Goal: Task Accomplishment & Management: Use online tool/utility

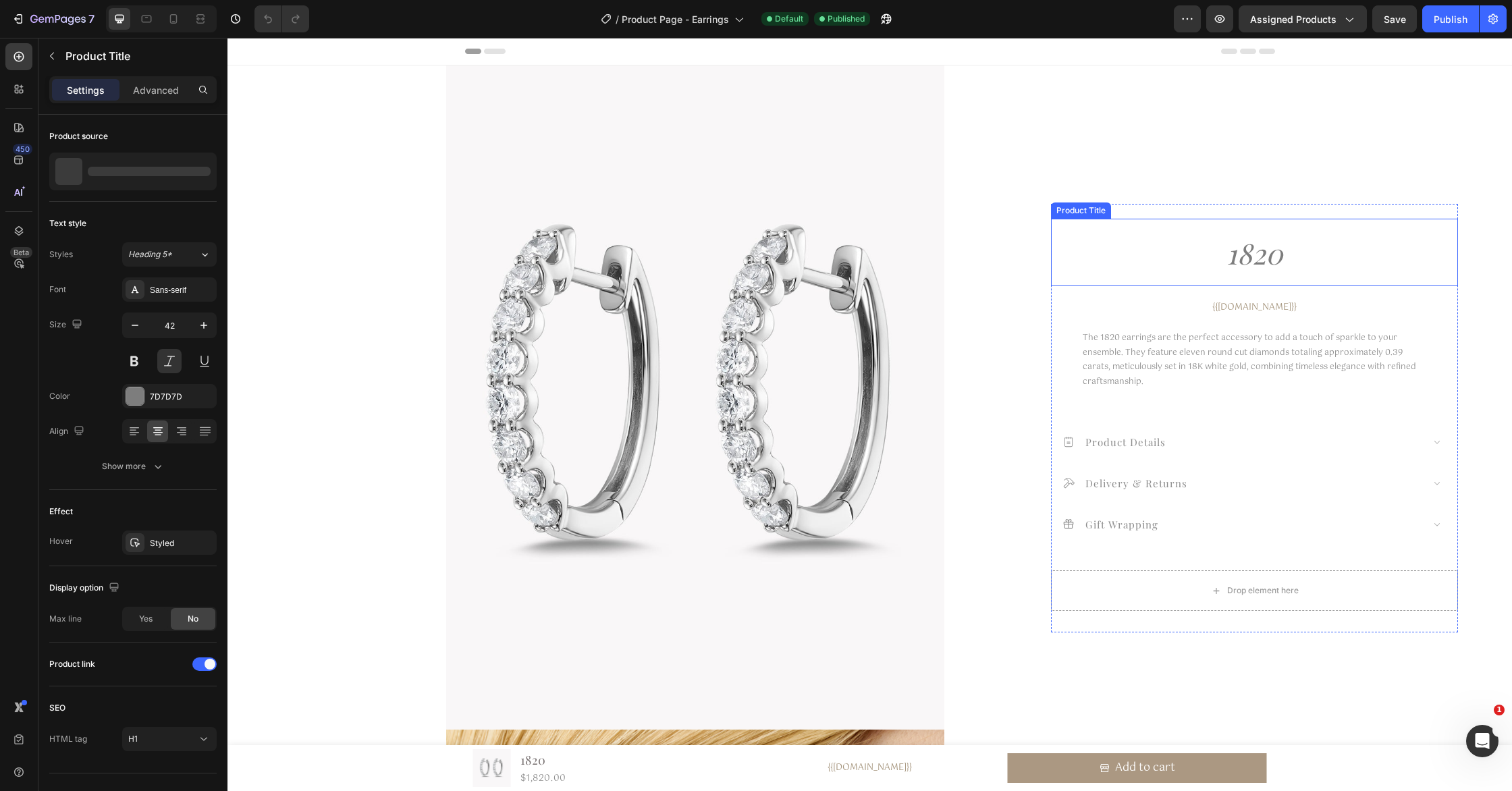
click at [1258, 268] on h1 "1820" at bounding box center [1254, 253] width 407 height 54
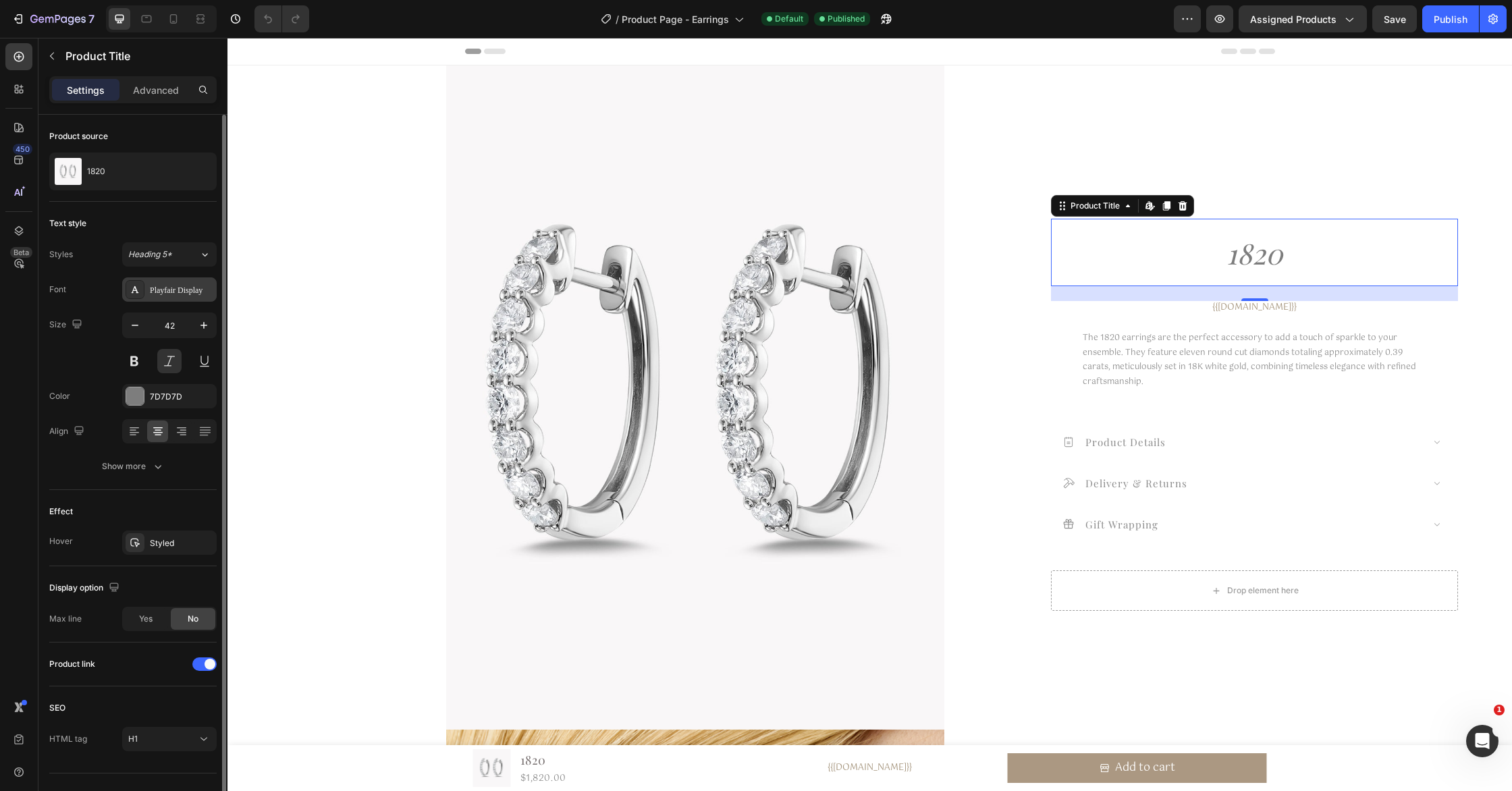
click at [184, 289] on div "Playfair Display" at bounding box center [181, 290] width 64 height 12
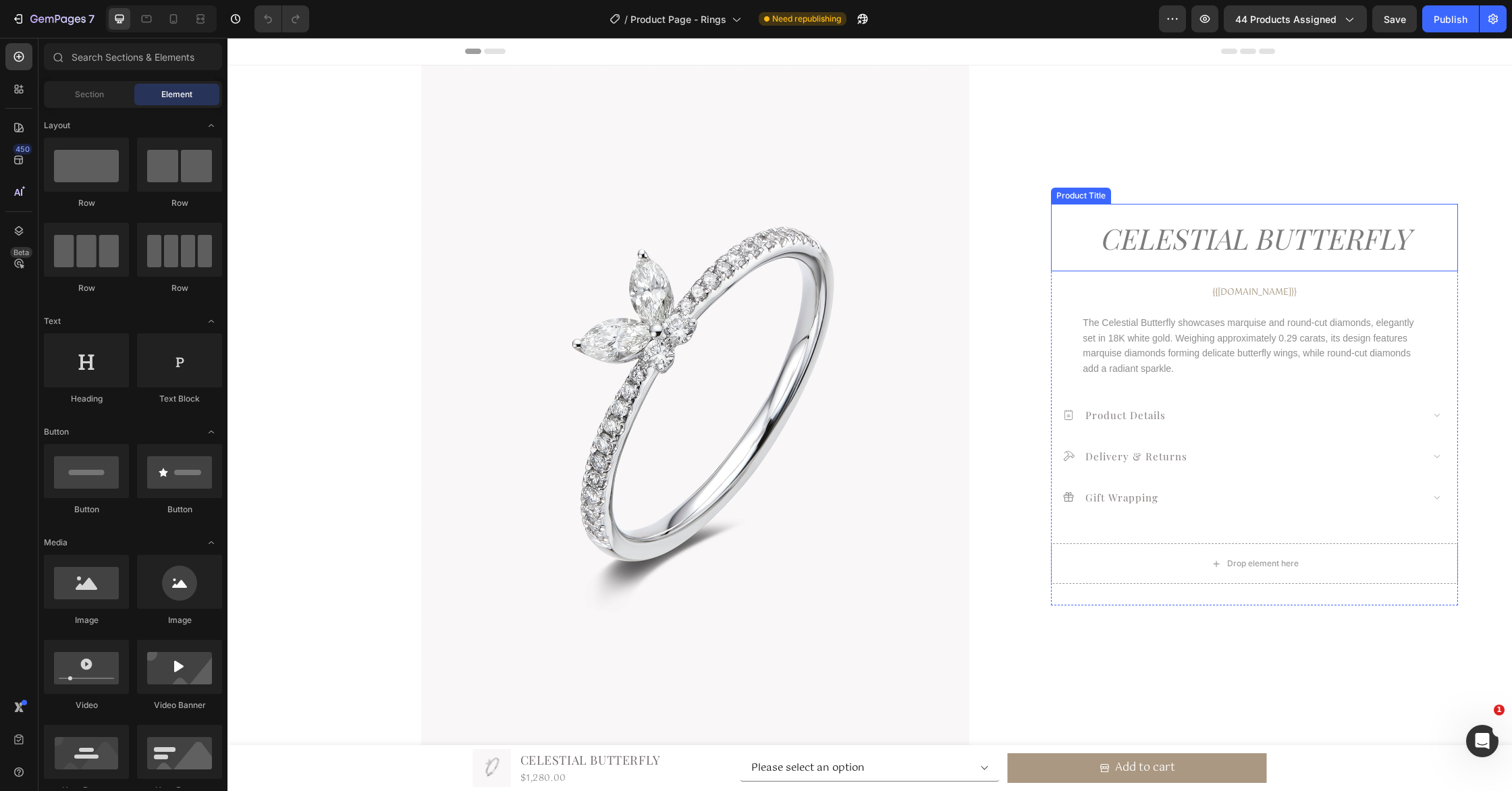
click at [1267, 233] on h1 "Celestial Butterfly" at bounding box center [1254, 239] width 407 height 54
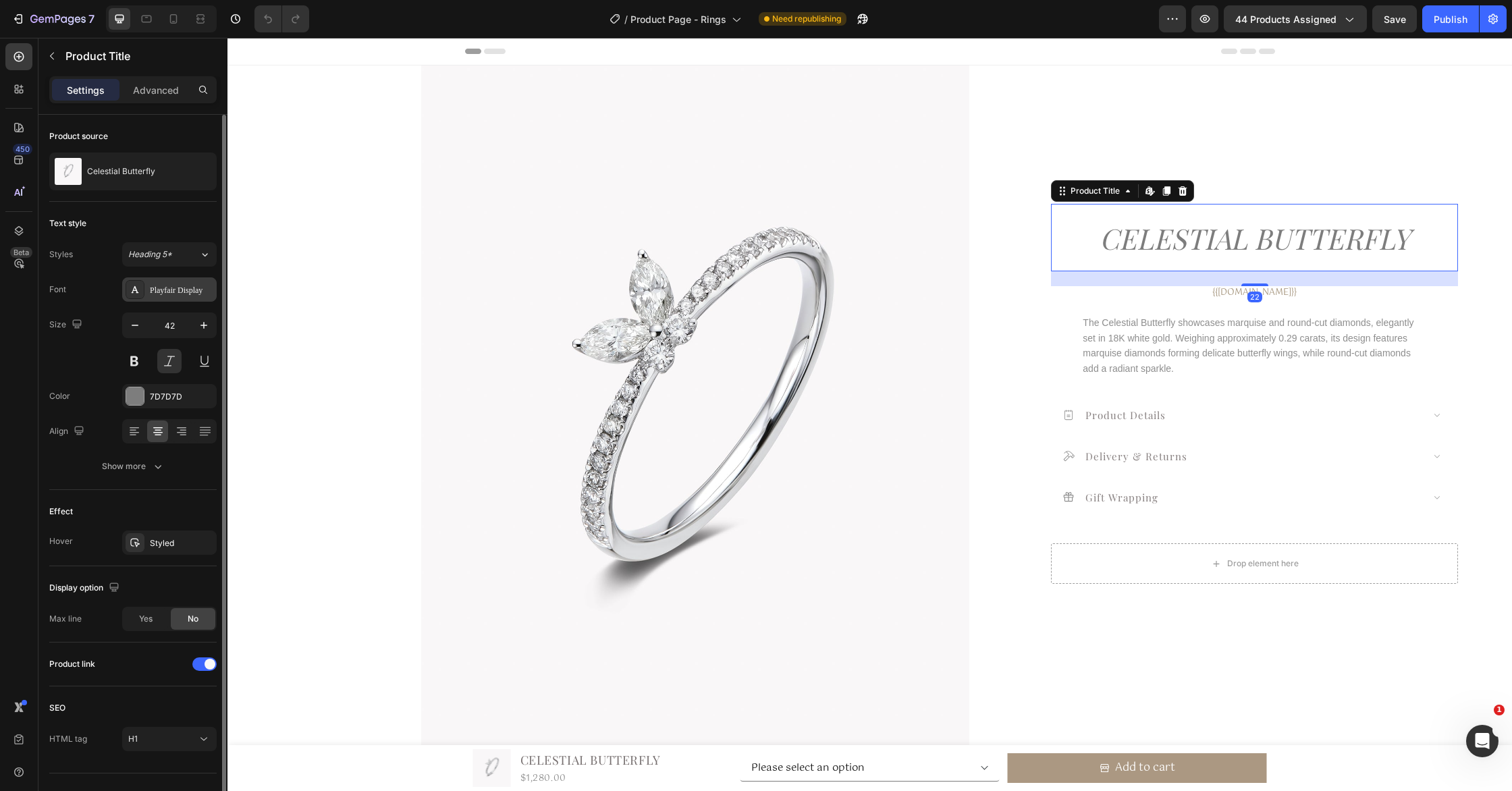
click at [155, 288] on div "Playfair Display" at bounding box center [181, 290] width 64 height 12
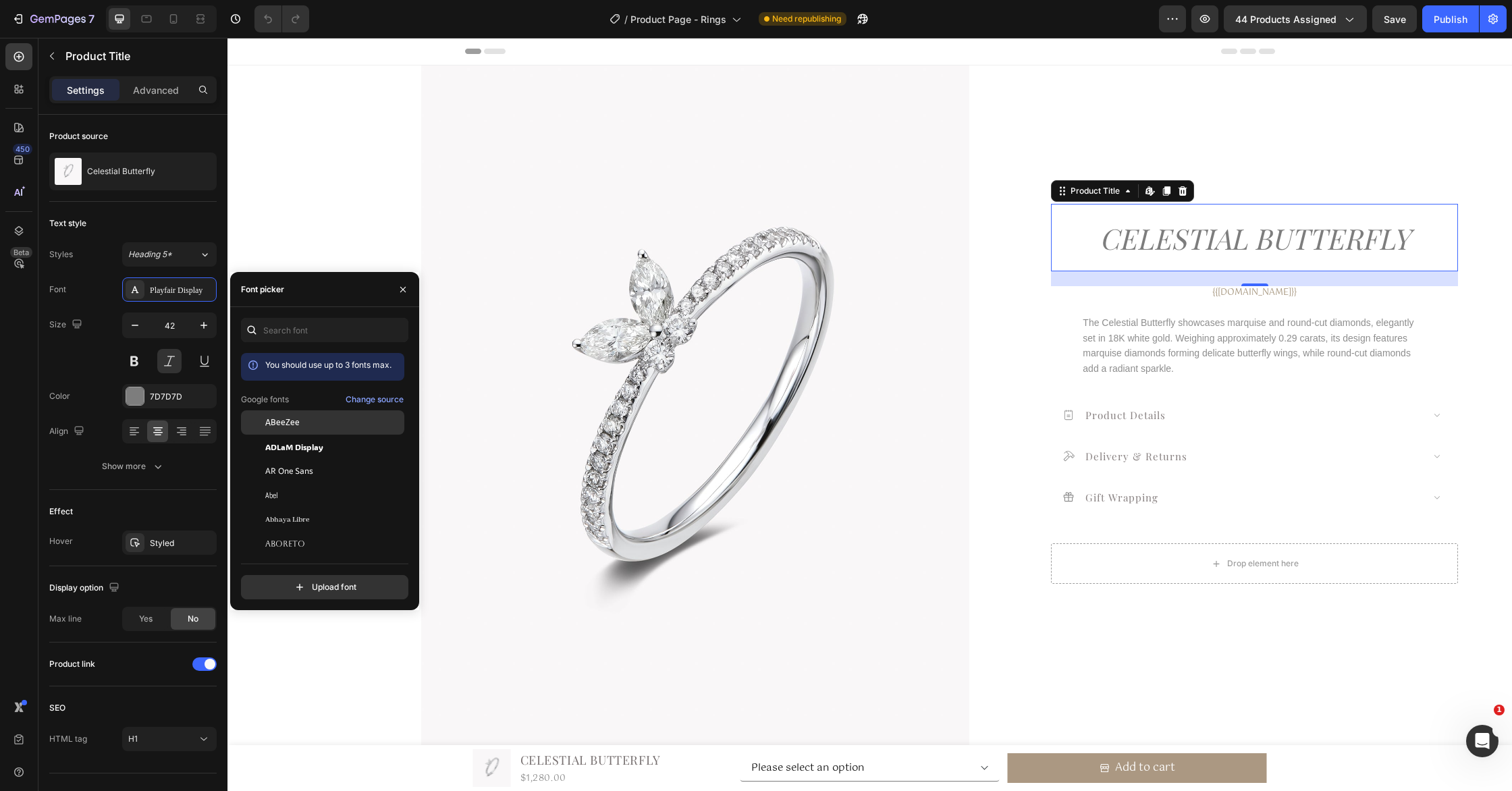
click at [290, 427] on span "ABeeZee" at bounding box center [282, 422] width 35 height 12
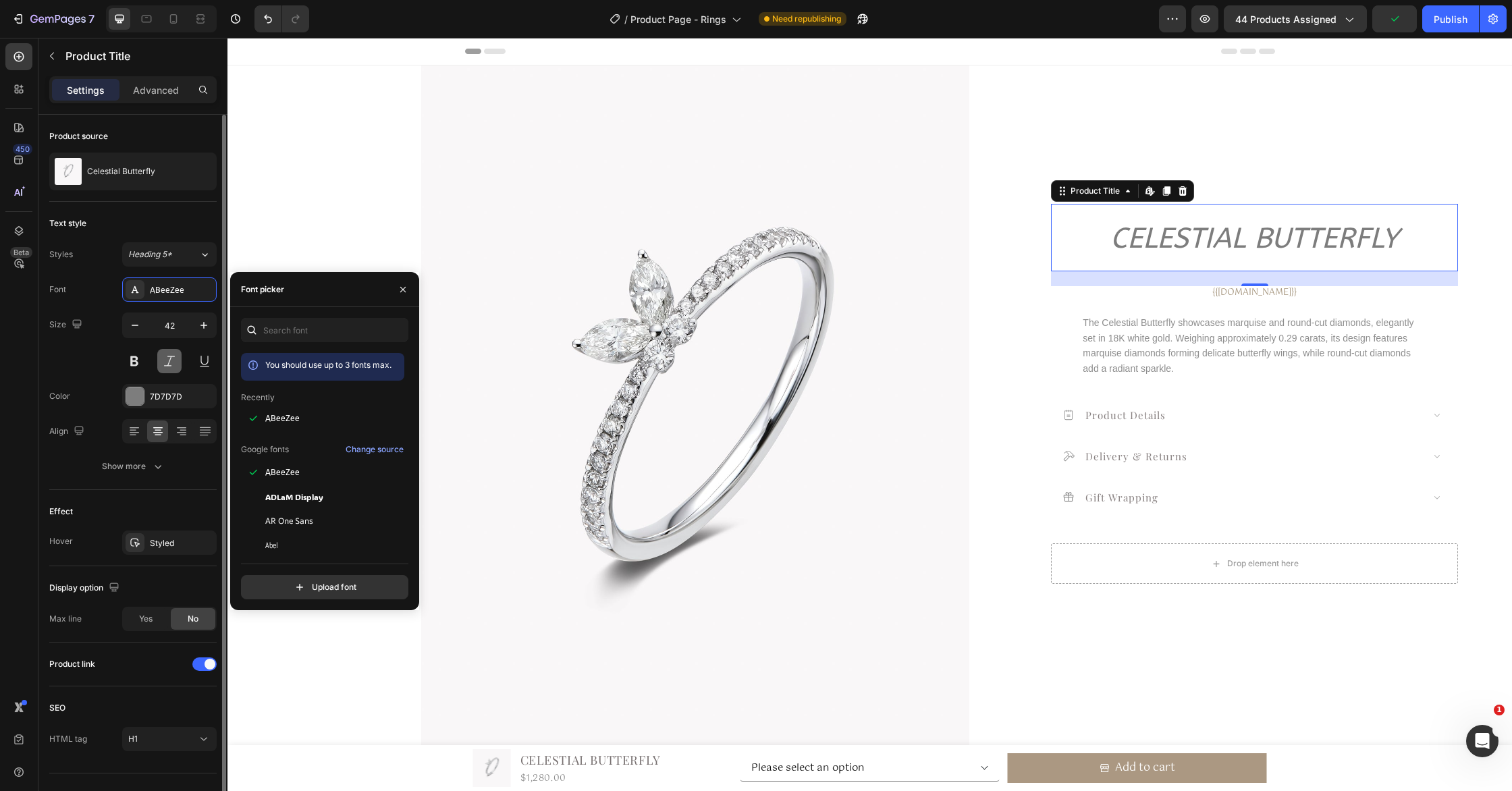
click at [164, 359] on button at bounding box center [169, 361] width 24 height 24
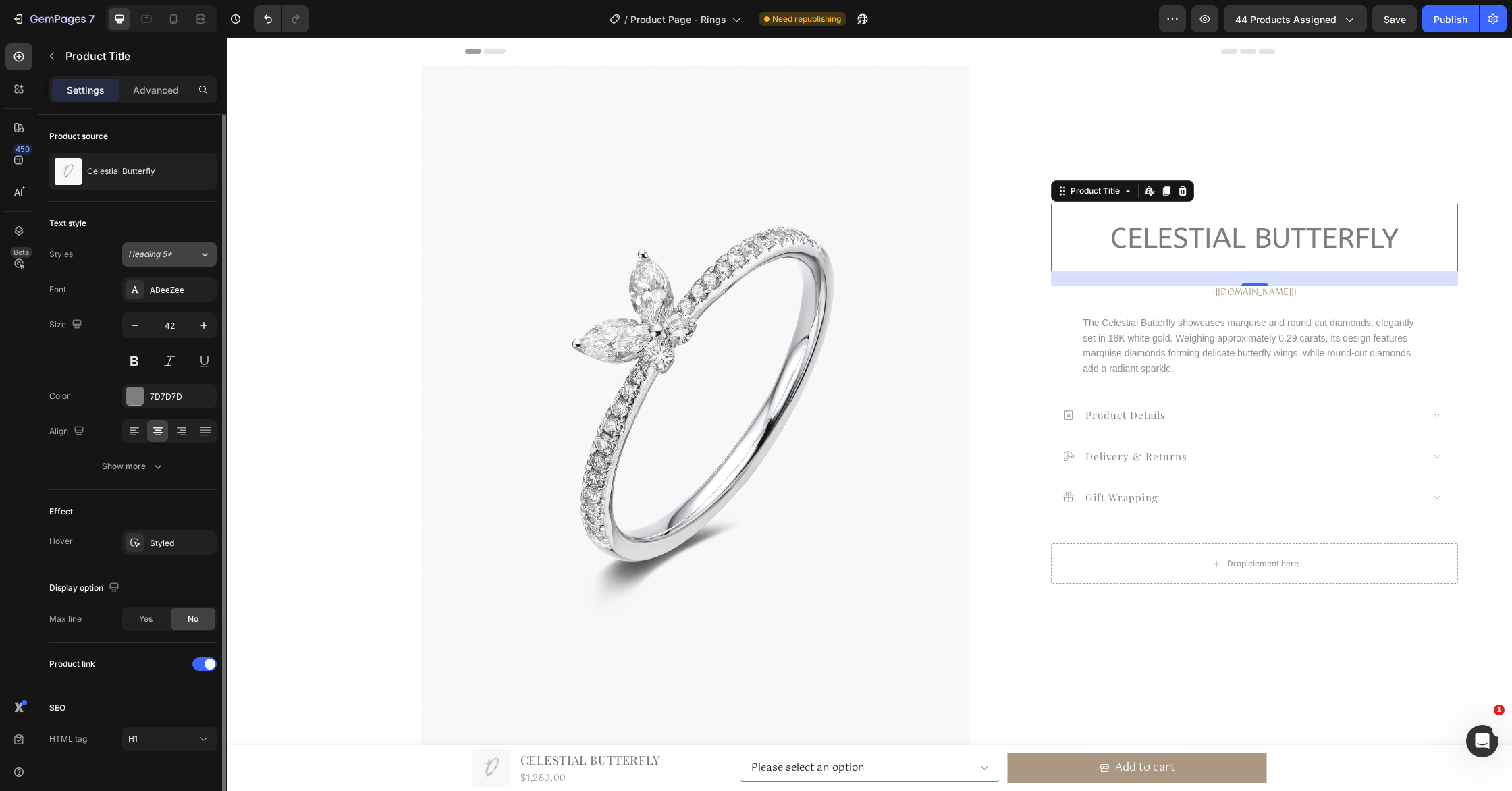
click at [186, 261] on button "Heading 5*" at bounding box center [169, 254] width 94 height 24
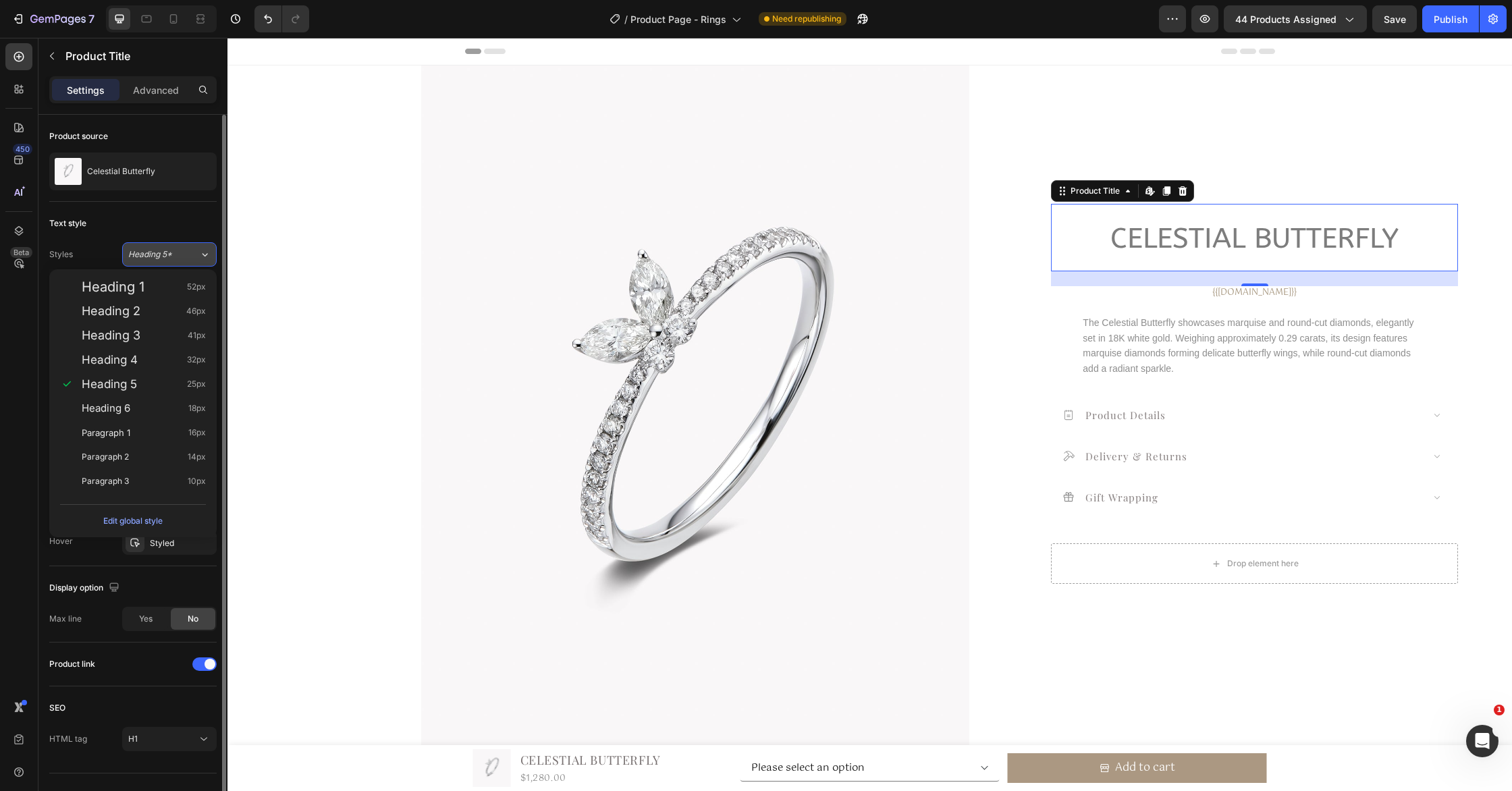
click at [184, 253] on div "Heading 5*" at bounding box center [163, 254] width 71 height 12
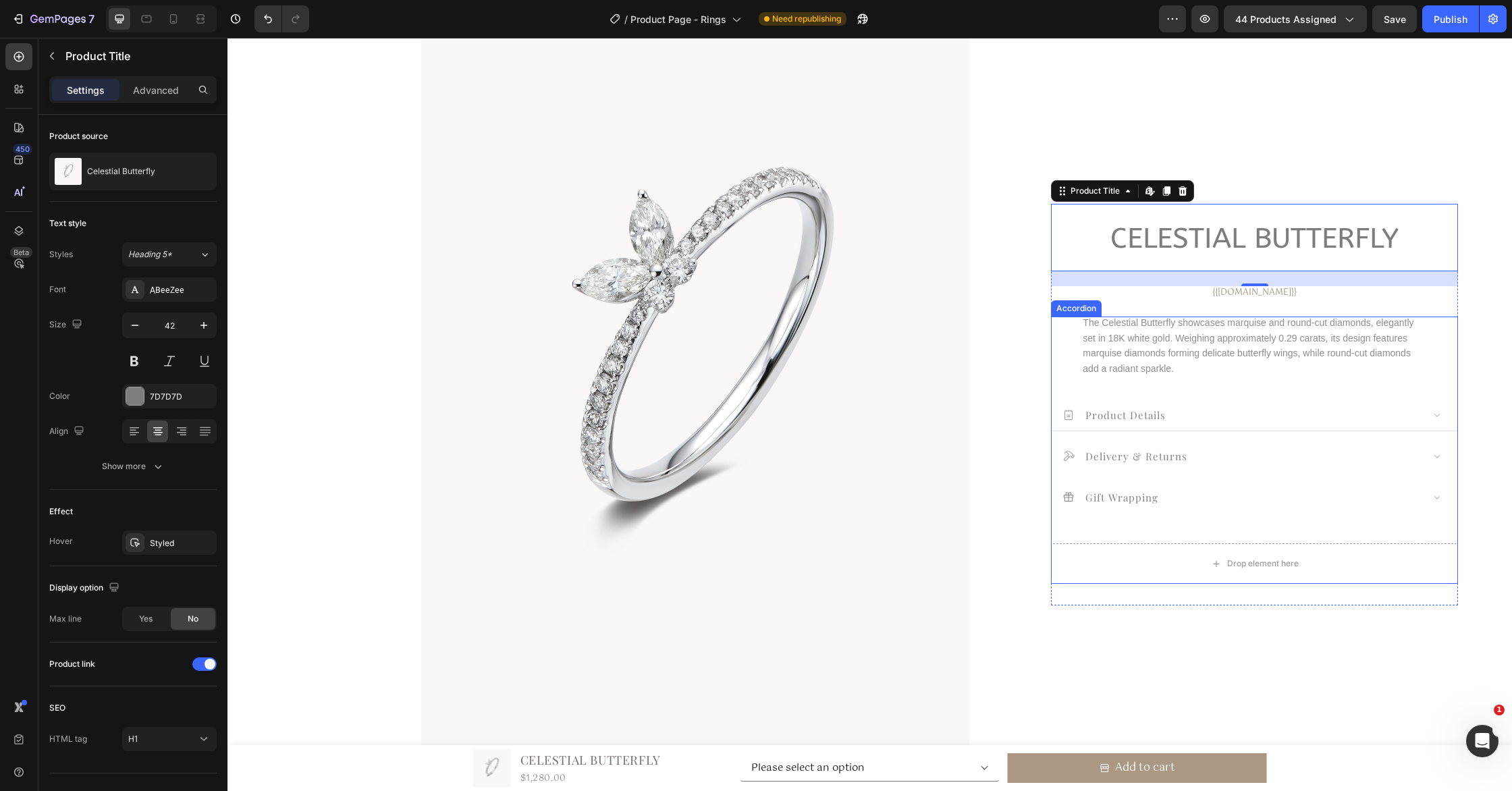
scroll to position [64, 0]
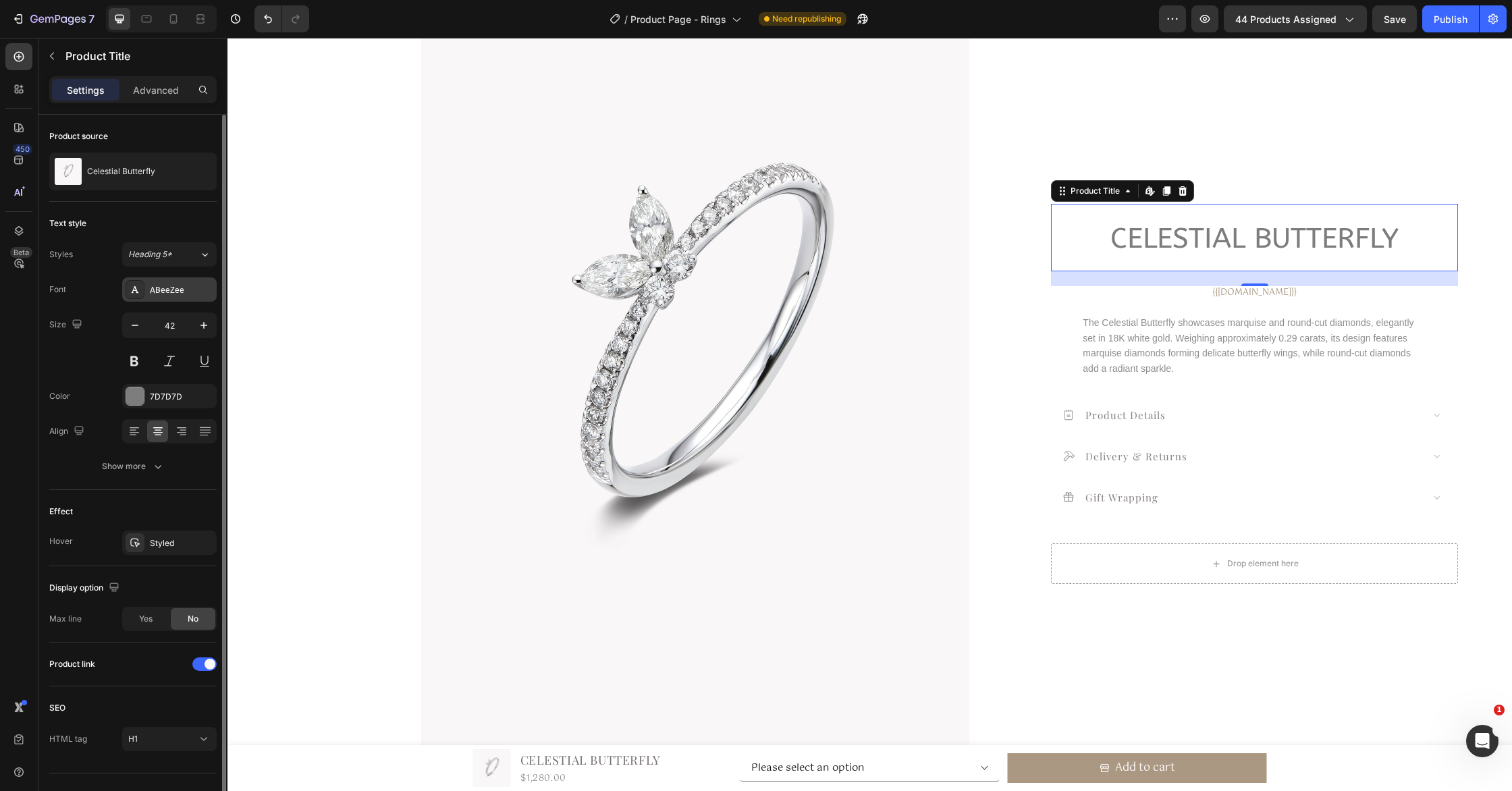
click at [158, 290] on div "ABeeZee" at bounding box center [181, 290] width 64 height 12
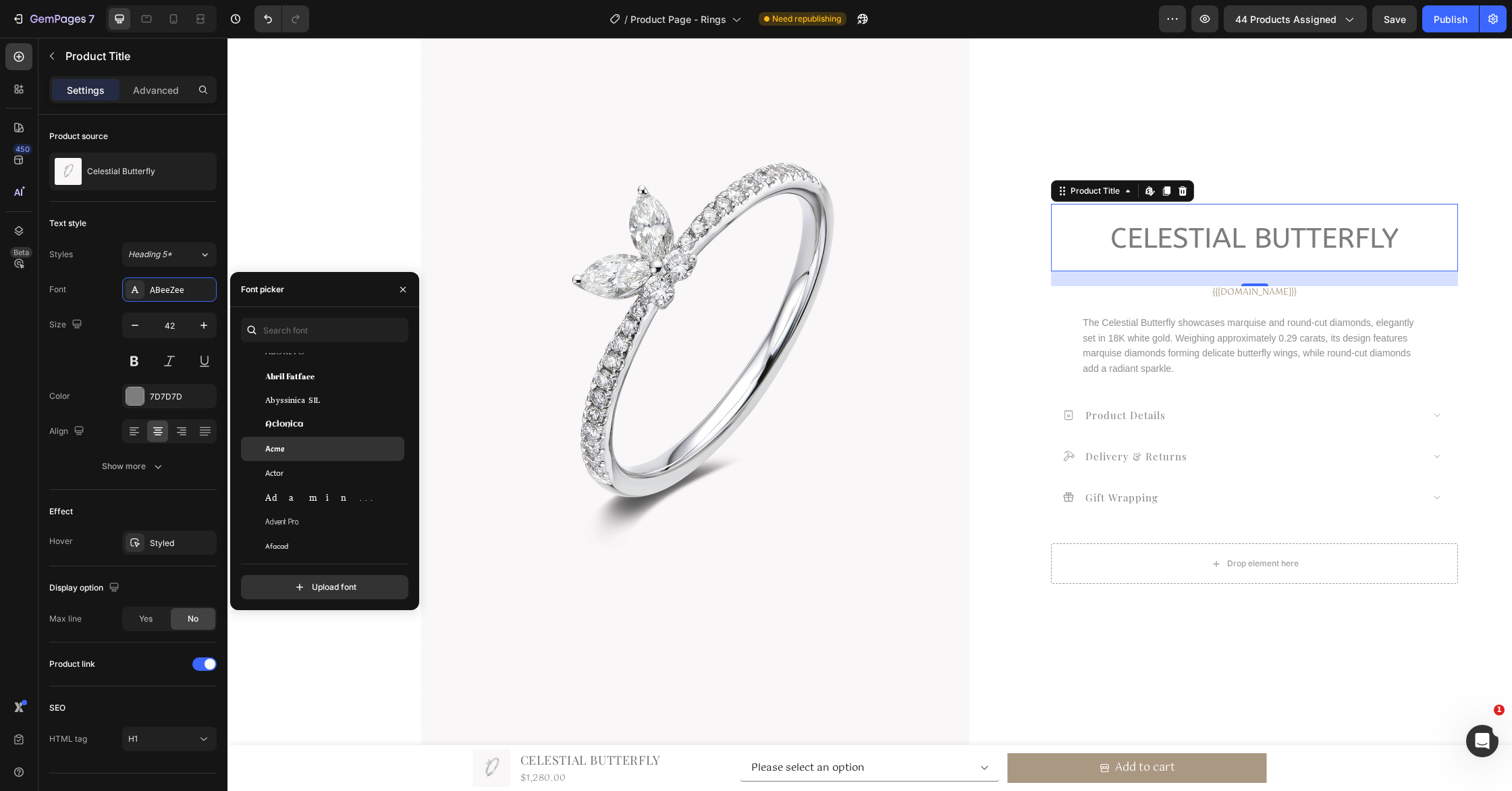
scroll to position [239, 0]
click at [331, 379] on div "Abril Fatface" at bounding box center [333, 378] width 137 height 12
click at [326, 455] on div "Aclonica" at bounding box center [333, 451] width 137 height 12
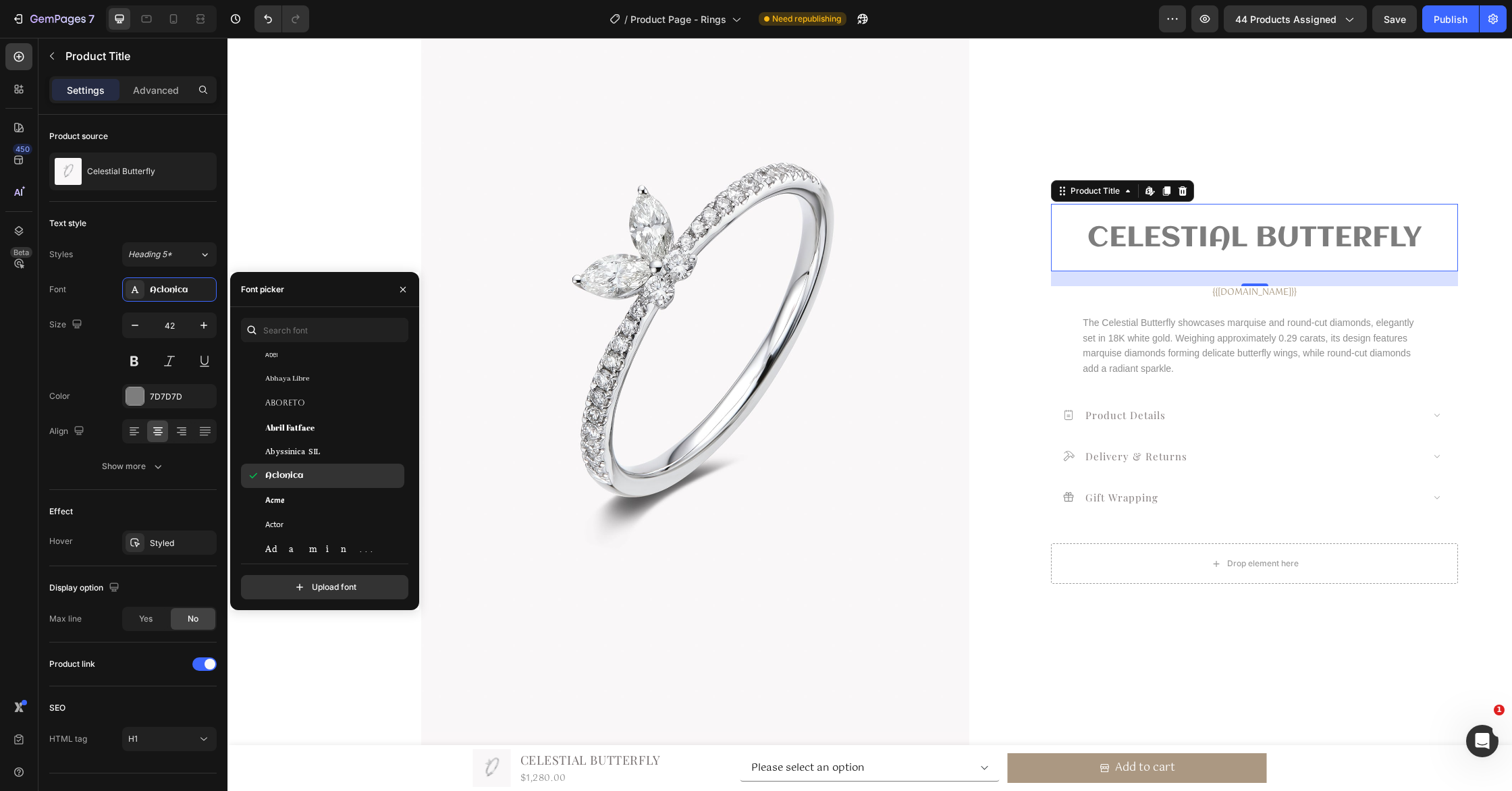
click at [328, 471] on div "Aclonica" at bounding box center [333, 476] width 137 height 12
click at [332, 508] on div "Acme" at bounding box center [322, 500] width 163 height 24
click at [335, 534] on div "Actor" at bounding box center [322, 524] width 163 height 24
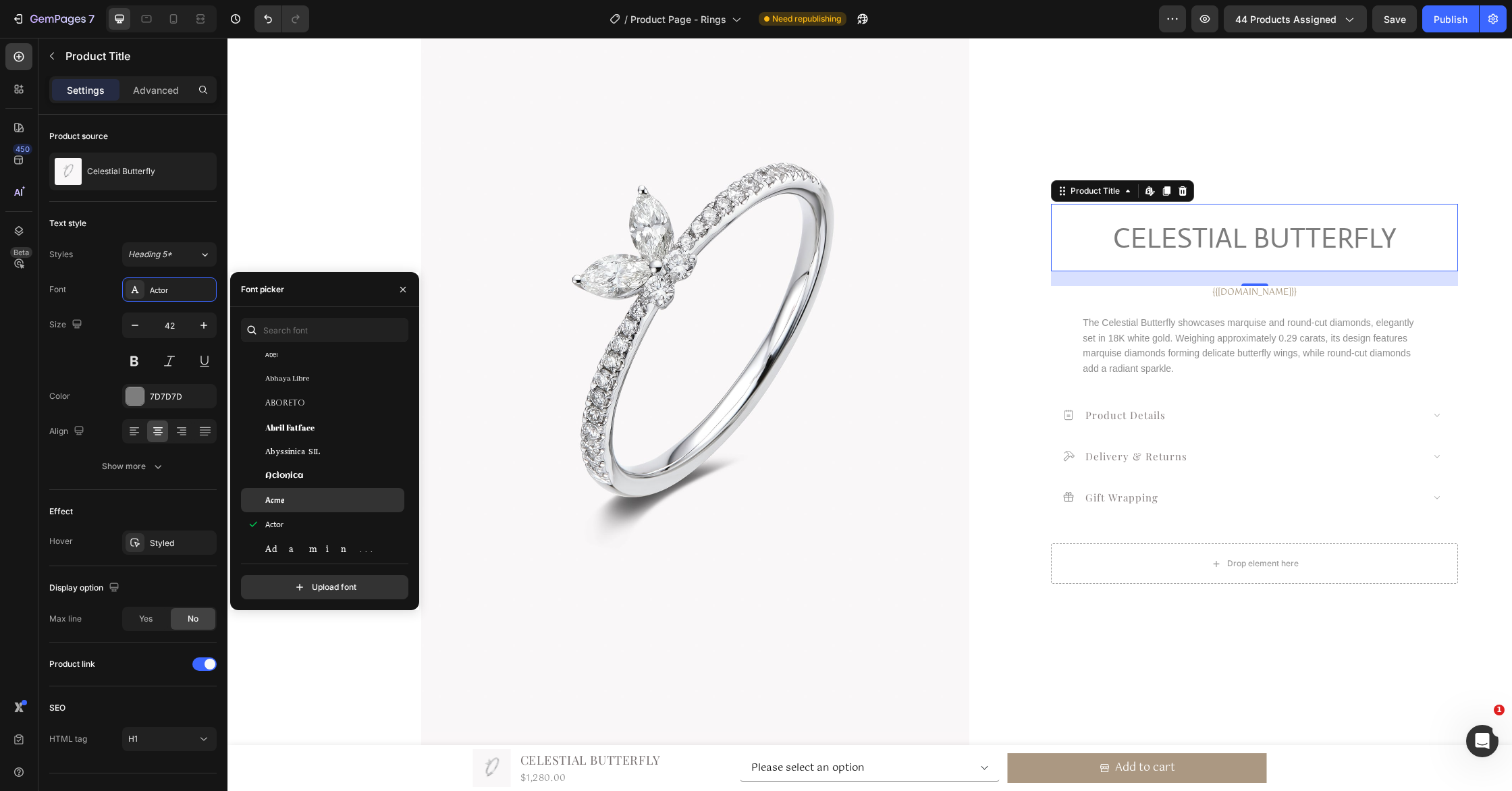
click at [340, 502] on div "Acme" at bounding box center [333, 500] width 137 height 12
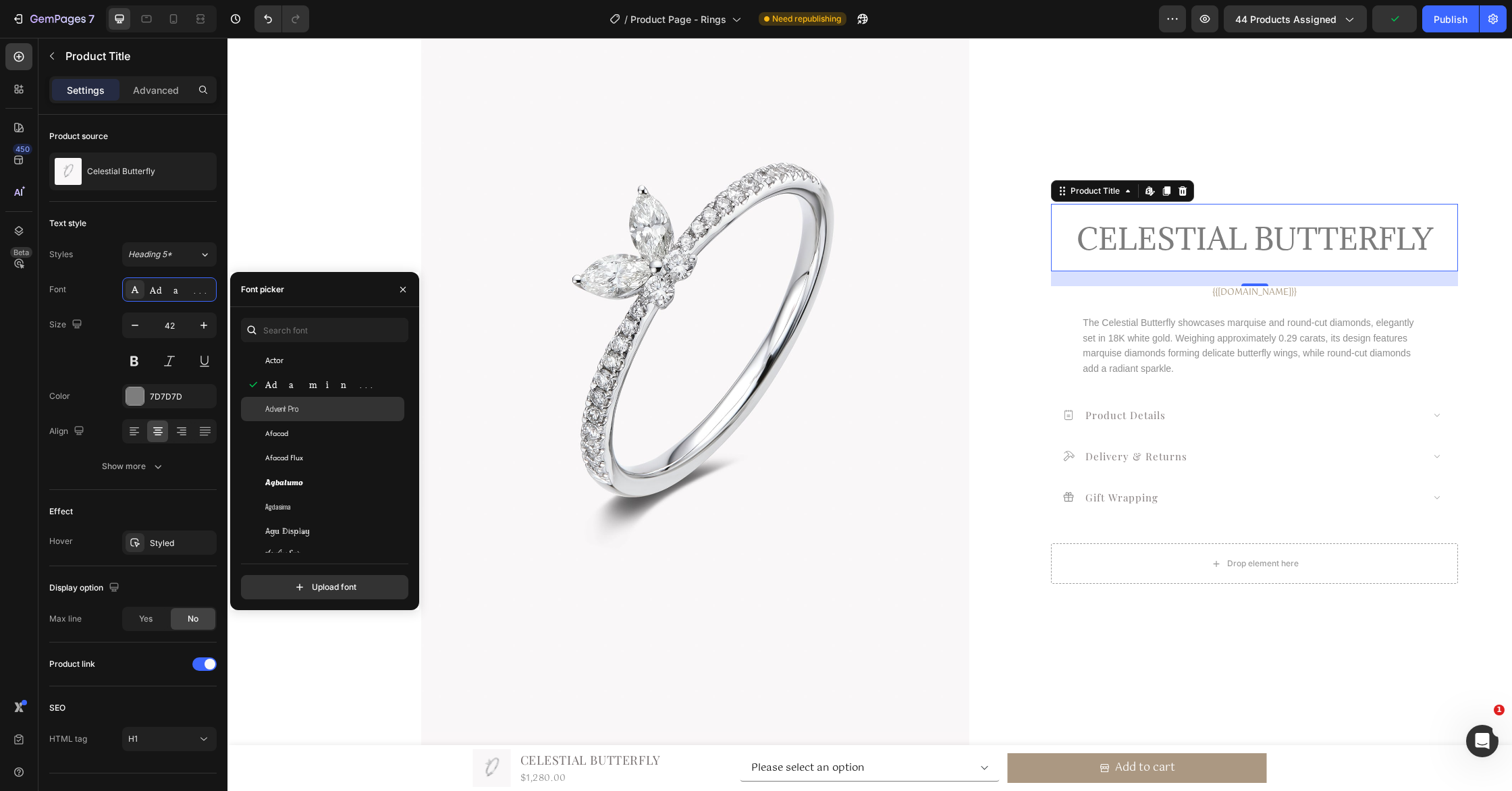
click at [351, 484] on div "Agbalumo" at bounding box center [333, 481] width 137 height 12
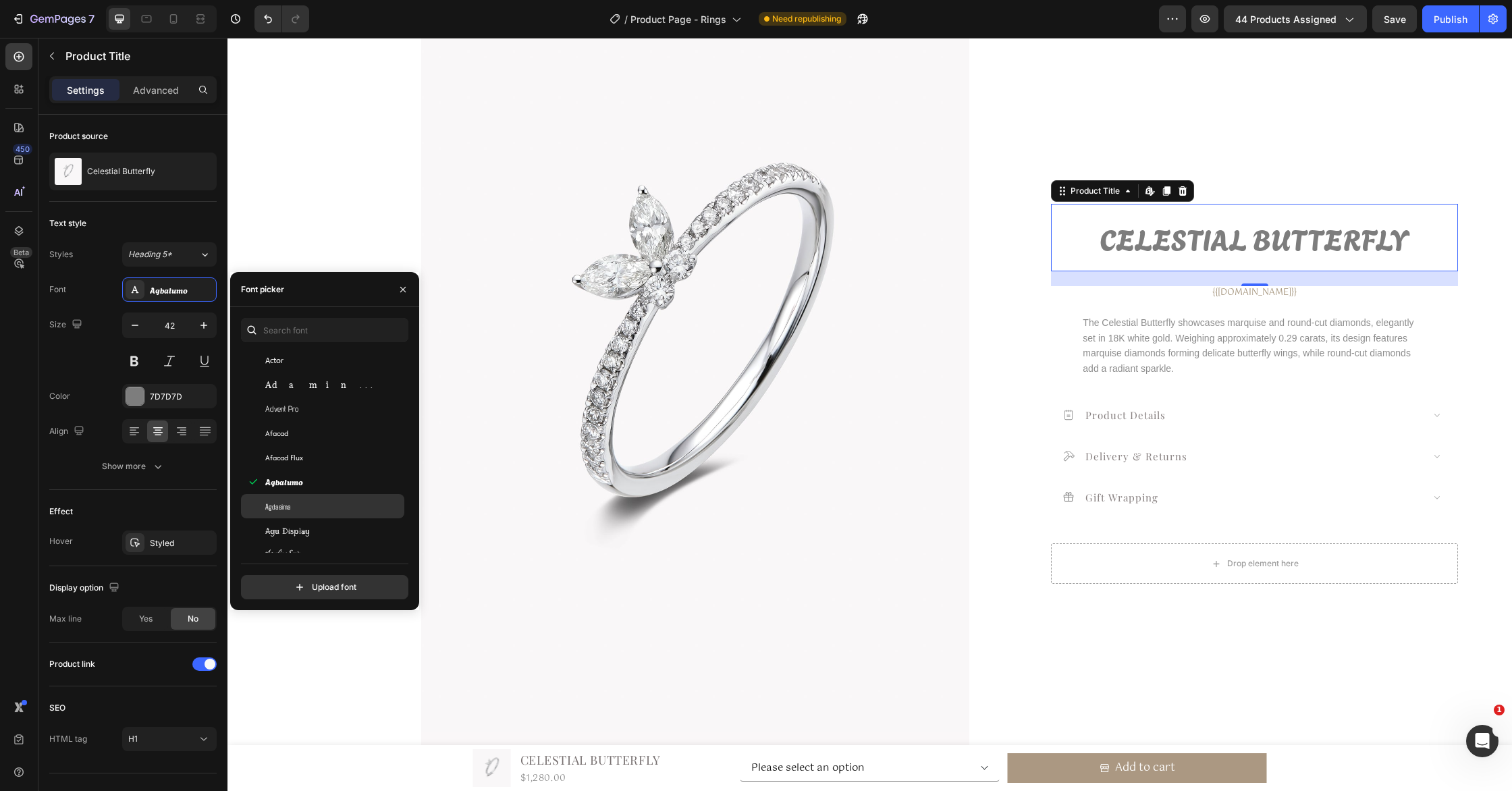
click at [345, 505] on div "Agdasima" at bounding box center [333, 505] width 137 height 12
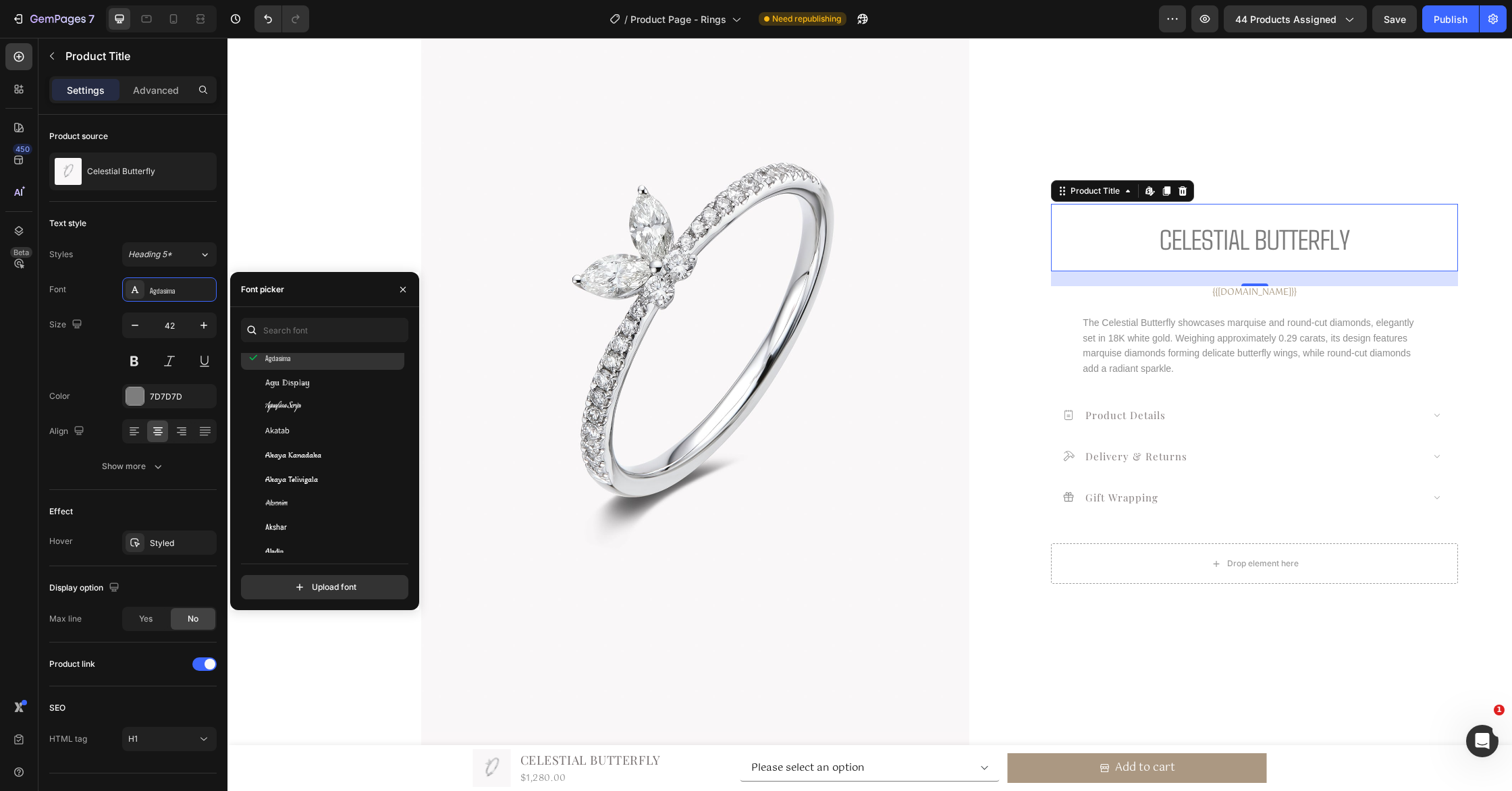
scroll to position [547, 0]
click at [347, 483] on div "Akaya Telivigala" at bounding box center [333, 477] width 137 height 12
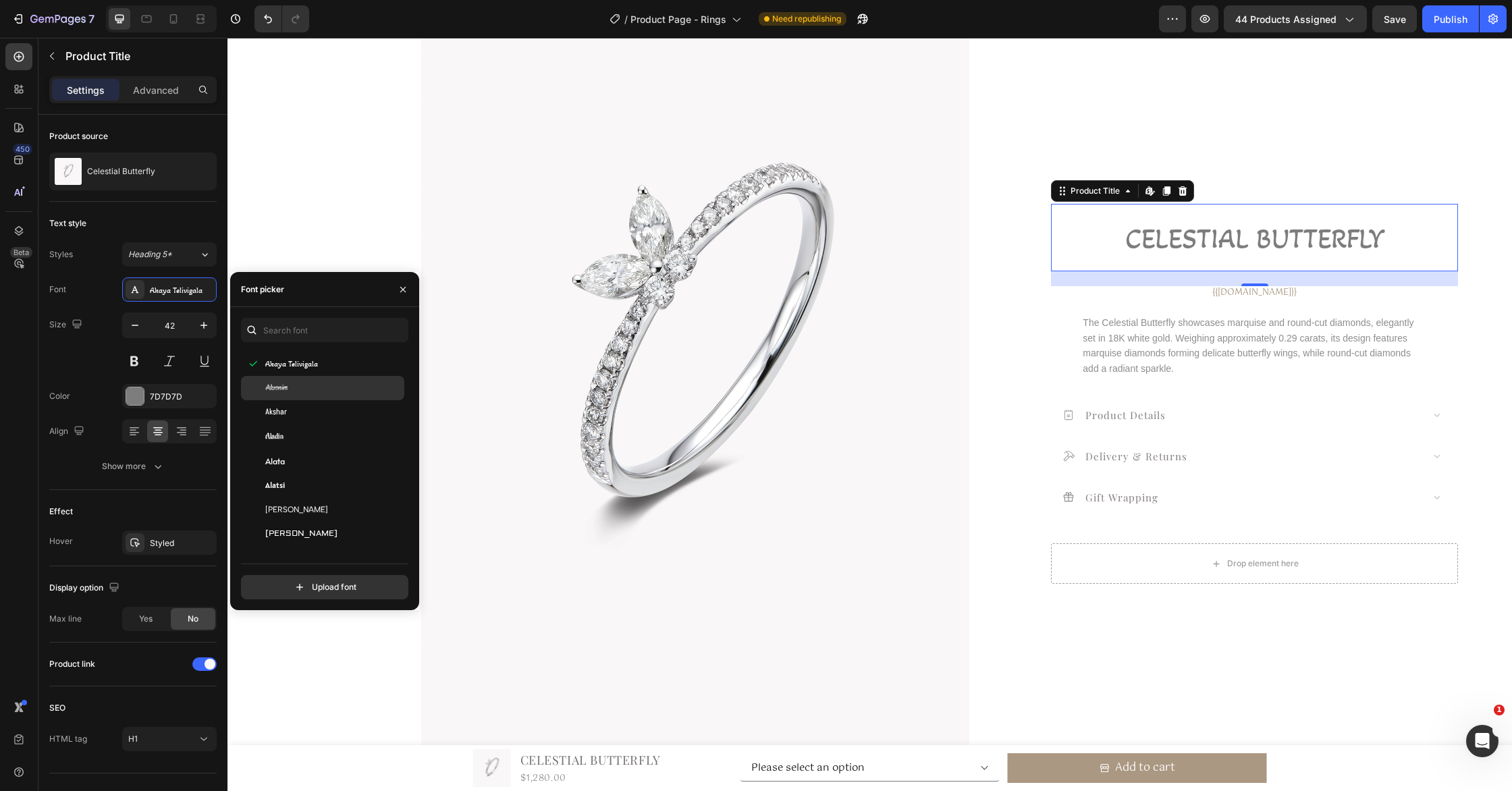
drag, startPoint x: 348, startPoint y: 412, endPoint x: 349, endPoint y: 419, distance: 7.1
click at [348, 412] on div "Akshar" at bounding box center [333, 412] width 137 height 12
click at [351, 442] on div "Aladin" at bounding box center [333, 436] width 137 height 12
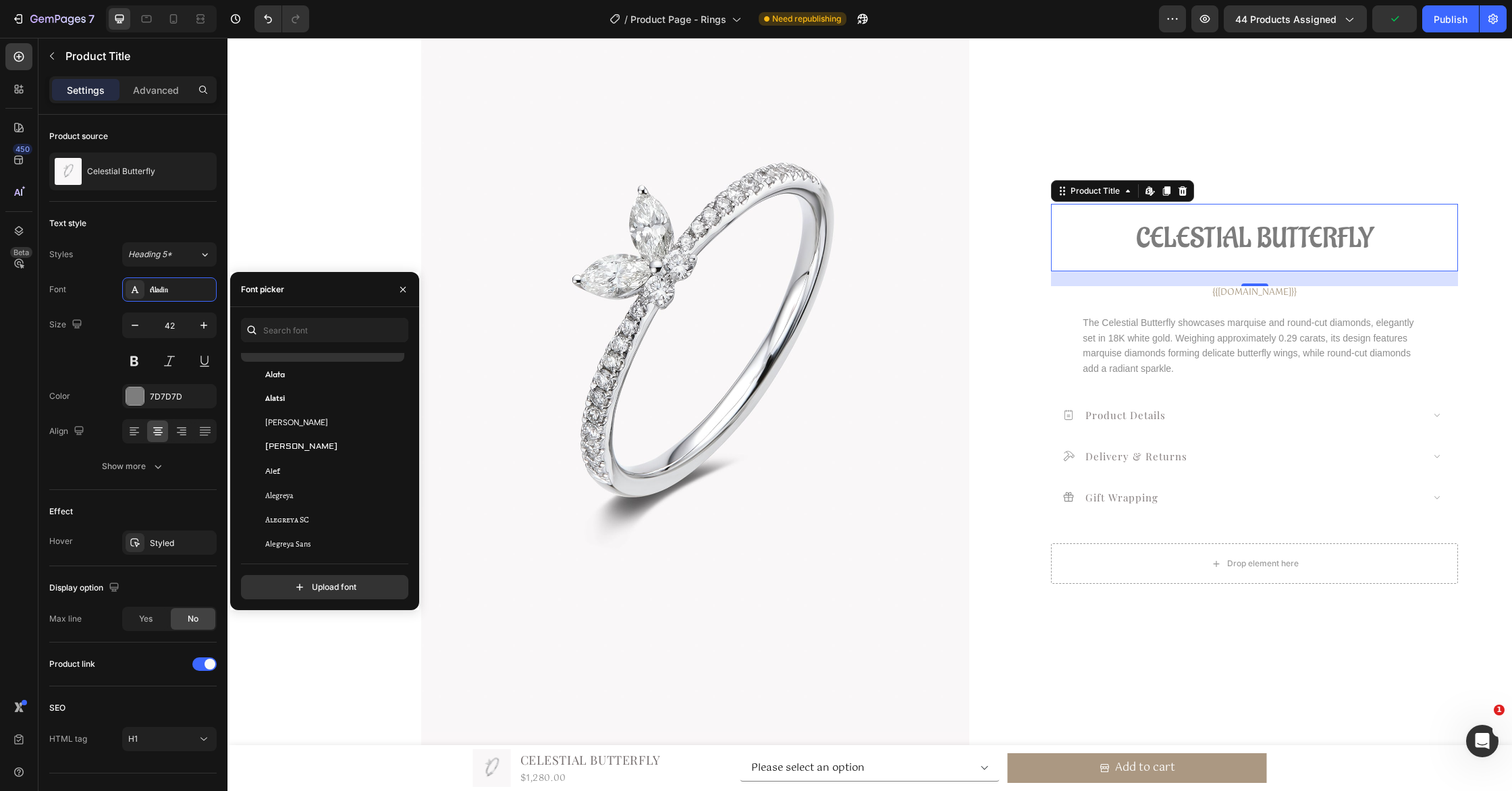
scroll to position [751, 0]
click at [345, 393] on div "Alatsi" at bounding box center [333, 394] width 137 height 12
click at [354, 416] on div "Albert Sans" at bounding box center [333, 418] width 137 height 12
click at [359, 442] on div "Aldrich" at bounding box center [333, 443] width 137 height 12
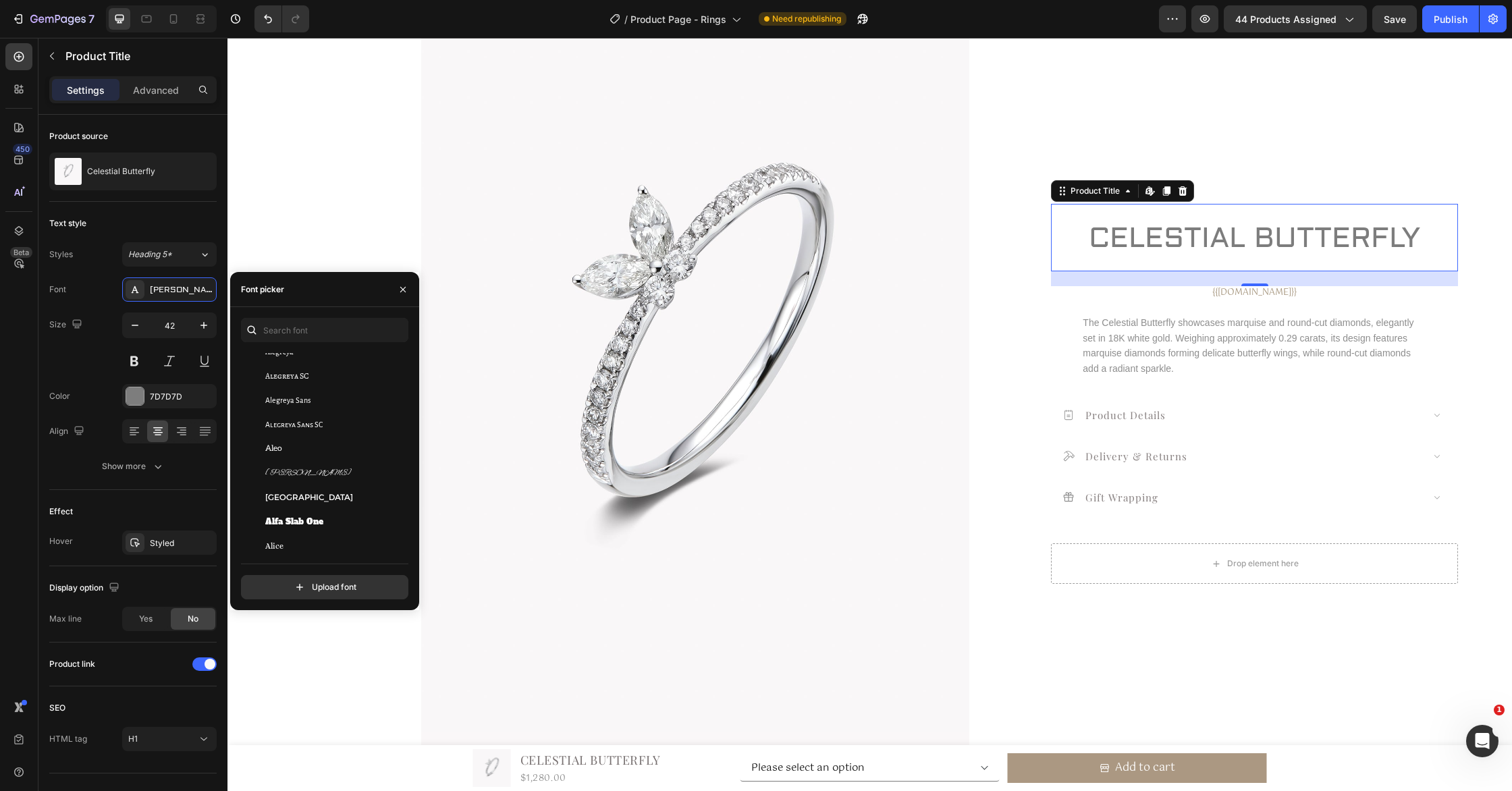
scroll to position [895, 0]
click at [355, 380] on div "Alex Brush" at bounding box center [333, 382] width 137 height 12
click at [341, 498] on div "Alike Angular" at bounding box center [333, 504] width 137 height 12
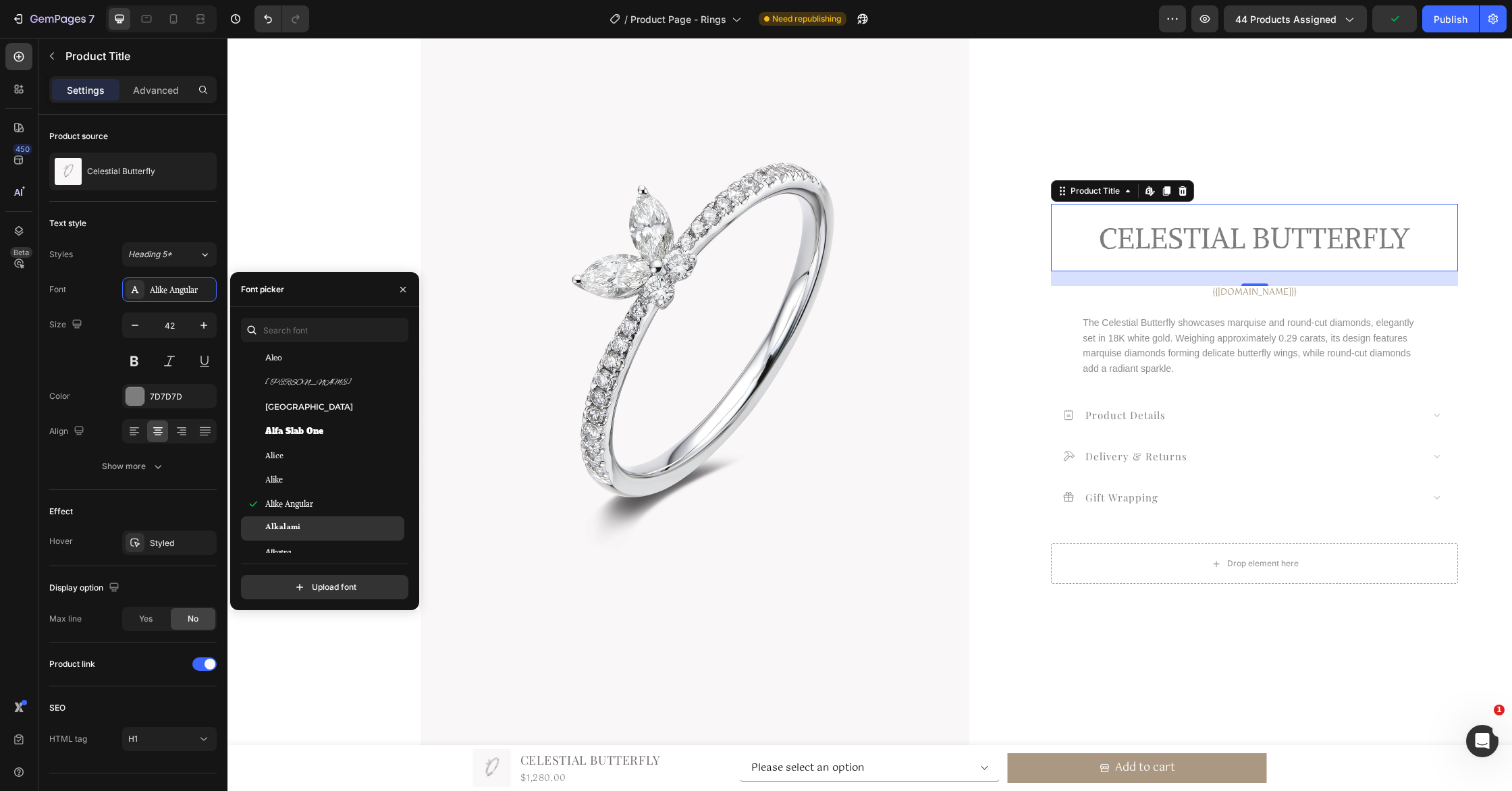
click at [341, 531] on div "Alkalami" at bounding box center [333, 528] width 137 height 12
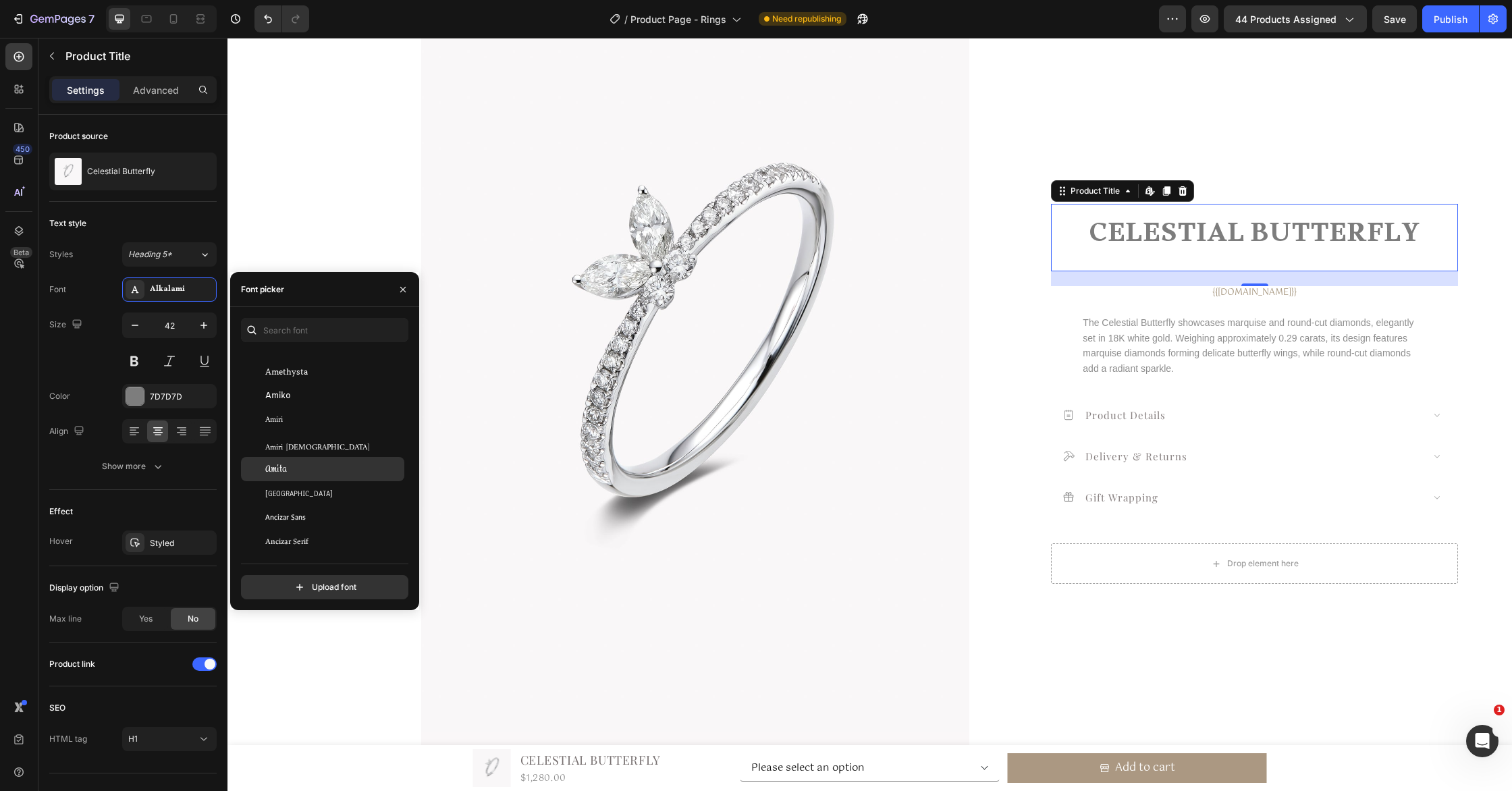
click at [331, 396] on div "Amiko" at bounding box center [333, 396] width 137 height 12
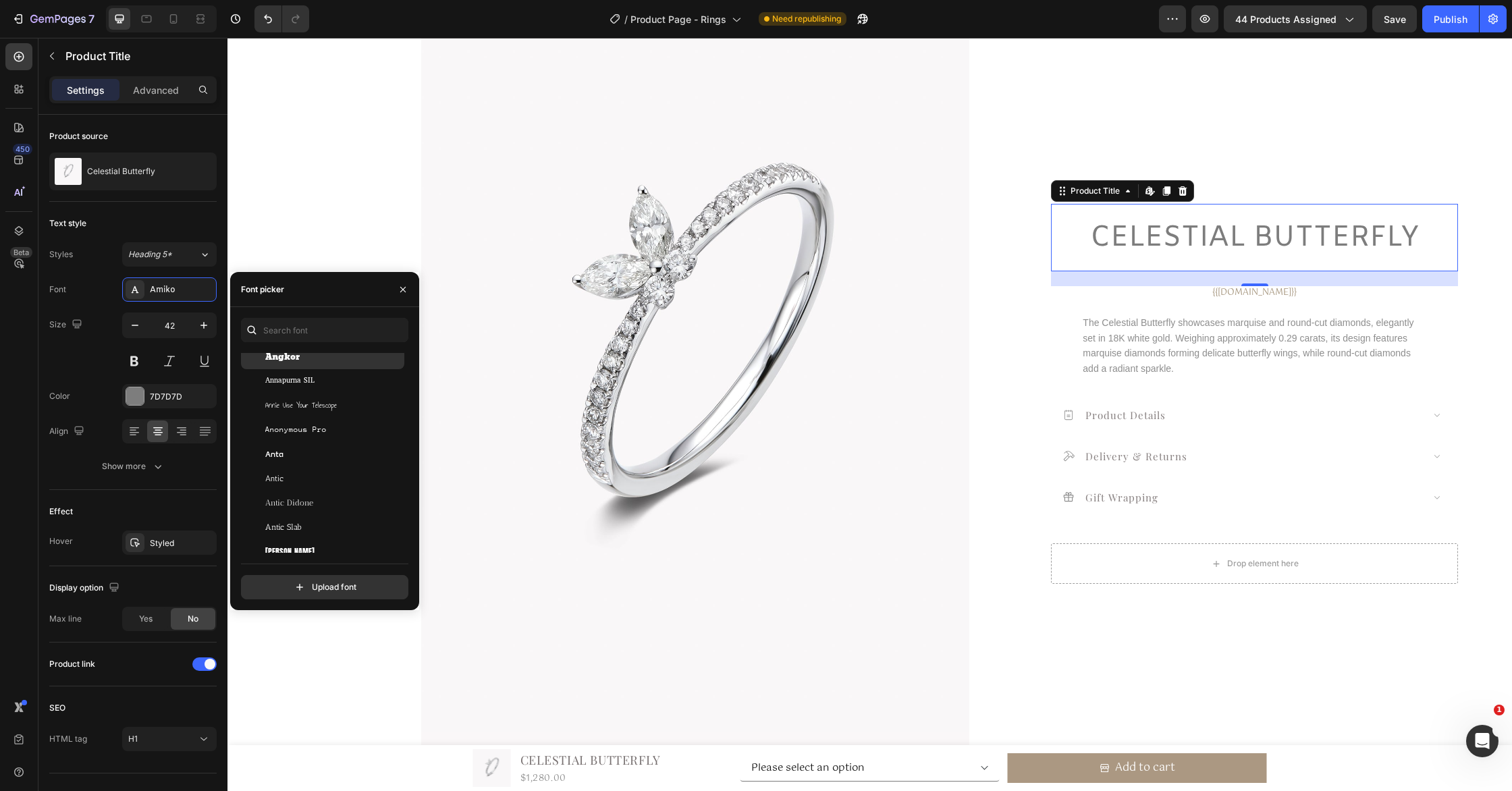
scroll to position [2132, 0]
click at [336, 444] on div "Antic" at bounding box center [333, 447] width 137 height 12
click at [354, 468] on div "Antic Didone" at bounding box center [333, 472] width 137 height 12
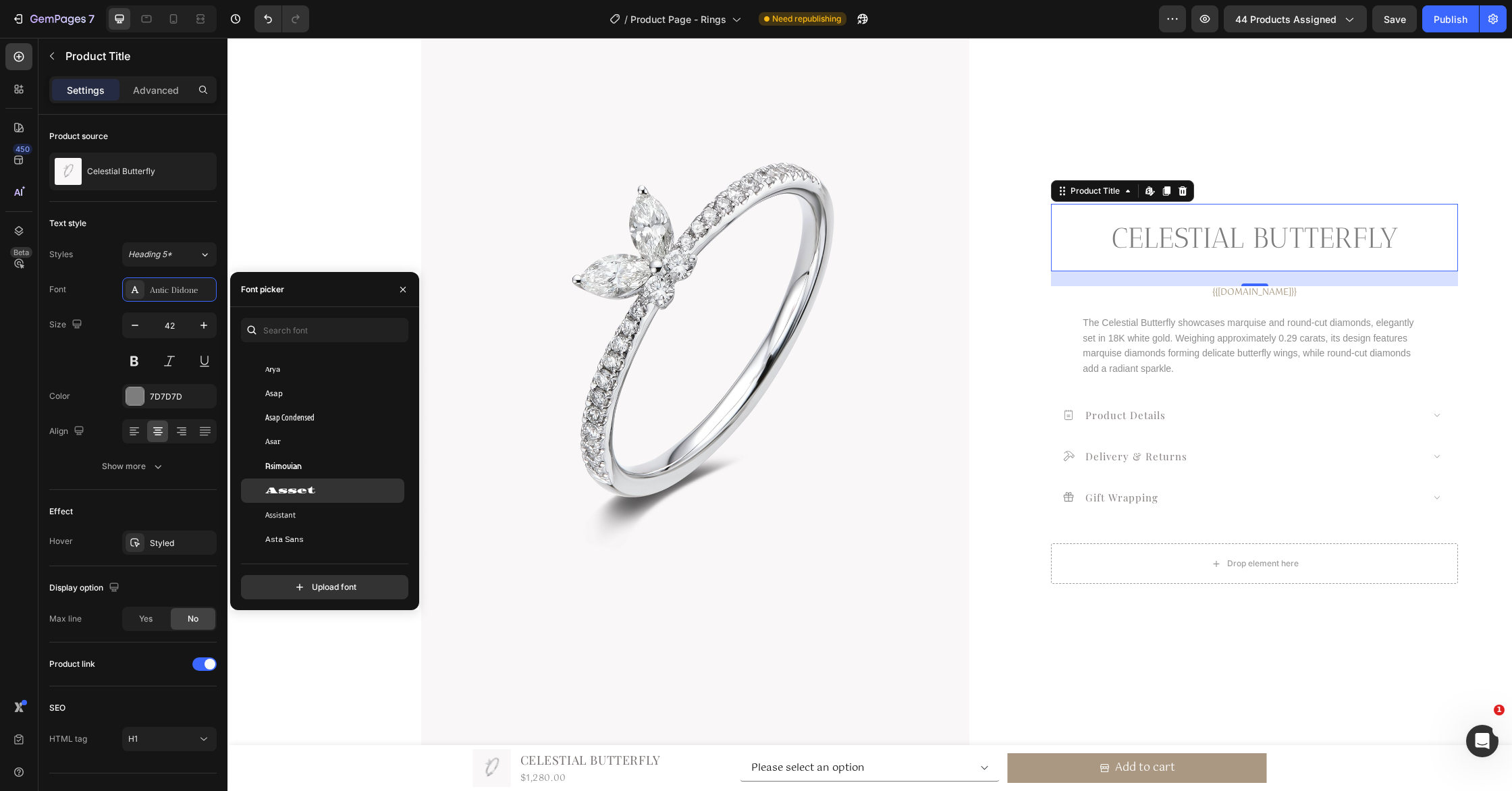
scroll to position [2882, 0]
click at [350, 503] on div "Assistant" at bounding box center [333, 499] width 137 height 12
click at [345, 529] on div "Asta Sans" at bounding box center [333, 523] width 137 height 12
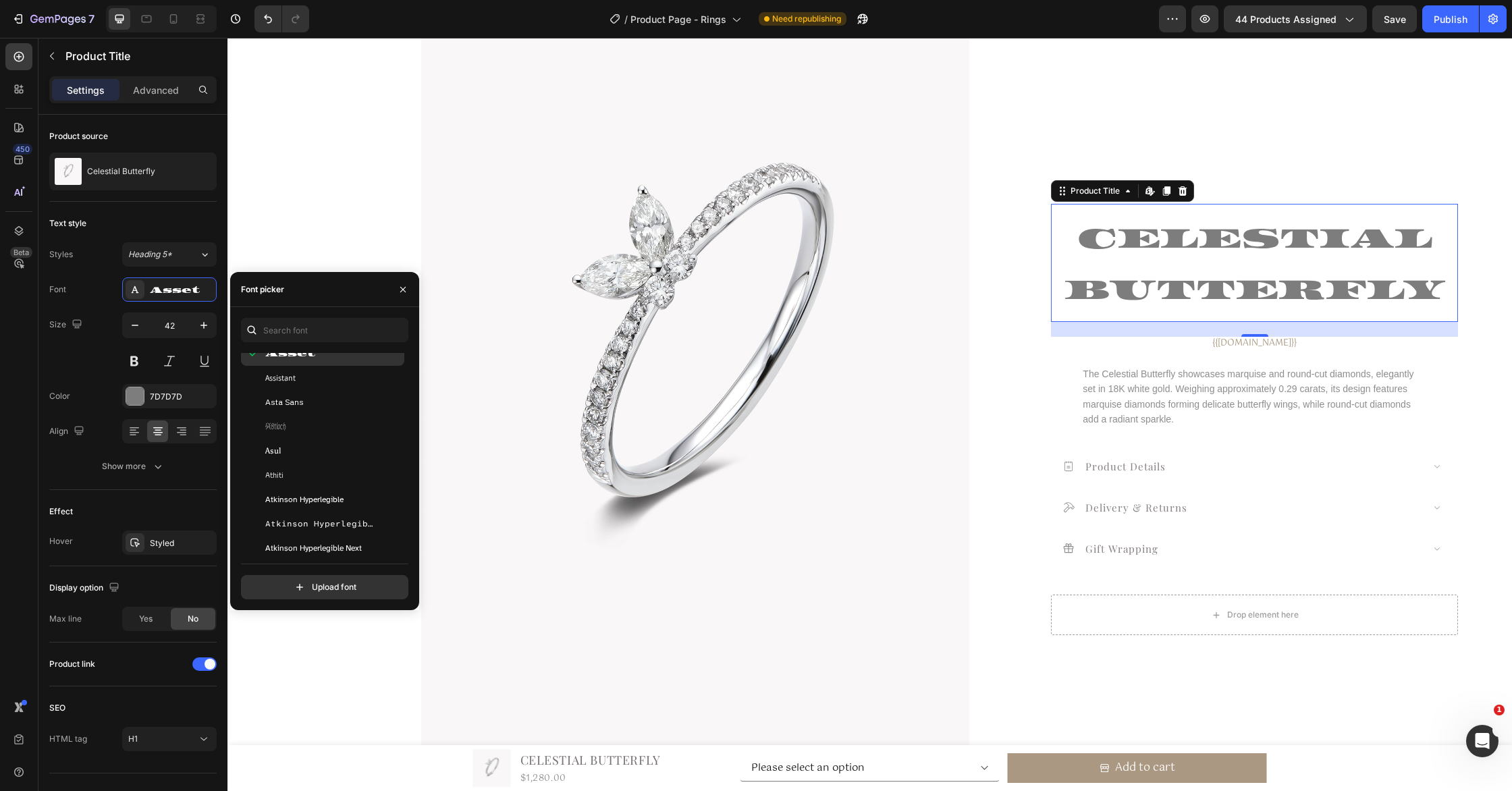
scroll to position [3050, 0]
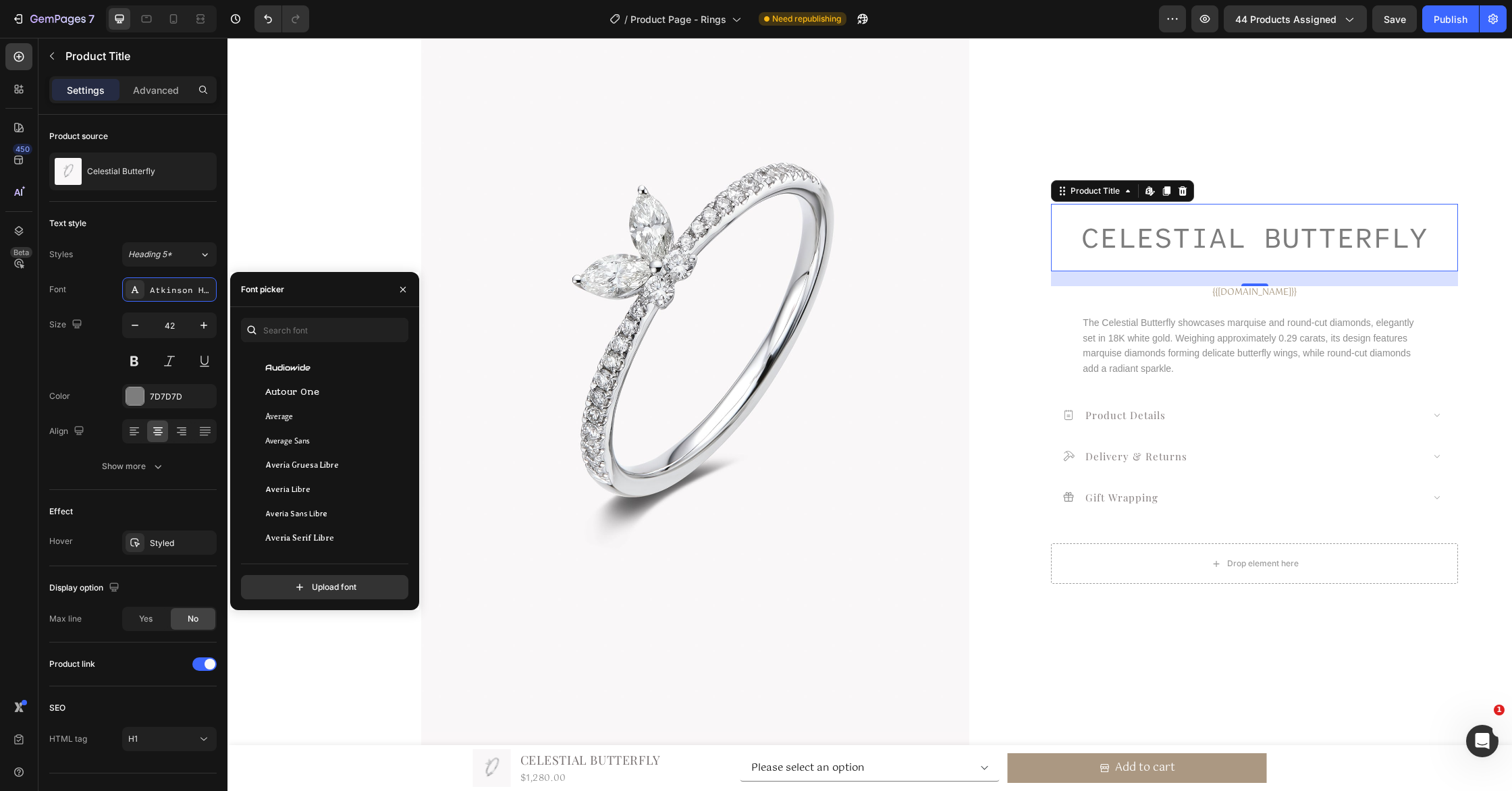
scroll to position [3306, 0]
click at [328, 486] on div "Averia Sans Libre" at bounding box center [333, 488] width 137 height 12
click at [328, 486] on div "Baloo 2" at bounding box center [333, 488] width 137 height 12
click at [312, 457] on div "Ballet" at bounding box center [333, 461] width 137 height 12
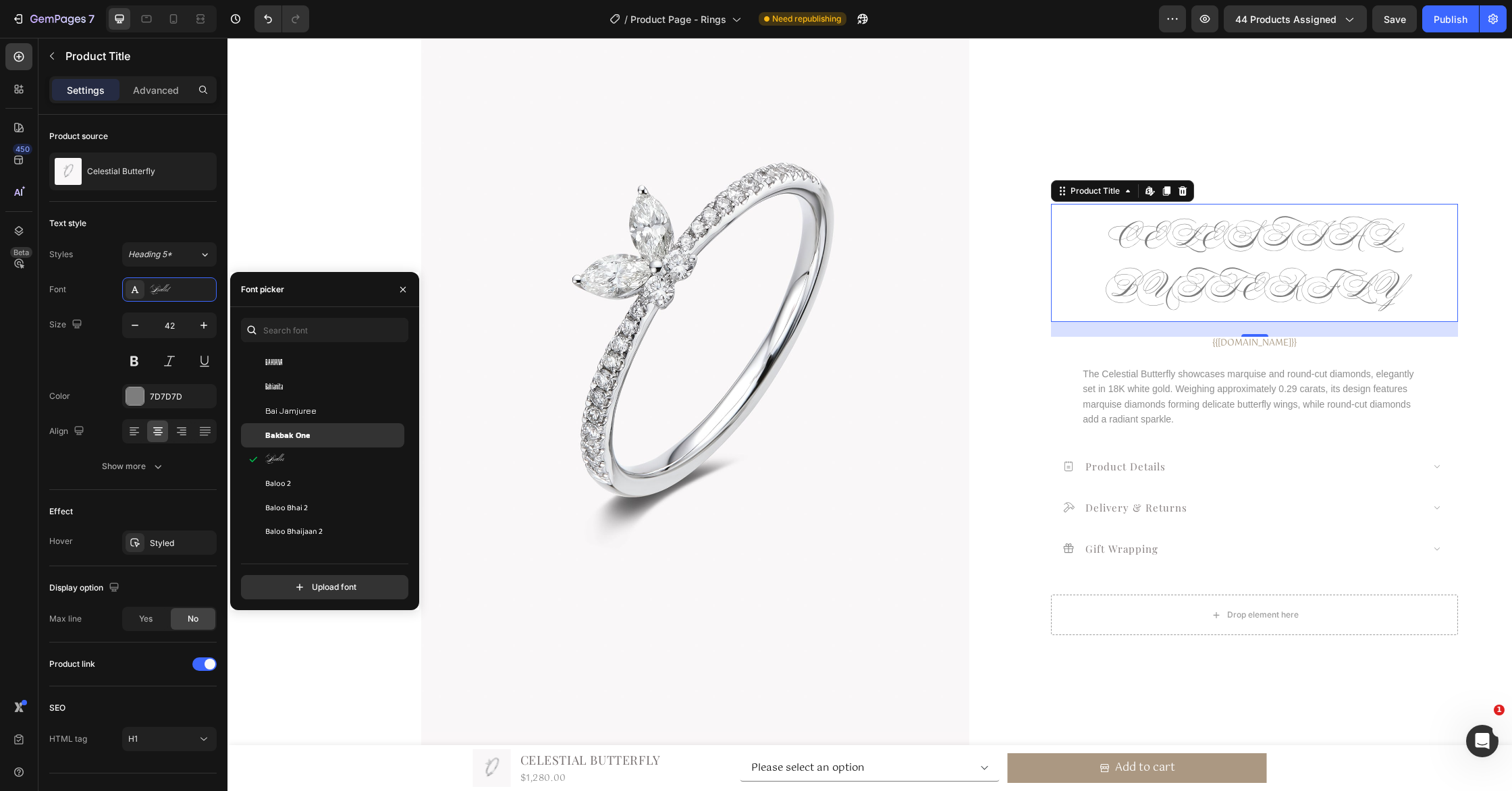
click at [316, 438] on div "Bakbak One" at bounding box center [333, 435] width 137 height 12
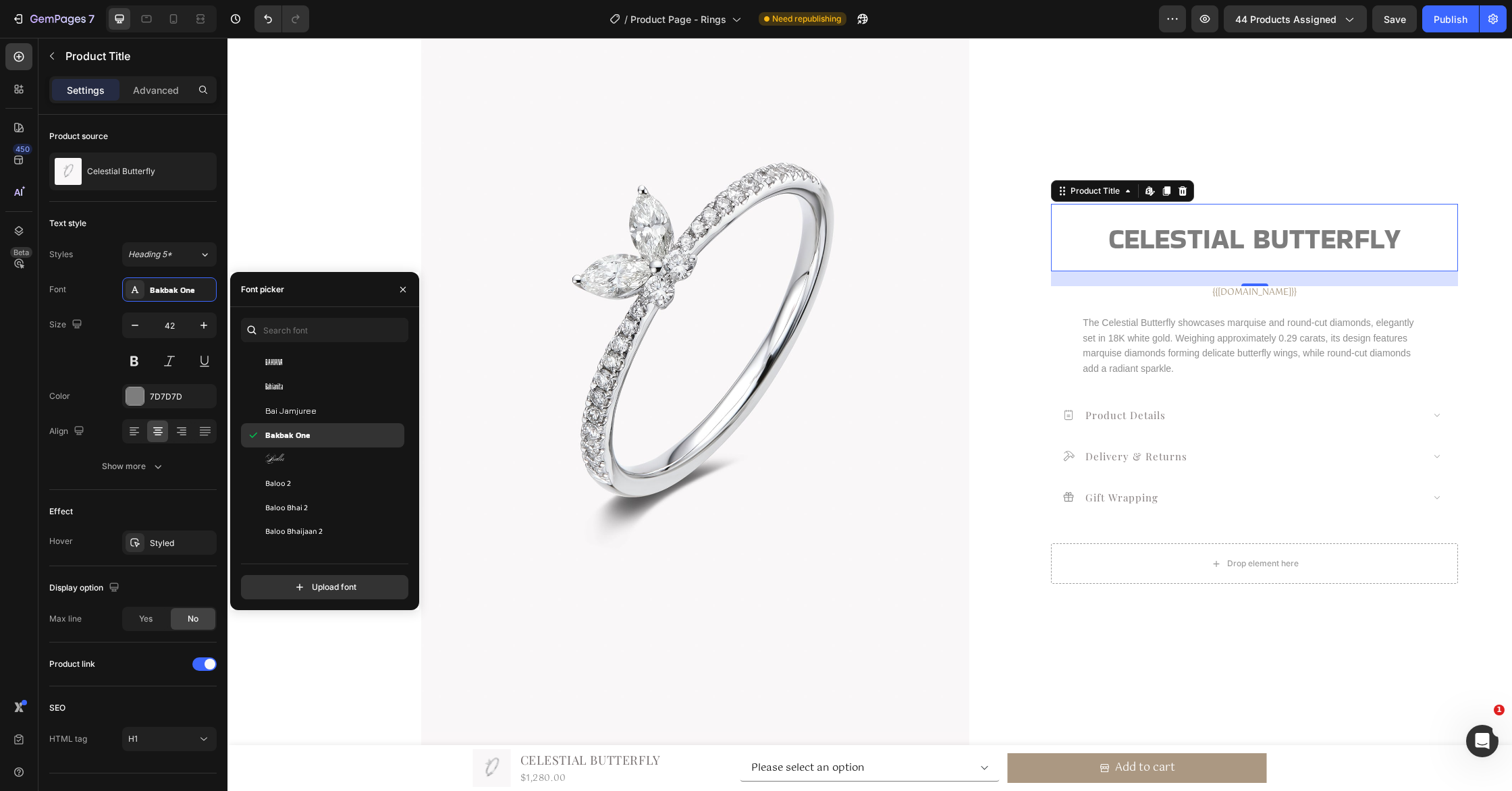
scroll to position [3770, 0]
click at [329, 417] on div "Bai Jamjuree" at bounding box center [333, 414] width 137 height 12
click at [333, 440] on div "Bakbak One" at bounding box center [333, 436] width 137 height 12
click at [309, 512] on span "Baloo Bhaijaan 2" at bounding box center [293, 508] width 57 height 12
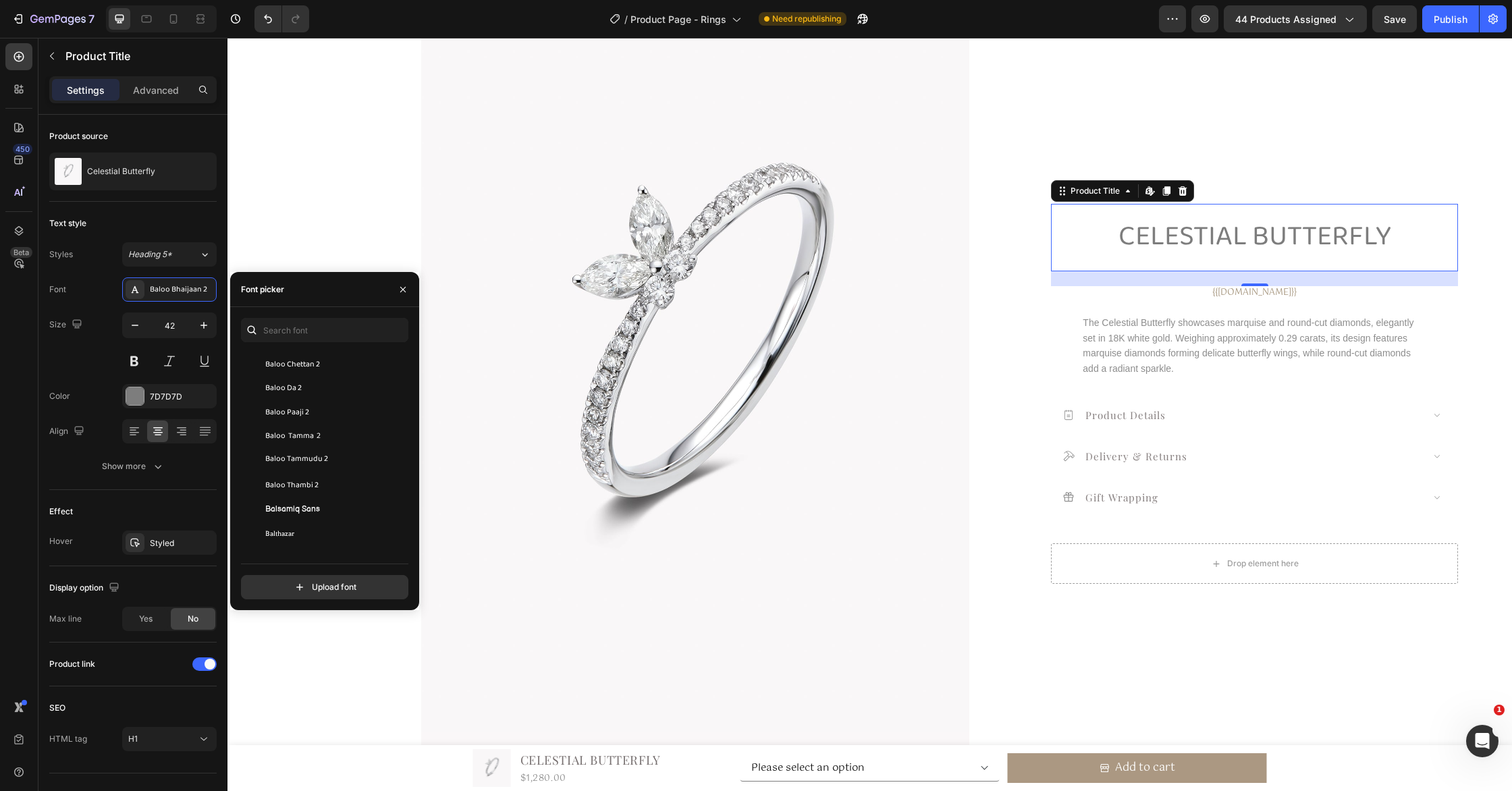
scroll to position [3995, 0]
click at [319, 476] on div "Baloo Thambi 2" at bounding box center [333, 480] width 137 height 12
click at [321, 499] on div "Balsamiq Sans" at bounding box center [333, 505] width 137 height 12
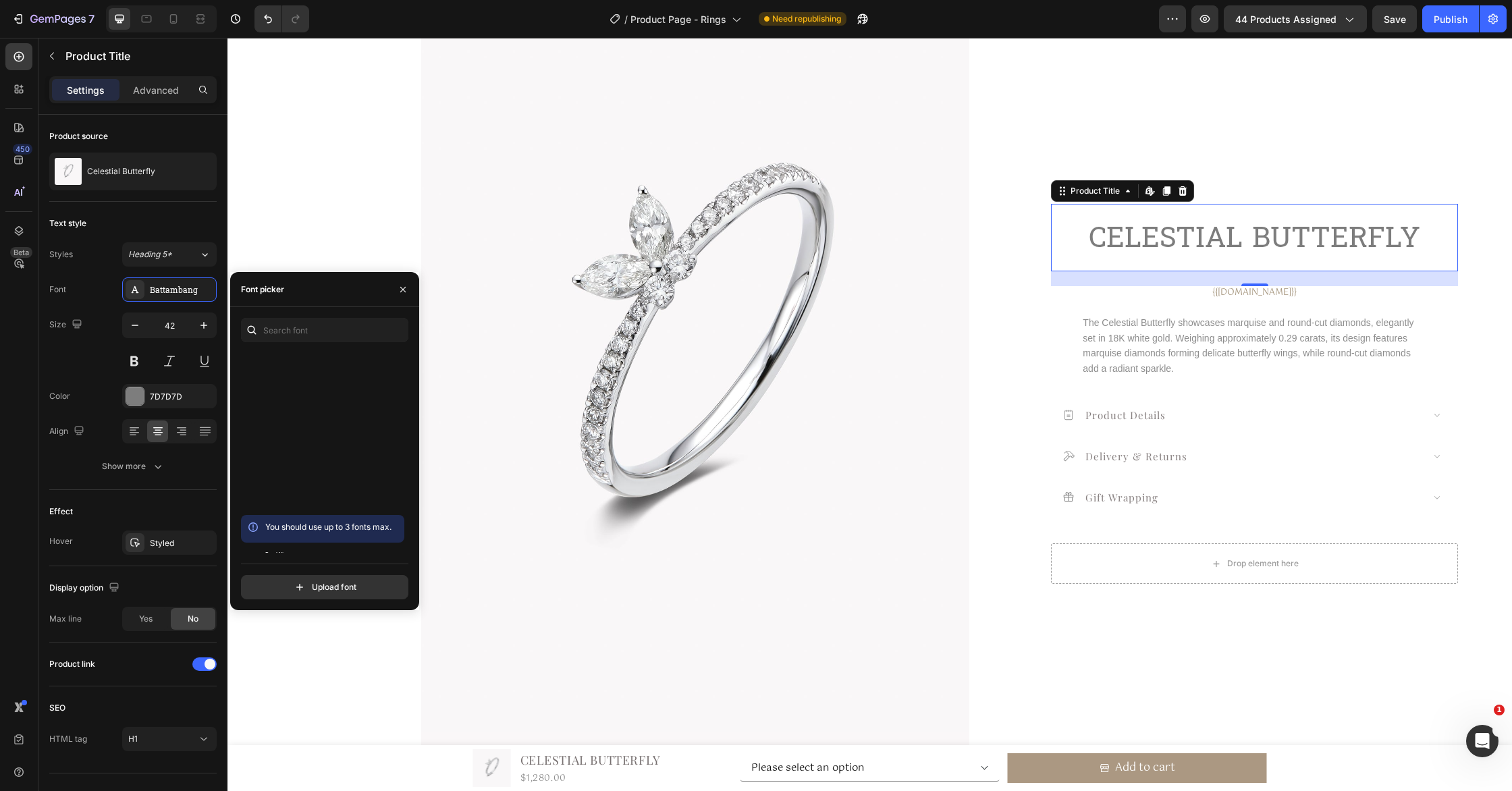
scroll to position [5088, 0]
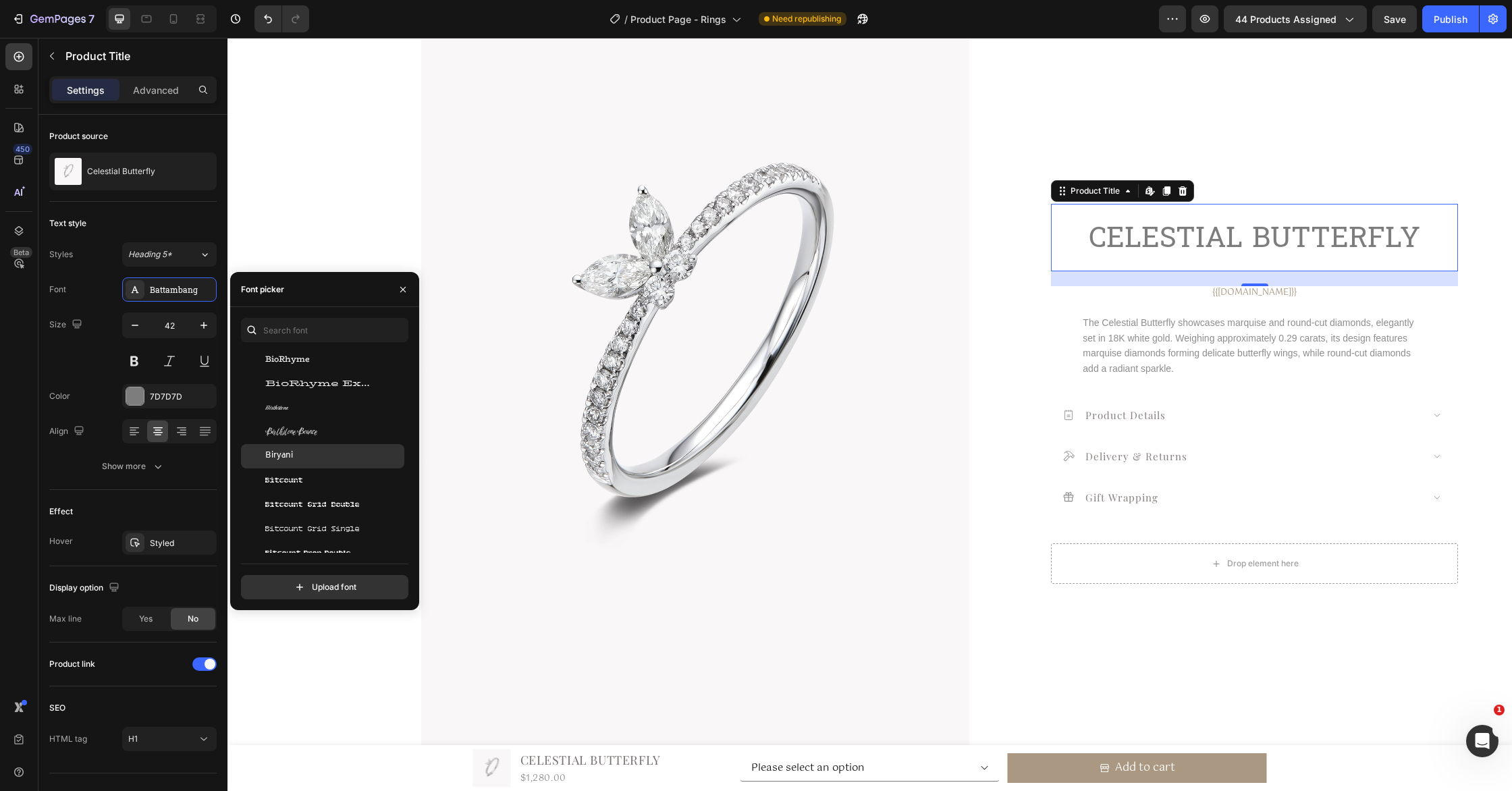
click at [322, 451] on div "Biryani" at bounding box center [333, 456] width 137 height 12
click at [332, 501] on span "Bitcount Grid Double" at bounding box center [312, 505] width 94 height 12
click at [350, 434] on span "Bitcount Grid Single" at bounding box center [312, 432] width 94 height 12
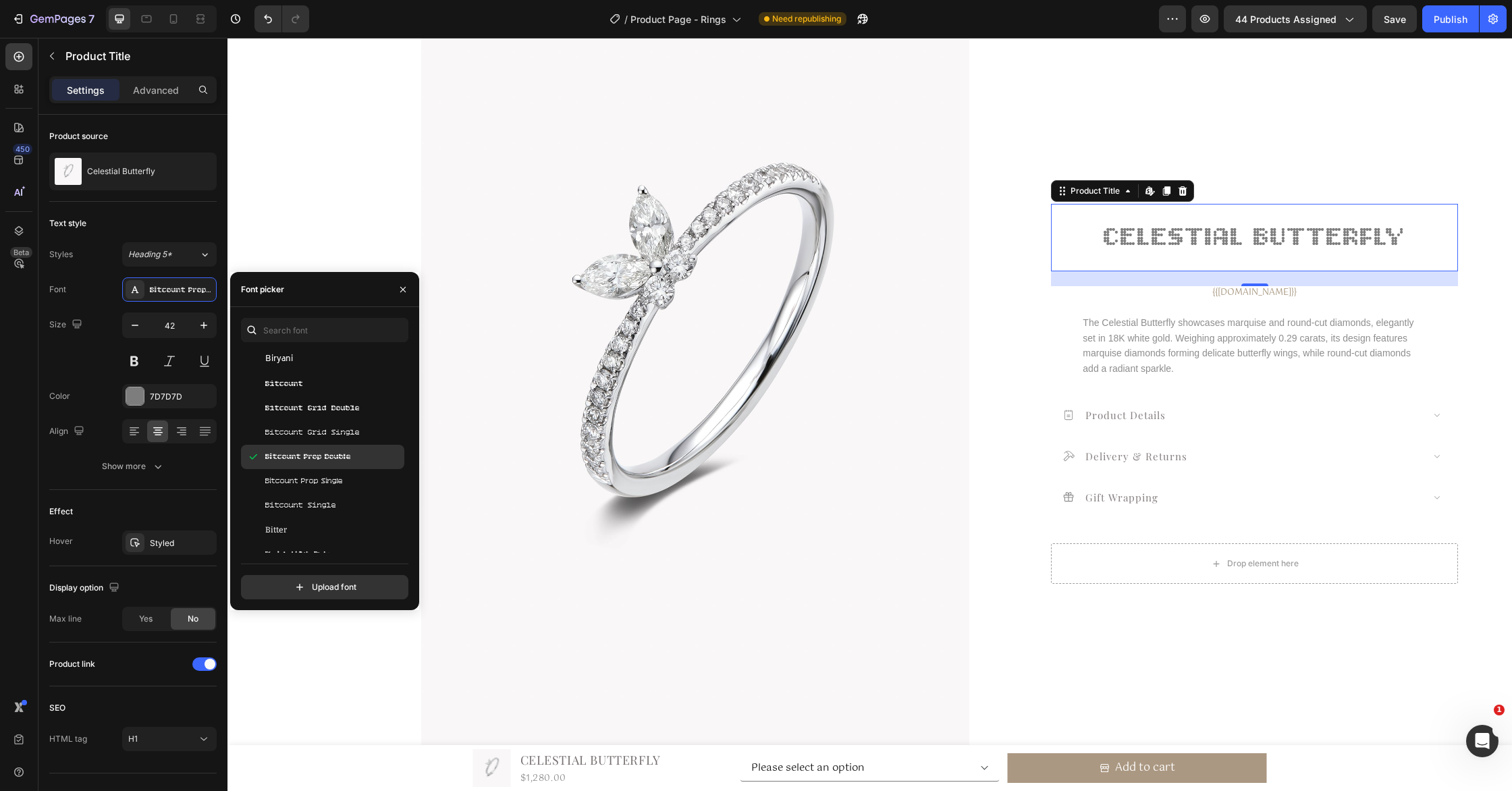
click at [341, 494] on div "Bitcount Single" at bounding box center [322, 505] width 163 height 24
click at [341, 495] on div "Bokor" at bounding box center [322, 507] width 163 height 24
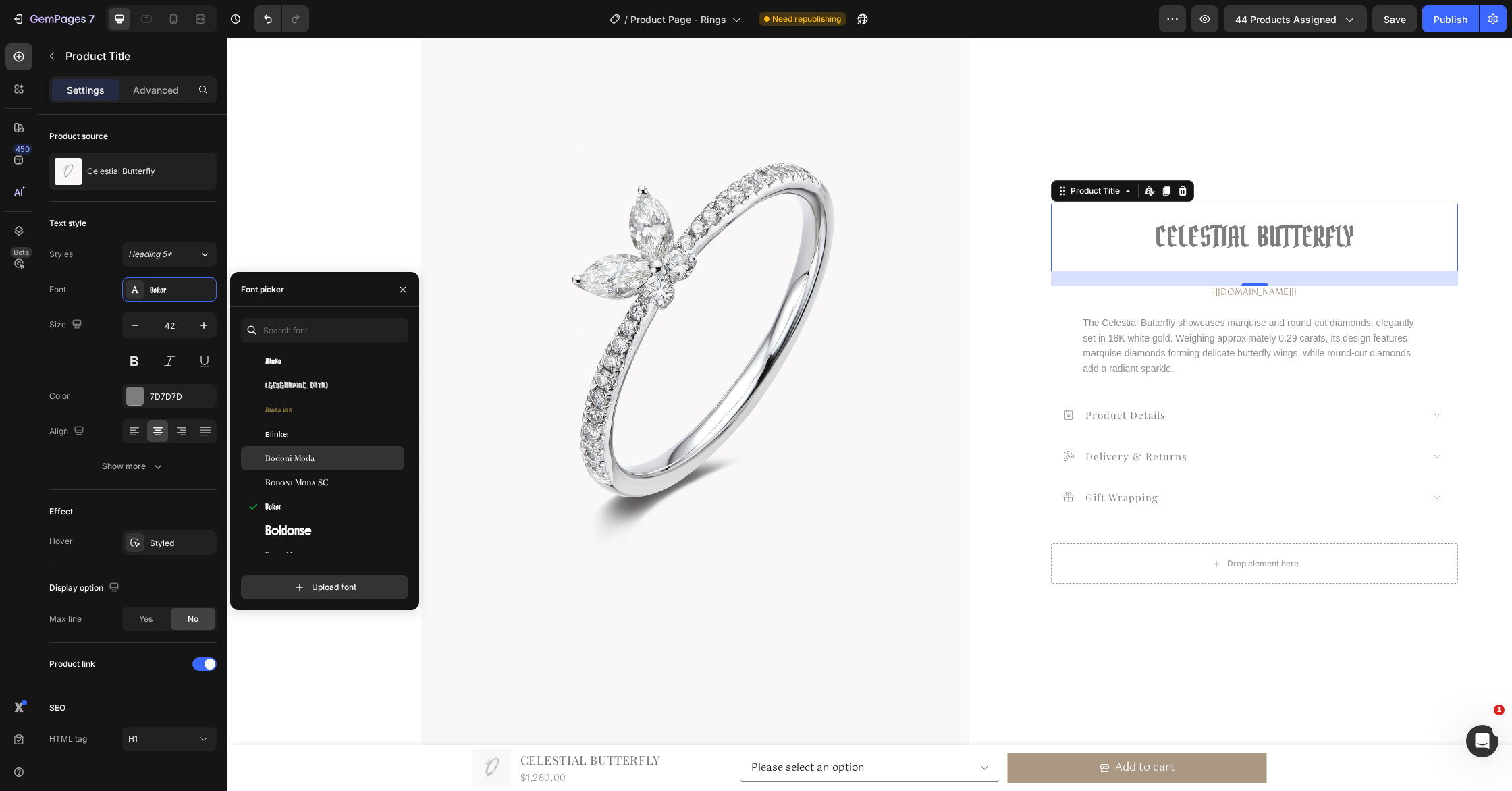
click at [349, 455] on div "Bodoni Moda" at bounding box center [333, 457] width 137 height 12
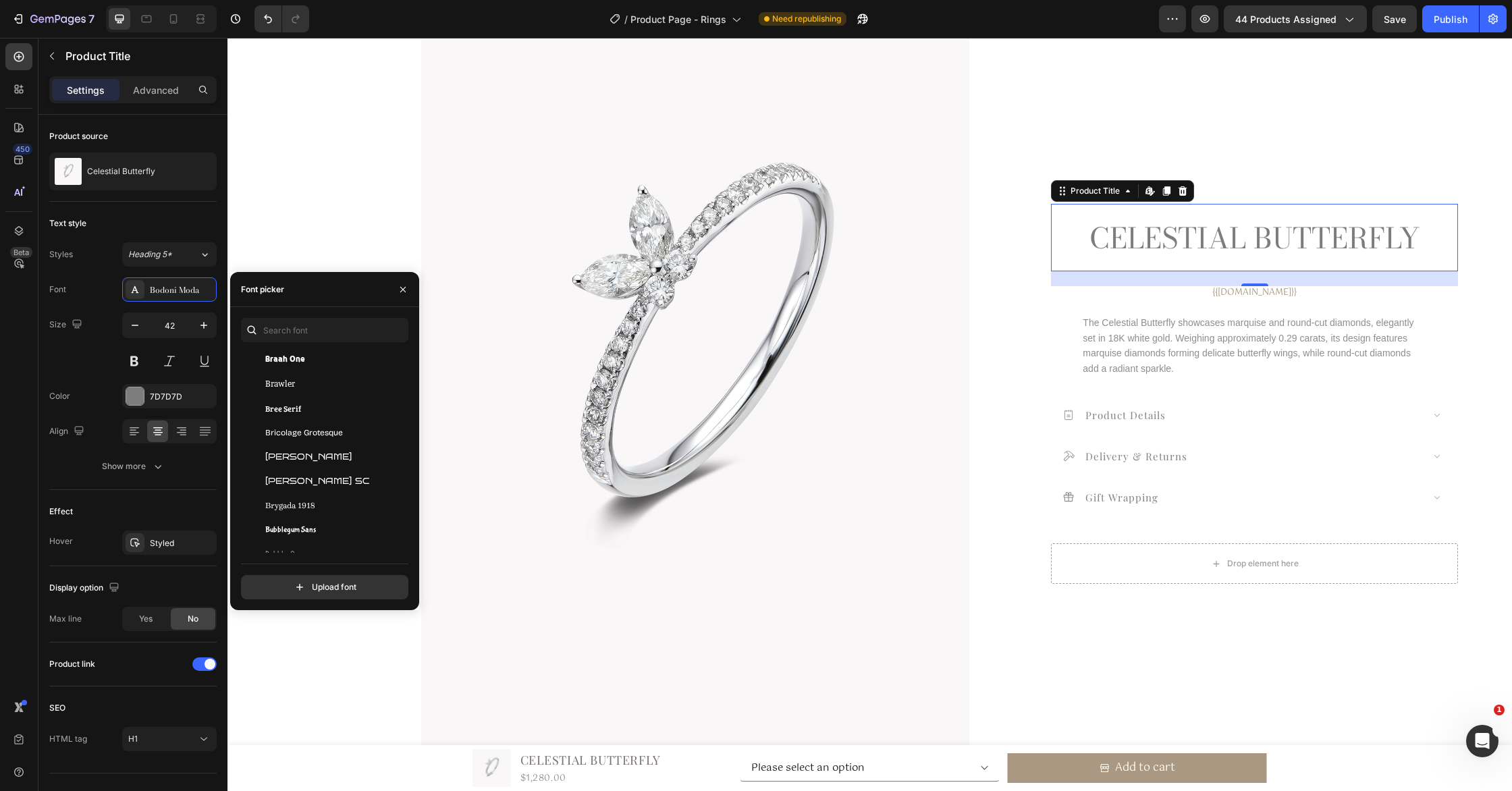
scroll to position [5842, 0]
click at [349, 455] on div "Bruno Ace" at bounding box center [333, 455] width 137 height 12
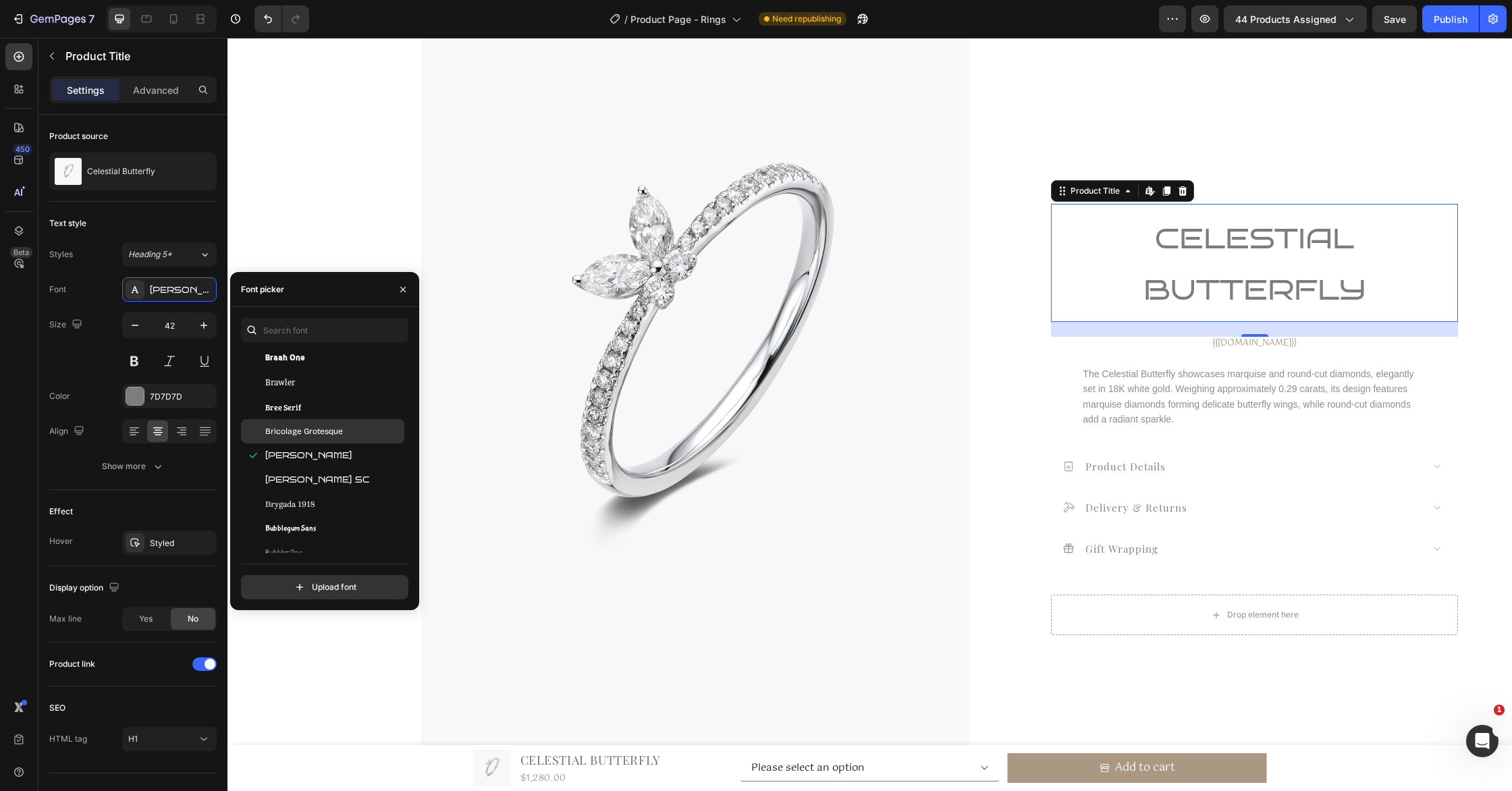
click at [352, 428] on div "Bricolage Grotesque" at bounding box center [333, 431] width 137 height 12
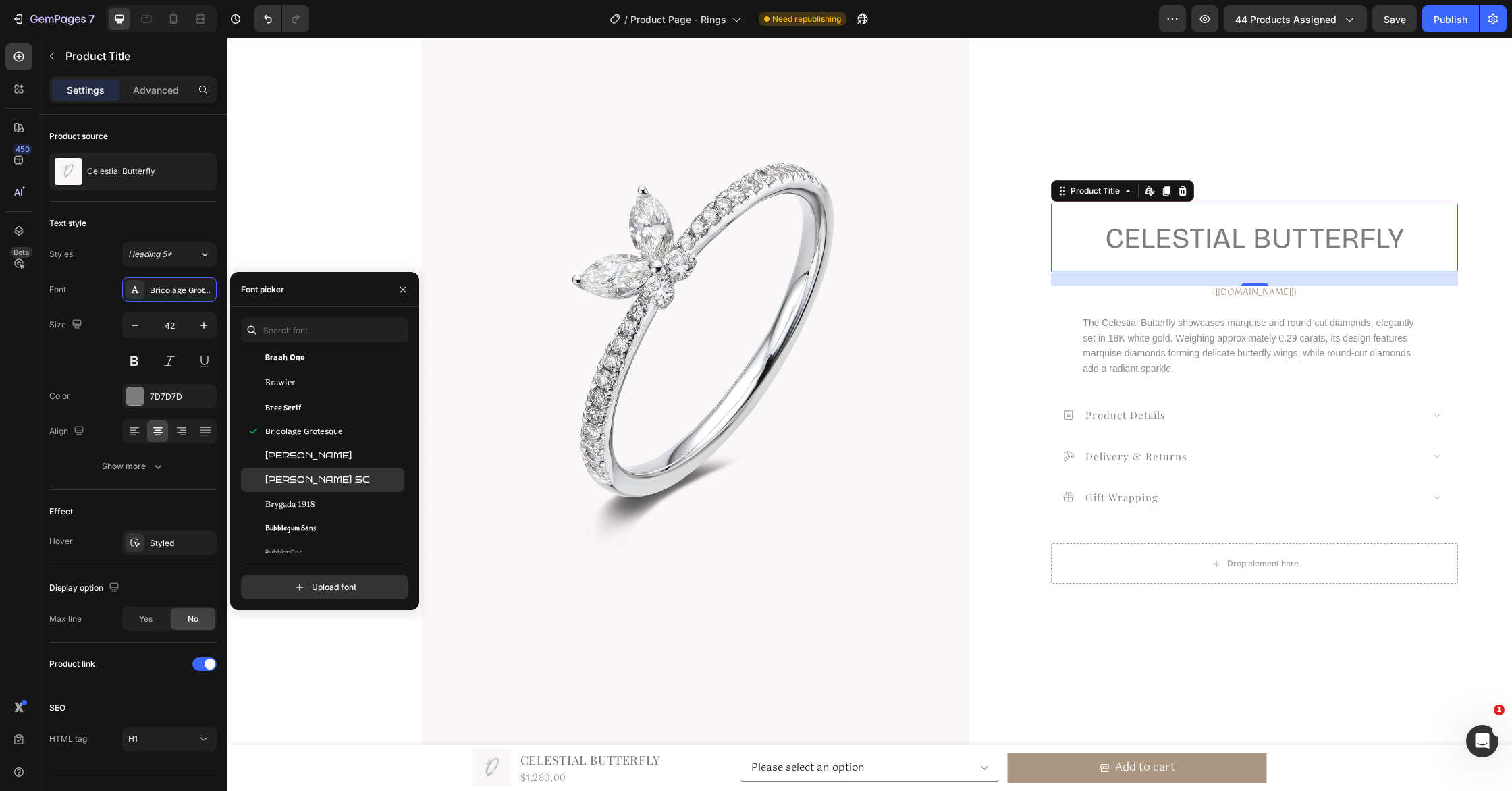
click at [352, 486] on div "Bruno Ace SC" at bounding box center [333, 479] width 137 height 12
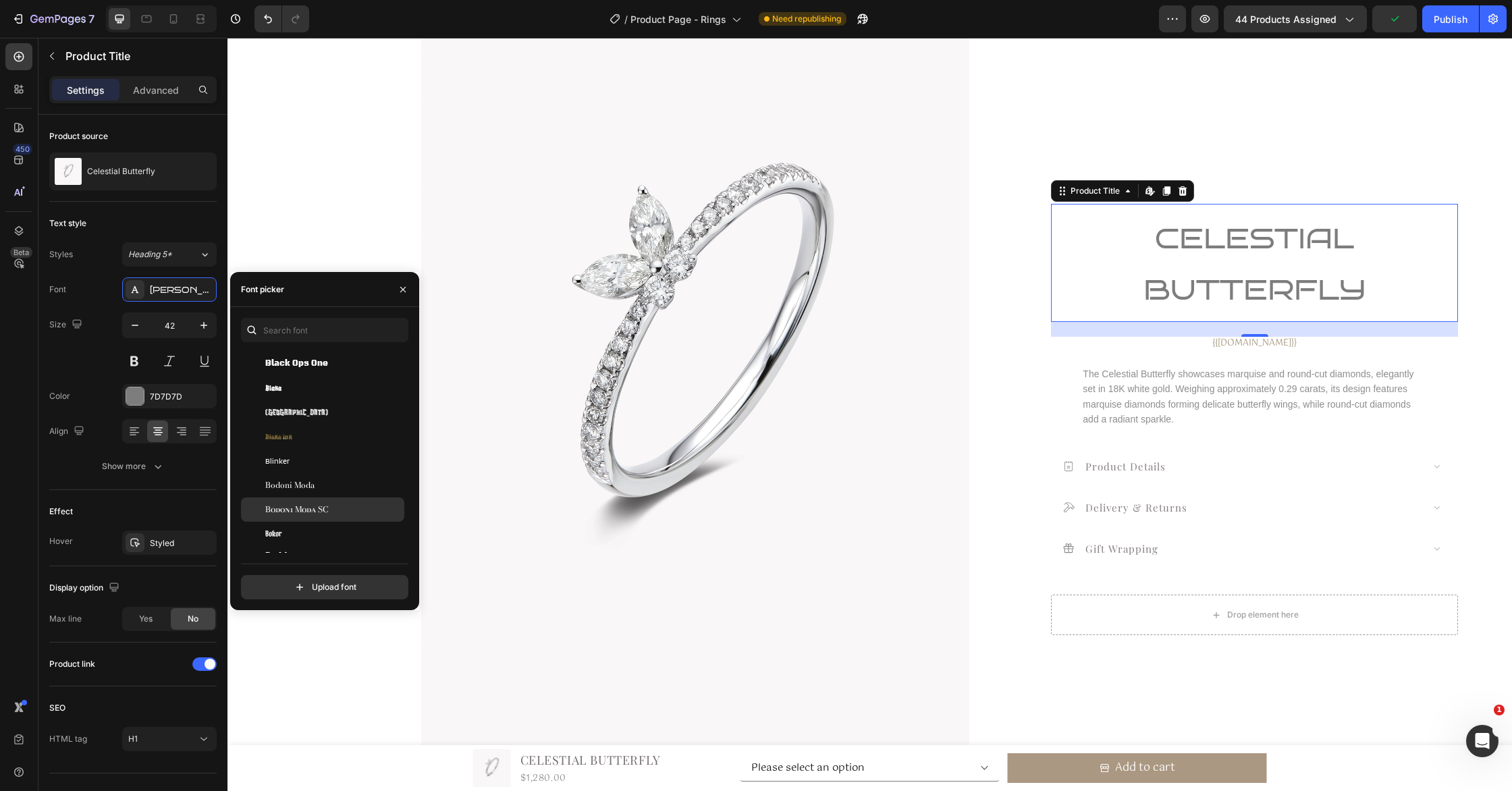
click at [355, 508] on div "Bodoni Moda SC" at bounding box center [333, 509] width 137 height 12
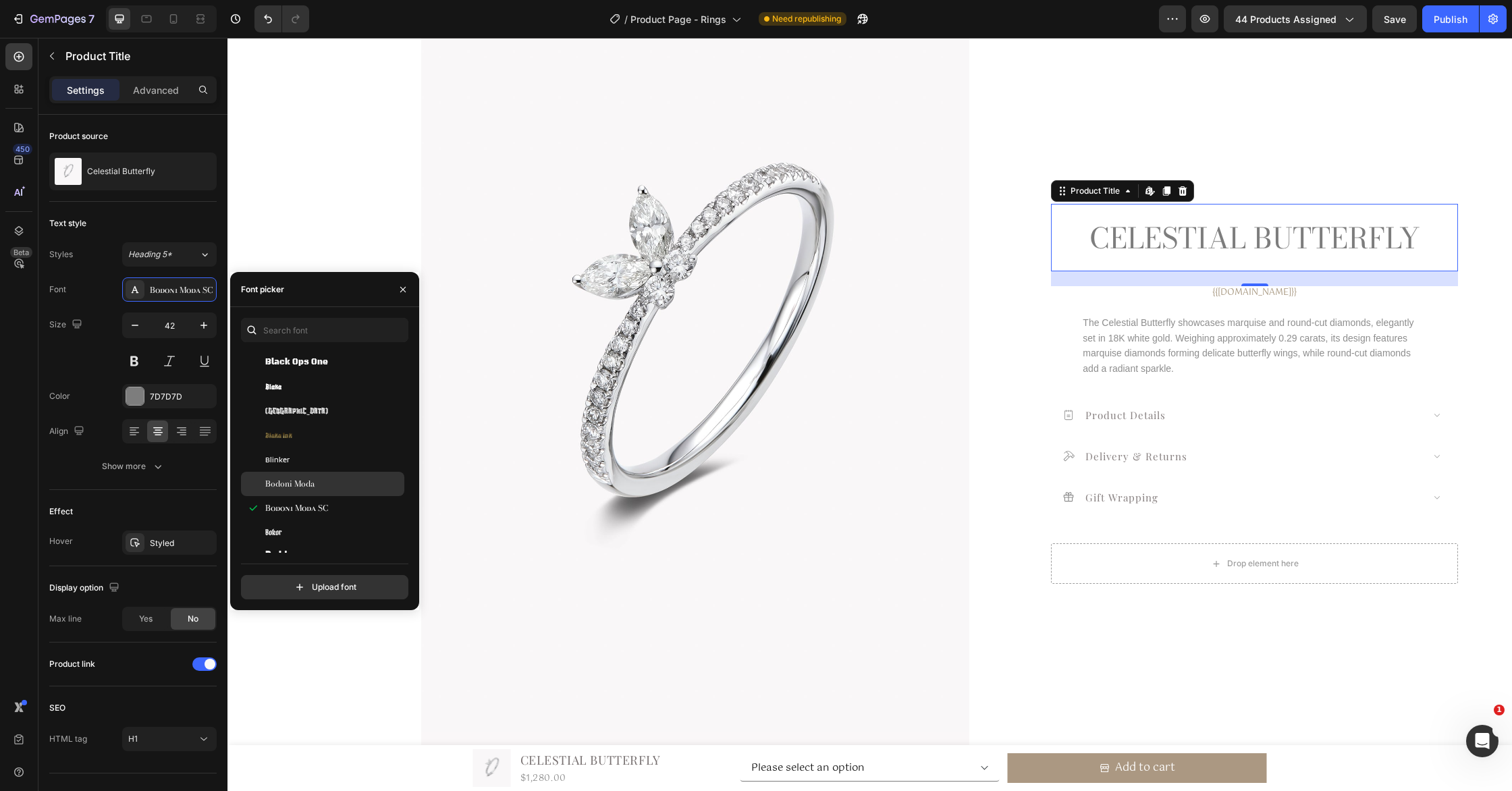
click at [353, 483] on div "Bodoni Moda" at bounding box center [333, 483] width 137 height 12
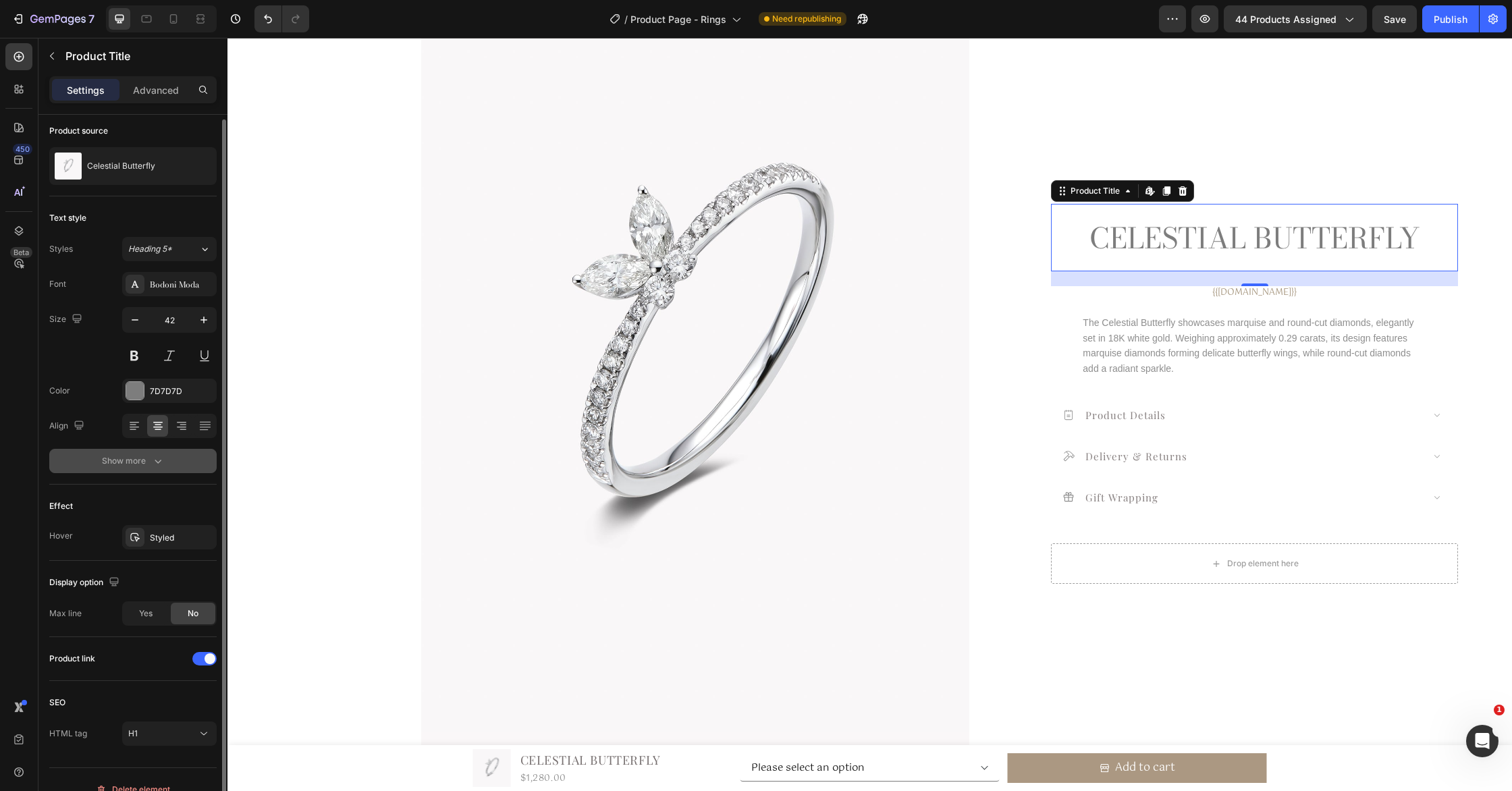
scroll to position [2, 0]
click at [153, 466] on icon "button" at bounding box center [158, 463] width 13 height 13
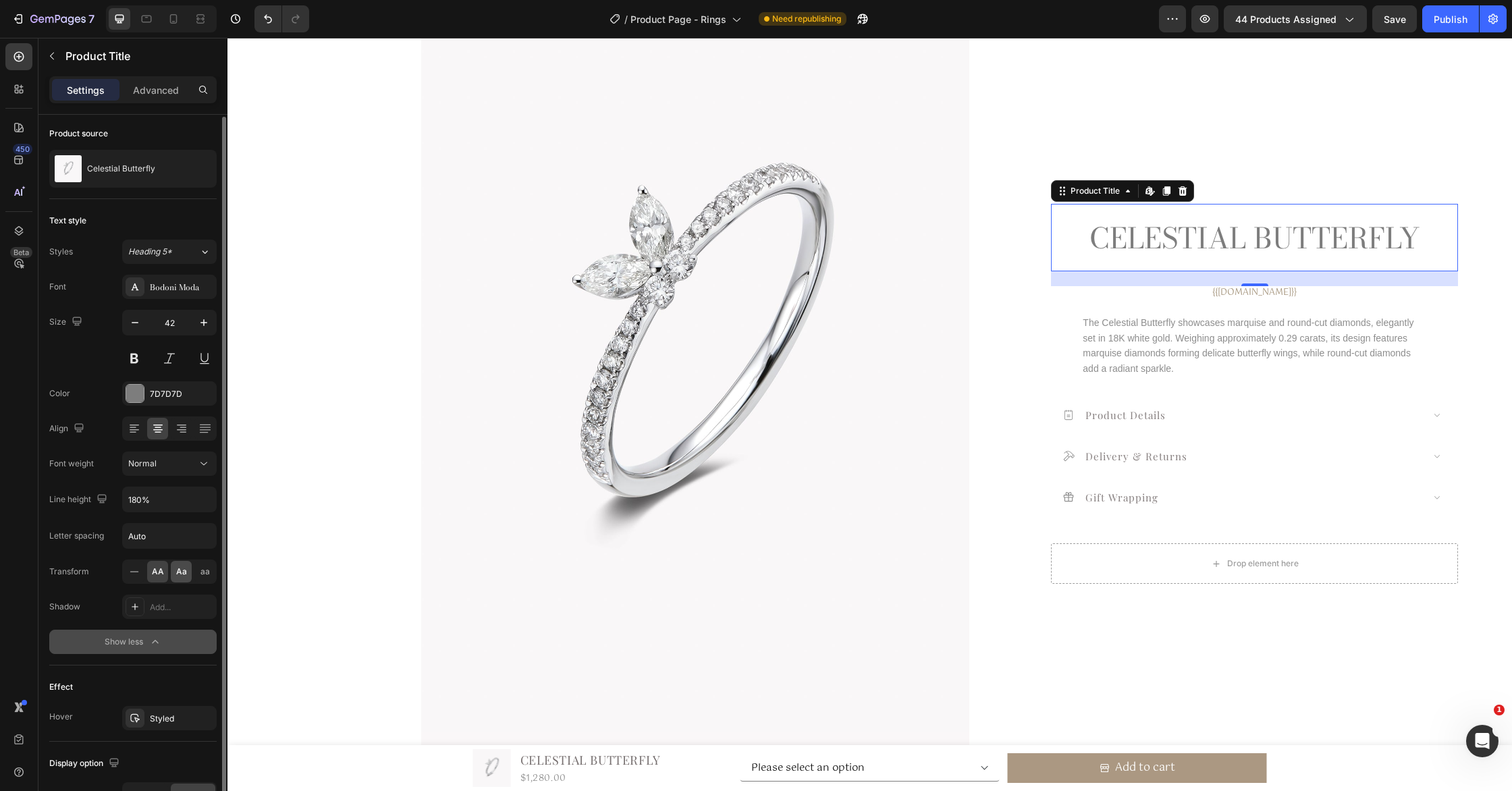
click at [182, 573] on span "Aa" at bounding box center [182, 571] width 11 height 12
click at [176, 297] on div "Bodoni Moda" at bounding box center [169, 289] width 94 height 24
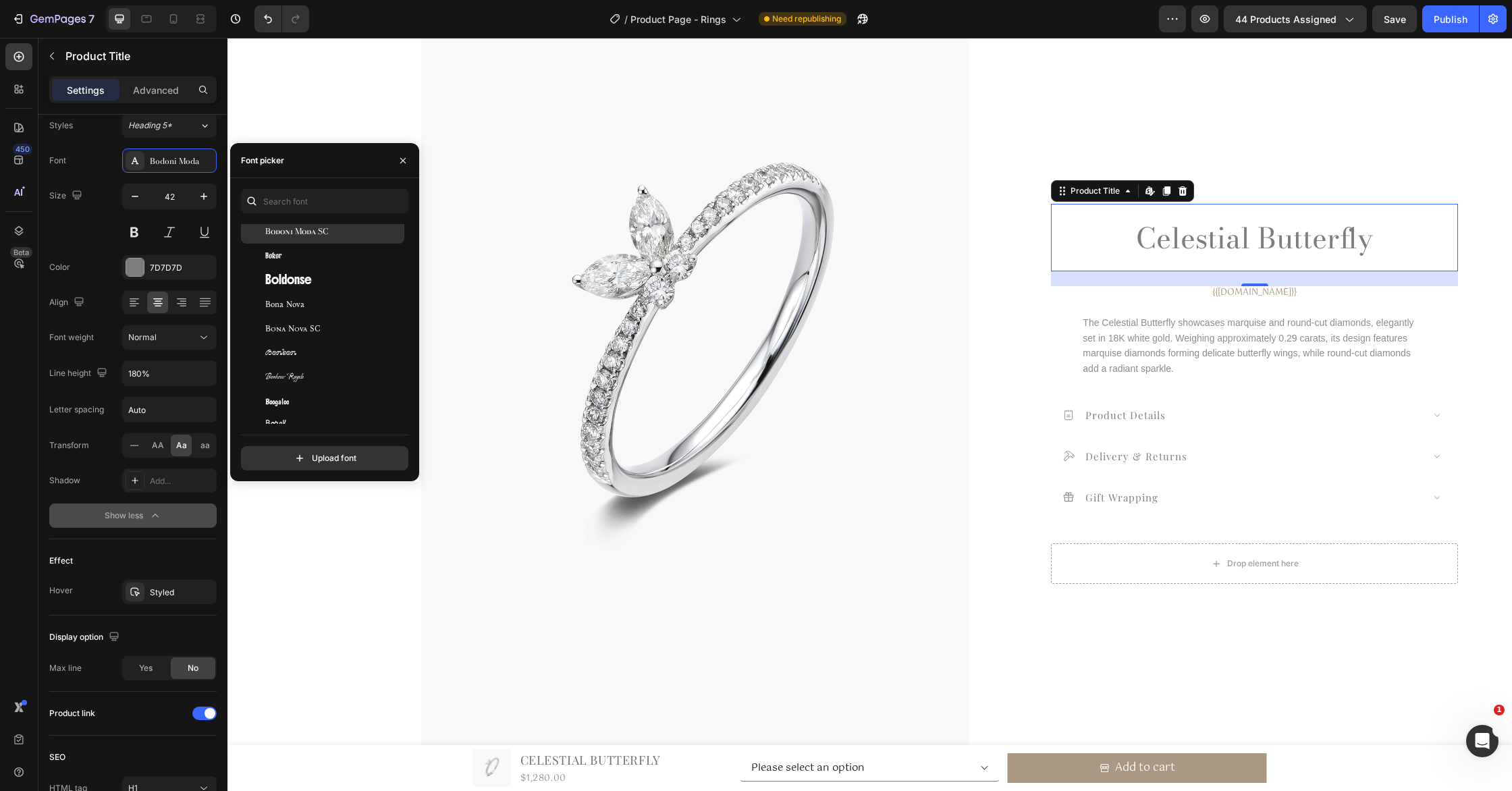
scroll to position [5783, 0]
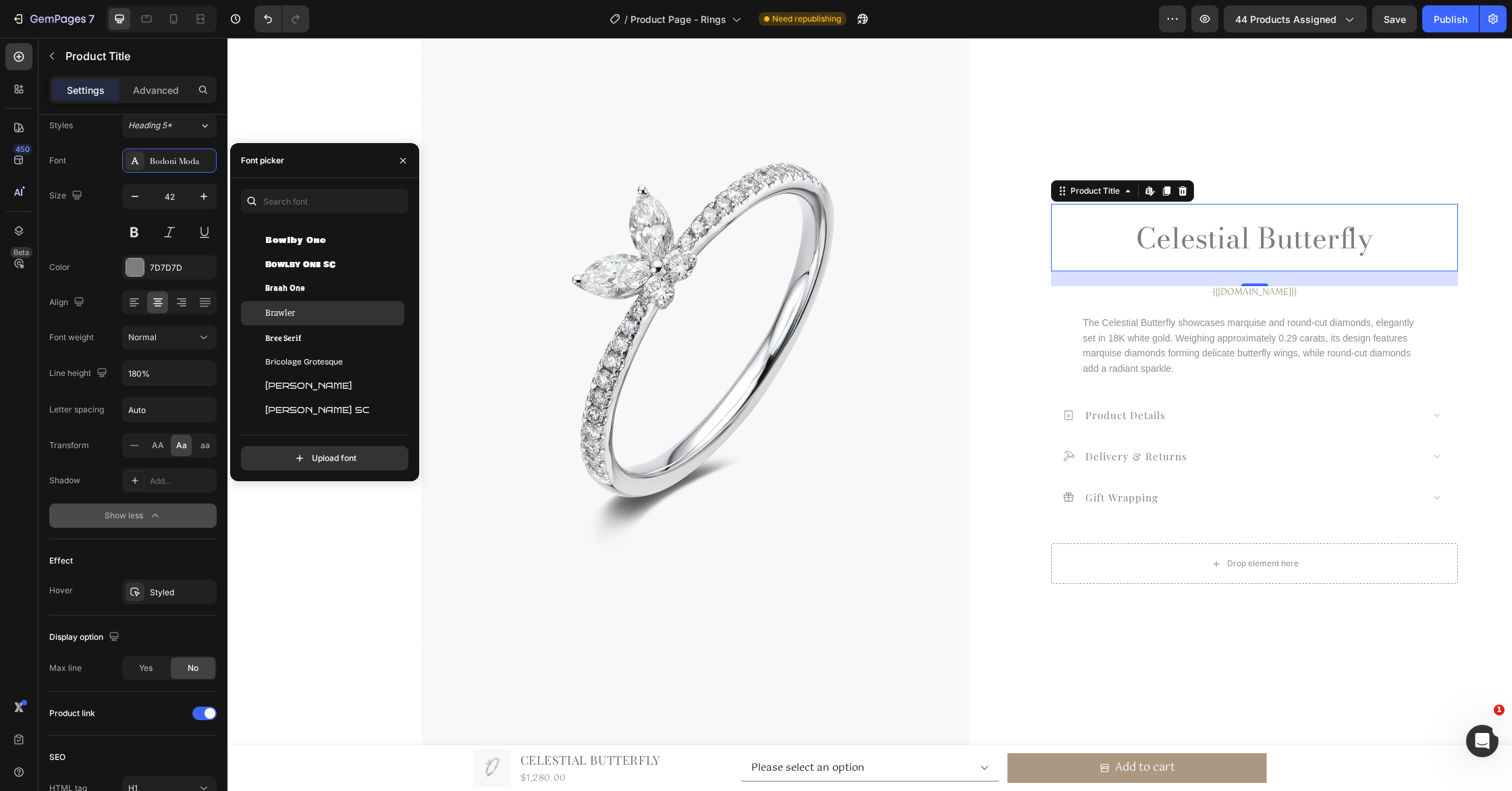
click at [345, 307] on div "Brawler" at bounding box center [333, 312] width 137 height 12
click at [345, 334] on div "Bree Serif" at bounding box center [333, 337] width 137 height 12
click at [345, 360] on div "Bricolage Grotesque" at bounding box center [333, 361] width 137 height 12
drag, startPoint x: 346, startPoint y: 384, endPoint x: 345, endPoint y: 393, distance: 9.1
click at [346, 384] on div "Bruno Ace" at bounding box center [333, 385] width 137 height 12
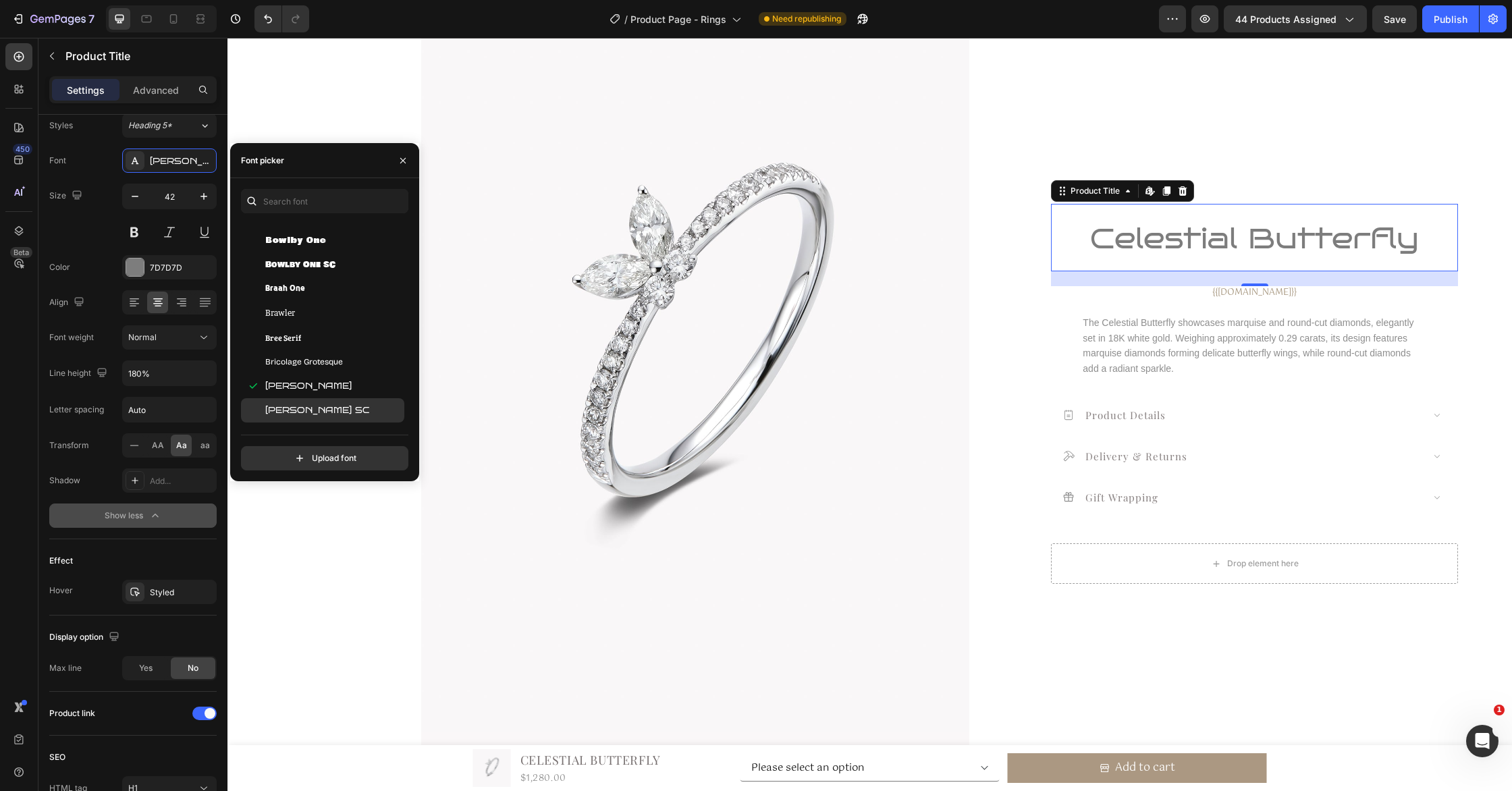
click at [341, 408] on div "Bruno Ace SC" at bounding box center [333, 410] width 137 height 12
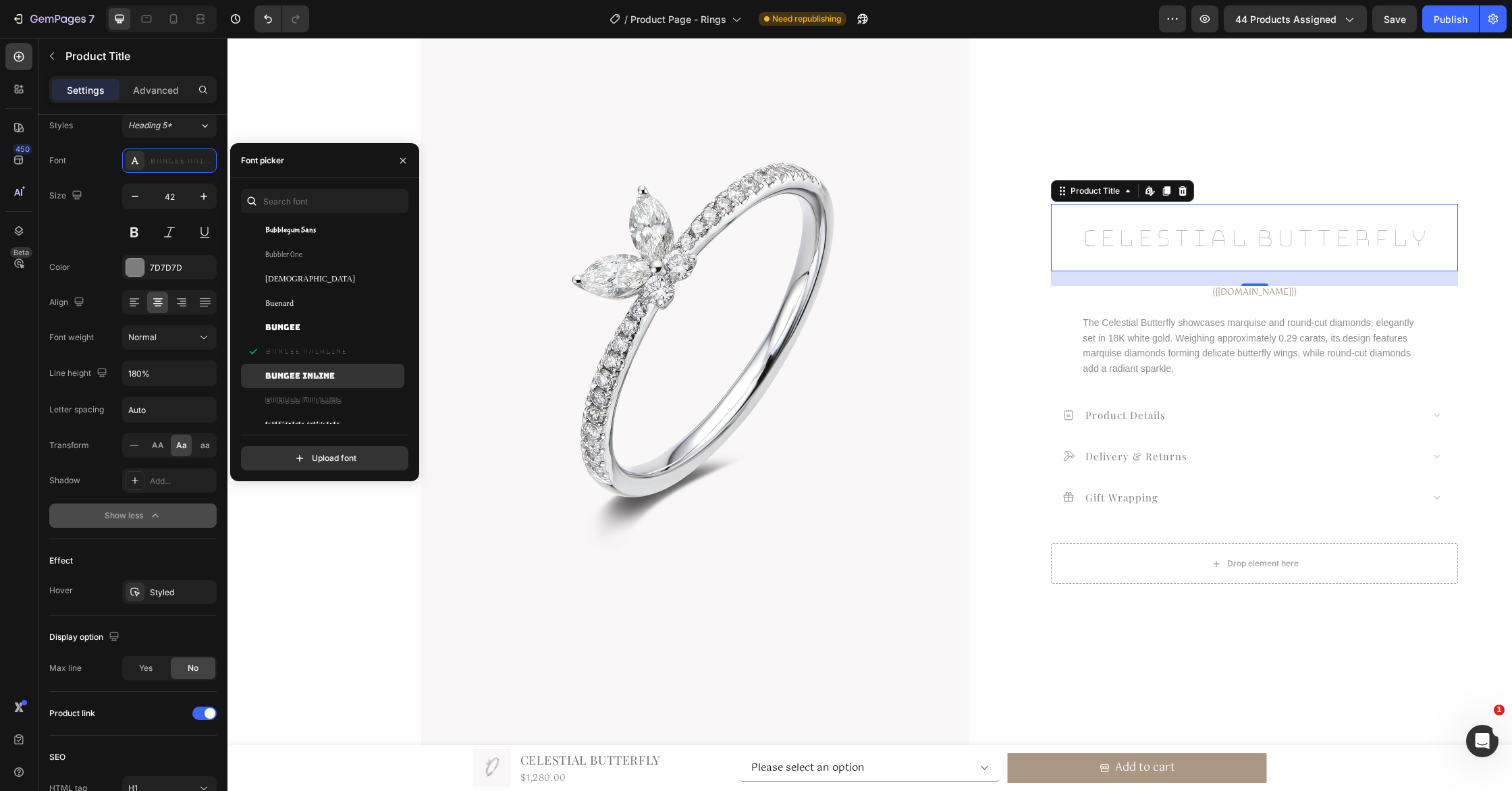
click at [347, 381] on div "Bungee Inline" at bounding box center [333, 375] width 137 height 12
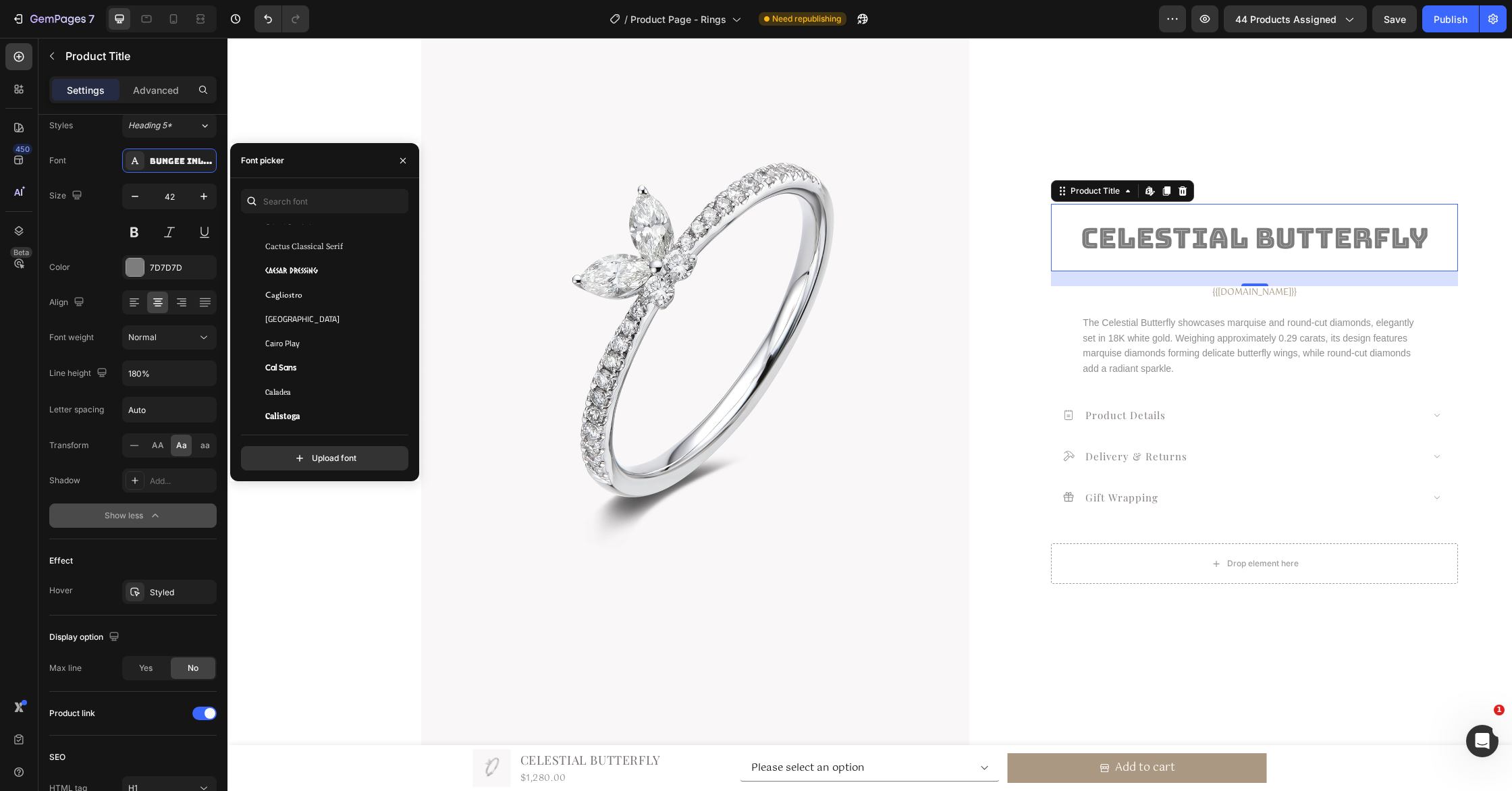
scroll to position [6410, 0]
click at [370, 246] on div "Cactus Classical Serif" at bounding box center [333, 245] width 137 height 12
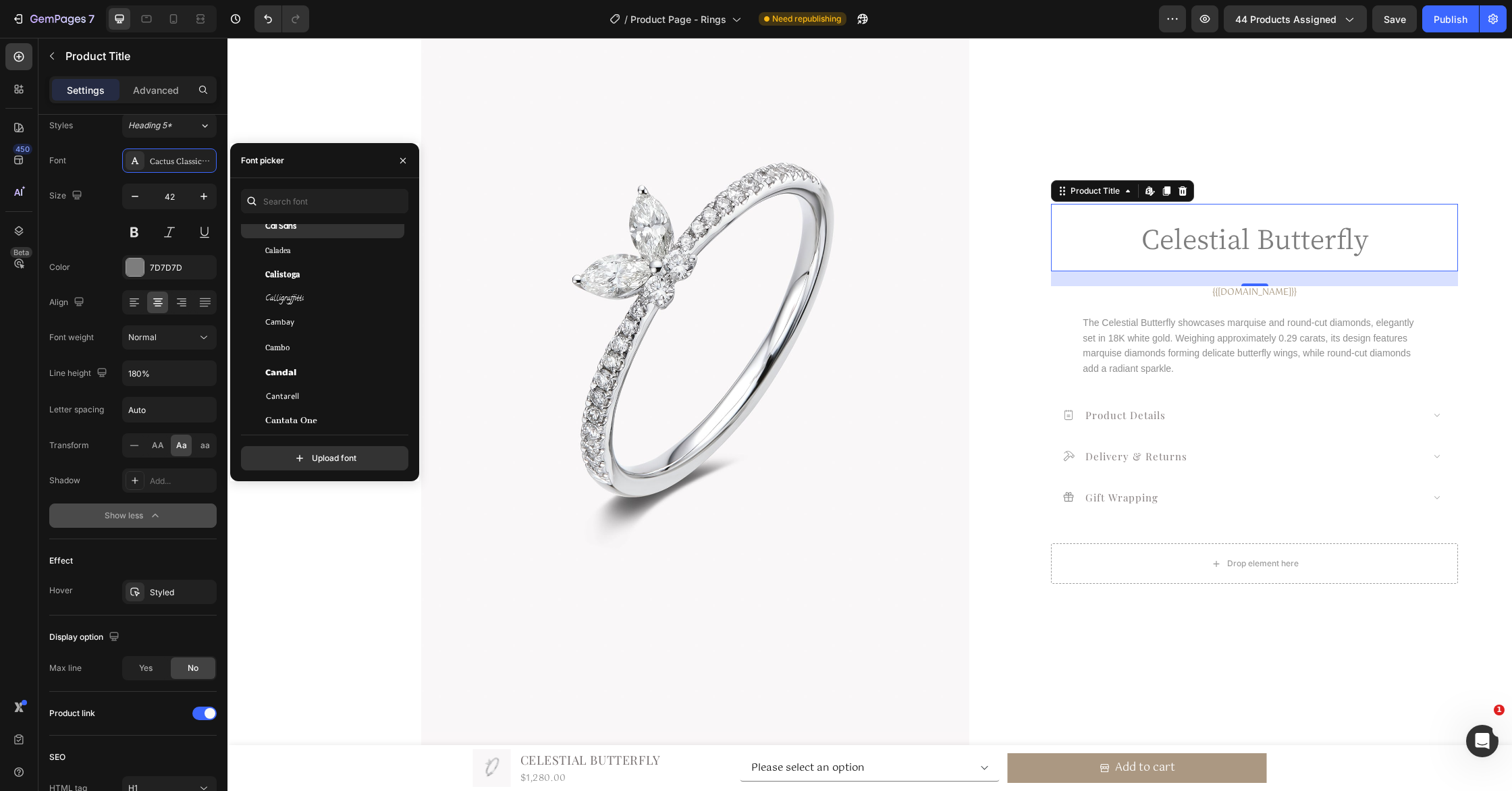
scroll to position [6559, 0]
click at [313, 285] on div "Calligraffitti" at bounding box center [333, 290] width 137 height 12
click at [315, 272] on div "Calistoga" at bounding box center [333, 265] width 137 height 12
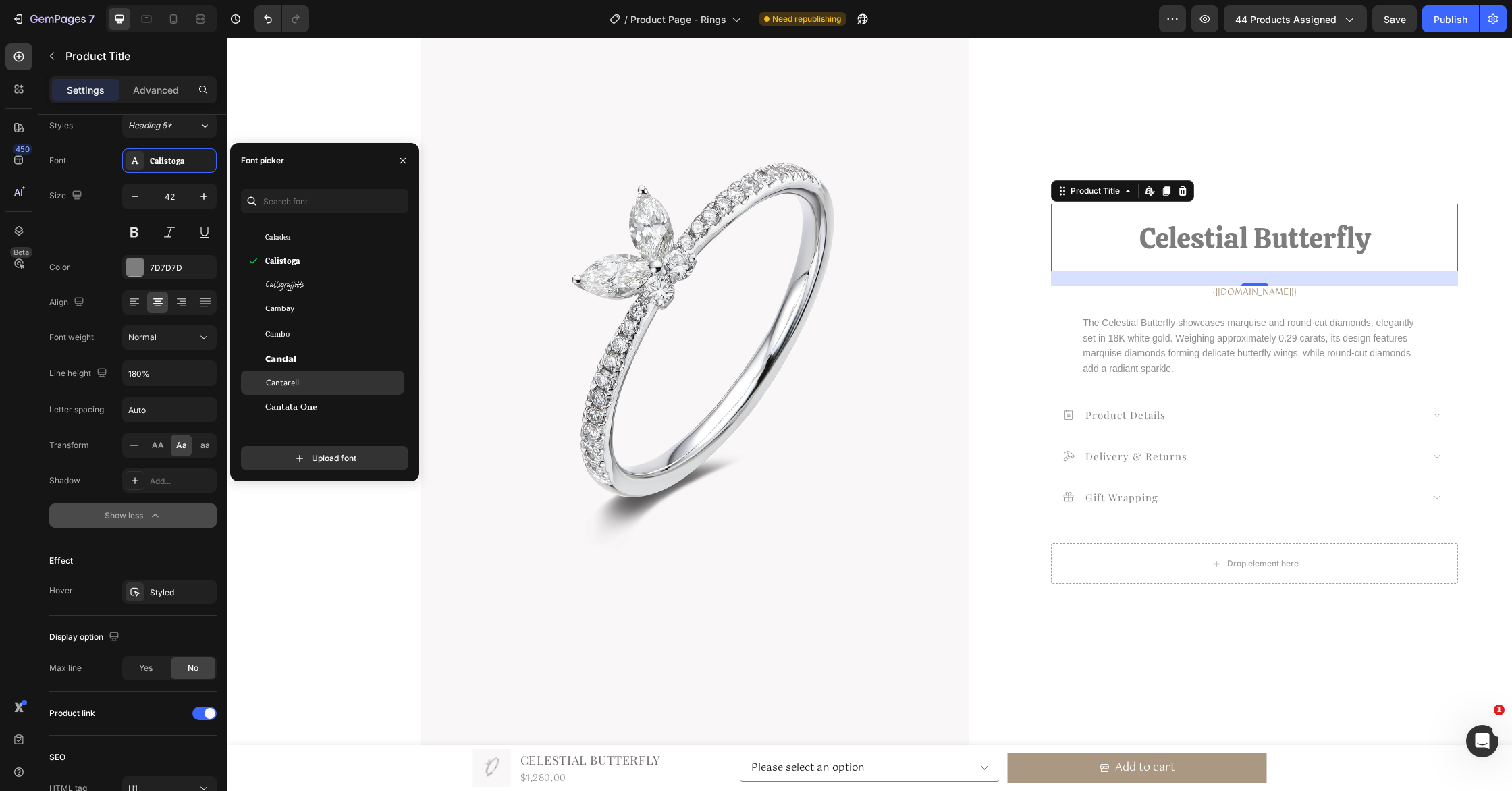
scroll to position [6568, 0]
click at [355, 403] on div "Cantata One" at bounding box center [333, 403] width 137 height 12
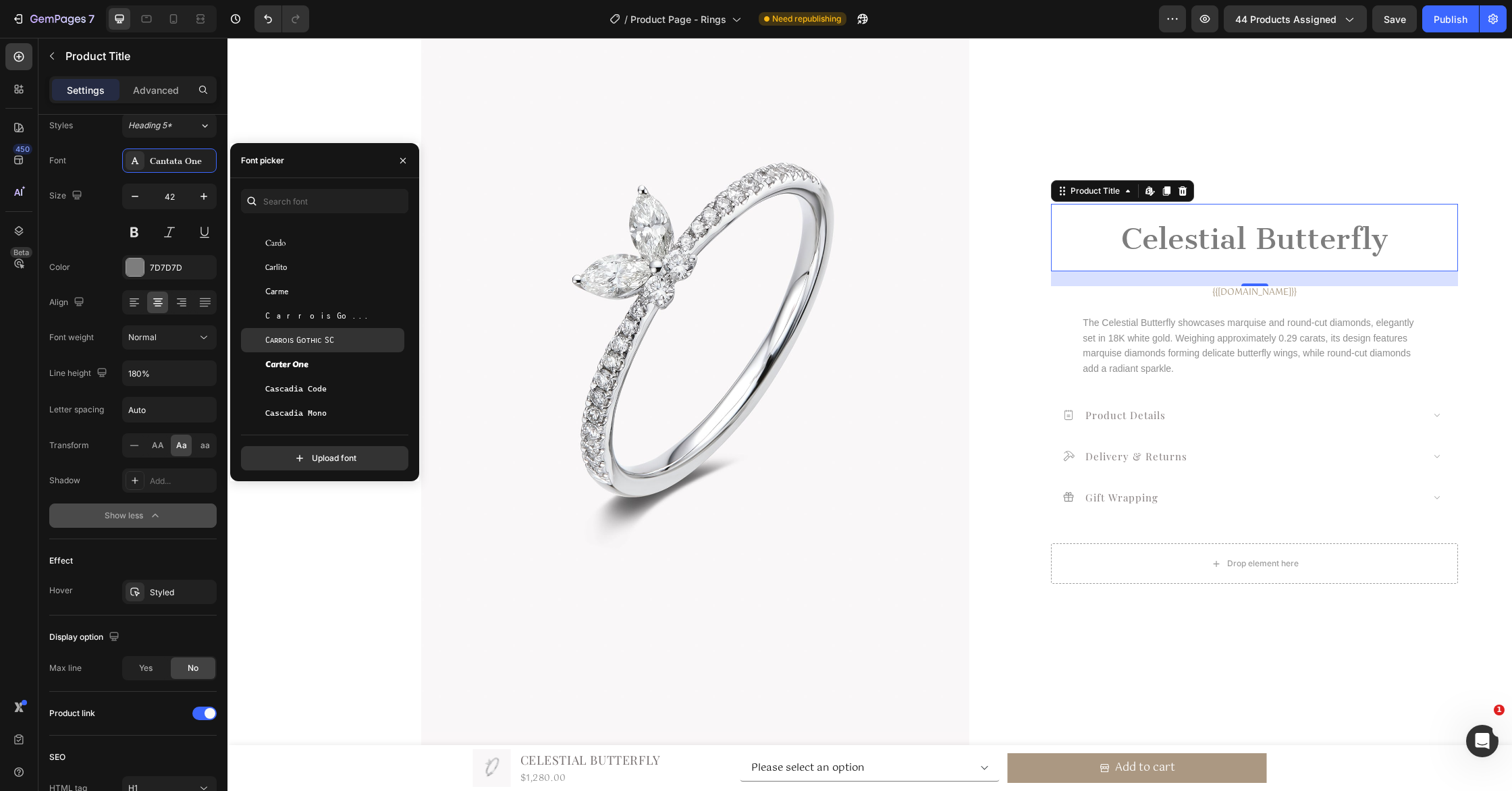
click at [360, 340] on div "Carrois Gothic SC" at bounding box center [333, 340] width 137 height 12
click at [360, 358] on div "Carter One" at bounding box center [322, 364] width 163 height 24
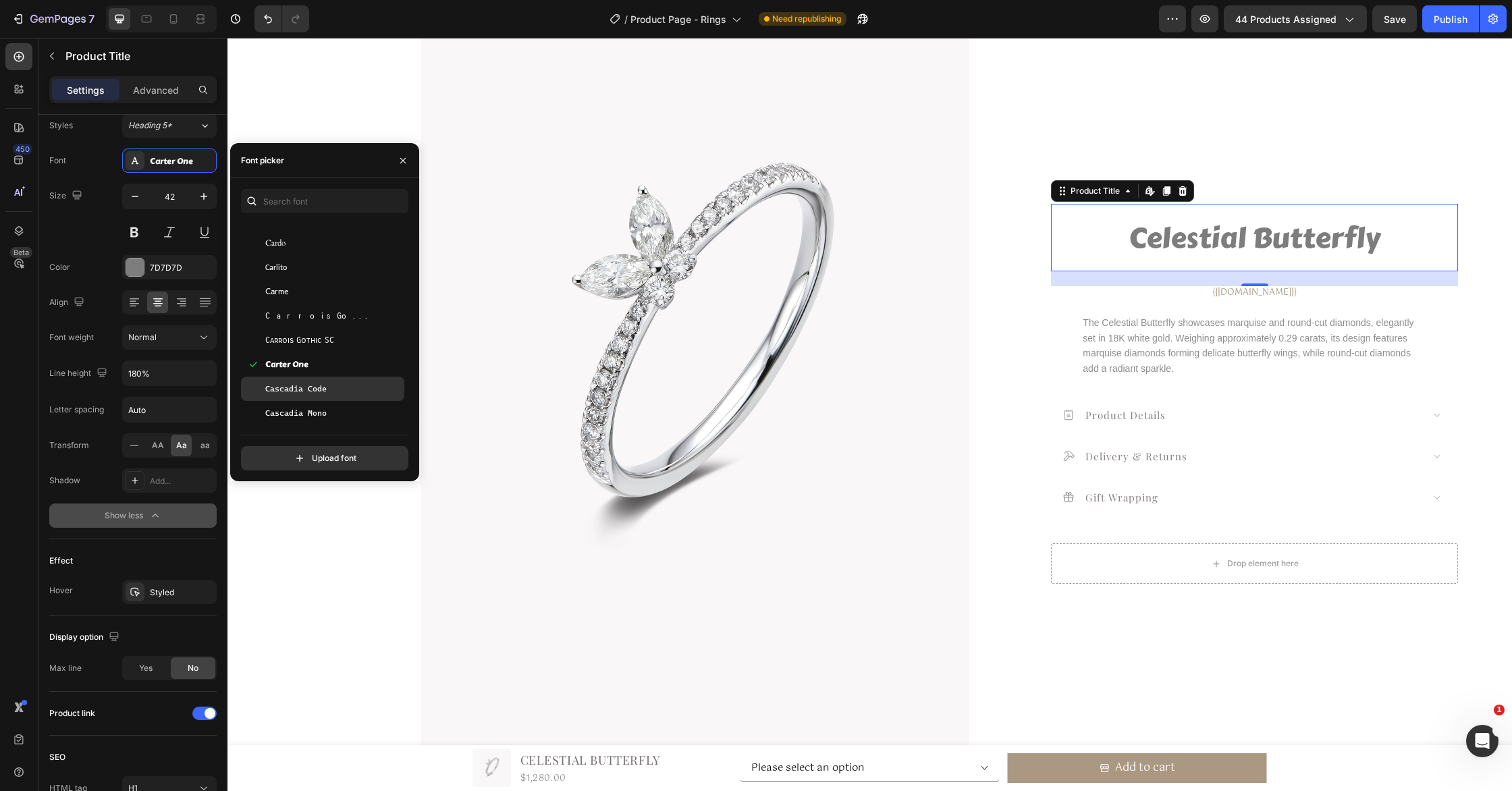
click at [358, 387] on div "Cascadia Code" at bounding box center [333, 388] width 137 height 12
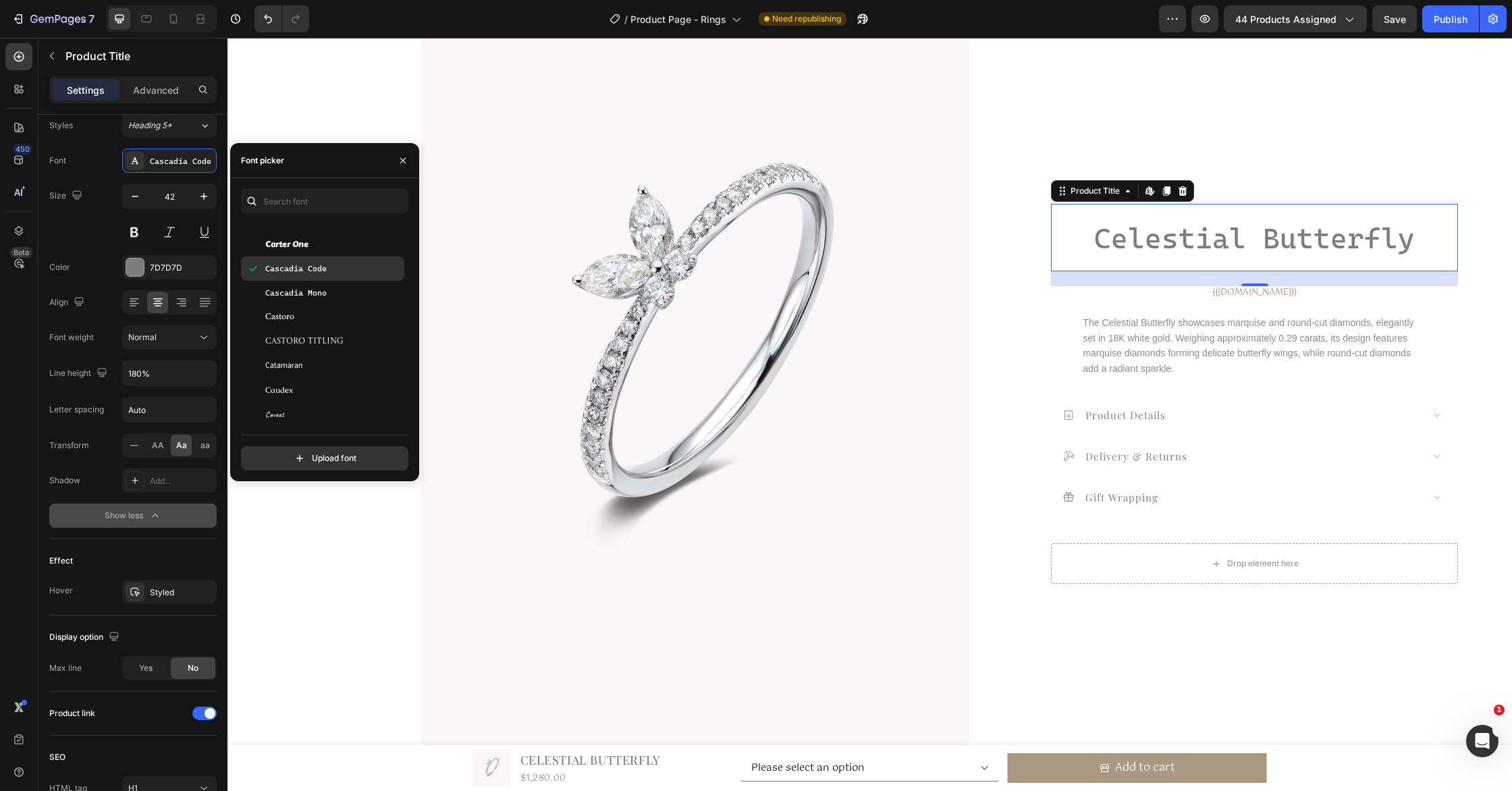
scroll to position [7073, 0]
click at [359, 329] on div "Caveat" at bounding box center [333, 334] width 137 height 12
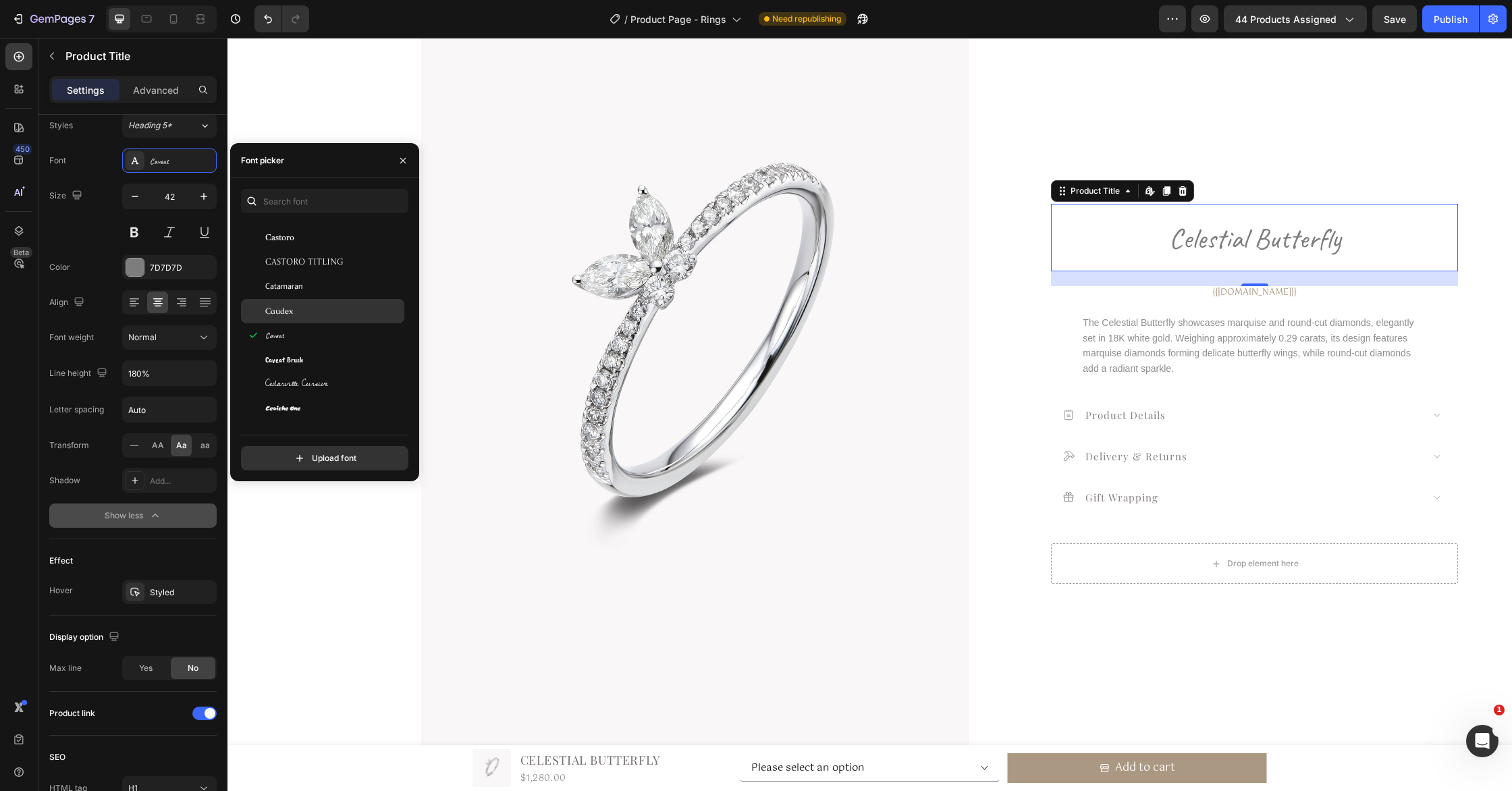
click at [354, 326] on div "Caveat" at bounding box center [333, 325] width 137 height 12
click at [1186, 338] on span "The Celestial Butterfly showcases marquise and round-cut diamonds, elegantly se…" at bounding box center [1248, 345] width 331 height 56
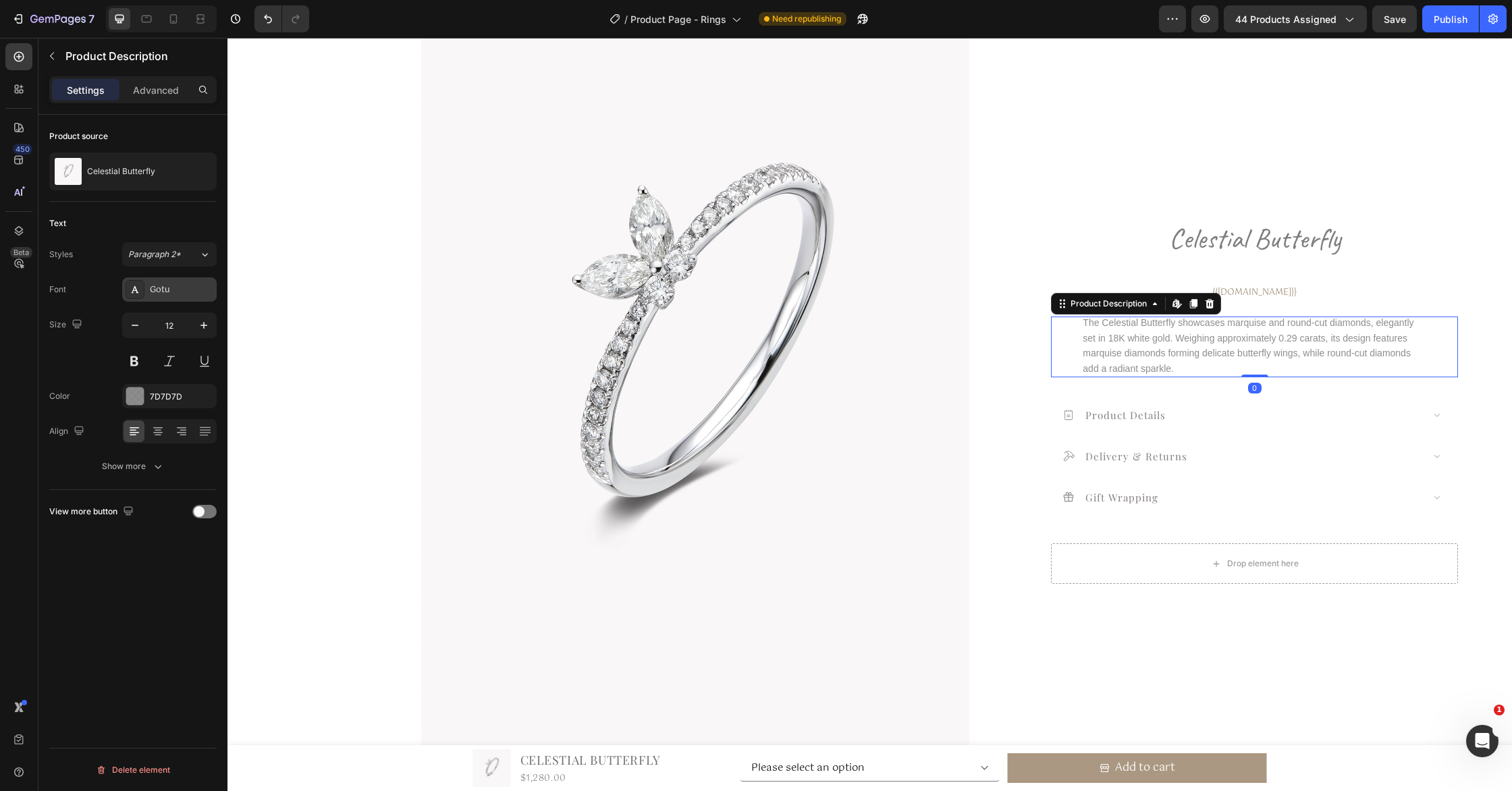
click at [179, 297] on div "Gotu" at bounding box center [169, 290] width 94 height 24
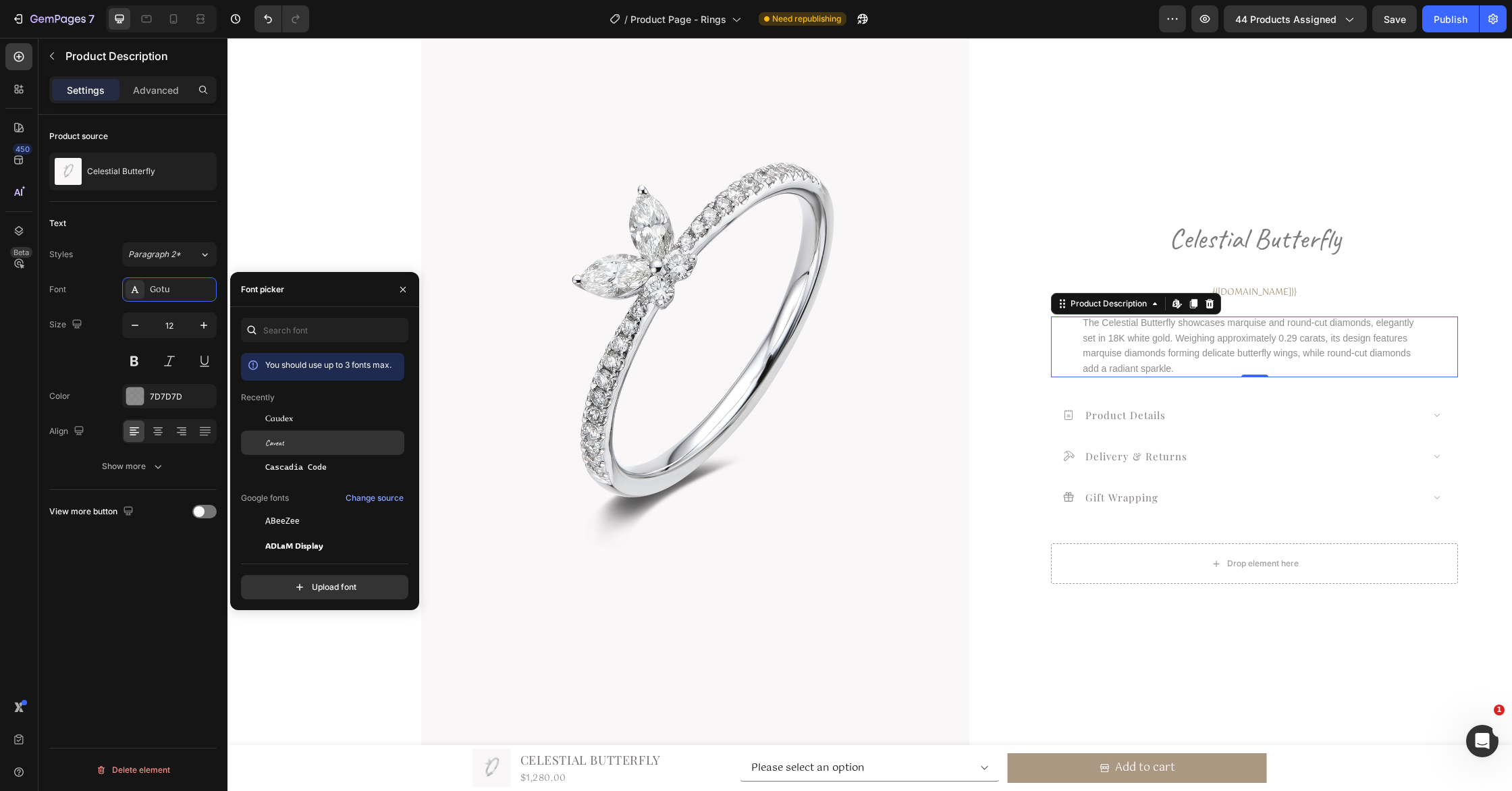
click at [318, 438] on div "Caveat" at bounding box center [333, 443] width 137 height 12
click at [243, 17] on button "button" at bounding box center [235, 19] width 27 height 27
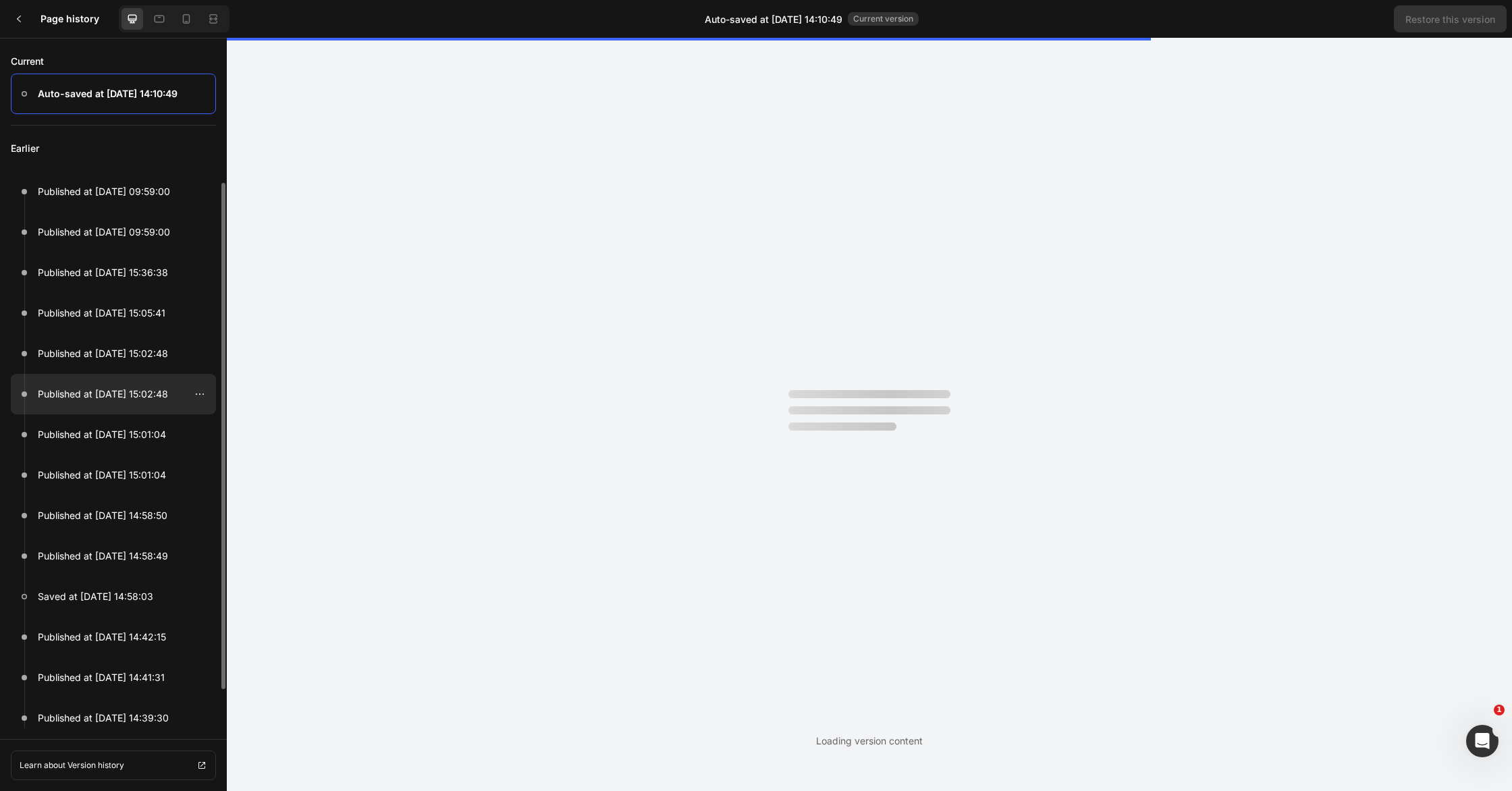
scroll to position [2, 0]
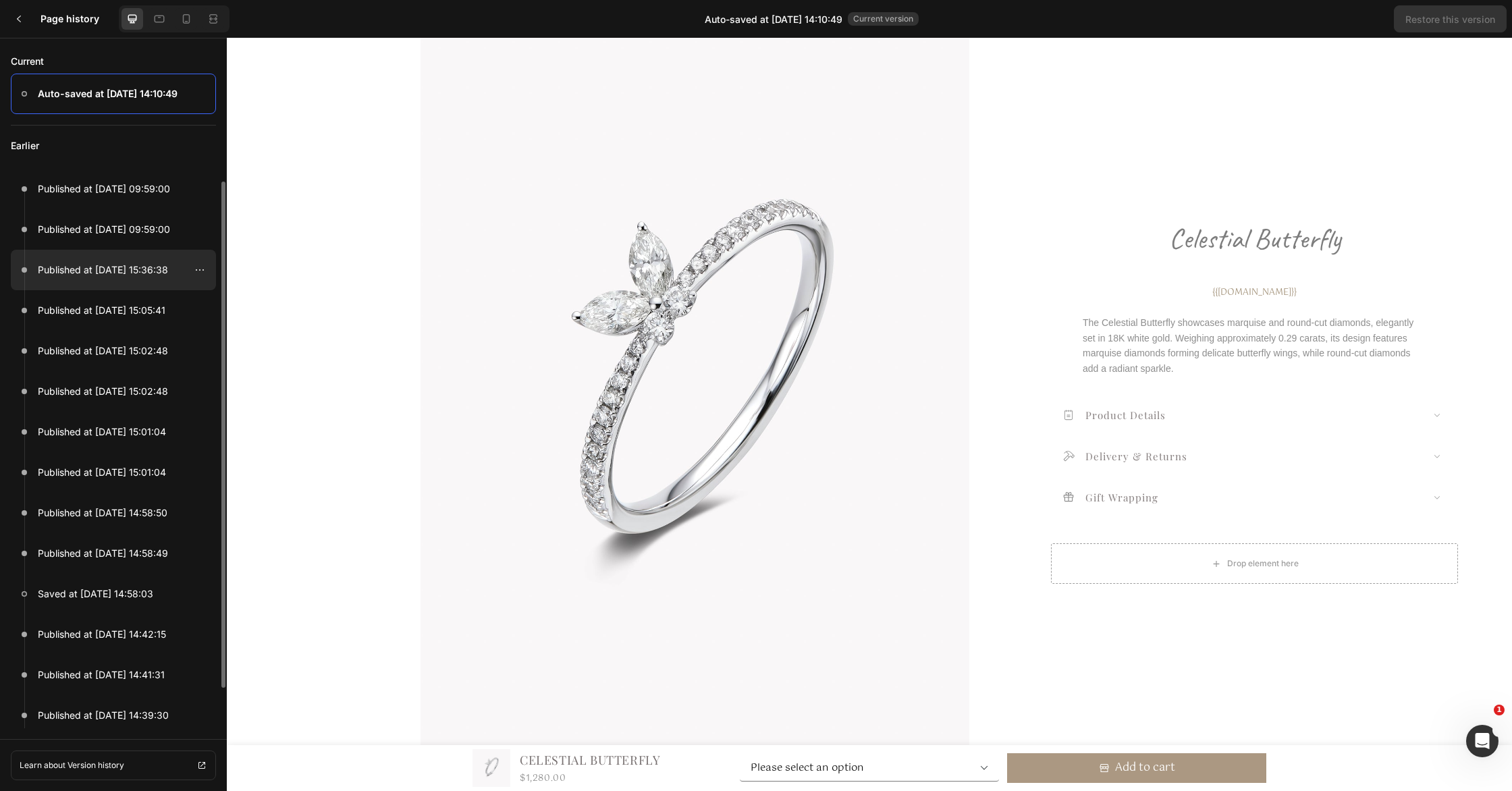
click at [150, 275] on p "Published at Jul 10, 15:36:38" at bounding box center [103, 270] width 130 height 16
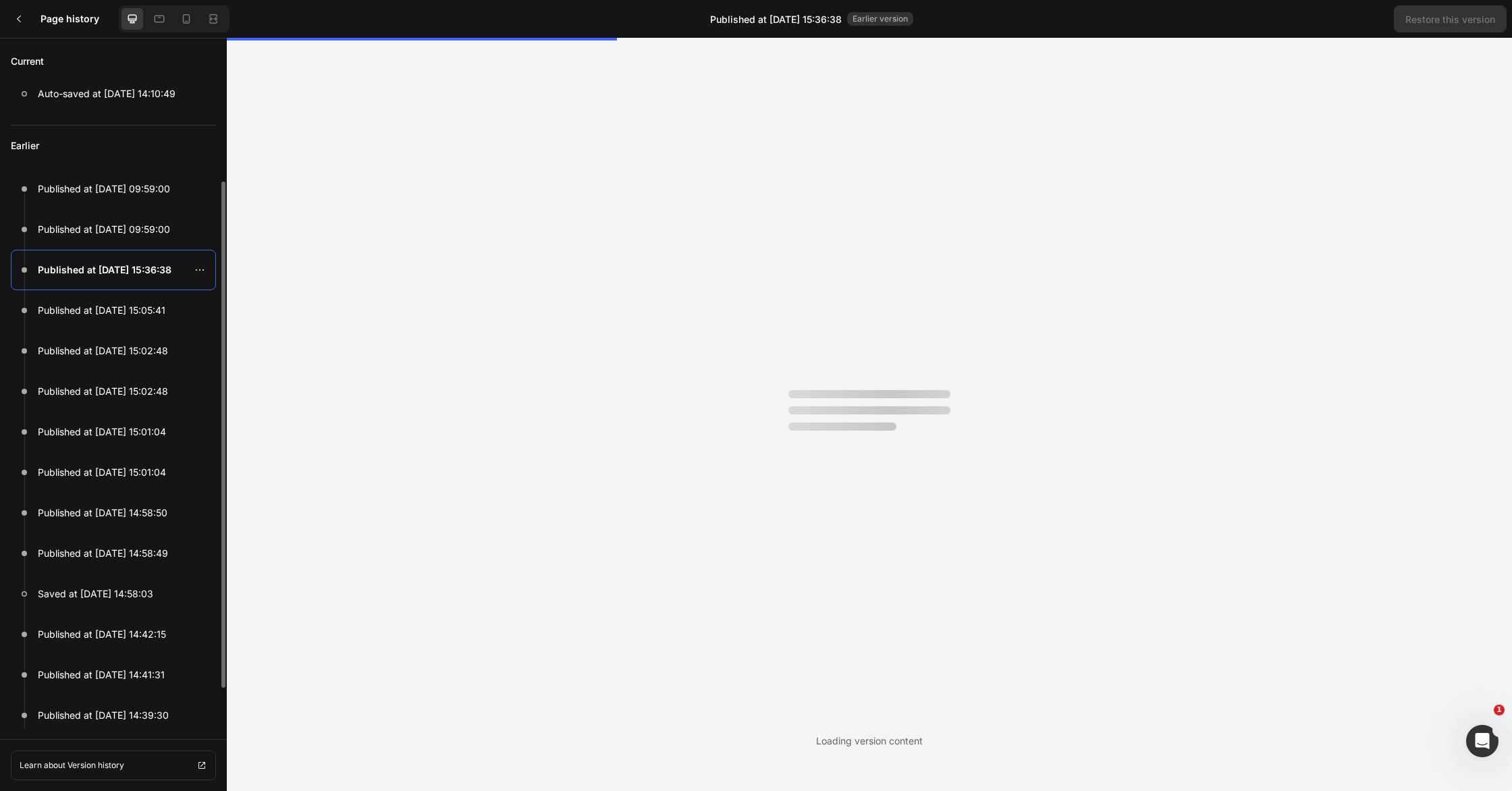
scroll to position [0, 0]
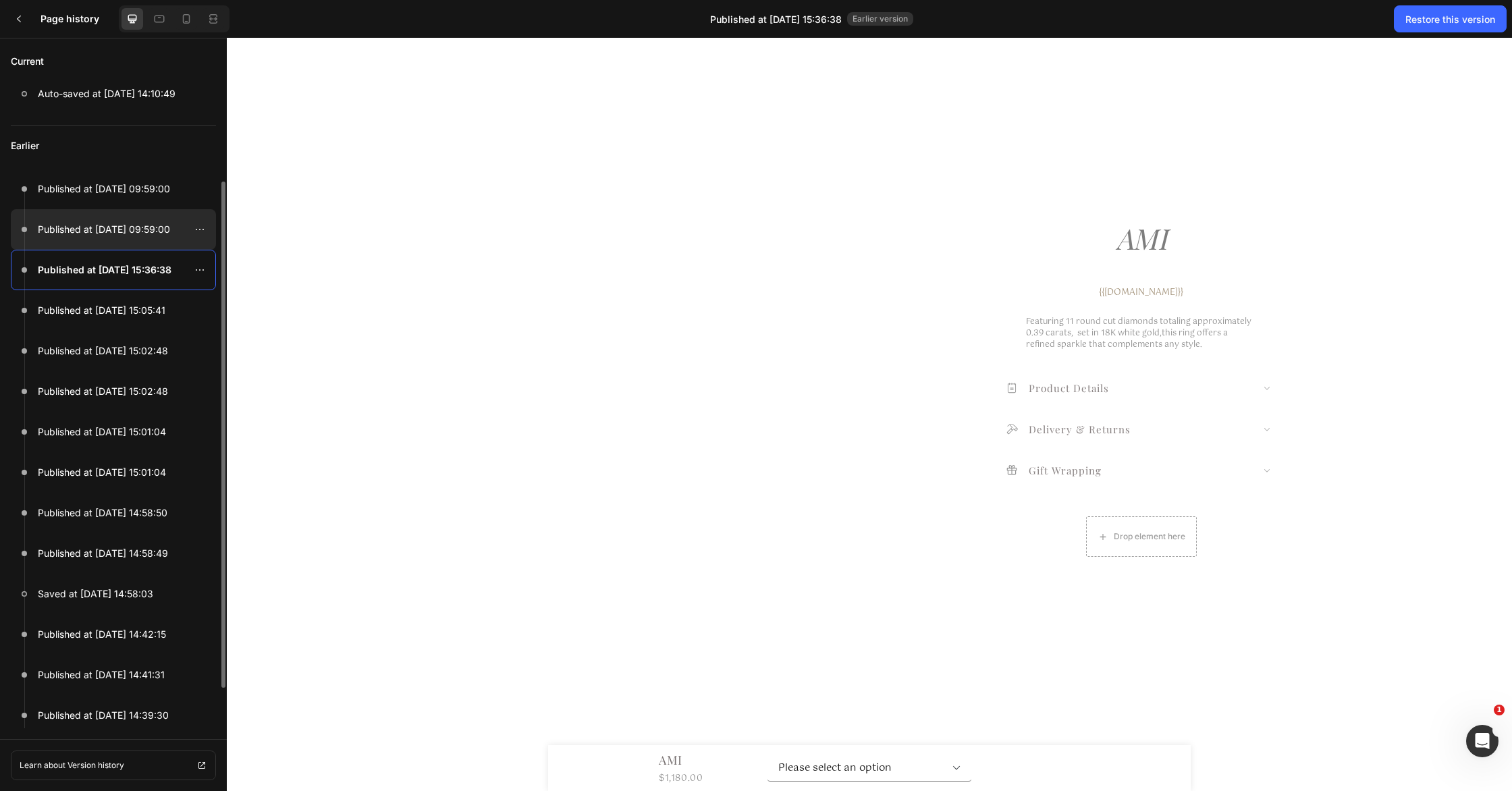
click at [148, 224] on p "Published at Jul 17, 09:59:00" at bounding box center [104, 229] width 133 height 16
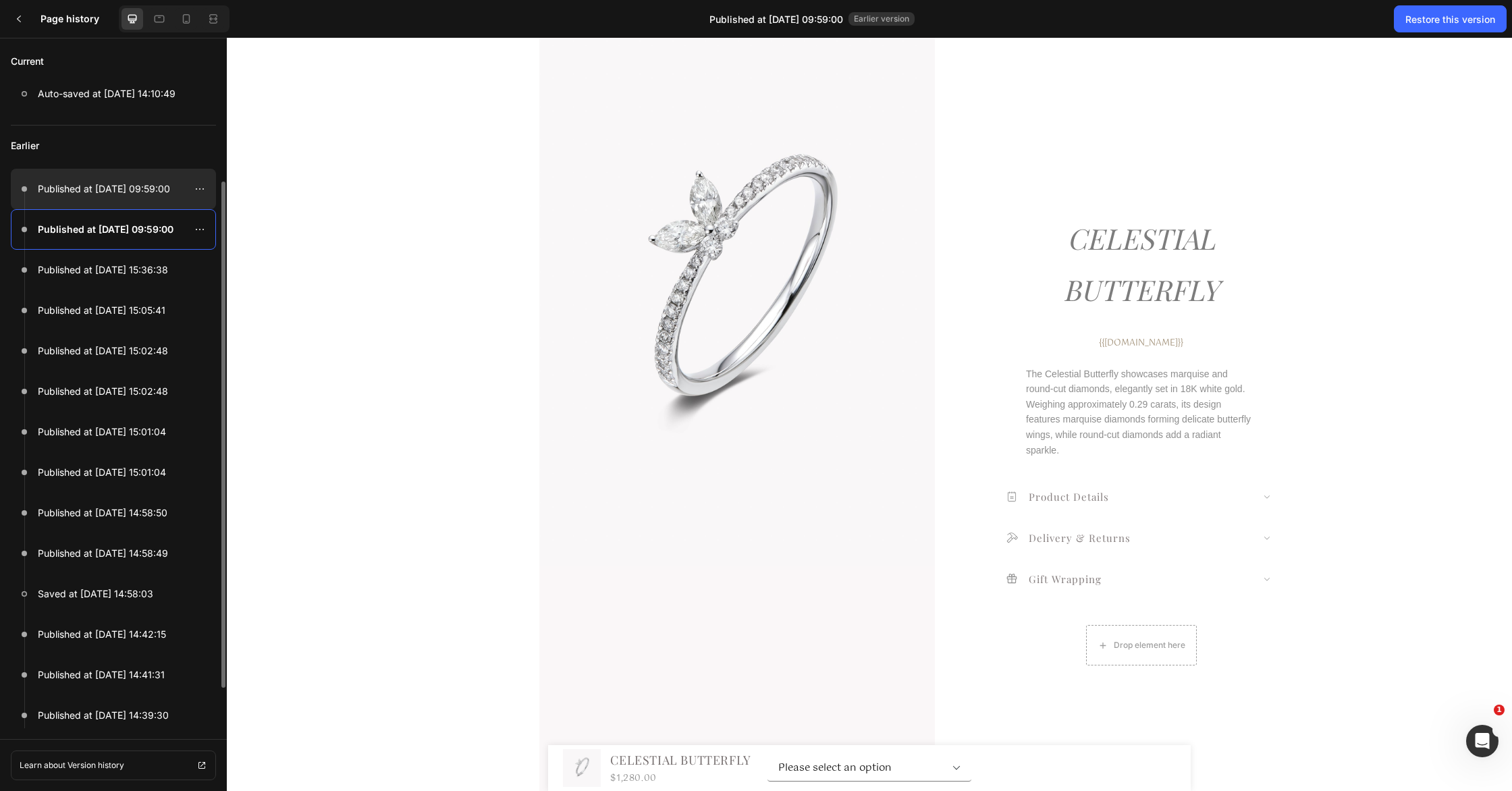
click at [159, 188] on p "Published at Jul 17, 09:59:00" at bounding box center [104, 189] width 133 height 16
click at [160, 233] on p "Published at Jul 17, 09:59:00" at bounding box center [104, 229] width 133 height 16
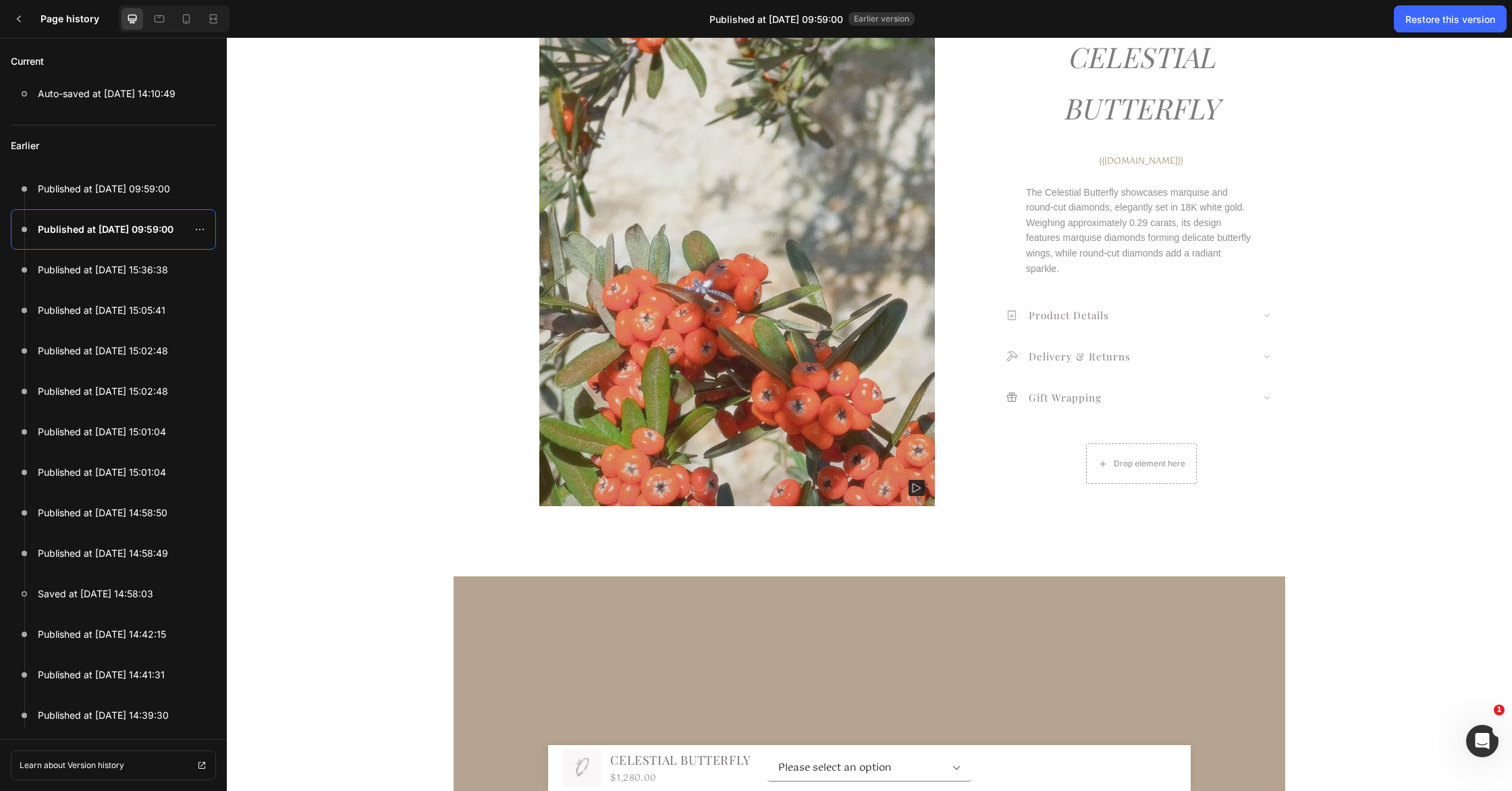
scroll to position [1473, 0]
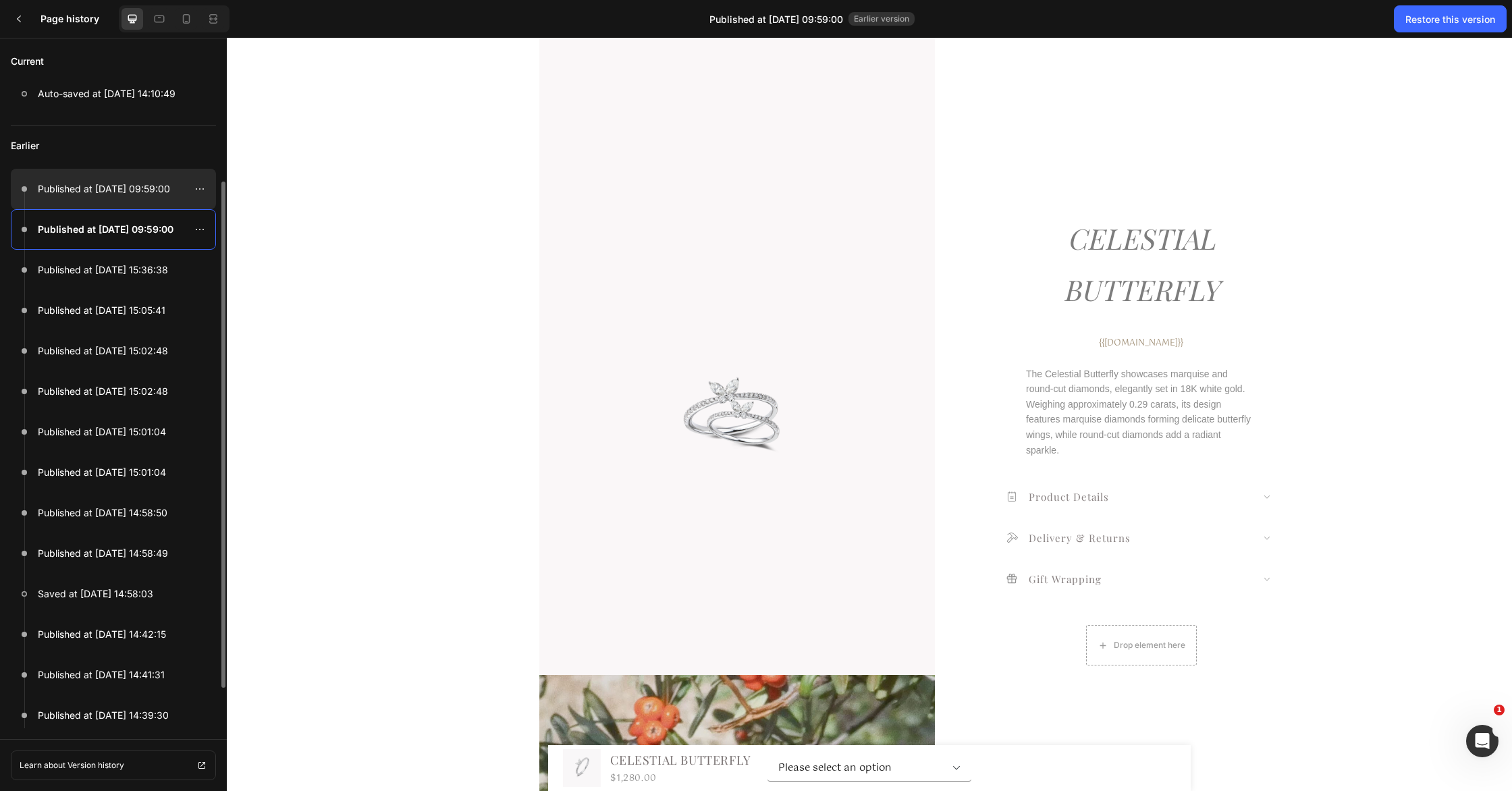
click at [146, 186] on p "Published at Jul 17, 09:59:00" at bounding box center [104, 189] width 133 height 16
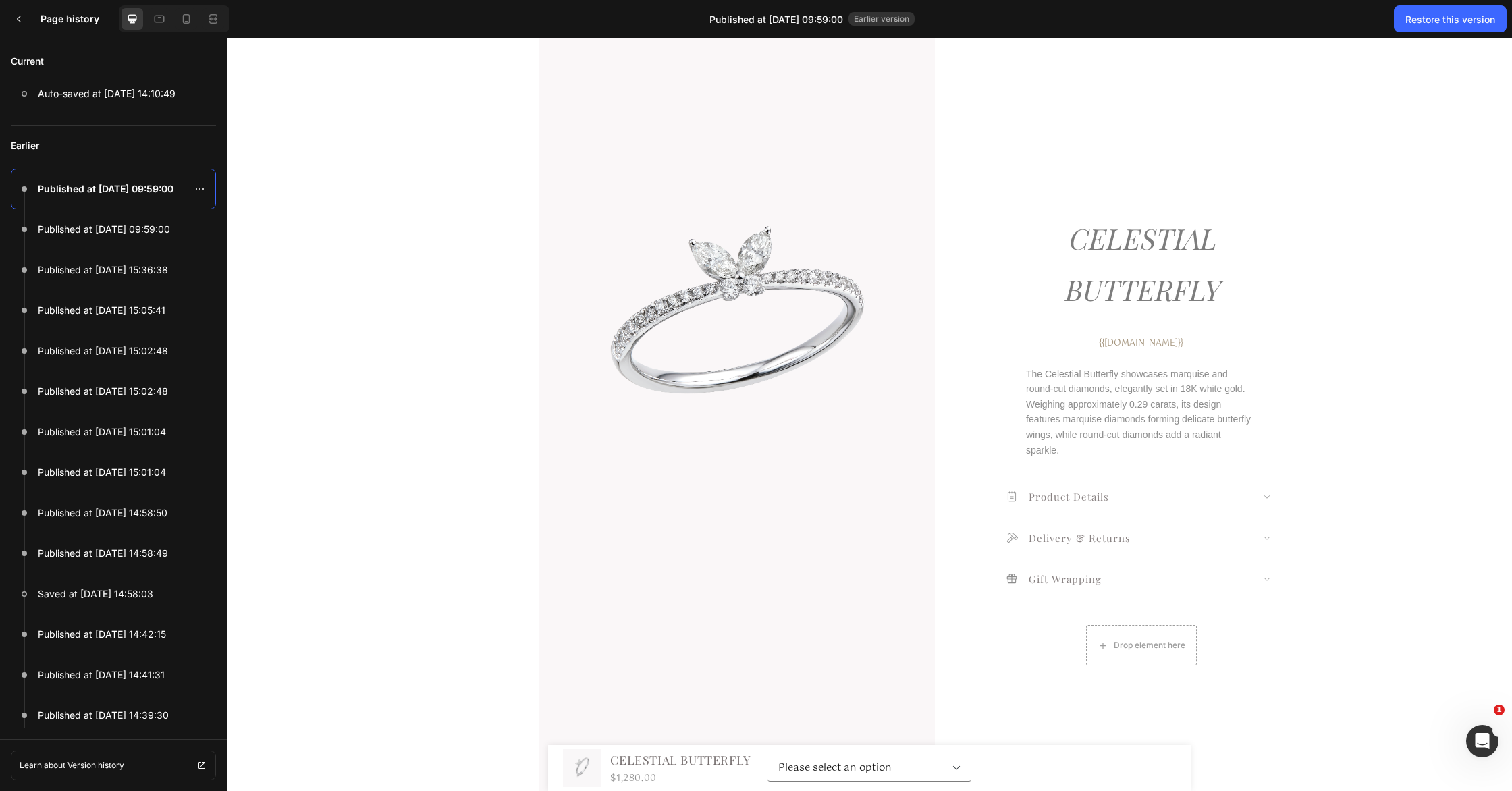
scroll to position [924, 0]
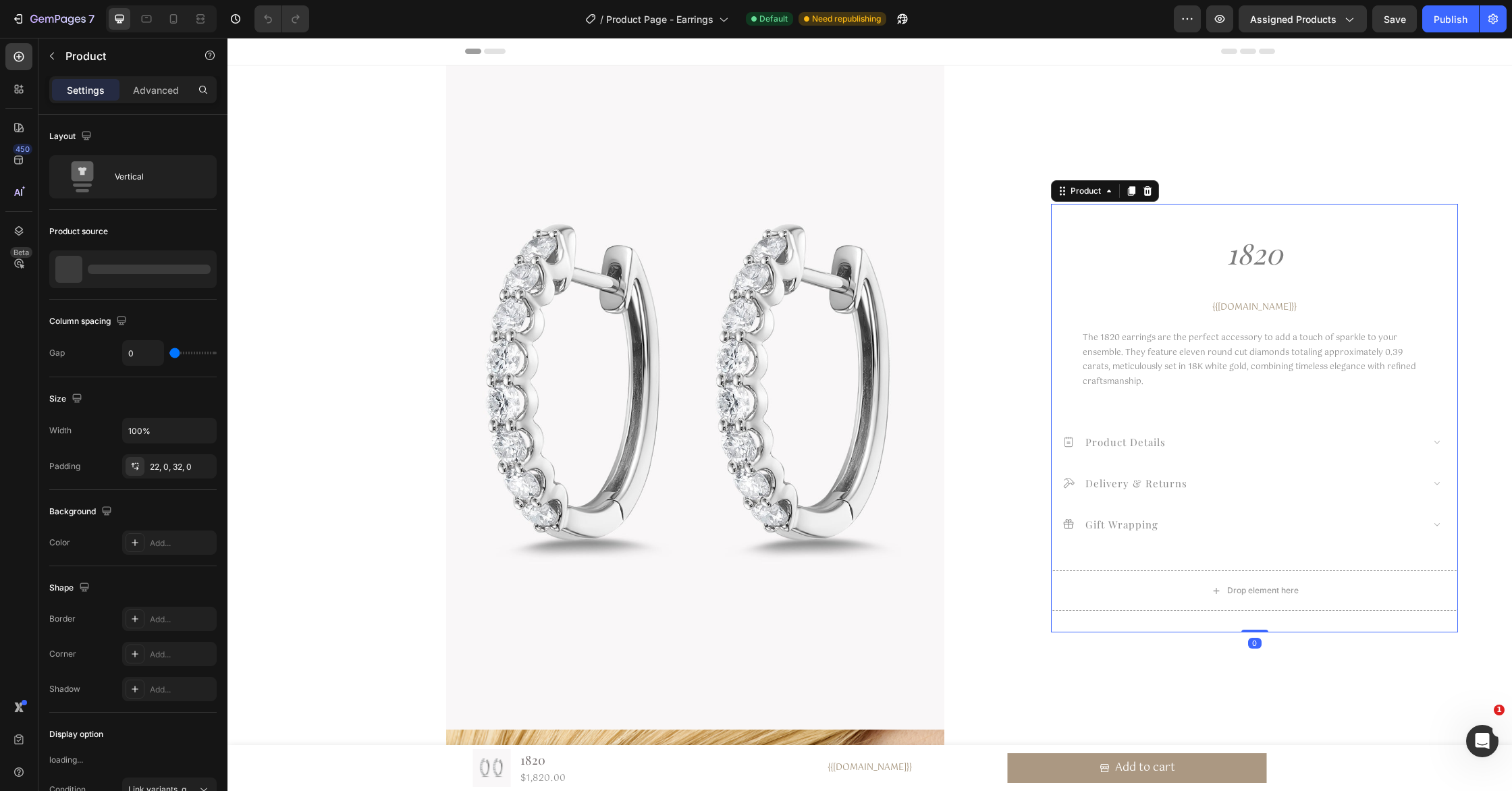
click at [1348, 210] on div "1820 Product Title {{[DOMAIN_NAME]}} Custom Code The 1820 earrings are the perf…" at bounding box center [1254, 418] width 407 height 428
click at [1307, 253] on h1 "1820" at bounding box center [1254, 253] width 407 height 54
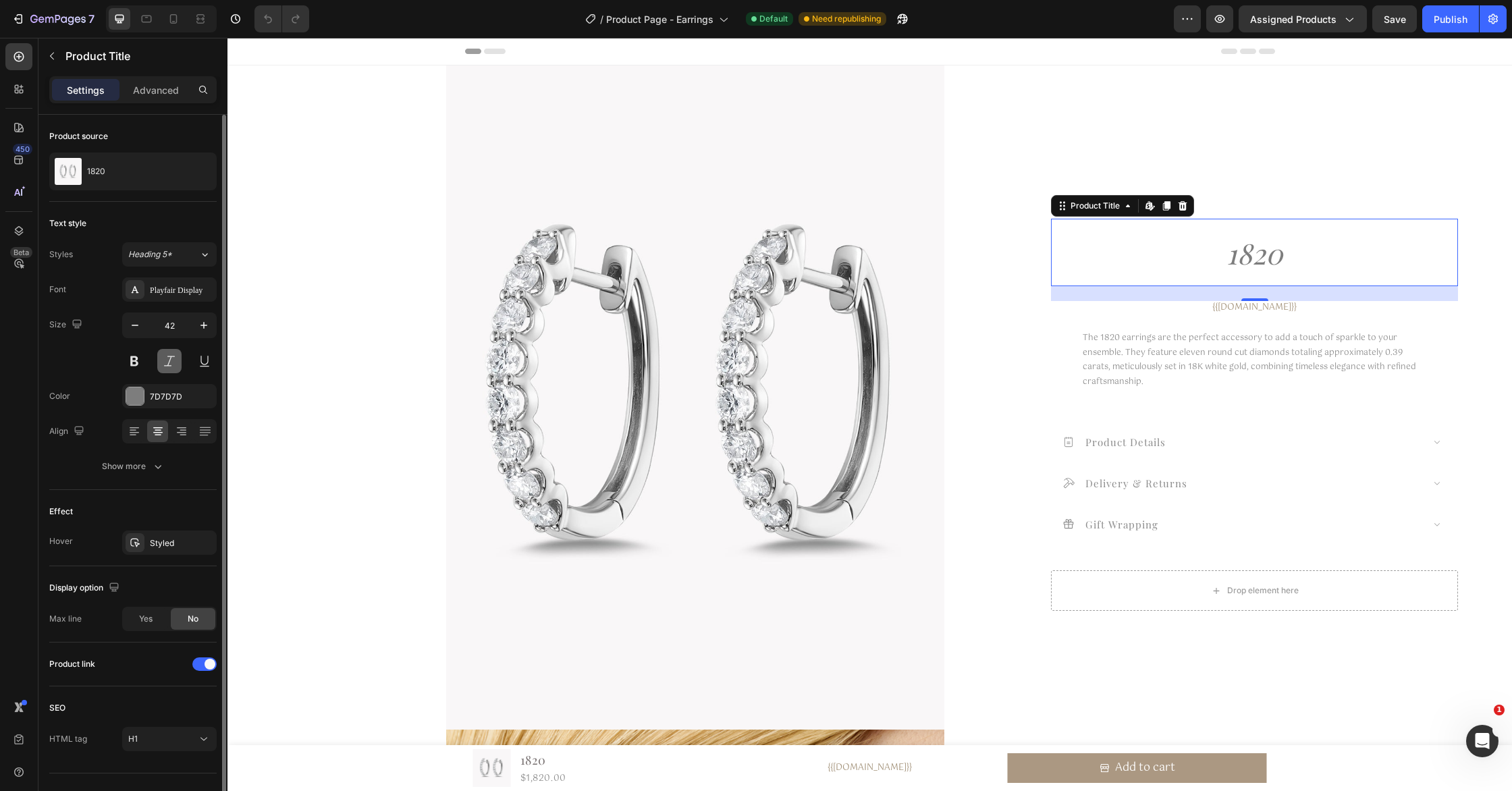
click at [166, 363] on button at bounding box center [169, 361] width 24 height 24
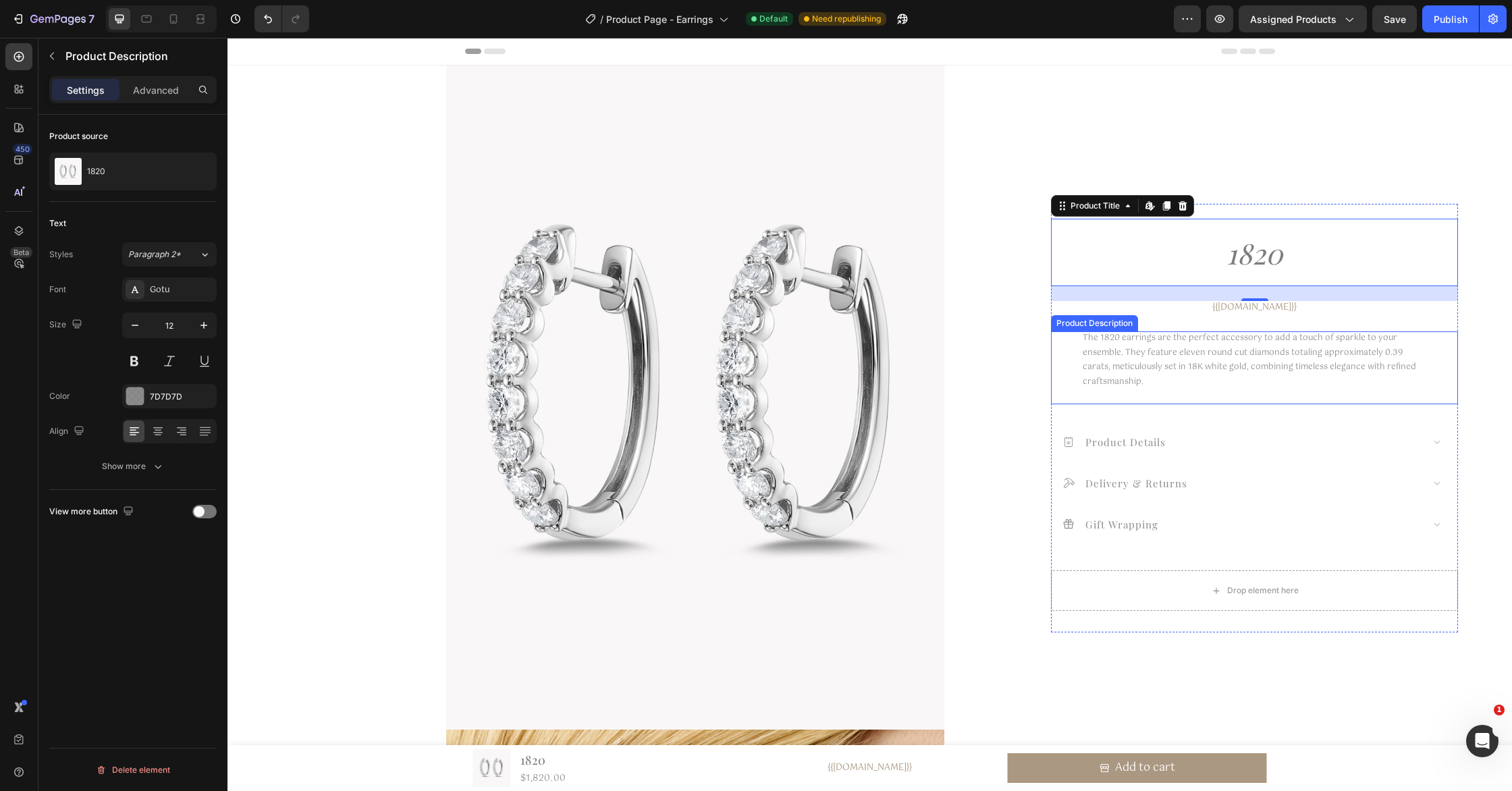
click at [1200, 348] on p "The 1820 earrings are the perfect accessory to add a touch of sparkle to your e…" at bounding box center [1249, 359] width 333 height 57
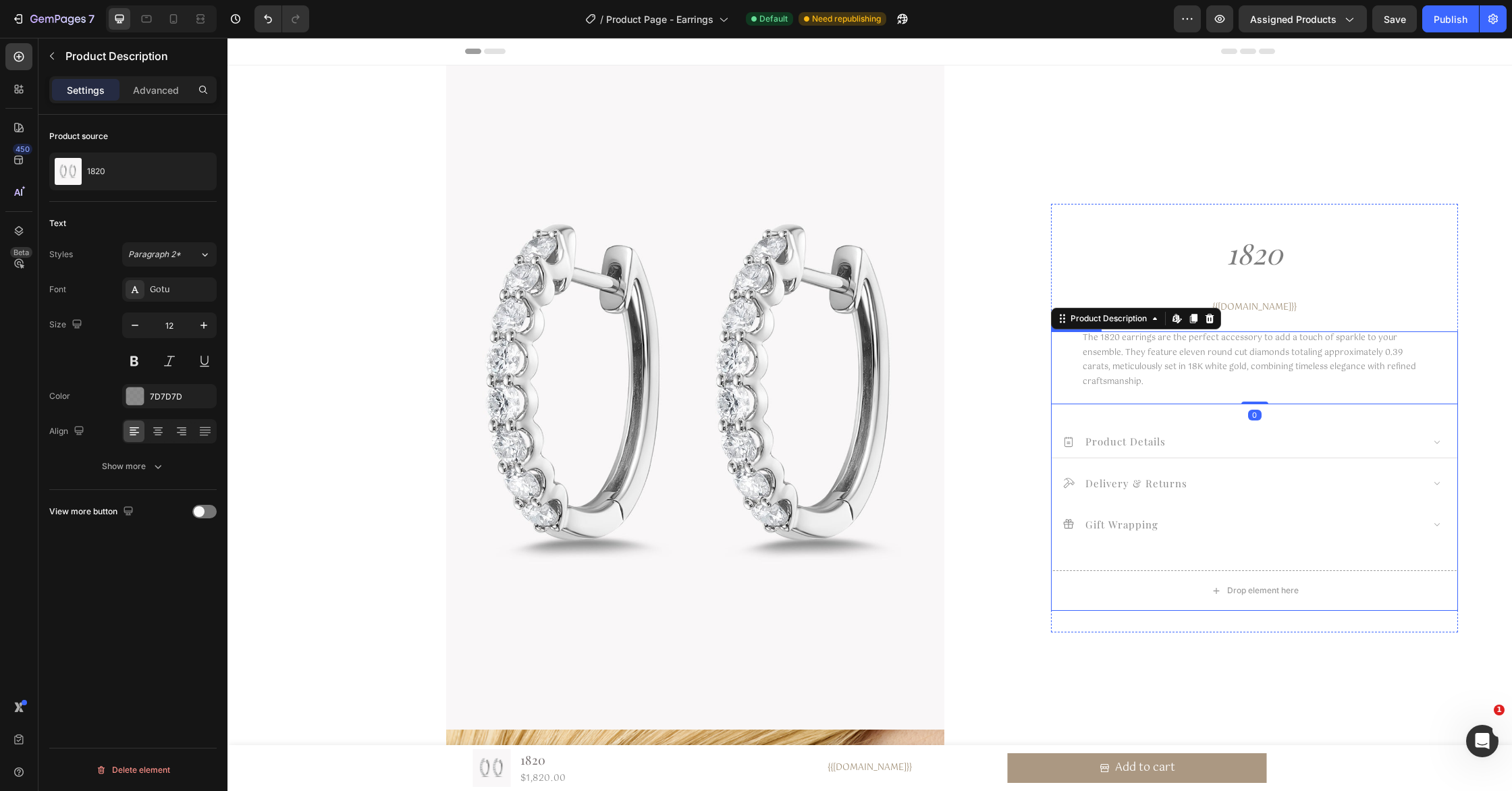
click at [1069, 446] on icon at bounding box center [1068, 441] width 12 height 12
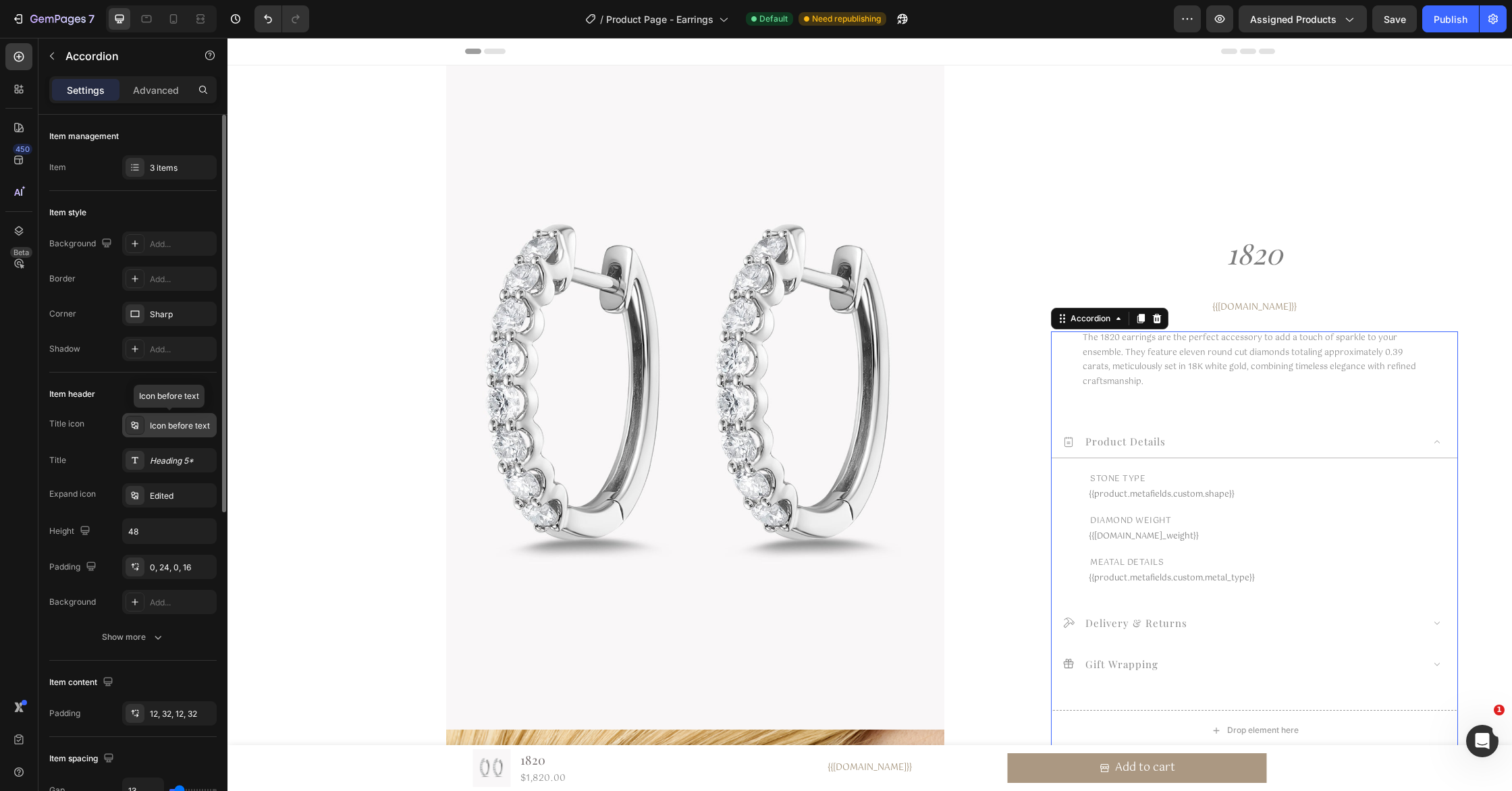
click at [177, 429] on div "Icon before text" at bounding box center [181, 425] width 64 height 12
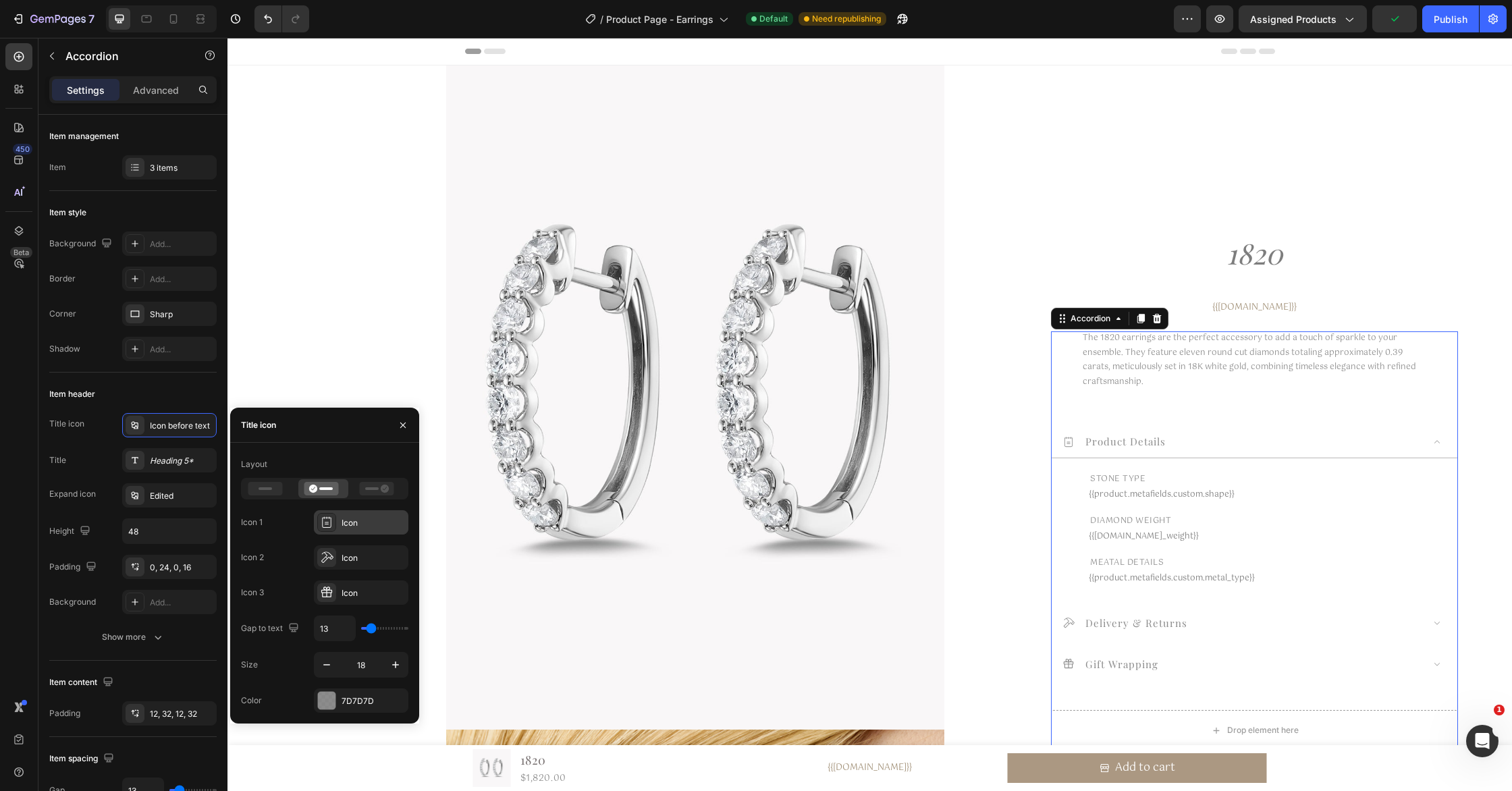
click at [374, 514] on div "Icon" at bounding box center [361, 522] width 94 height 24
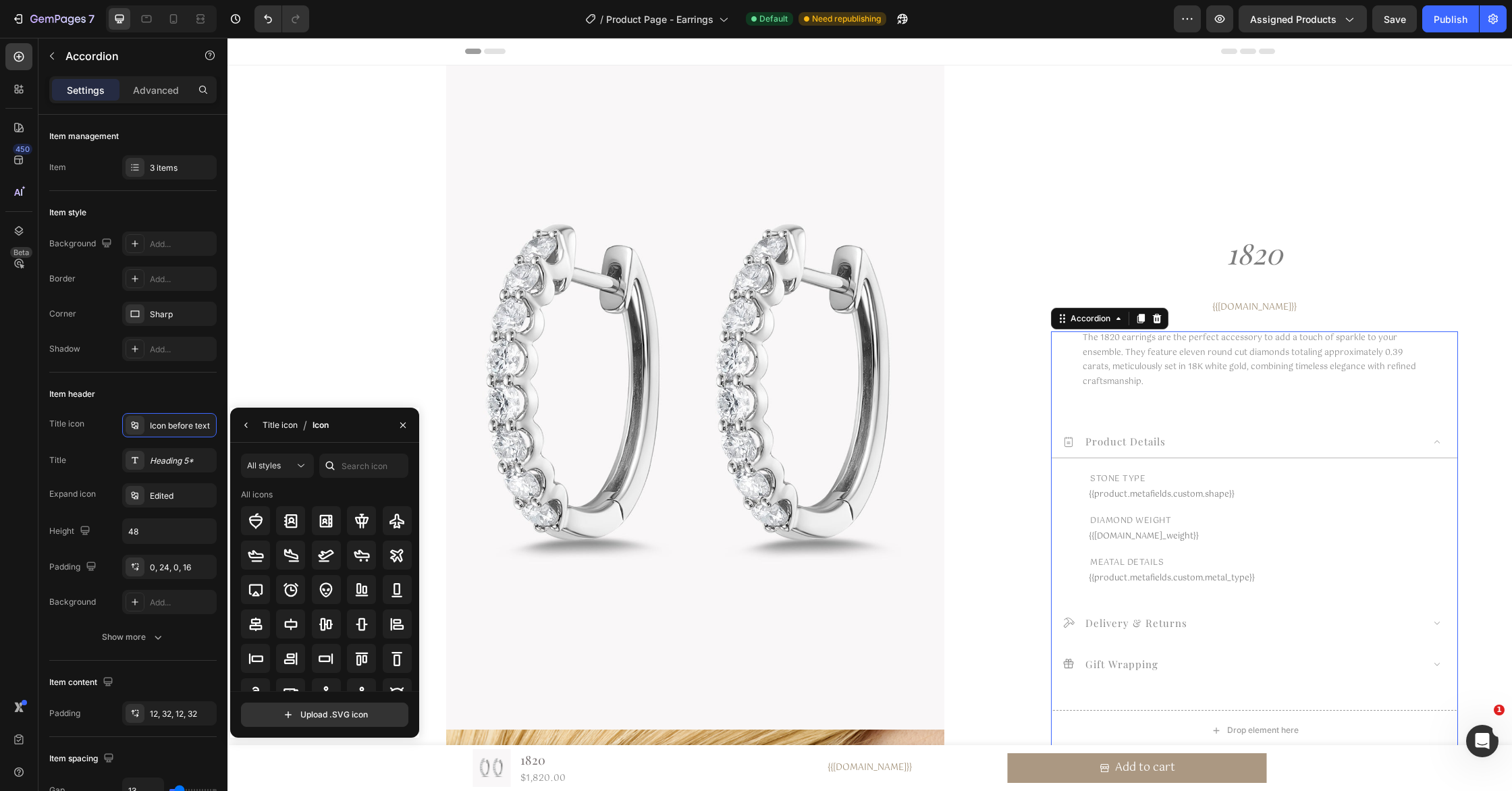
click at [273, 425] on div "Title icon" at bounding box center [280, 425] width 35 height 12
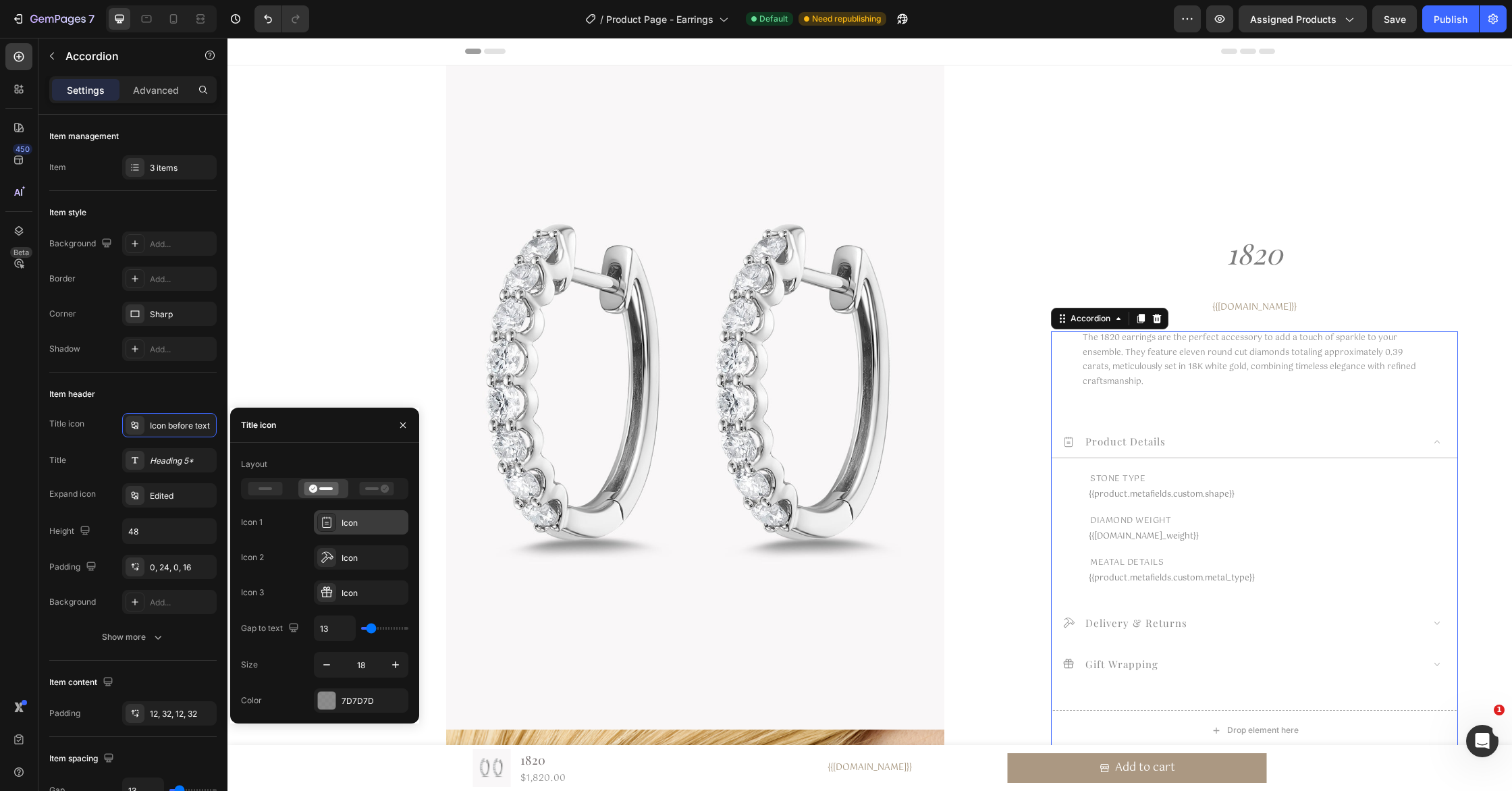
click at [341, 521] on div "Icon" at bounding box center [373, 523] width 64 height 12
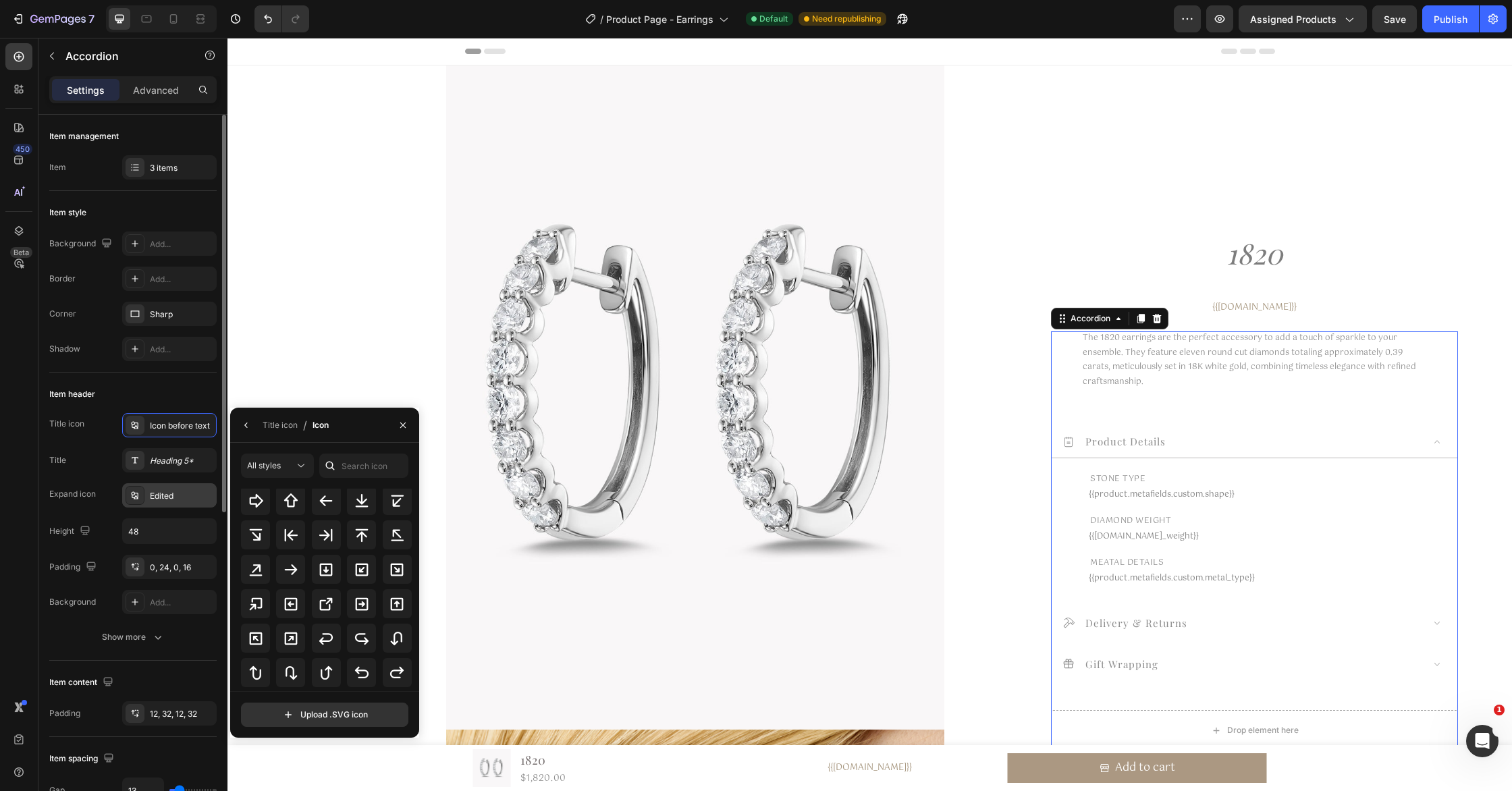
scroll to position [539, 0]
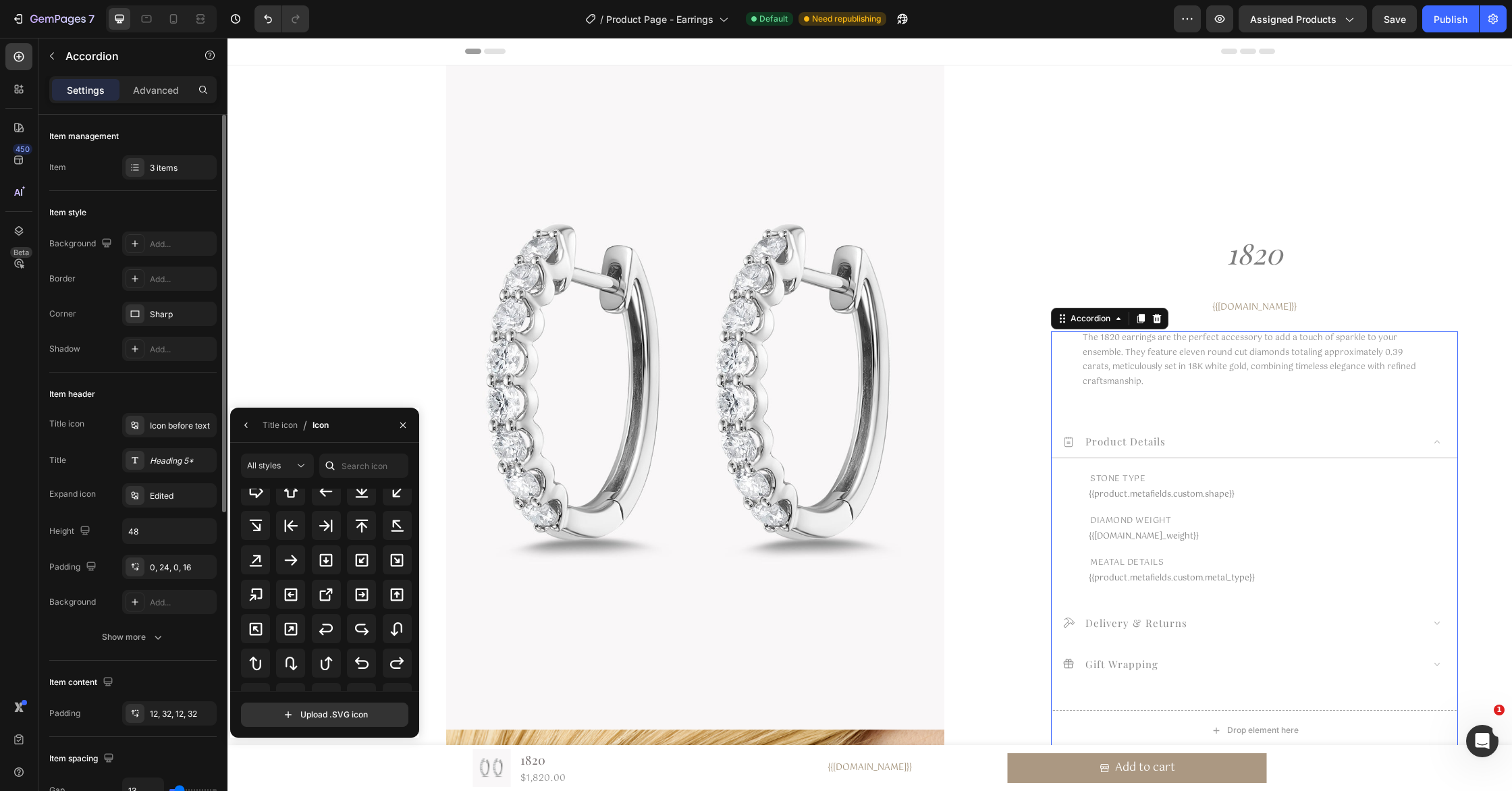
click at [95, 486] on div "Expand icon" at bounding box center [72, 494] width 46 height 22
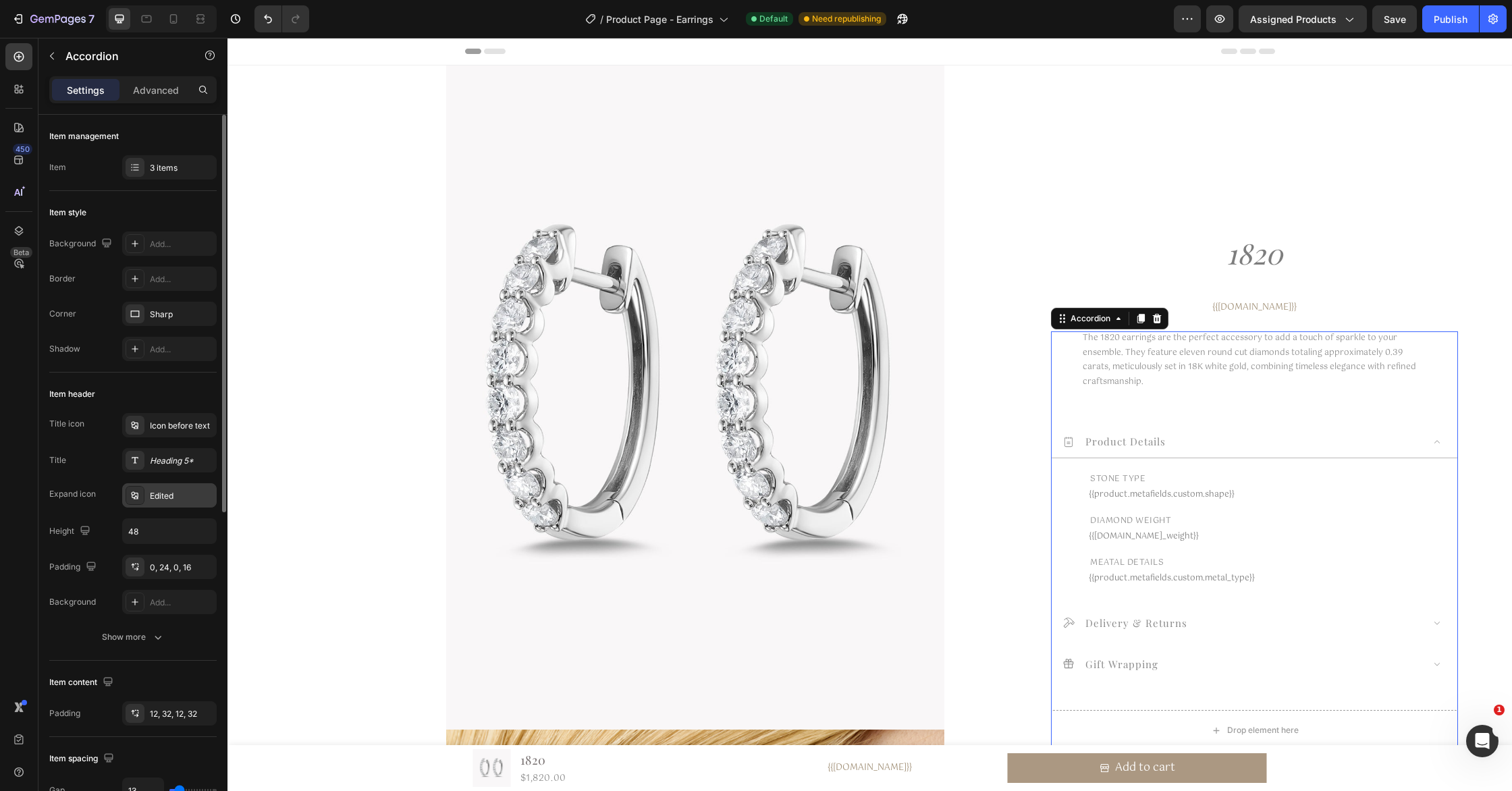
click at [183, 495] on div "Edited" at bounding box center [181, 496] width 64 height 12
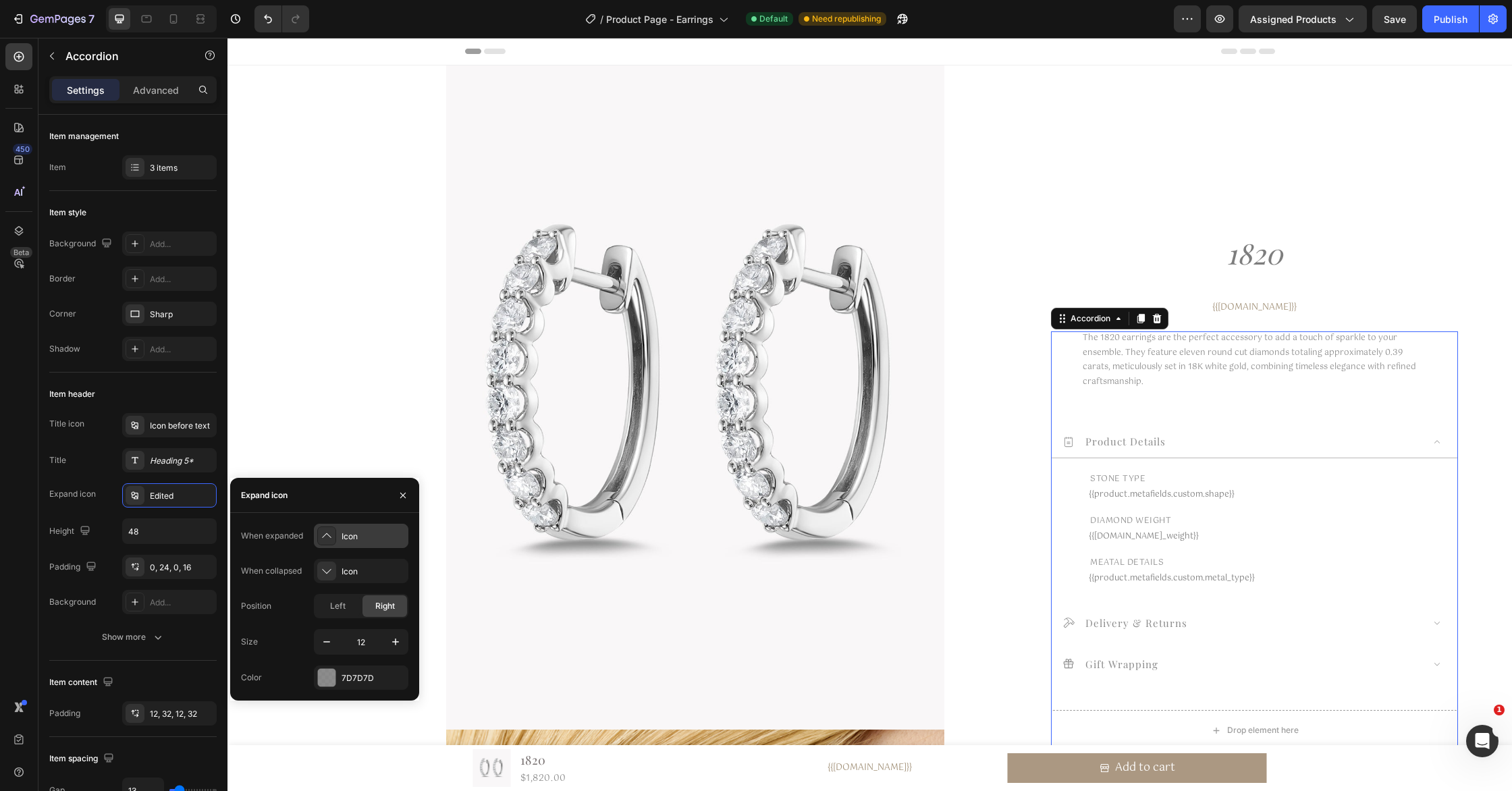
click at [326, 537] on icon at bounding box center [326, 535] width 13 height 13
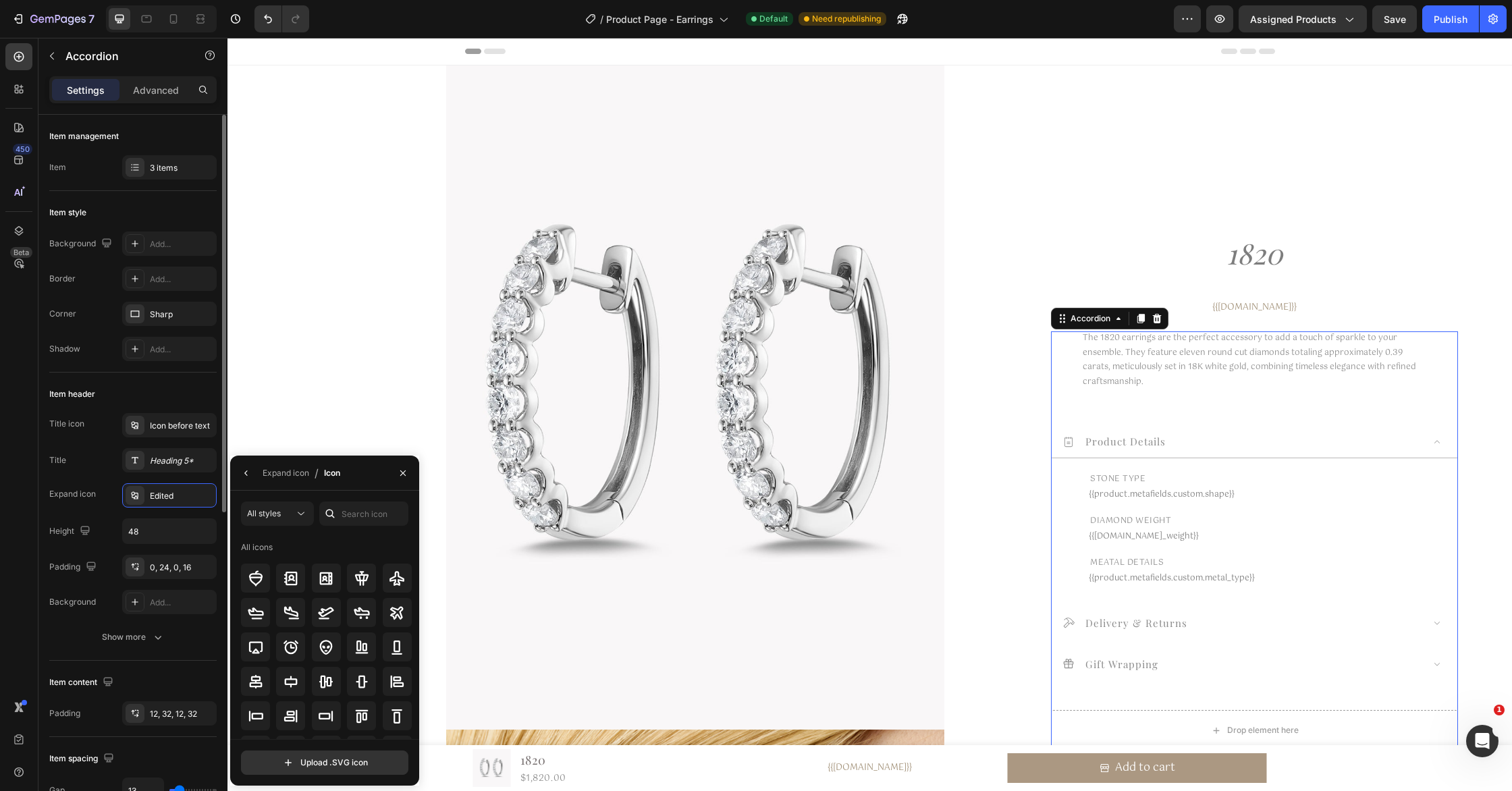
click at [103, 499] on div "Expand icon Edited" at bounding box center [133, 495] width 167 height 24
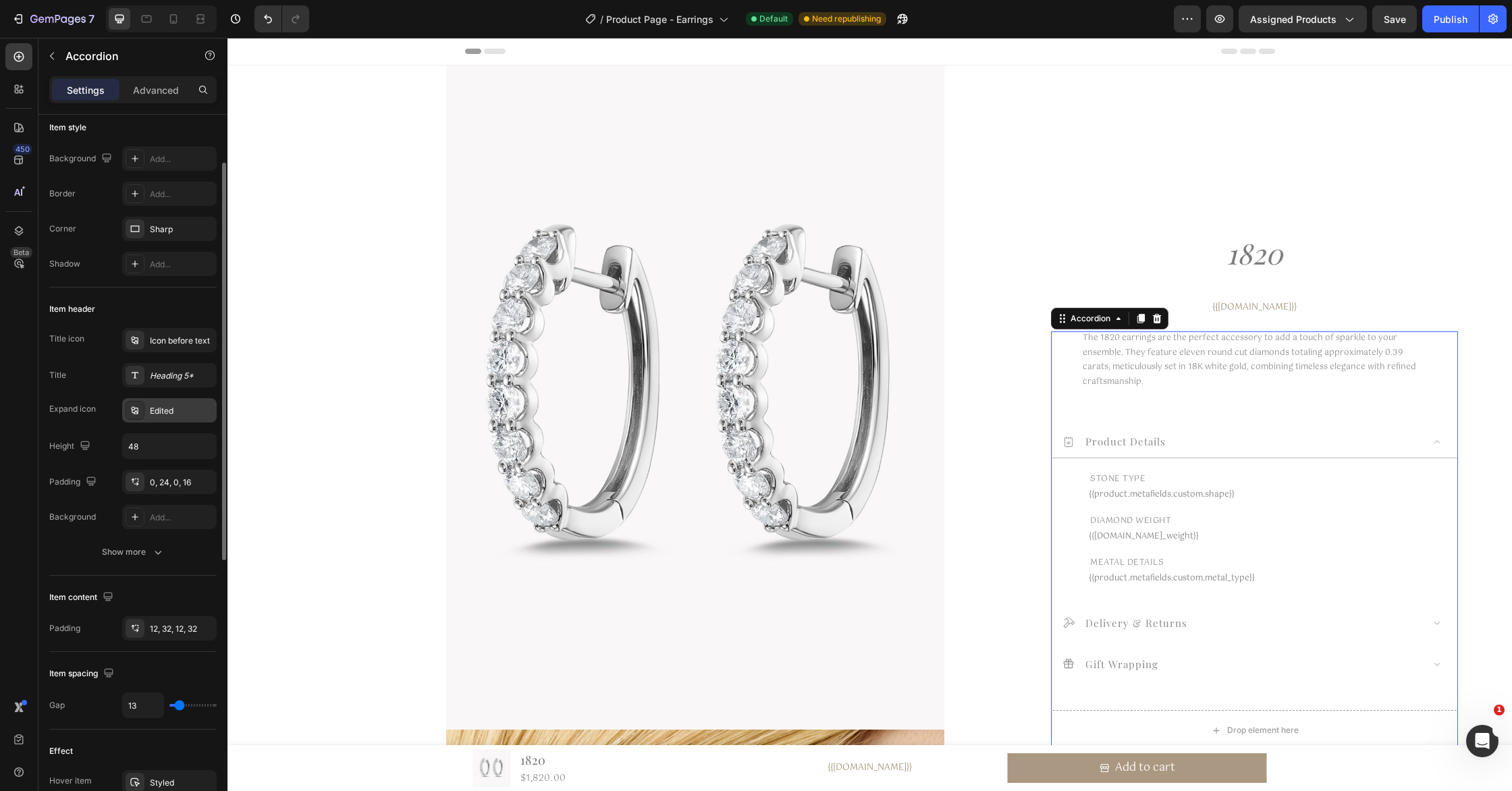
scroll to position [86, 0]
click at [155, 549] on icon "button" at bounding box center [158, 551] width 13 height 13
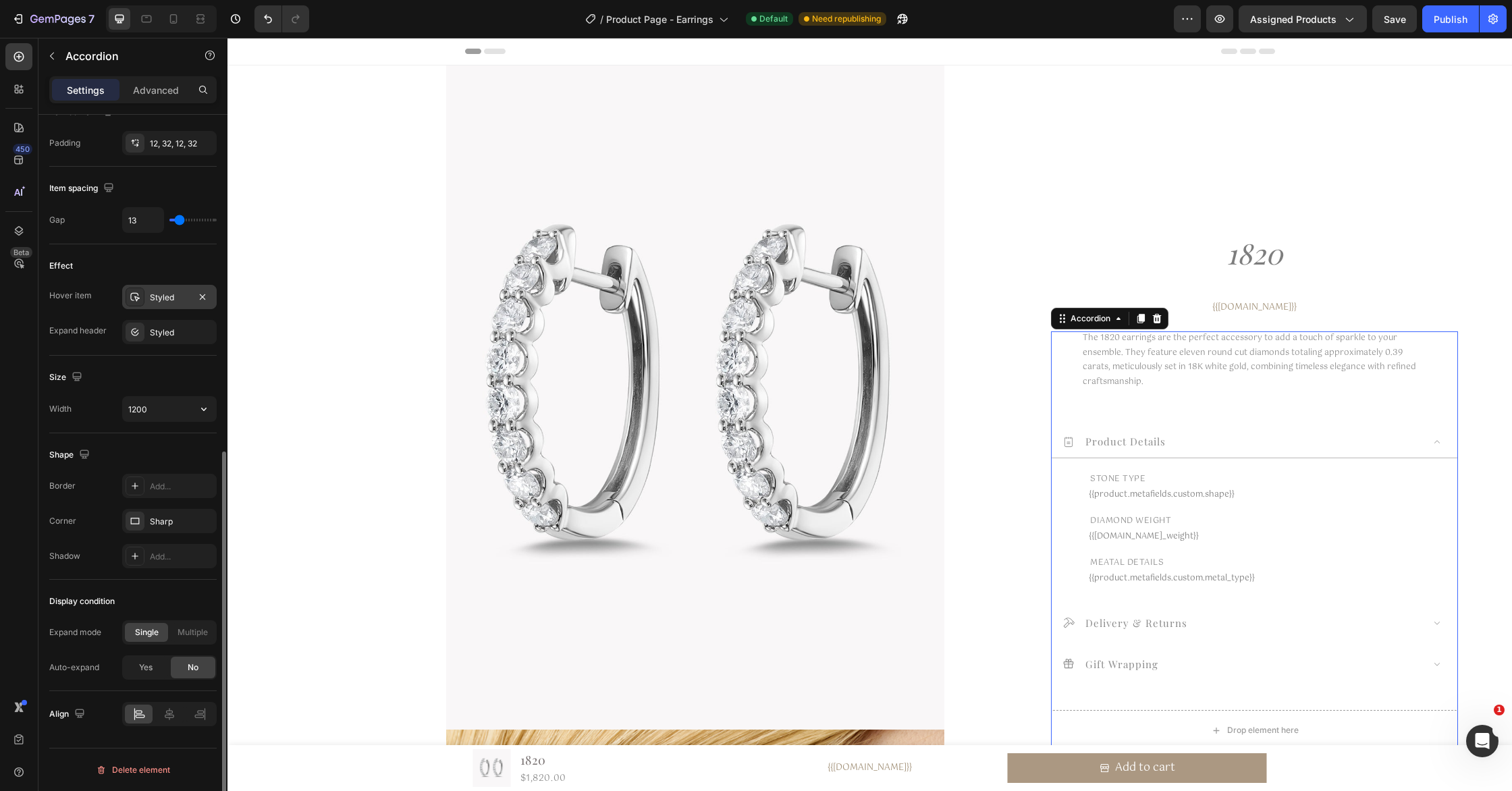
scroll to position [0, 0]
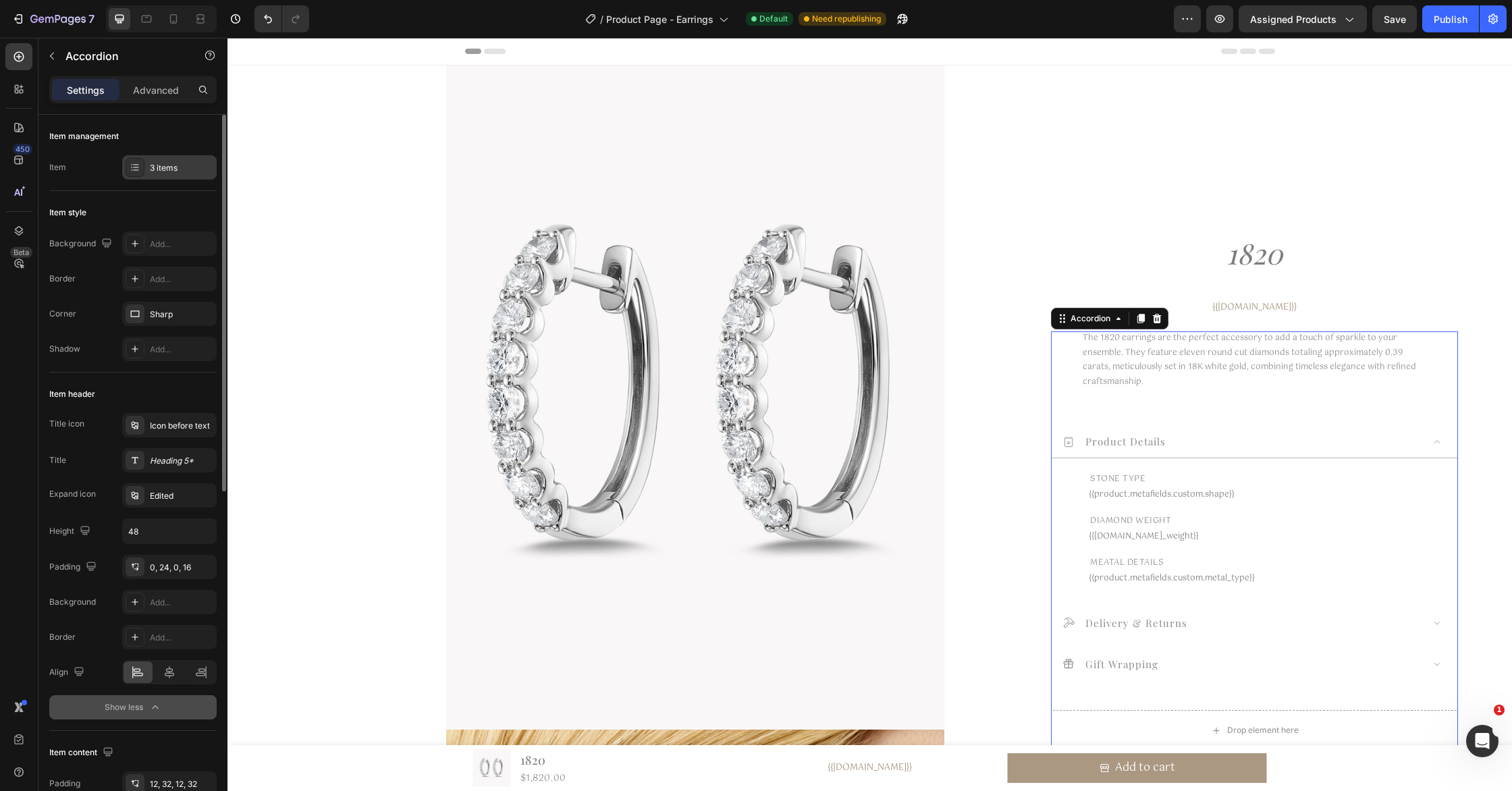
click at [179, 176] on div "3 items" at bounding box center [169, 167] width 94 height 24
click at [161, 208] on div "Item style" at bounding box center [133, 213] width 167 height 22
click at [161, 428] on div "Icon before text" at bounding box center [181, 425] width 64 height 12
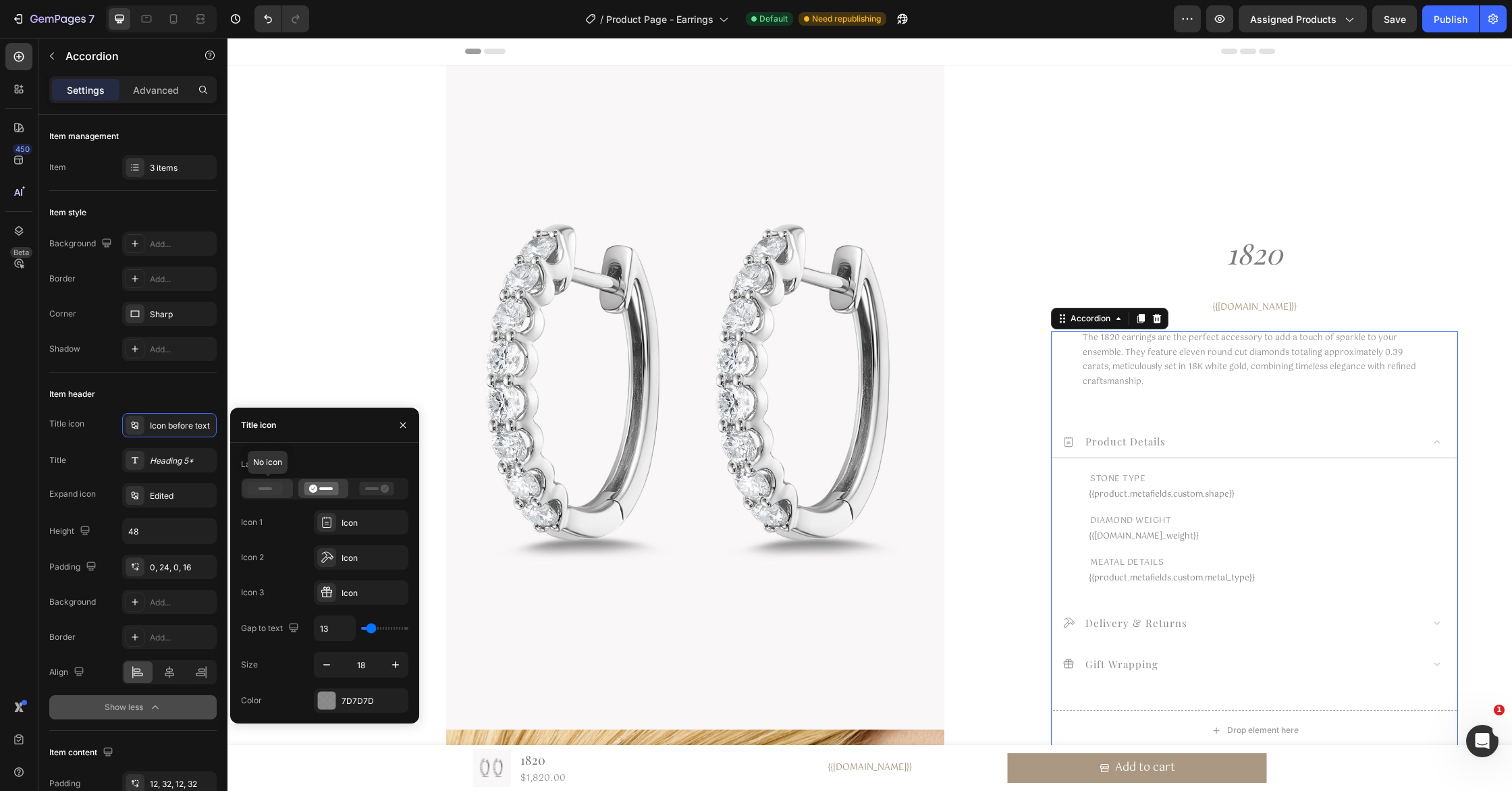
click at [263, 489] on rect at bounding box center [264, 488] width 13 height 2
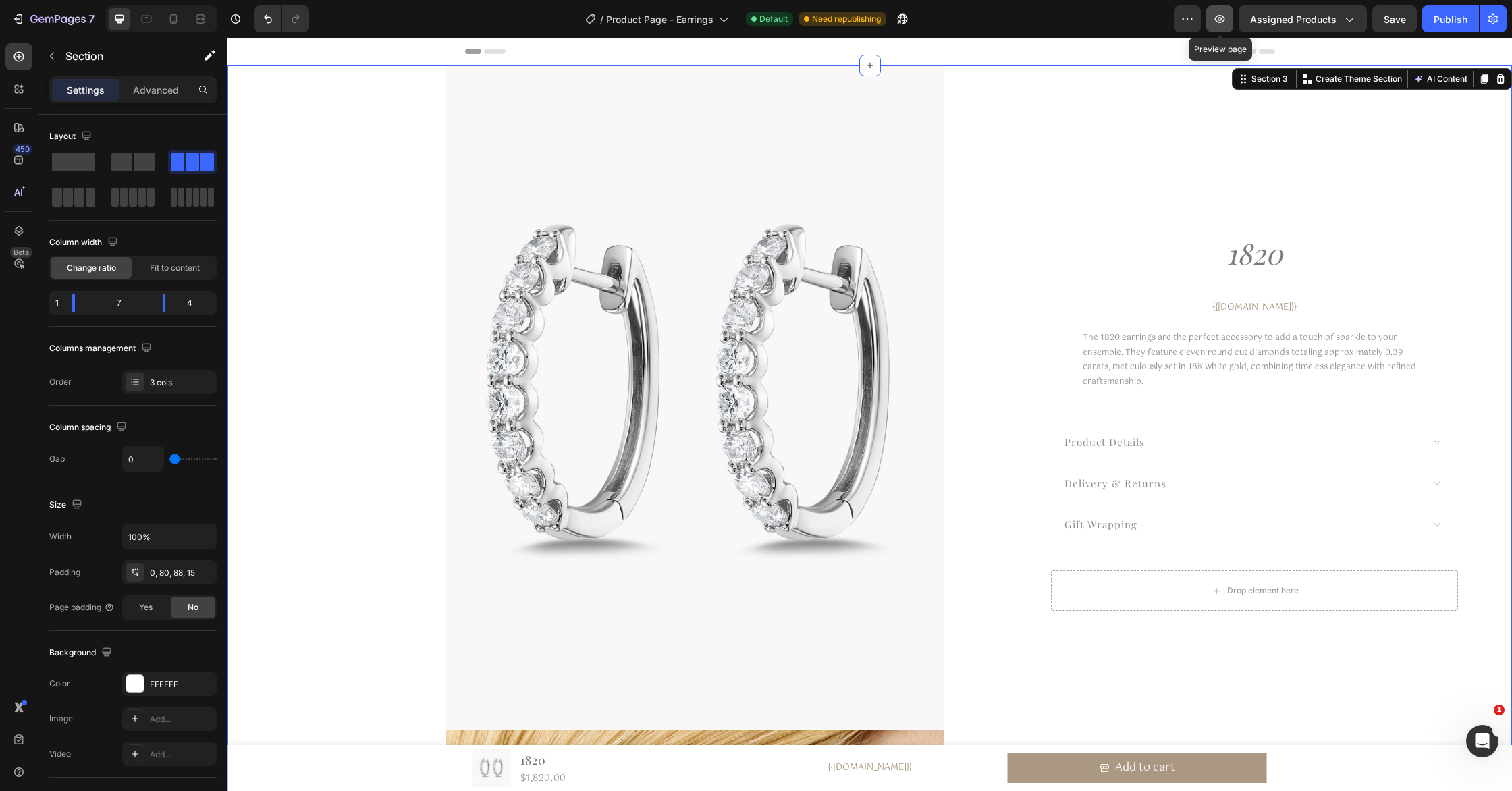
click at [1226, 18] on icon "button" at bounding box center [1219, 18] width 13 height 13
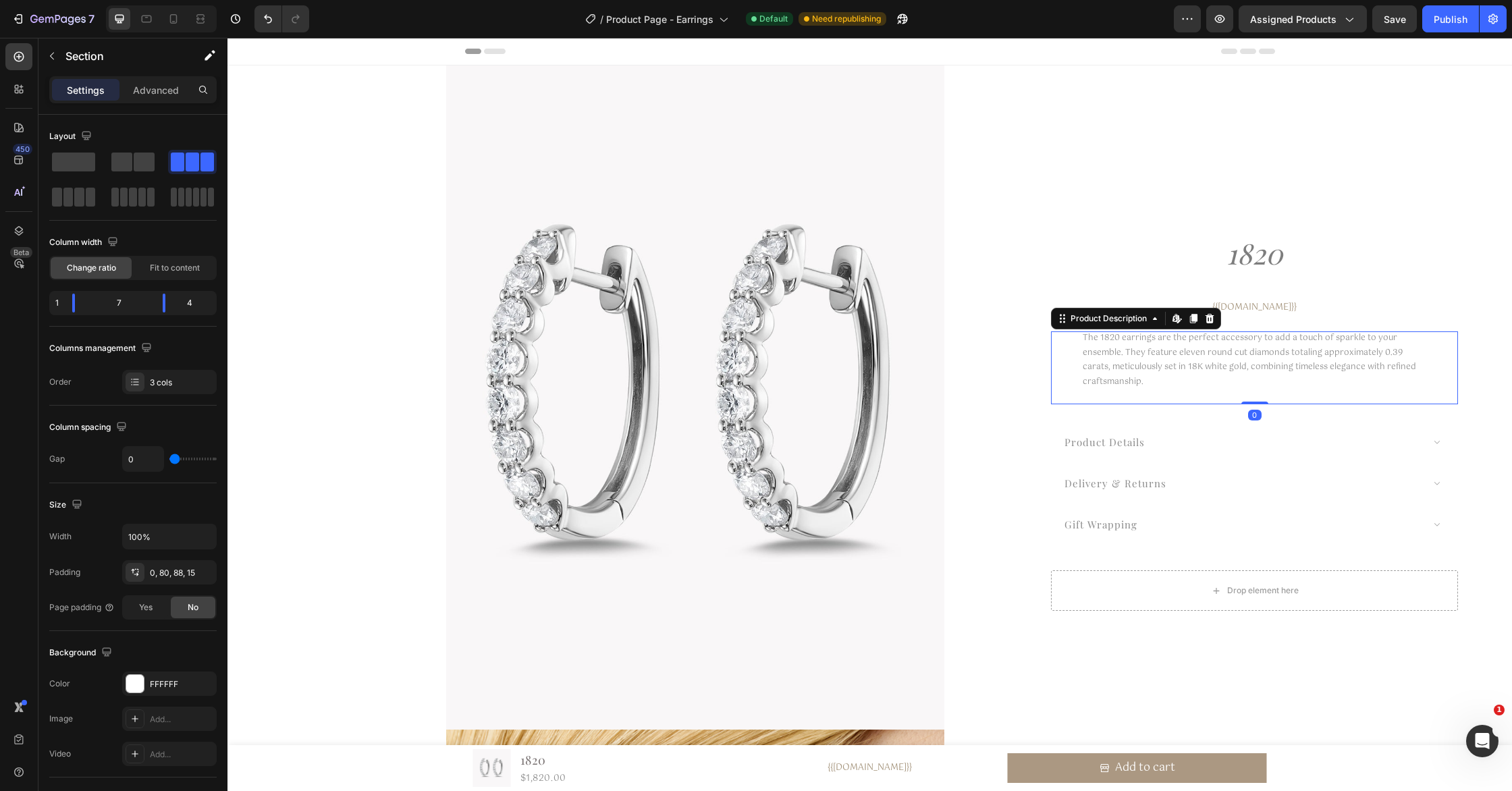
click at [1073, 375] on div "The 1820 earrings are the perfect accessory to add a touch of sparkle to your e…" at bounding box center [1254, 367] width 407 height 73
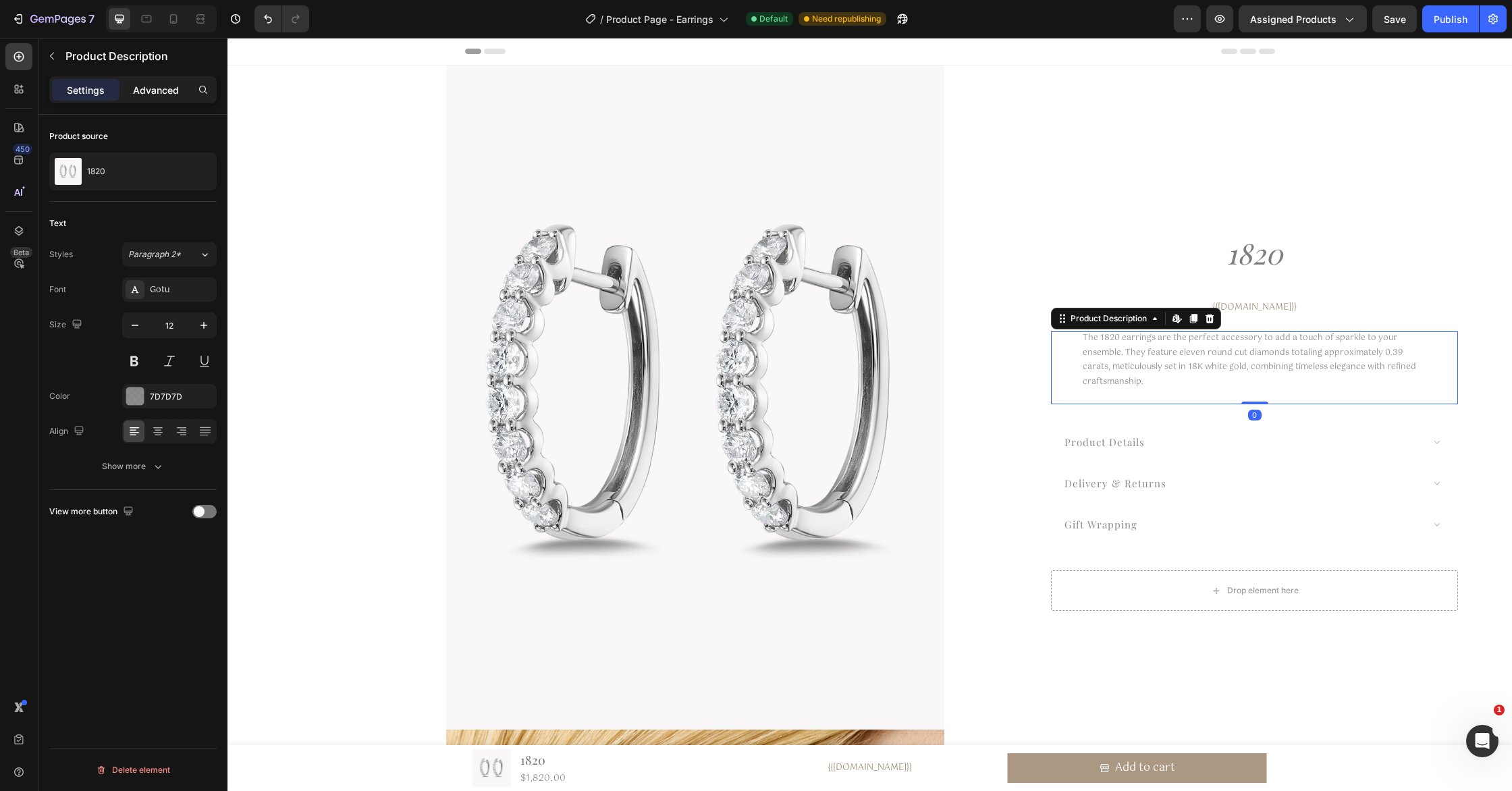
click at [167, 91] on p "Advanced" at bounding box center [155, 90] width 46 height 14
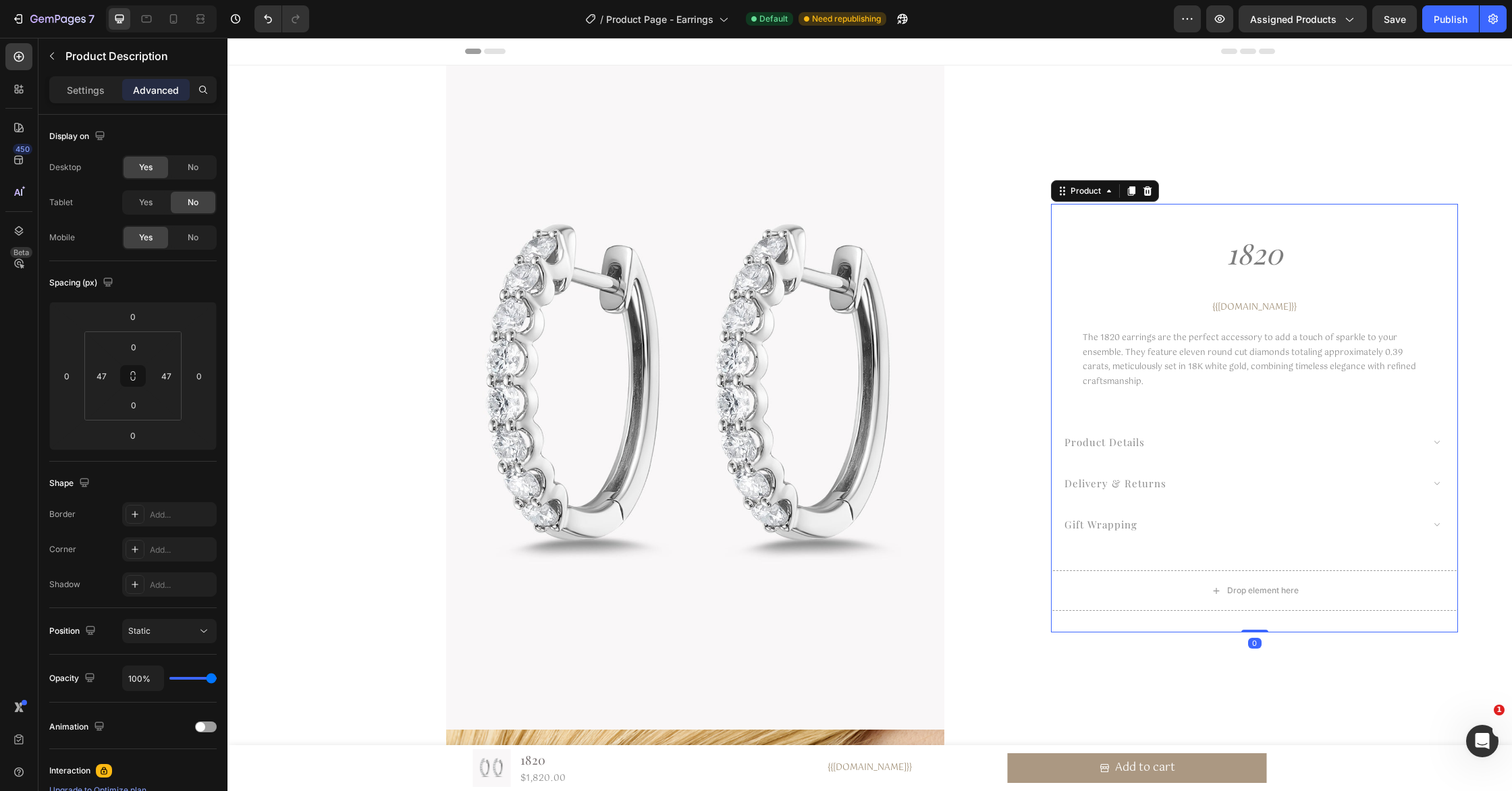
click at [1065, 553] on div "The 1820 earrings are the perfect accessory to add a touch of sparkle to your e…" at bounding box center [1254, 471] width 407 height 279
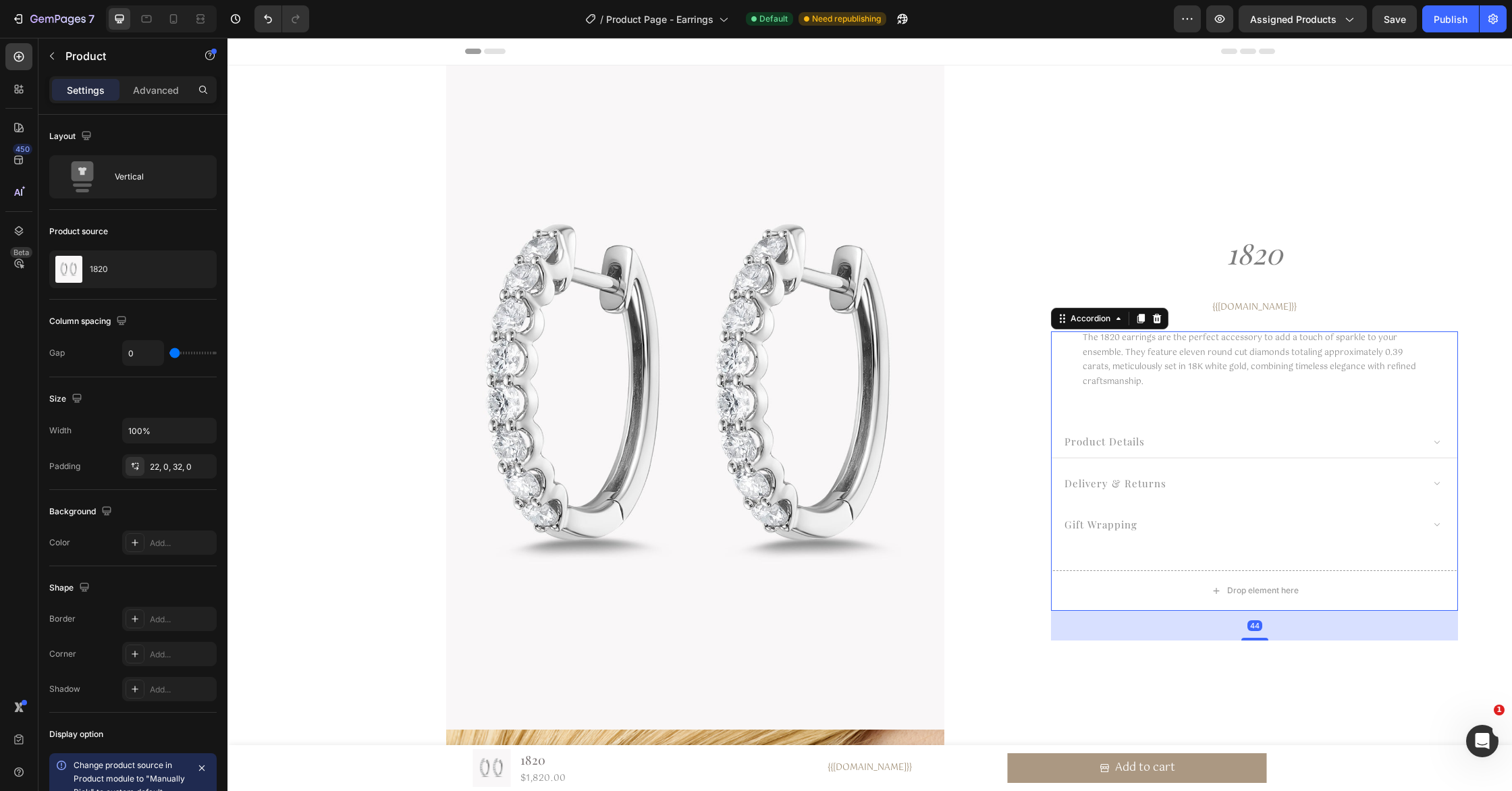
click at [1062, 447] on div "product details" at bounding box center [1254, 442] width 406 height 32
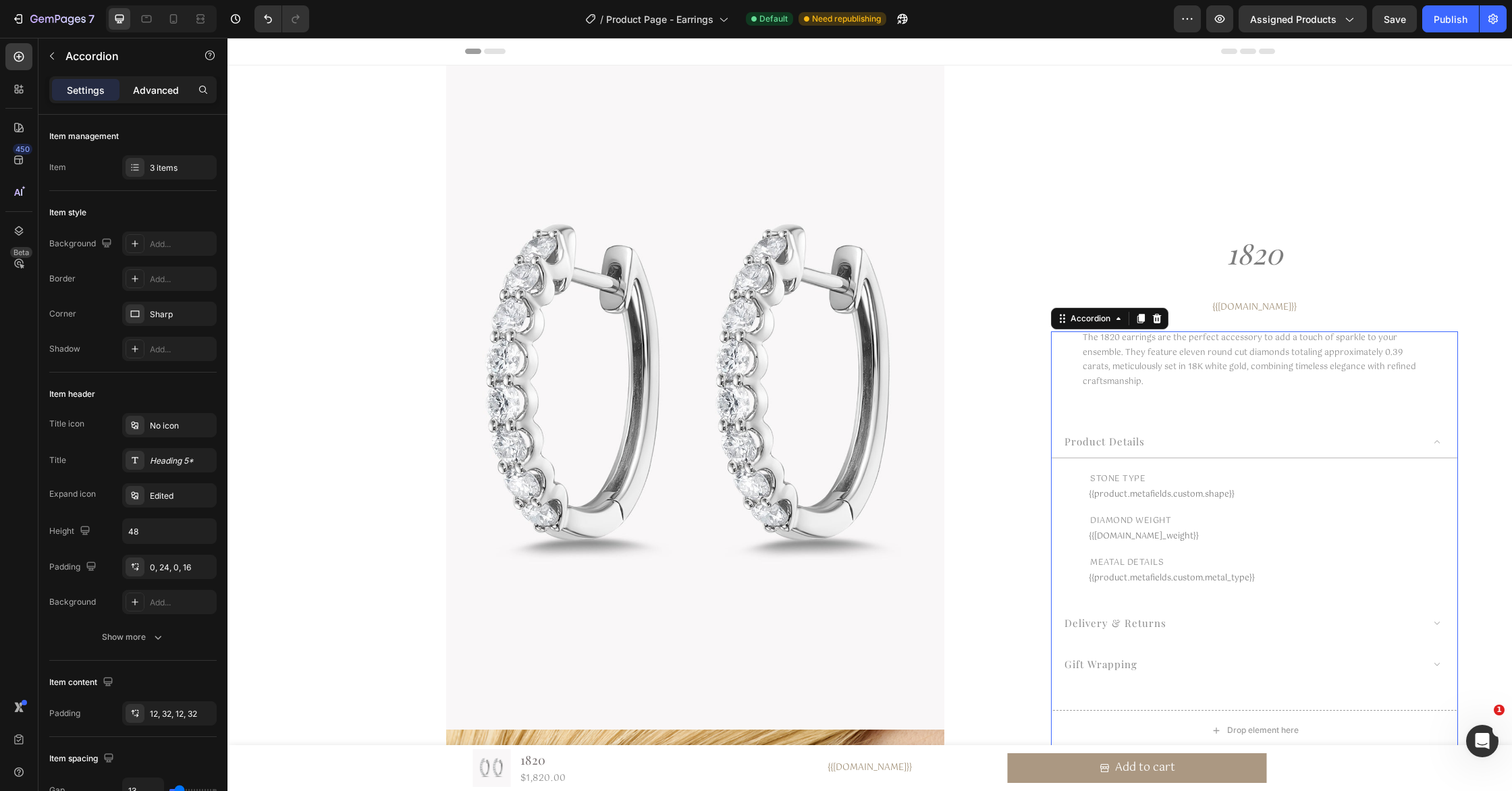
click at [166, 85] on p "Advanced" at bounding box center [155, 90] width 46 height 14
type input "100%"
type input "100"
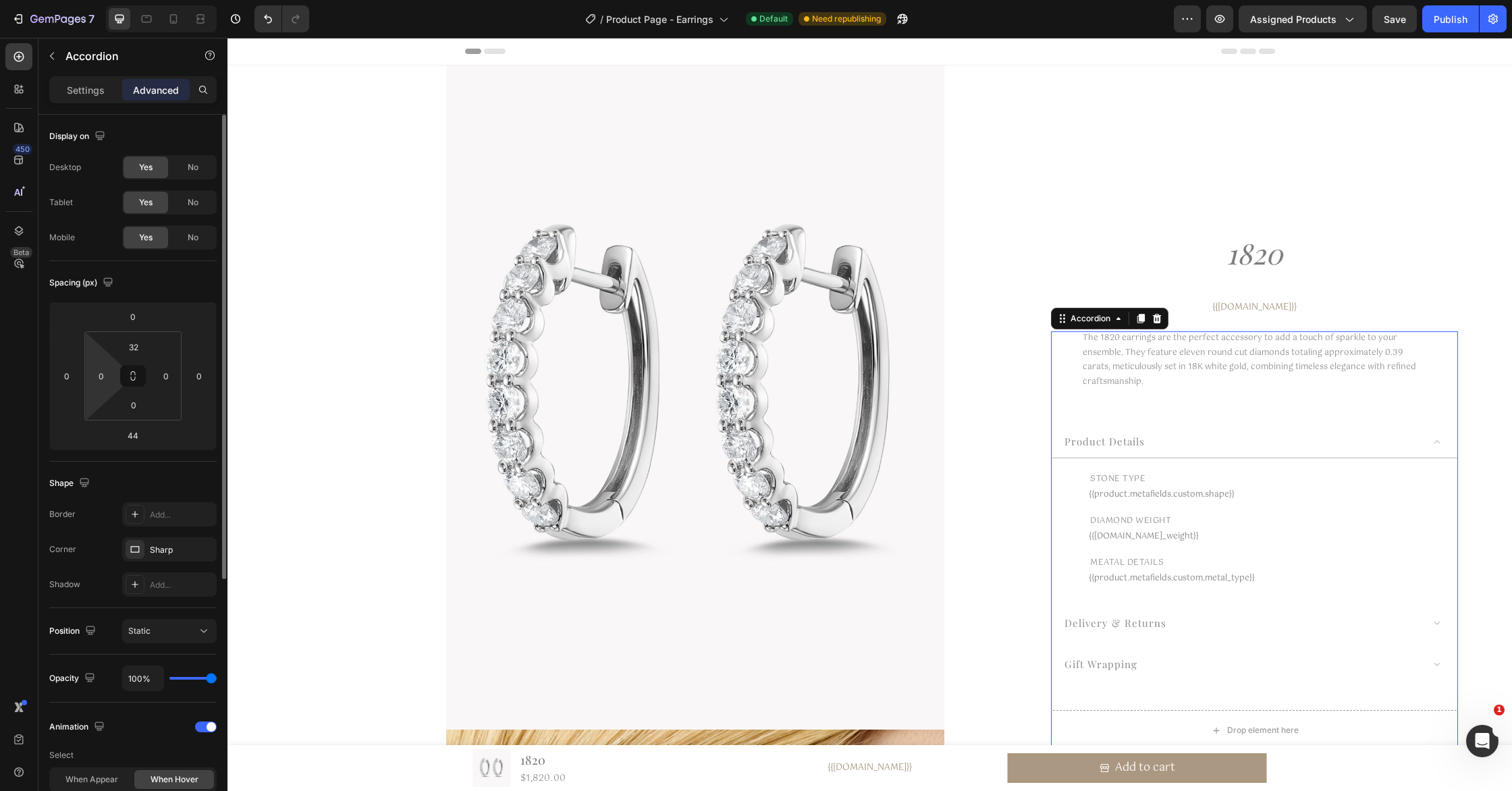
click at [111, 0] on html "7 Version history / Product Page - Earrings Default Need republishing Preview A…" at bounding box center [756, 0] width 1512 height 0
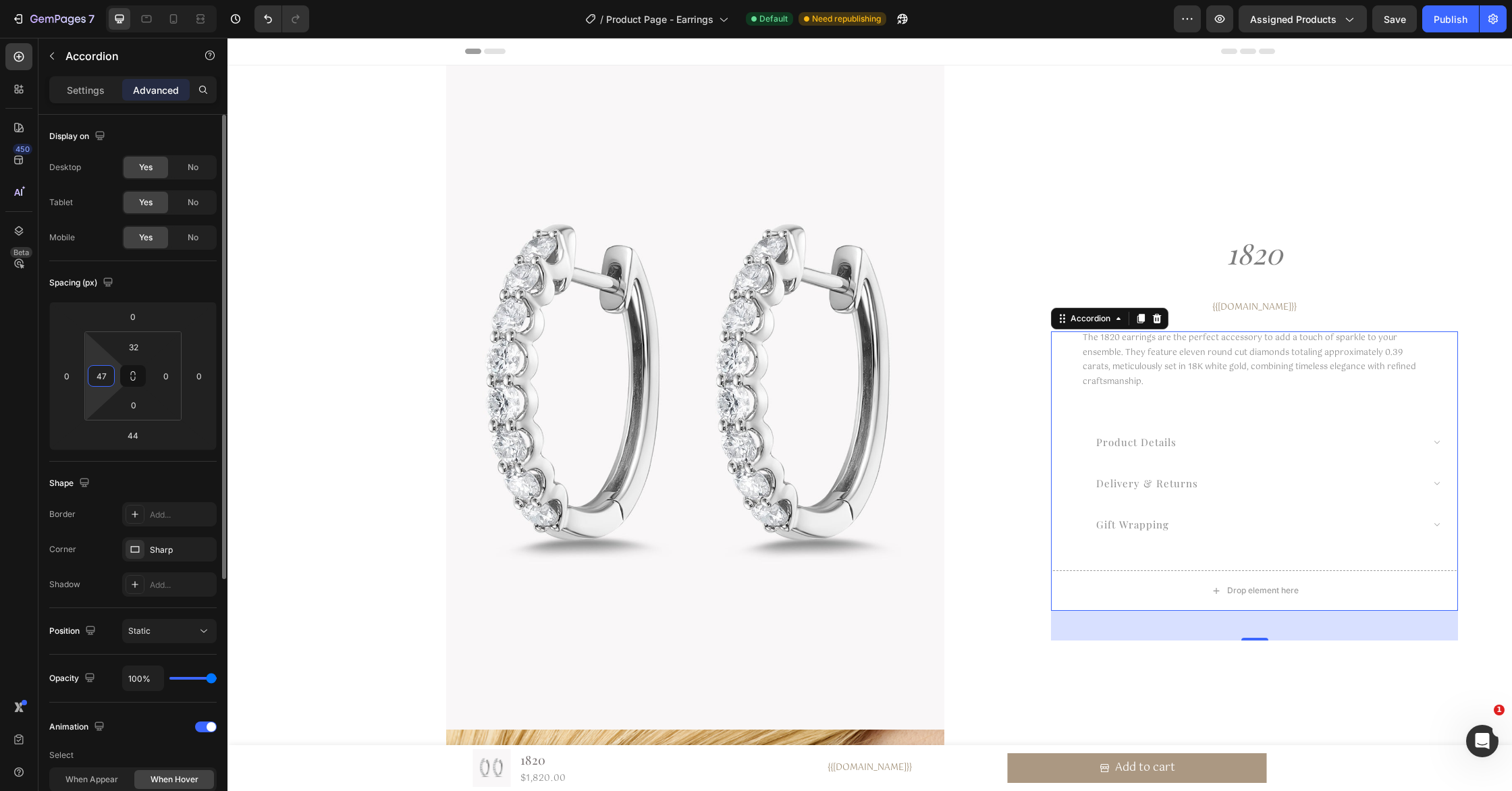
type input "4"
click at [100, 286] on button "button" at bounding box center [107, 282] width 16 height 16
type input "0"
click at [82, 86] on p "Settings" at bounding box center [86, 90] width 38 height 14
type input "13"
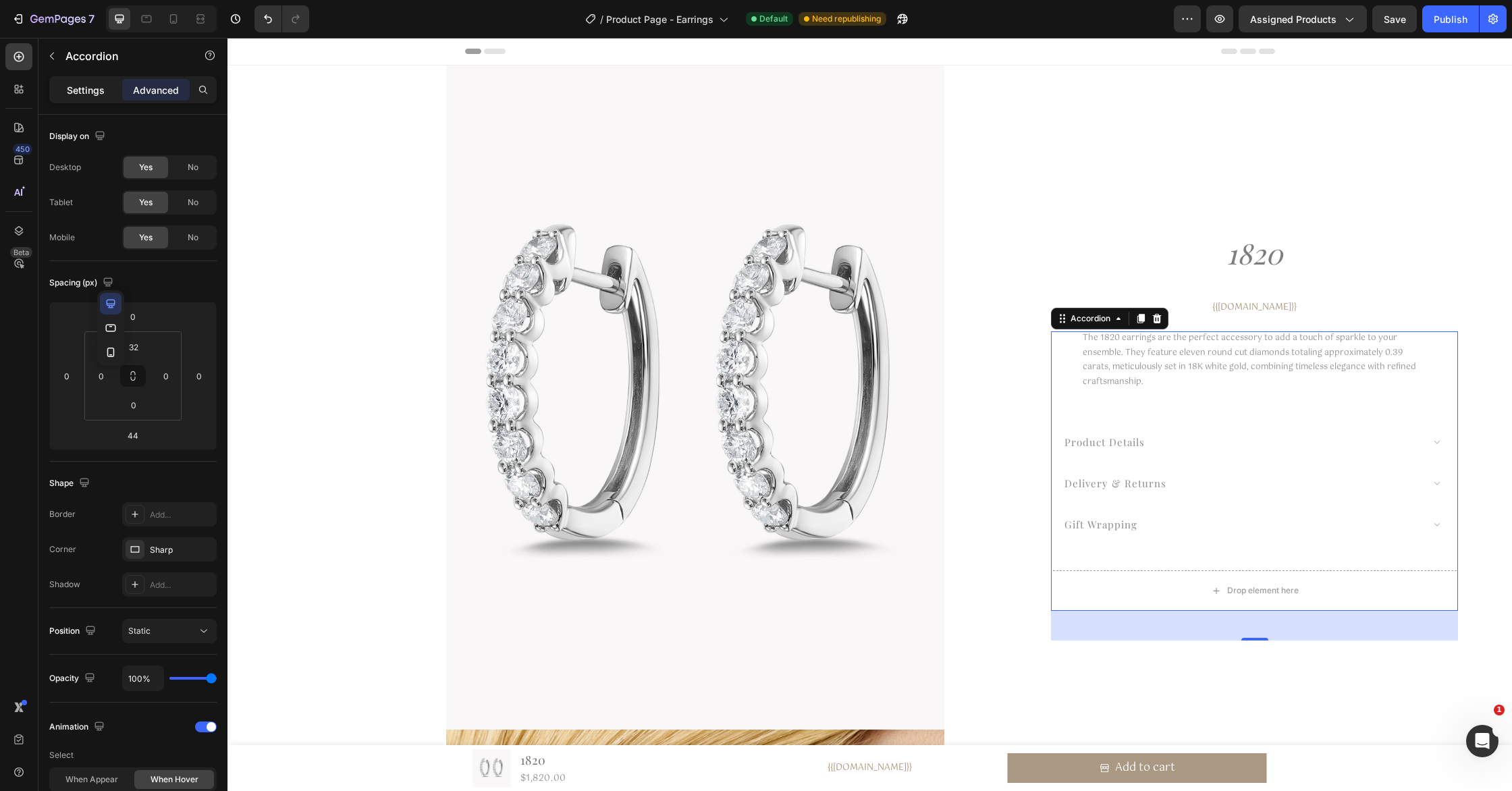
type input "13"
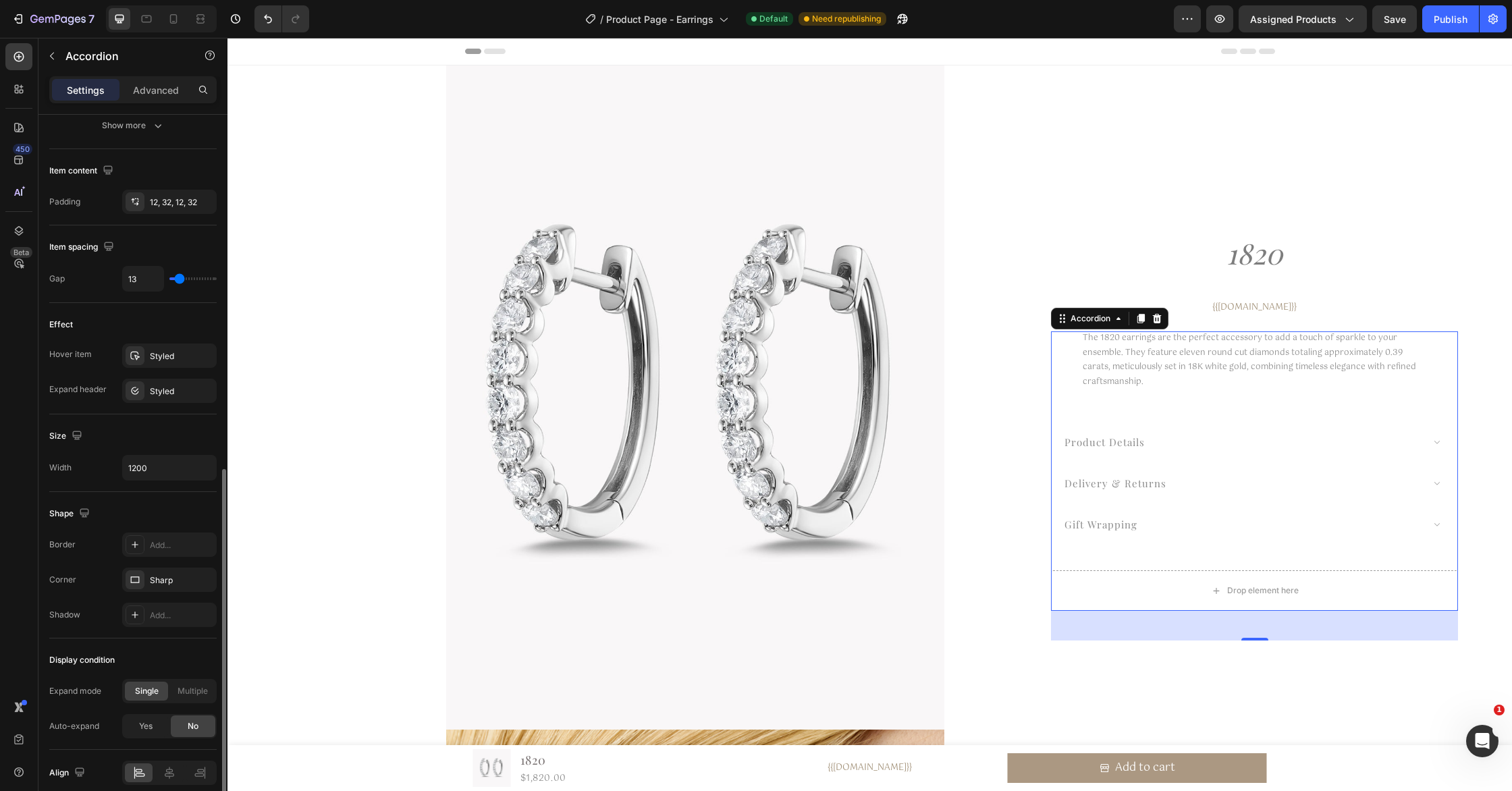
scroll to position [557, 0]
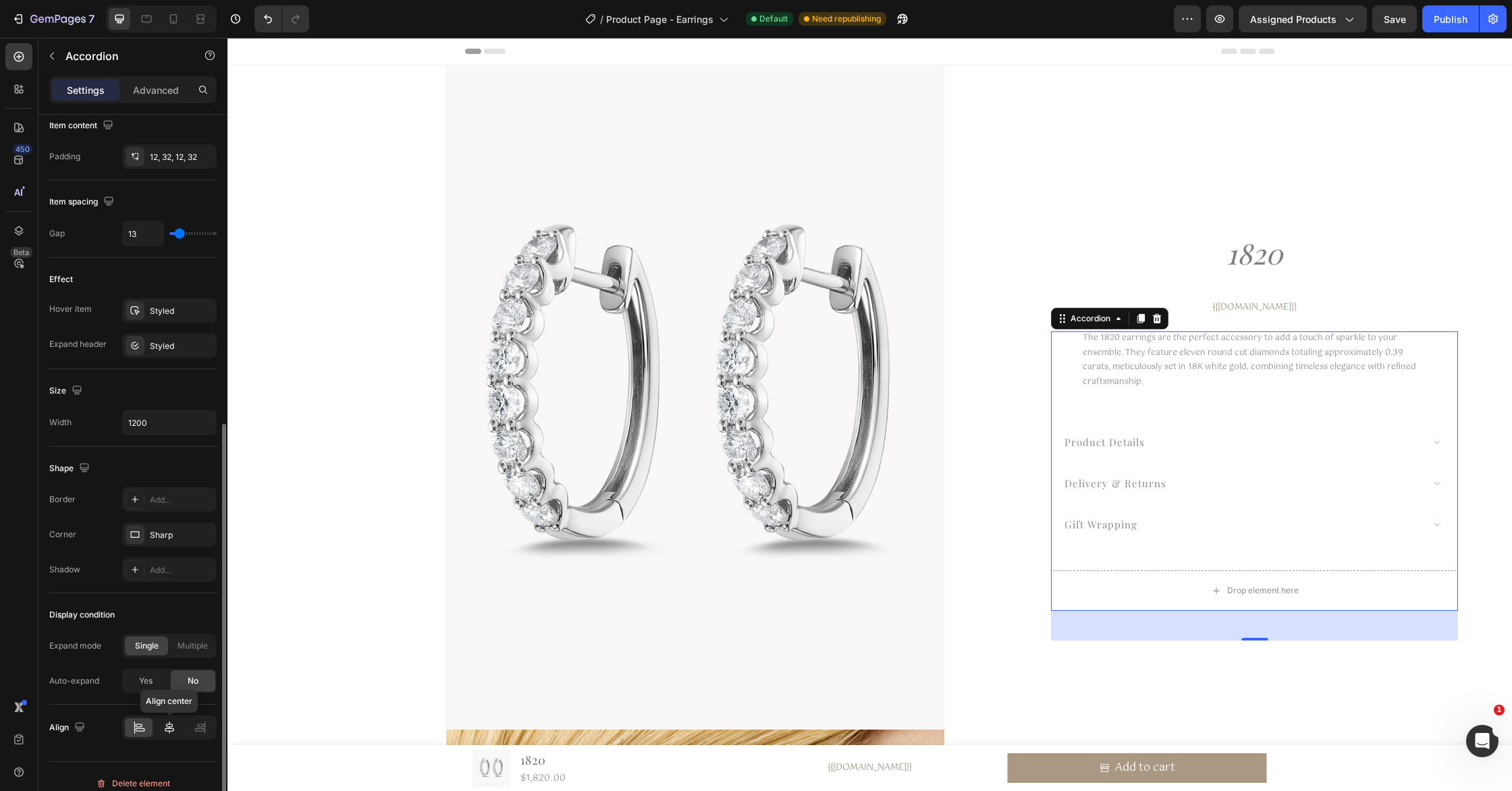
click at [169, 727] on icon at bounding box center [169, 727] width 9 height 12
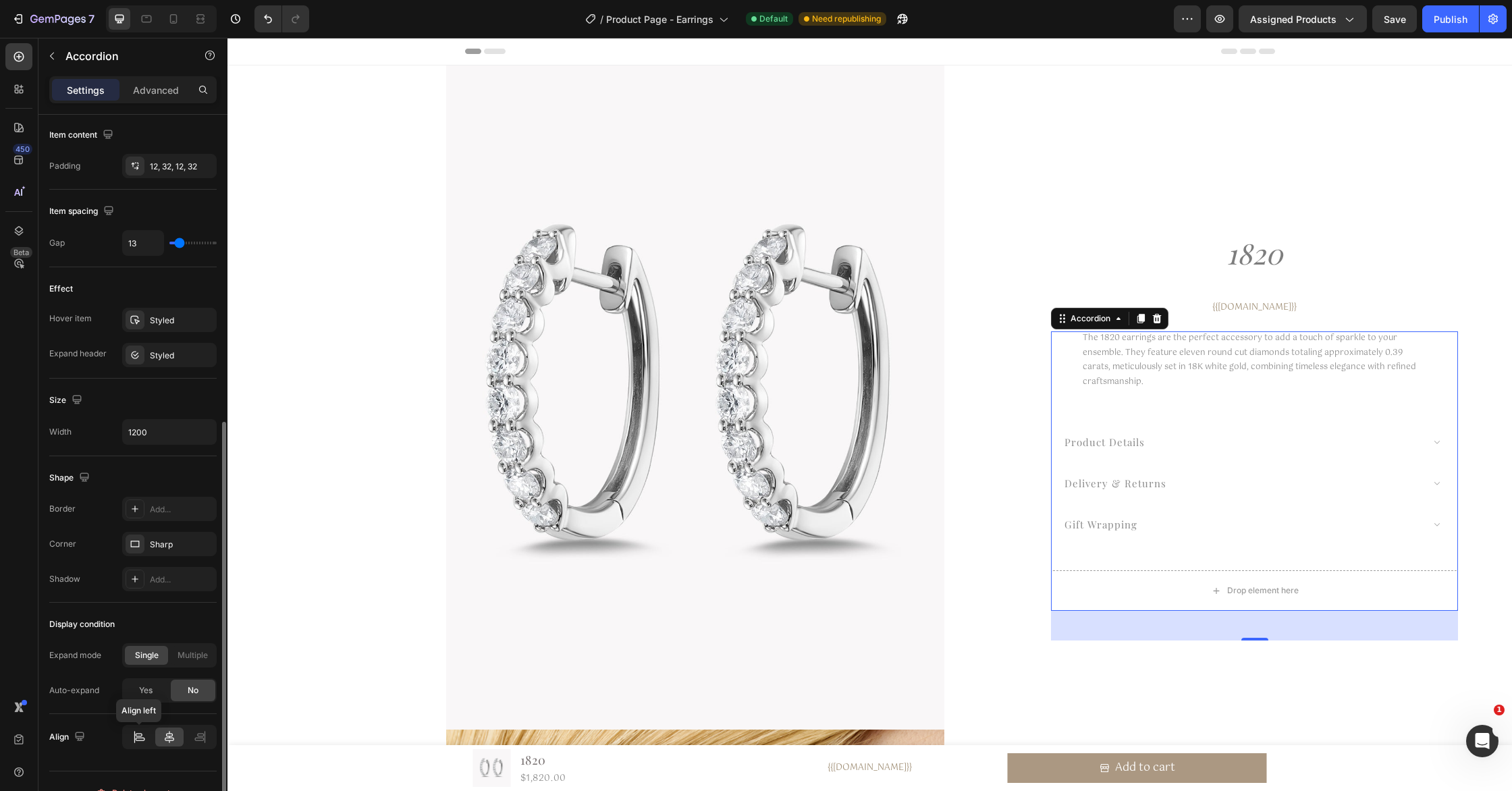
scroll to position [553, 0]
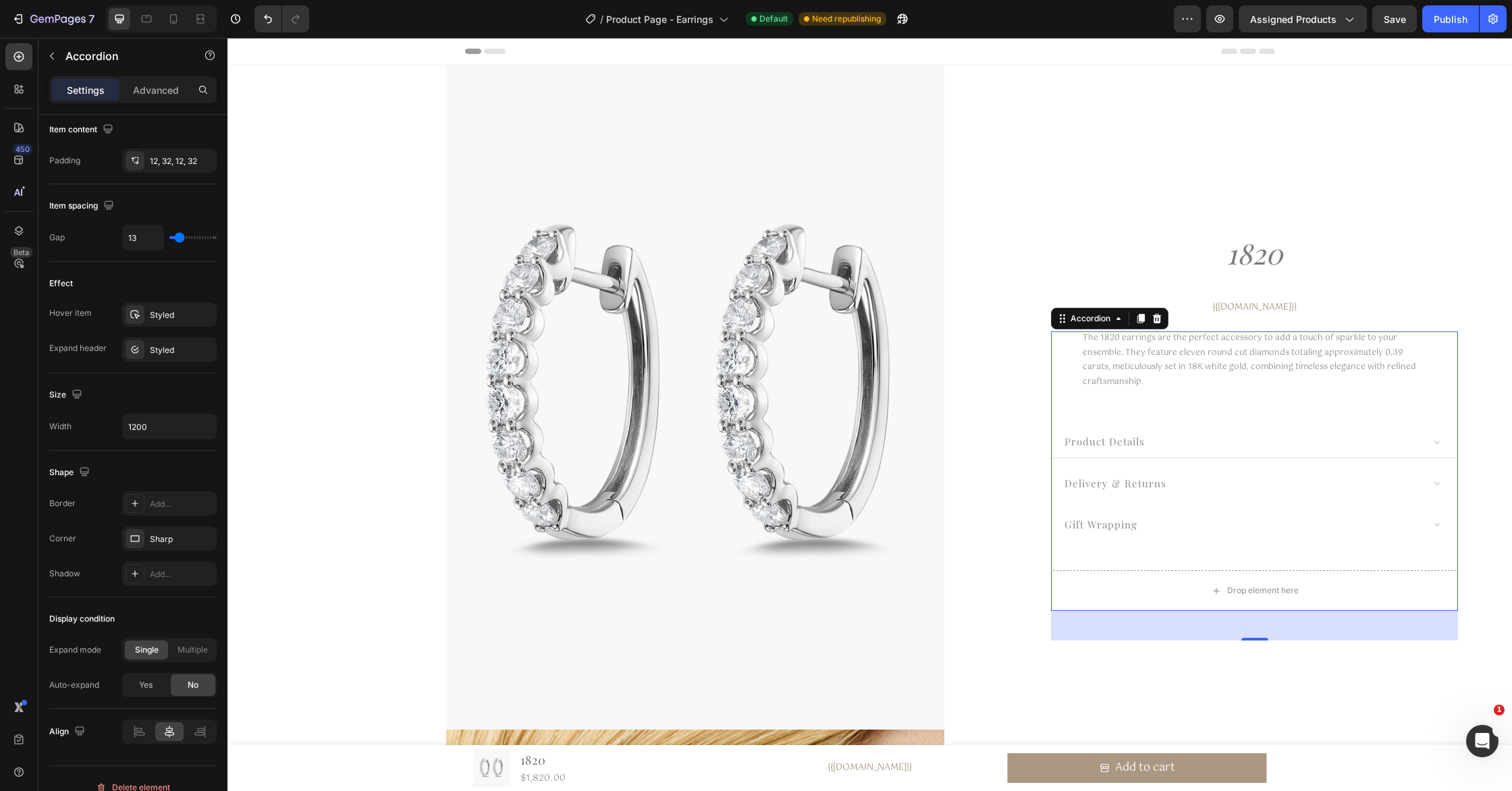
click at [1260, 451] on div "product details" at bounding box center [1242, 442] width 360 height 20
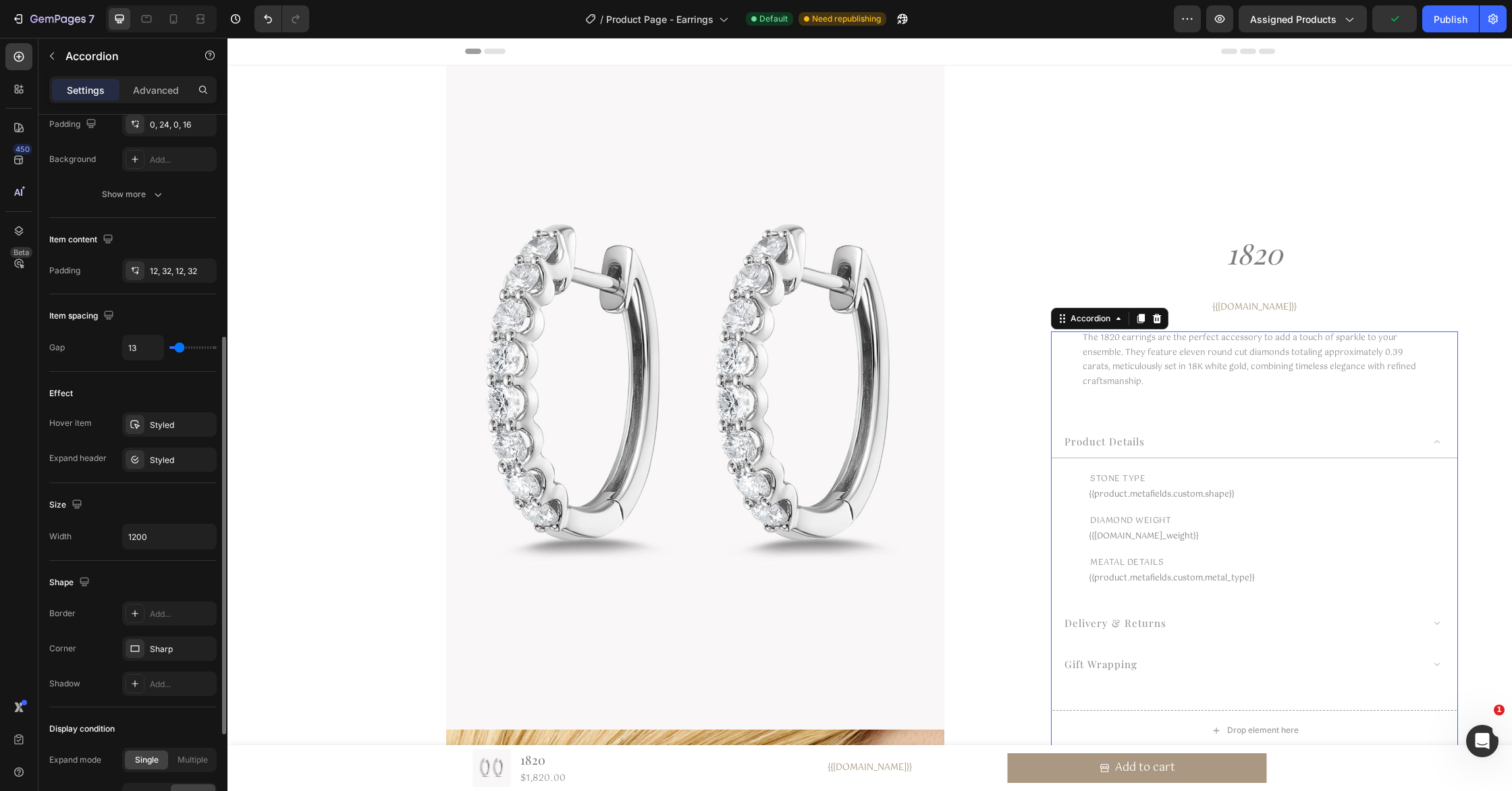
scroll to position [428, 0]
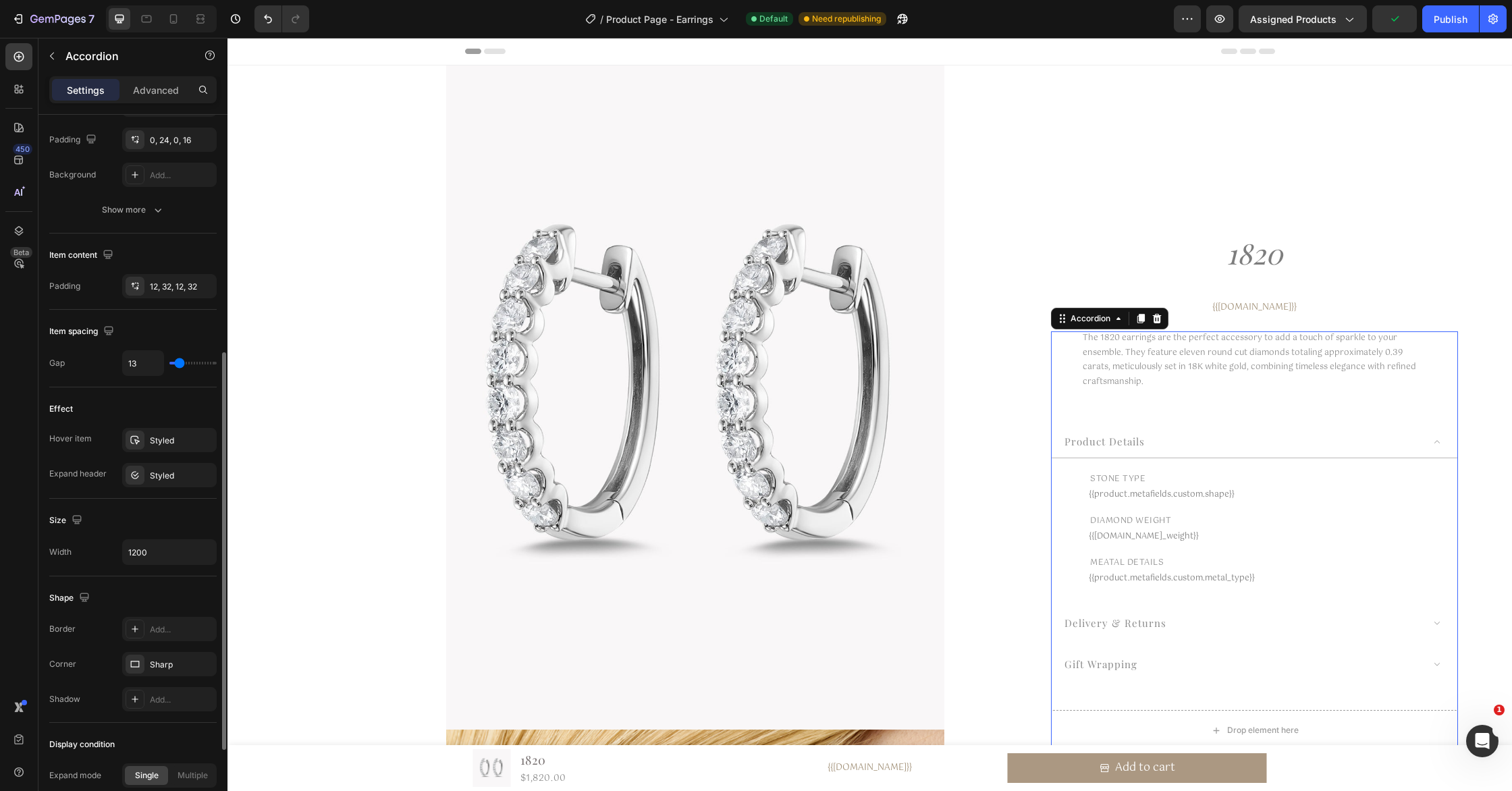
click at [1071, 489] on div "stone type Text Block {{product.metafields.custom.shape}} Custom Code Row diamo…" at bounding box center [1254, 528] width 406 height 140
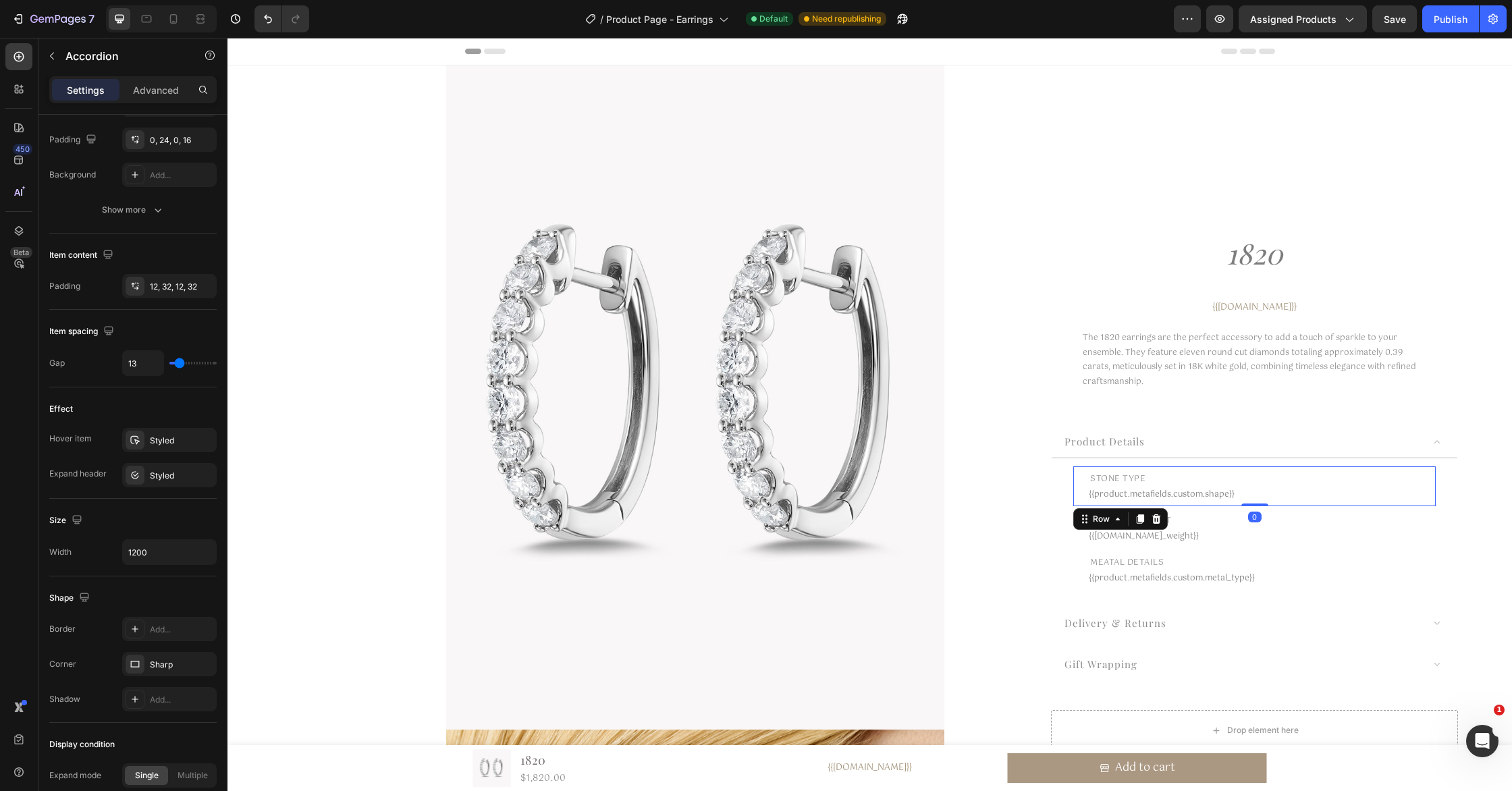
scroll to position [0, 0]
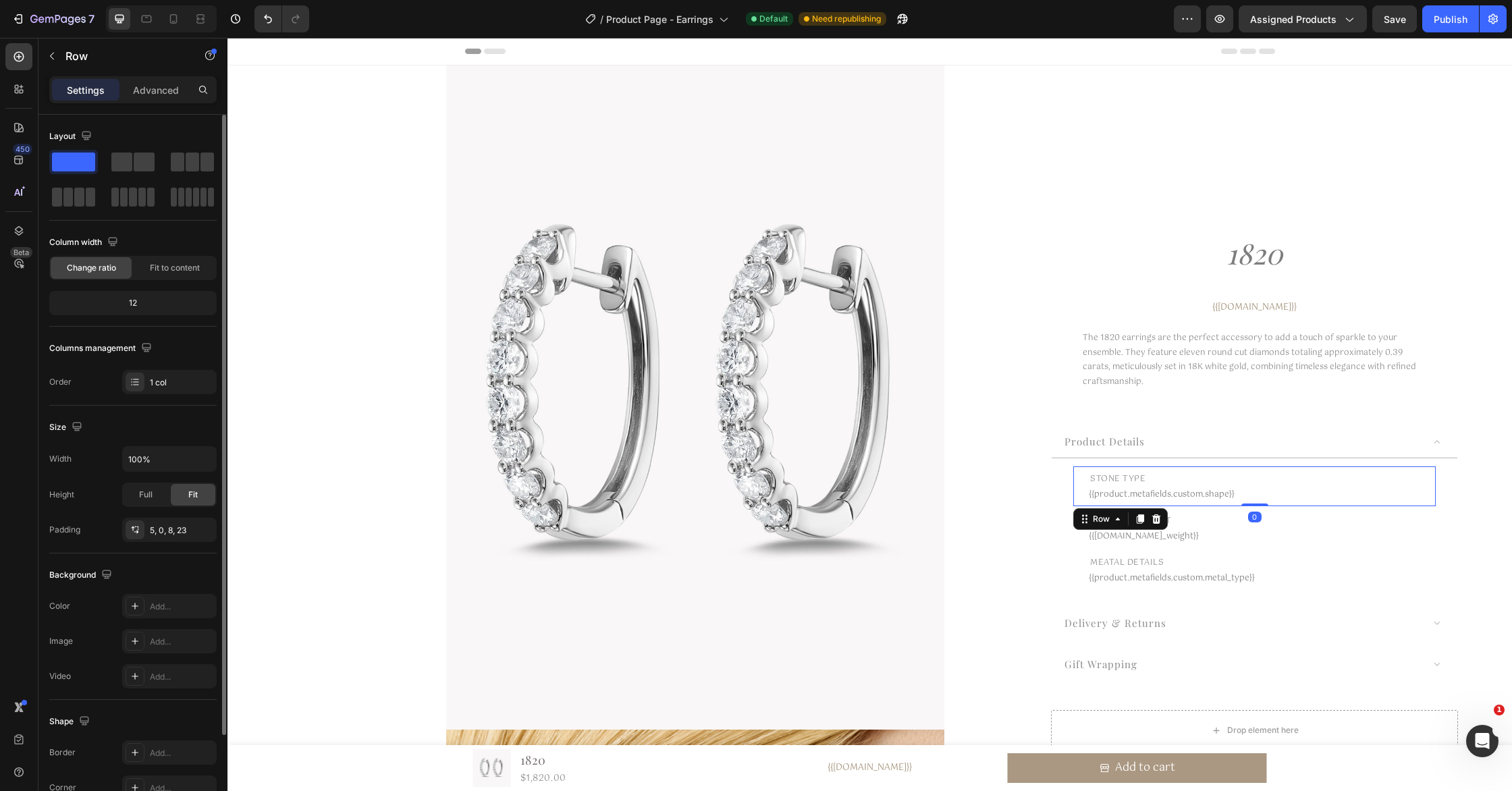
click at [1087, 490] on div "stone type Text Block {{product.metafields.custom.shape}} Custom Code Row 0" at bounding box center [1255, 486] width 363 height 40
click at [170, 100] on div "Advanced" at bounding box center [156, 90] width 67 height 22
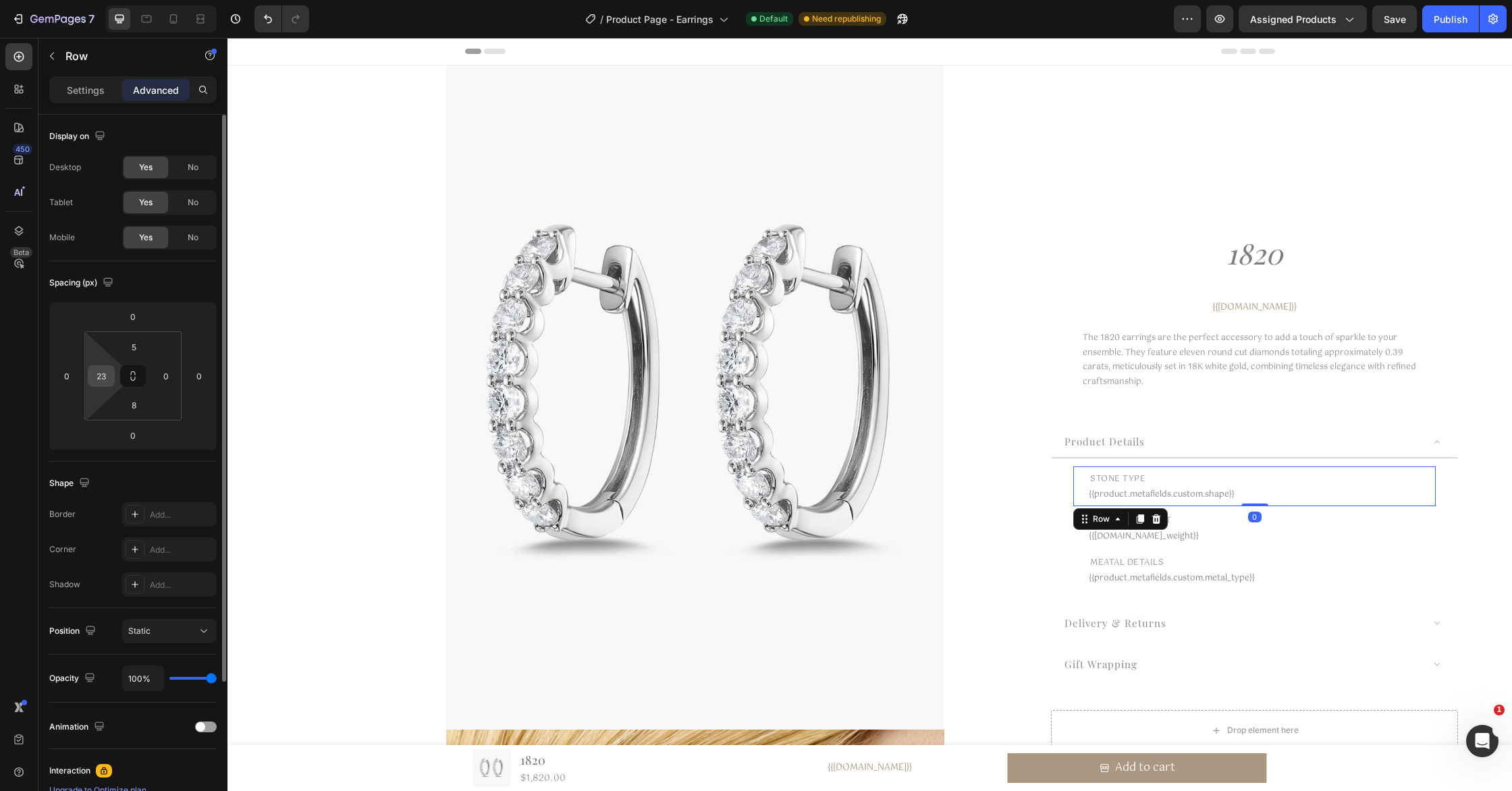
click at [93, 371] on input "23" at bounding box center [101, 376] width 20 height 20
drag, startPoint x: 107, startPoint y: 376, endPoint x: 89, endPoint y: 374, distance: 18.1
click at [89, 374] on div "23" at bounding box center [101, 374] width 27 height 22
type input "0"
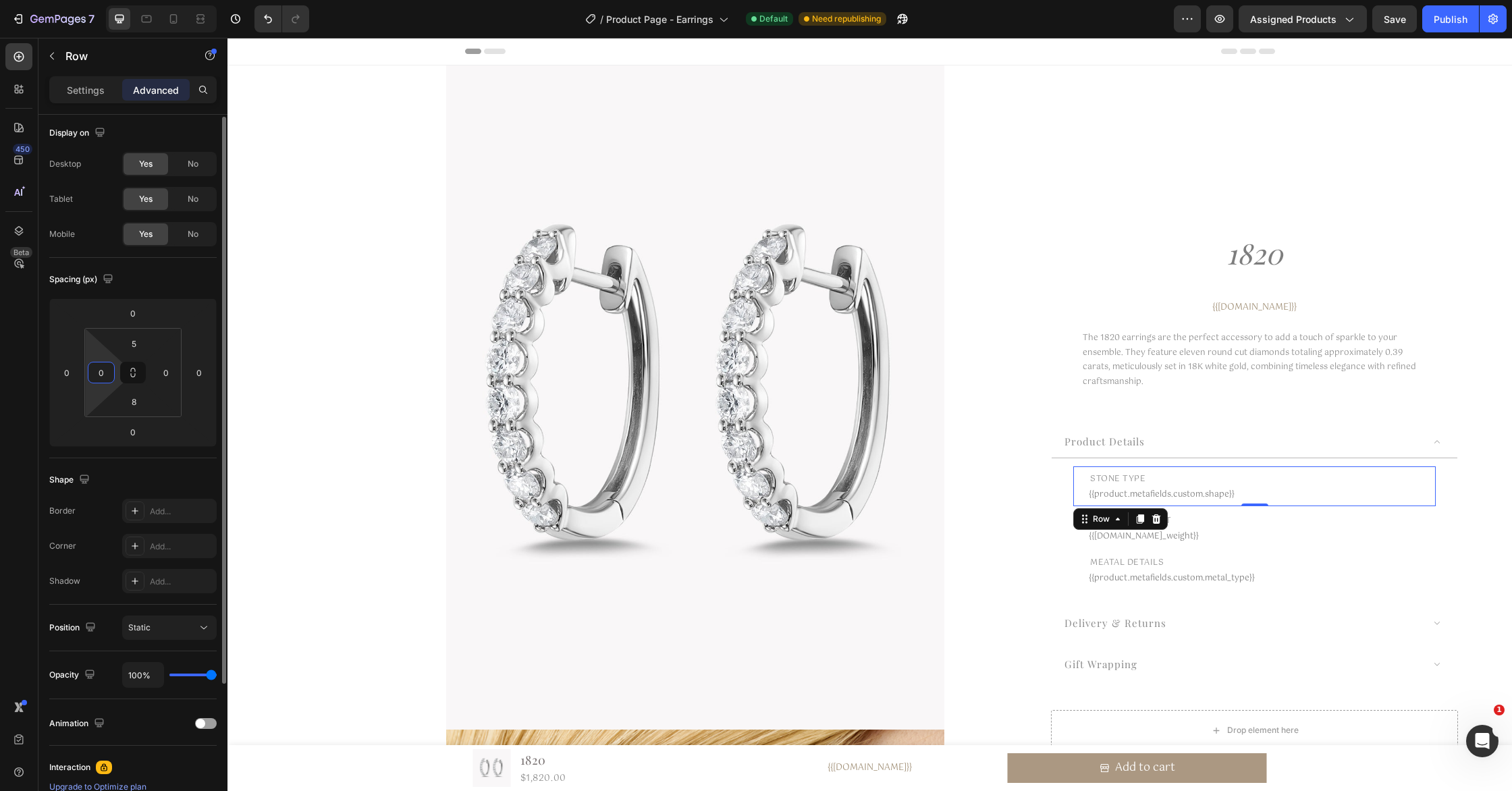
scroll to position [0, 0]
click at [87, 0] on html "7 Version history / Product Page - Earrings Default Need republishing Preview A…" at bounding box center [756, 0] width 1512 height 0
click at [1084, 543] on div "Row" at bounding box center [1120, 535] width 94 height 22
click at [100, 380] on input "23" at bounding box center [101, 376] width 20 height 20
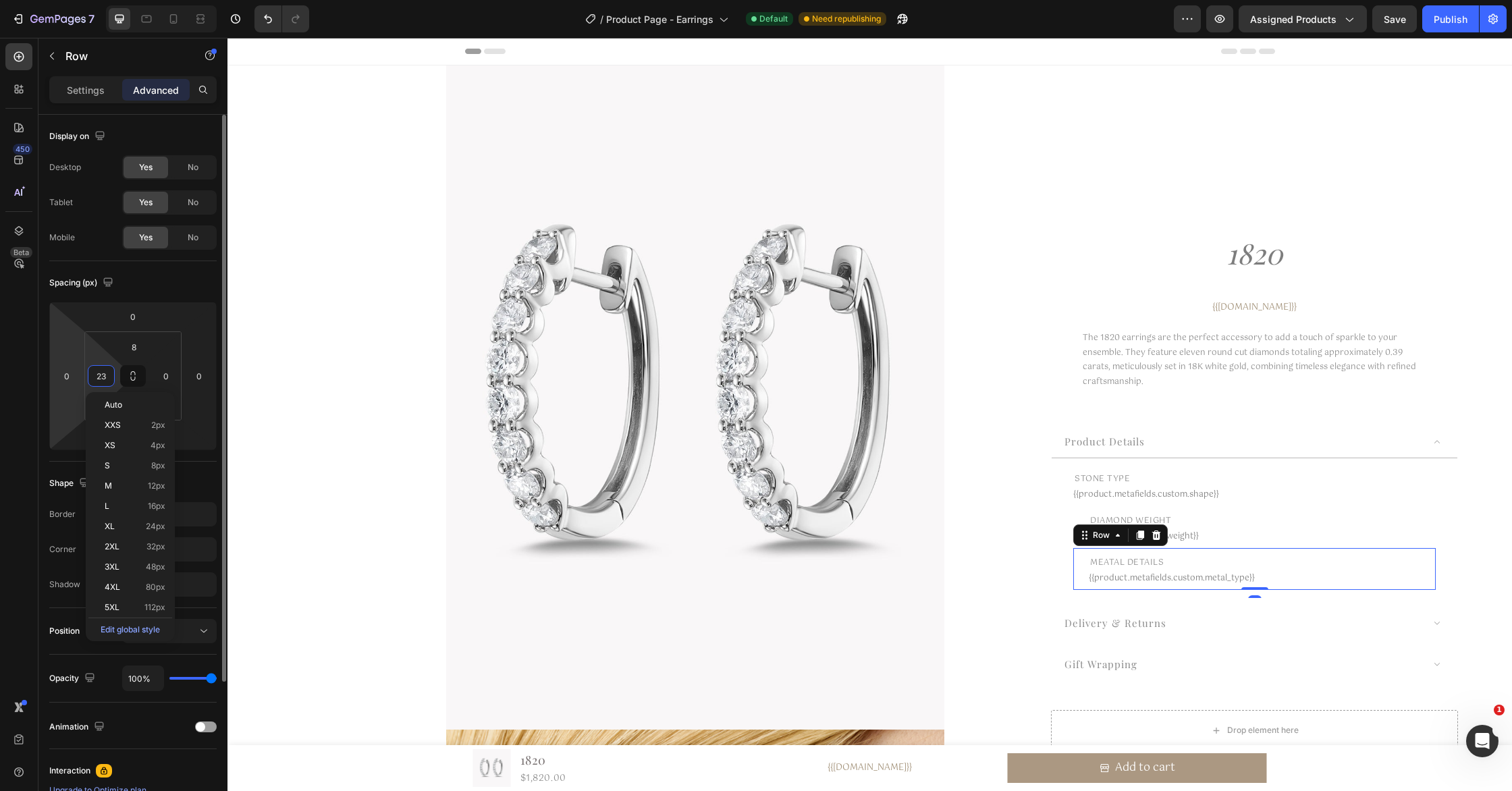
click at [104, 381] on input "23" at bounding box center [101, 376] width 20 height 20
drag, startPoint x: 107, startPoint y: 381, endPoint x: 79, endPoint y: 377, distance: 28.3
click at [79, 377] on div "0 0 0 0 8 23 8 0" at bounding box center [133, 376] width 167 height 148
type input "0"
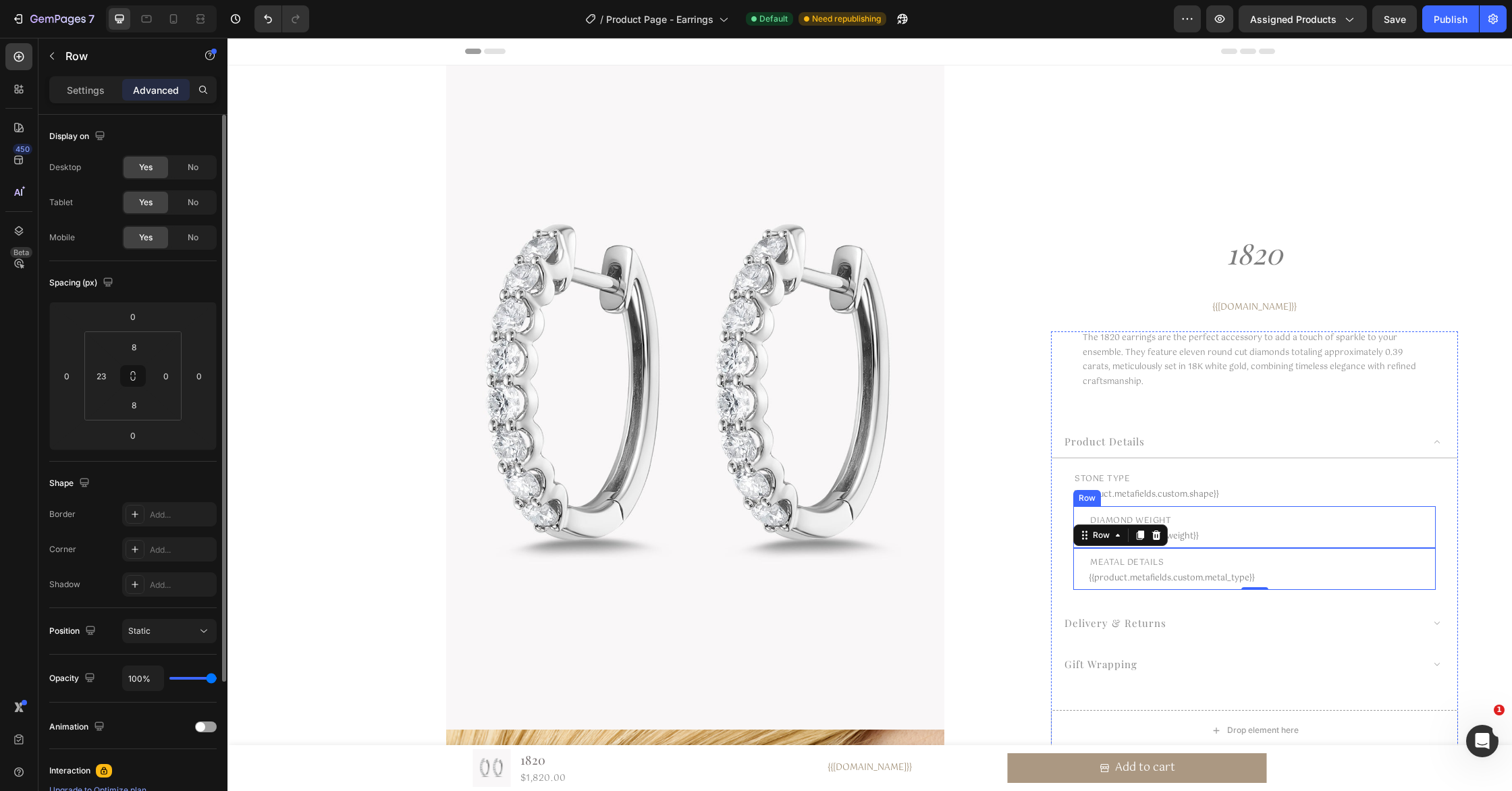
click at [1080, 511] on div "diamond weight Text Block {{[DOMAIN_NAME]_weight}} Custom Code Row" at bounding box center [1255, 527] width 363 height 42
click at [115, 0] on html "7 Version history / Product Page - Earrings Default Need republishing Preview A…" at bounding box center [756, 0] width 1512 height 0
click at [107, 379] on input "21" at bounding box center [101, 376] width 20 height 20
drag, startPoint x: 107, startPoint y: 379, endPoint x: 44, endPoint y: 370, distance: 63.6
click at [42, 369] on div "Display on Desktop Yes No Tablet Yes No Mobile Yes No Spacing (px) 0 0 0 0 8 21…" at bounding box center [133, 565] width 189 height 901
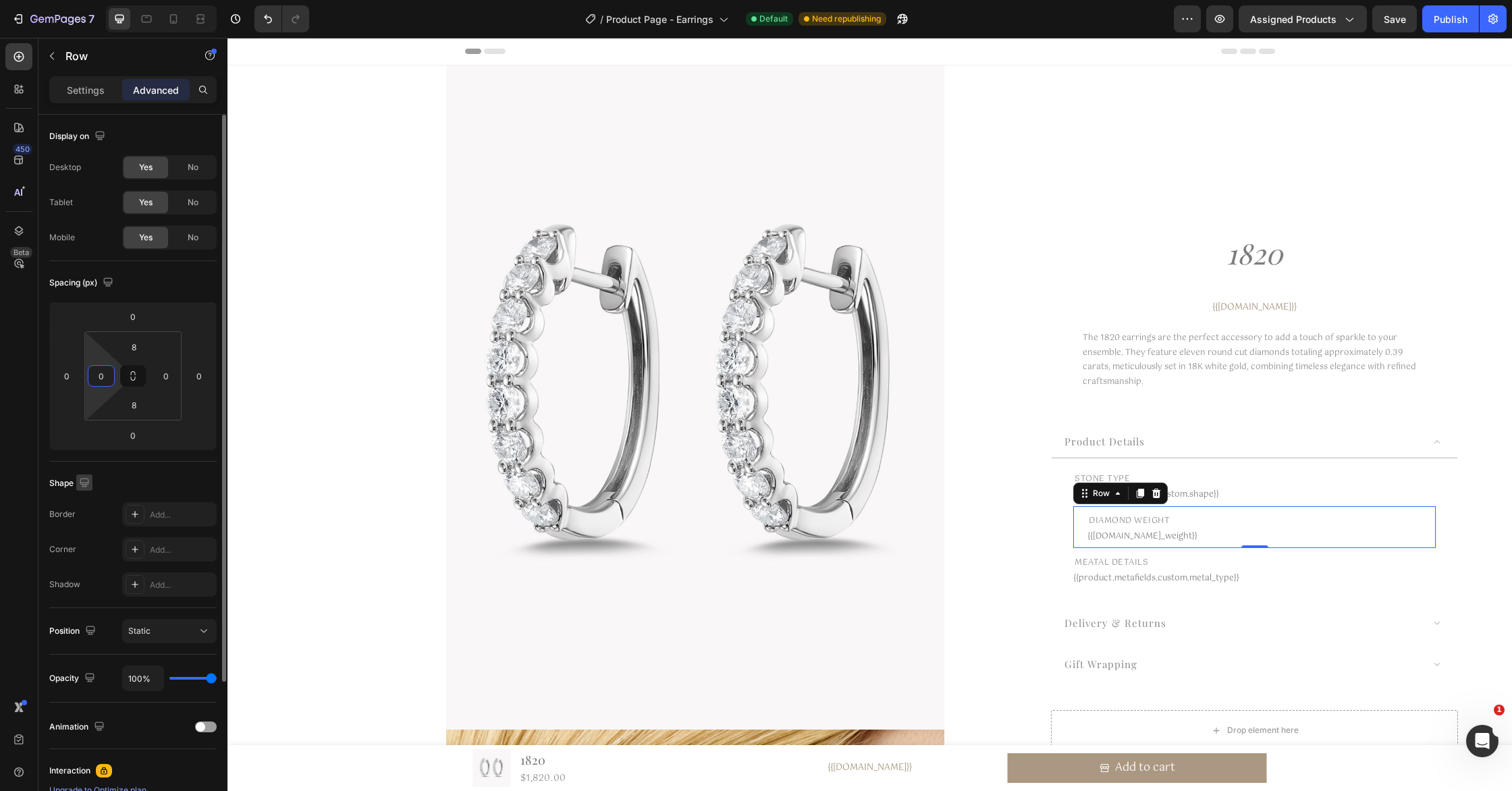
type input "0"
click at [79, 490] on button "button" at bounding box center [84, 483] width 16 height 16
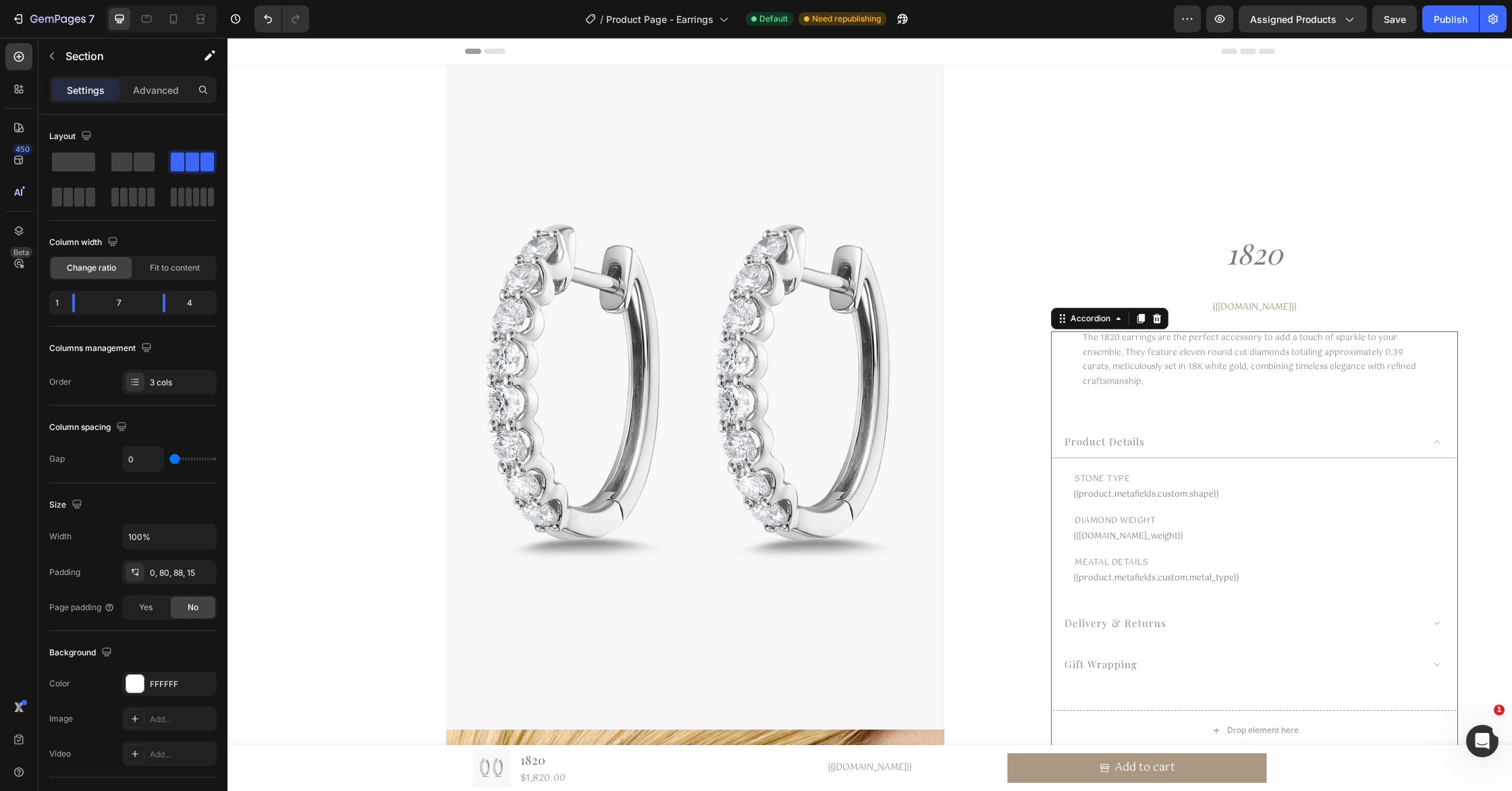
click at [1410, 441] on div "product details" at bounding box center [1242, 442] width 360 height 20
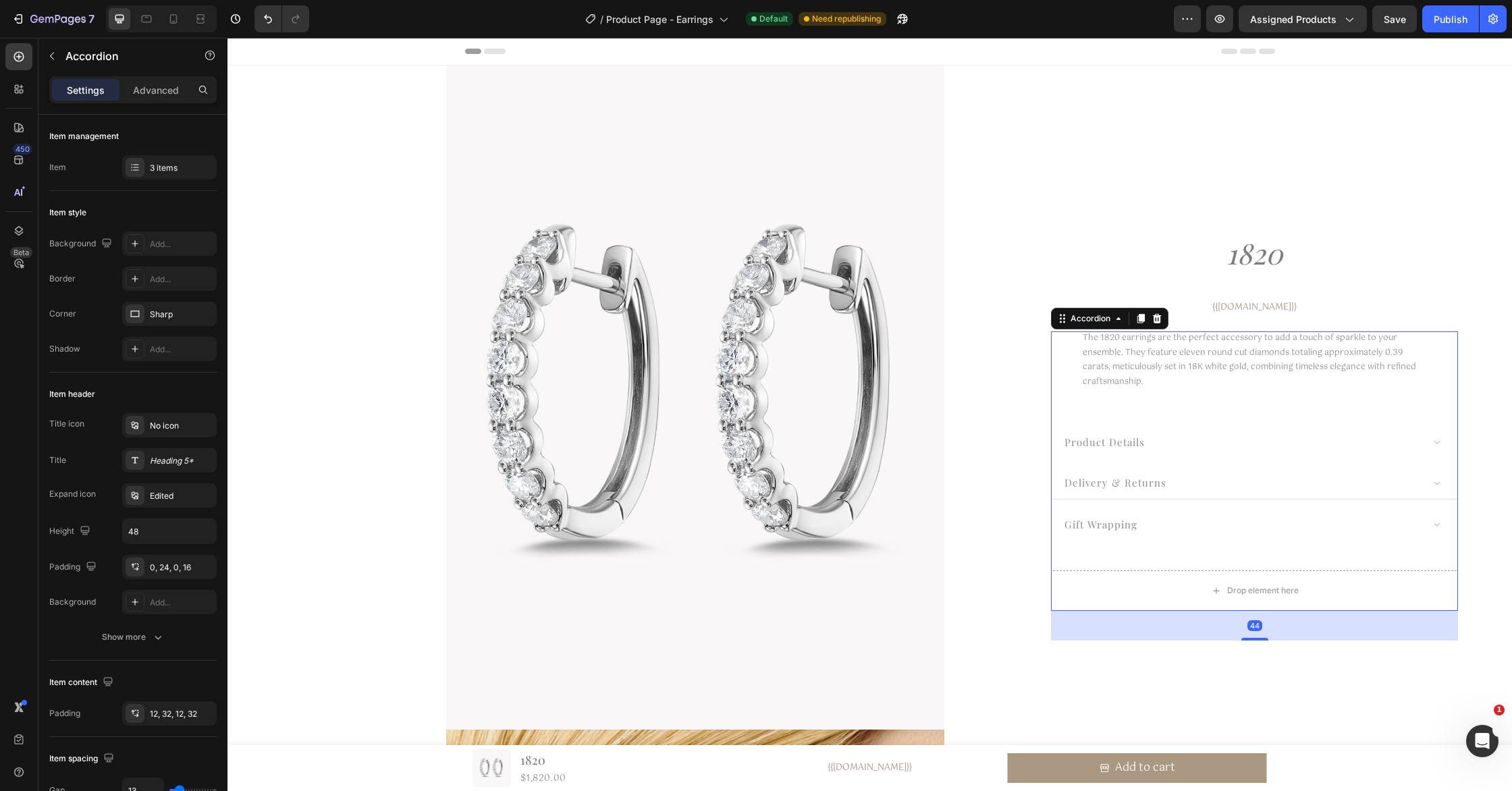
click at [1367, 482] on div "delivery & returns" at bounding box center [1242, 483] width 360 height 20
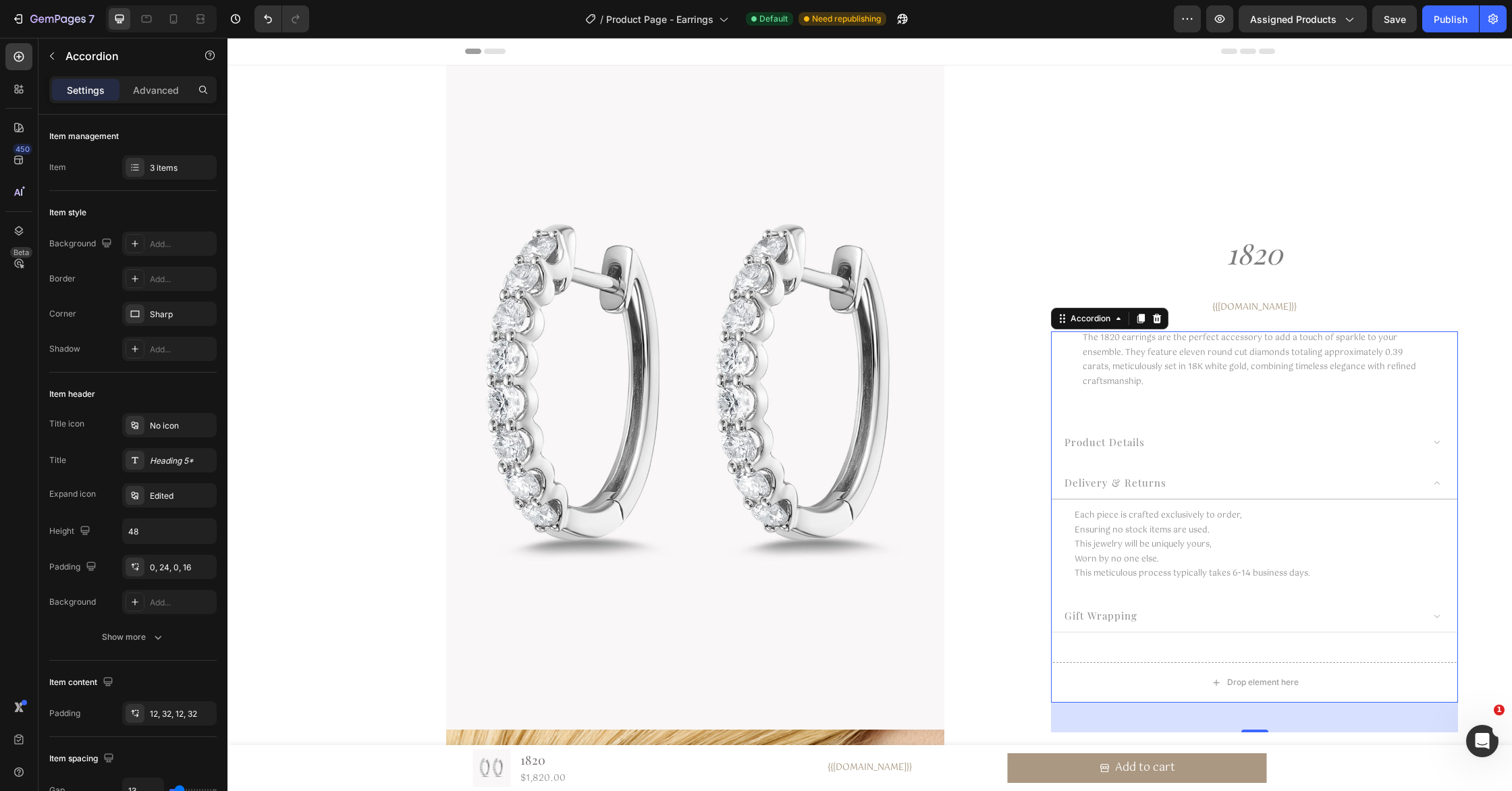
click at [1155, 618] on div "gift wrapping" at bounding box center [1242, 615] width 360 height 20
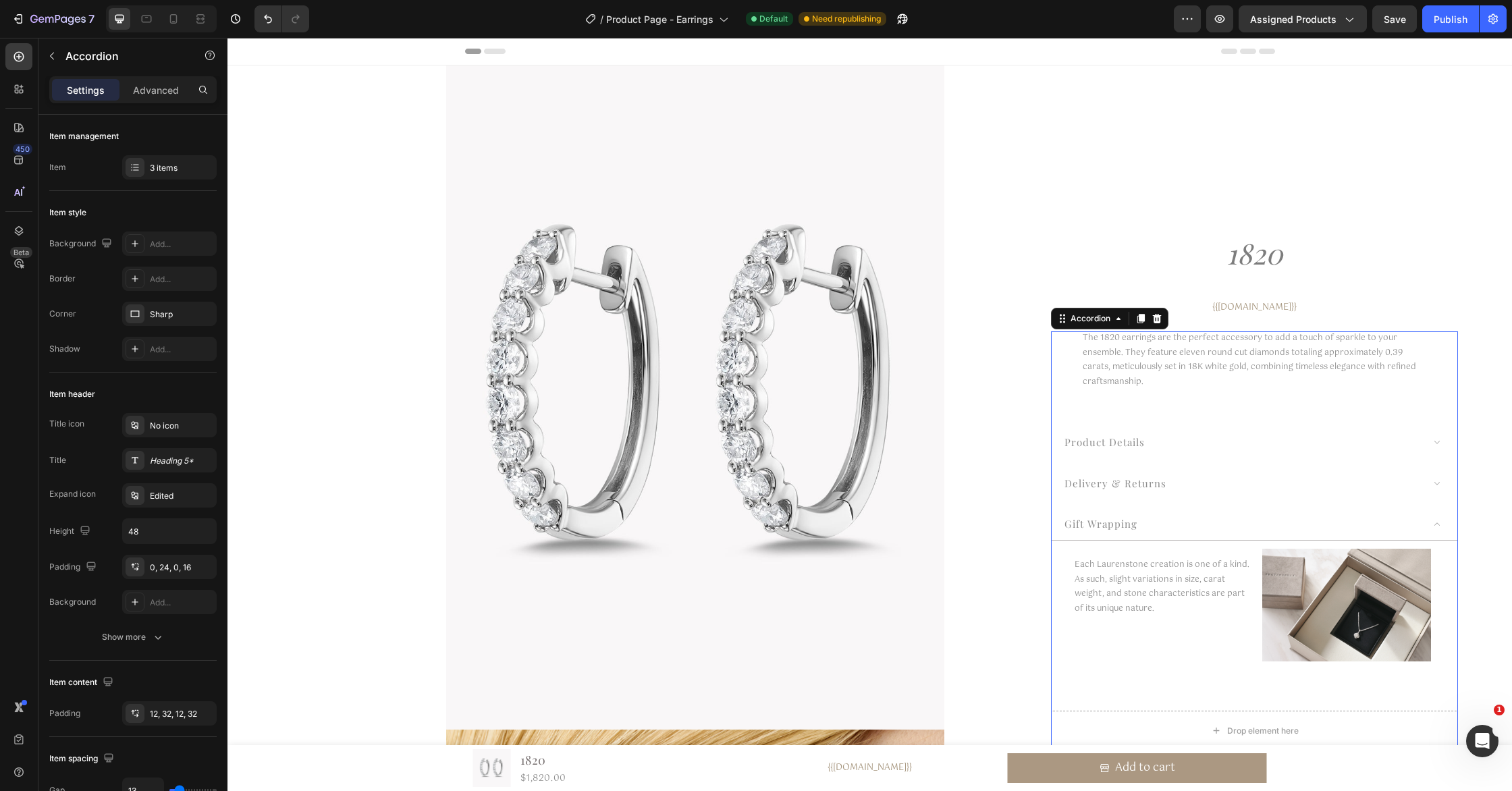
click at [1219, 514] on div "gift wrapping" at bounding box center [1254, 524] width 406 height 32
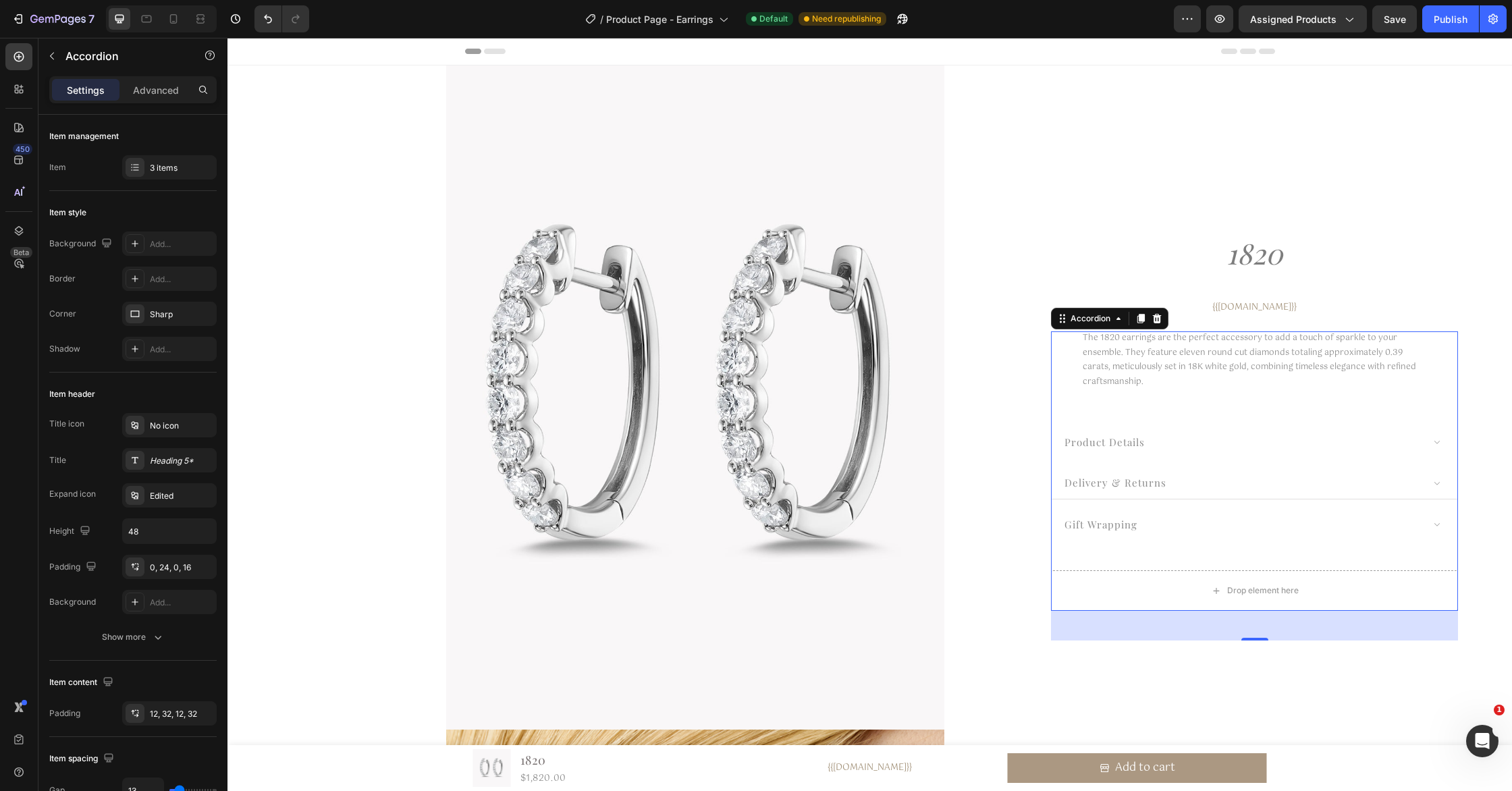
click at [1222, 487] on div "delivery & returns" at bounding box center [1242, 483] width 360 height 20
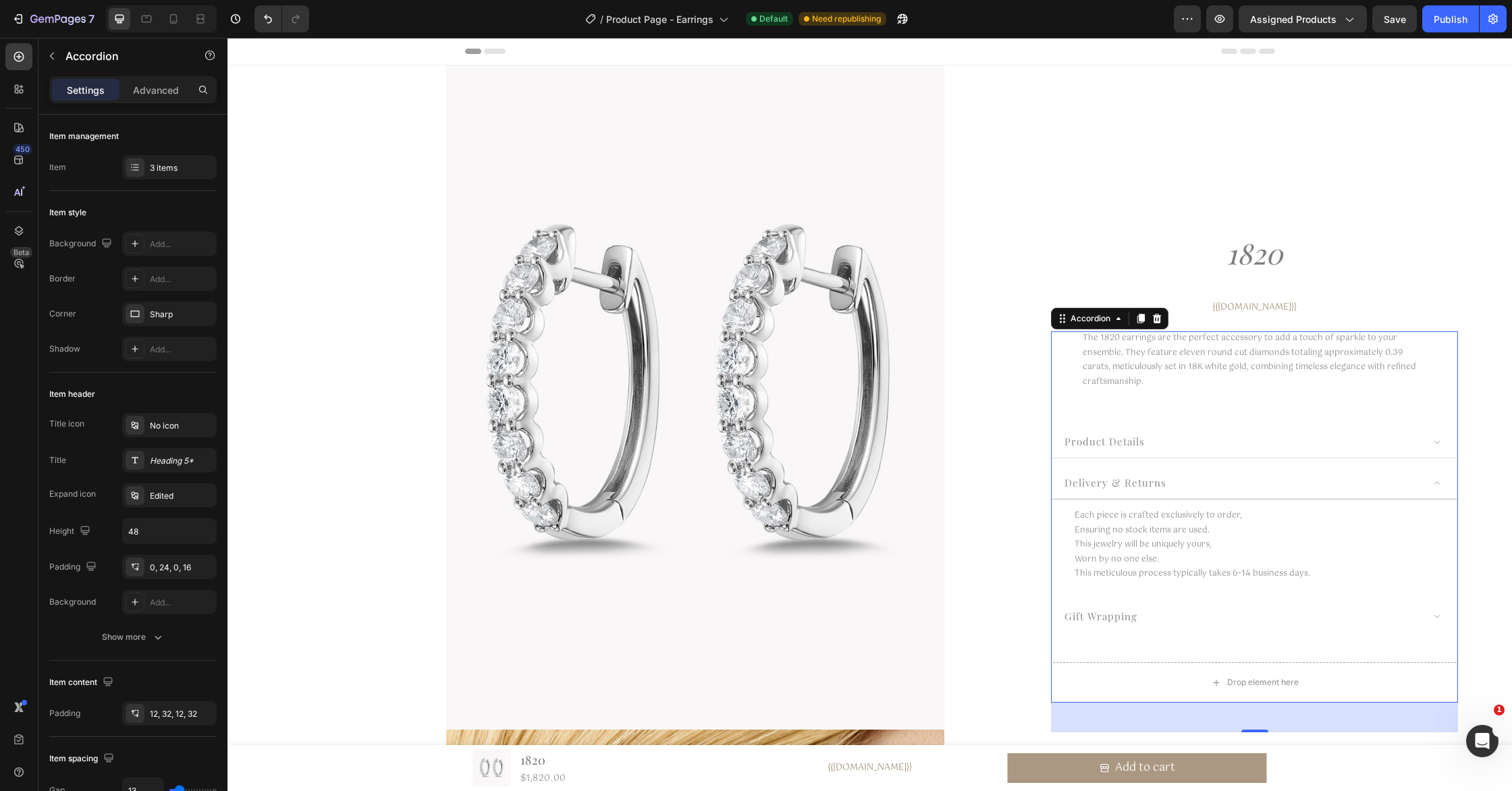
click at [1208, 437] on div "product details" at bounding box center [1242, 442] width 360 height 20
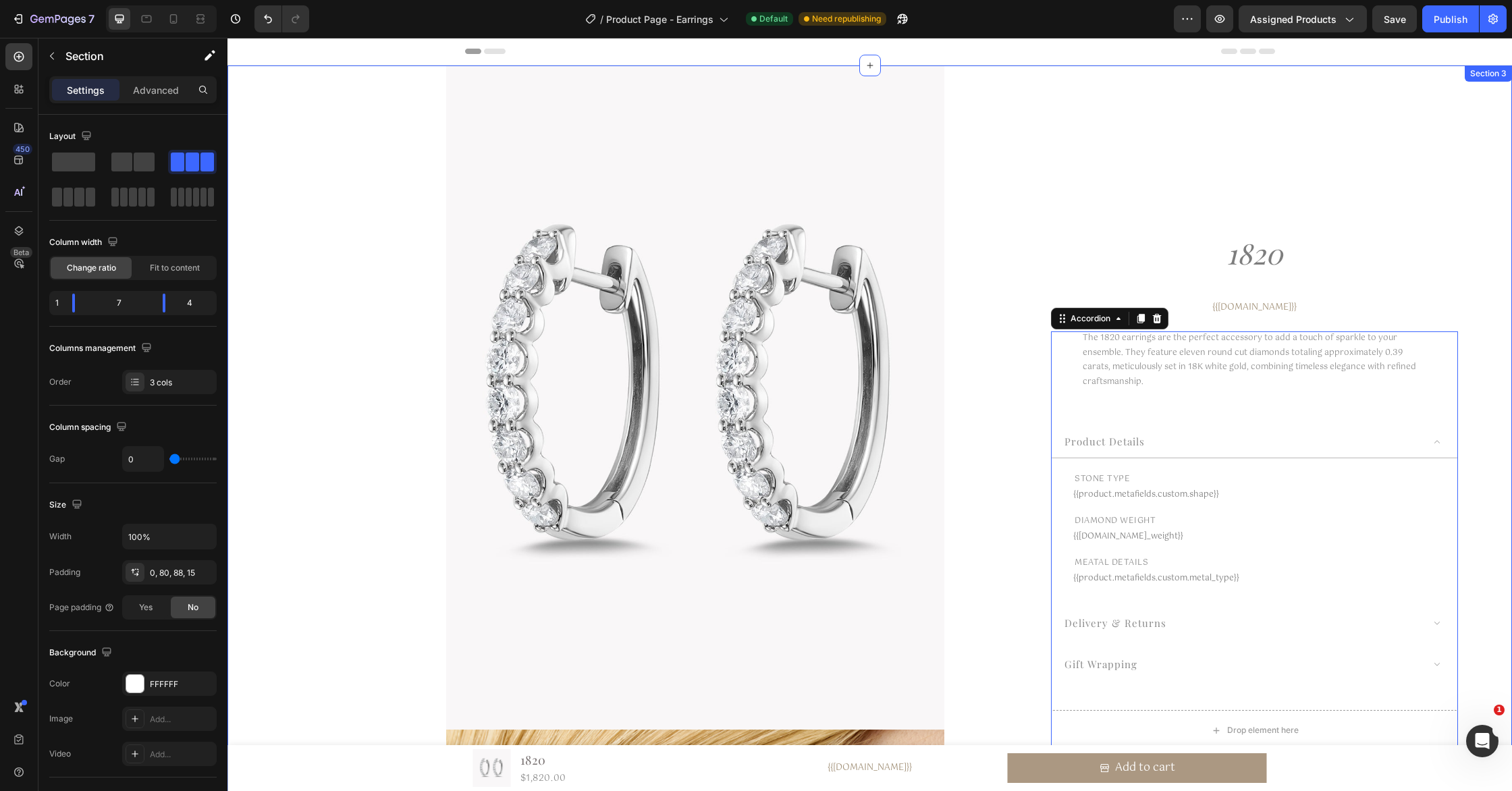
click at [1332, 446] on div "product details" at bounding box center [1242, 442] width 360 height 20
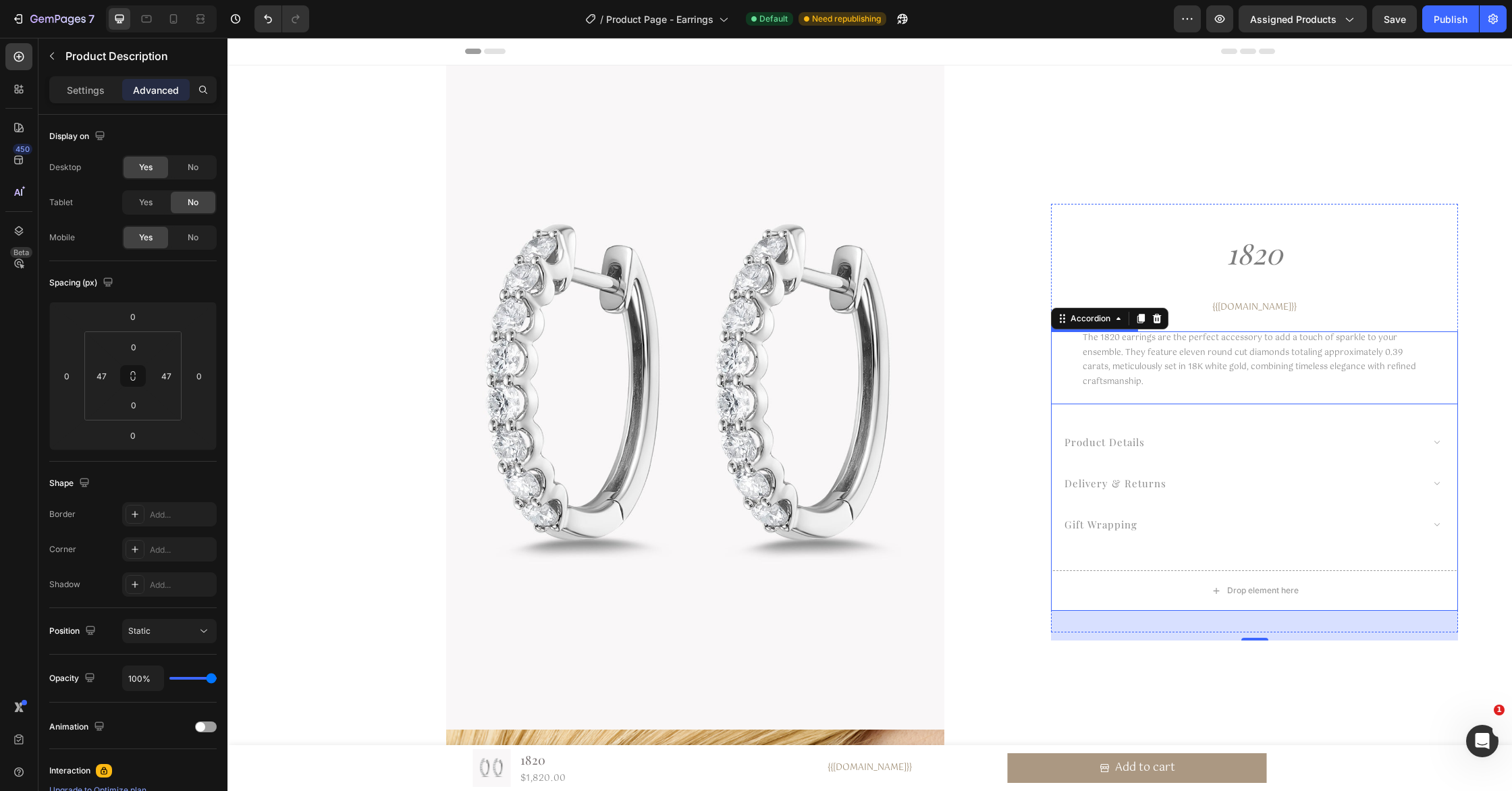
click at [1287, 356] on p "The 1820 earrings are the perfect accessory to add a touch of sparkle to your e…" at bounding box center [1249, 359] width 333 height 57
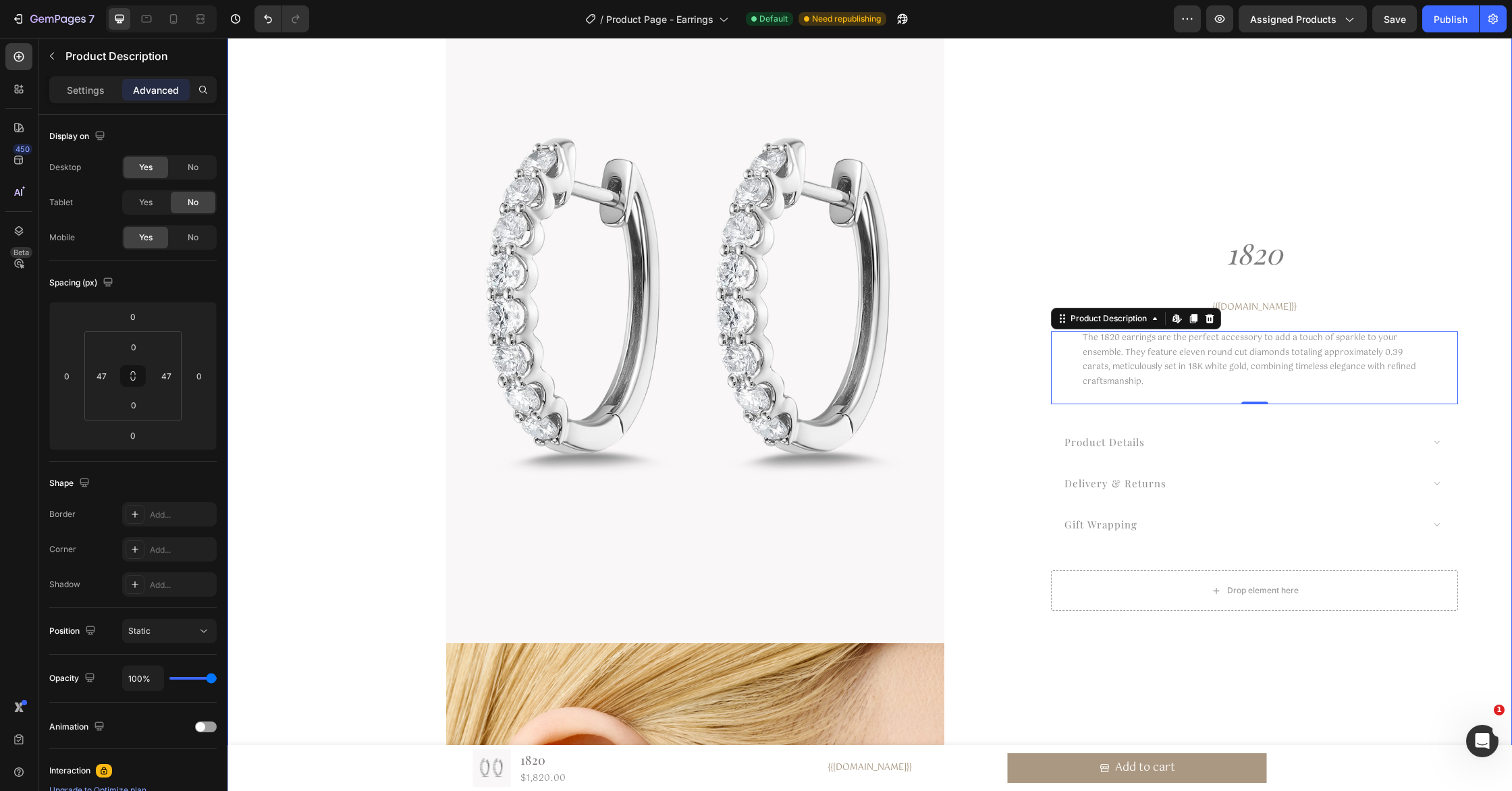
scroll to position [80, 0]
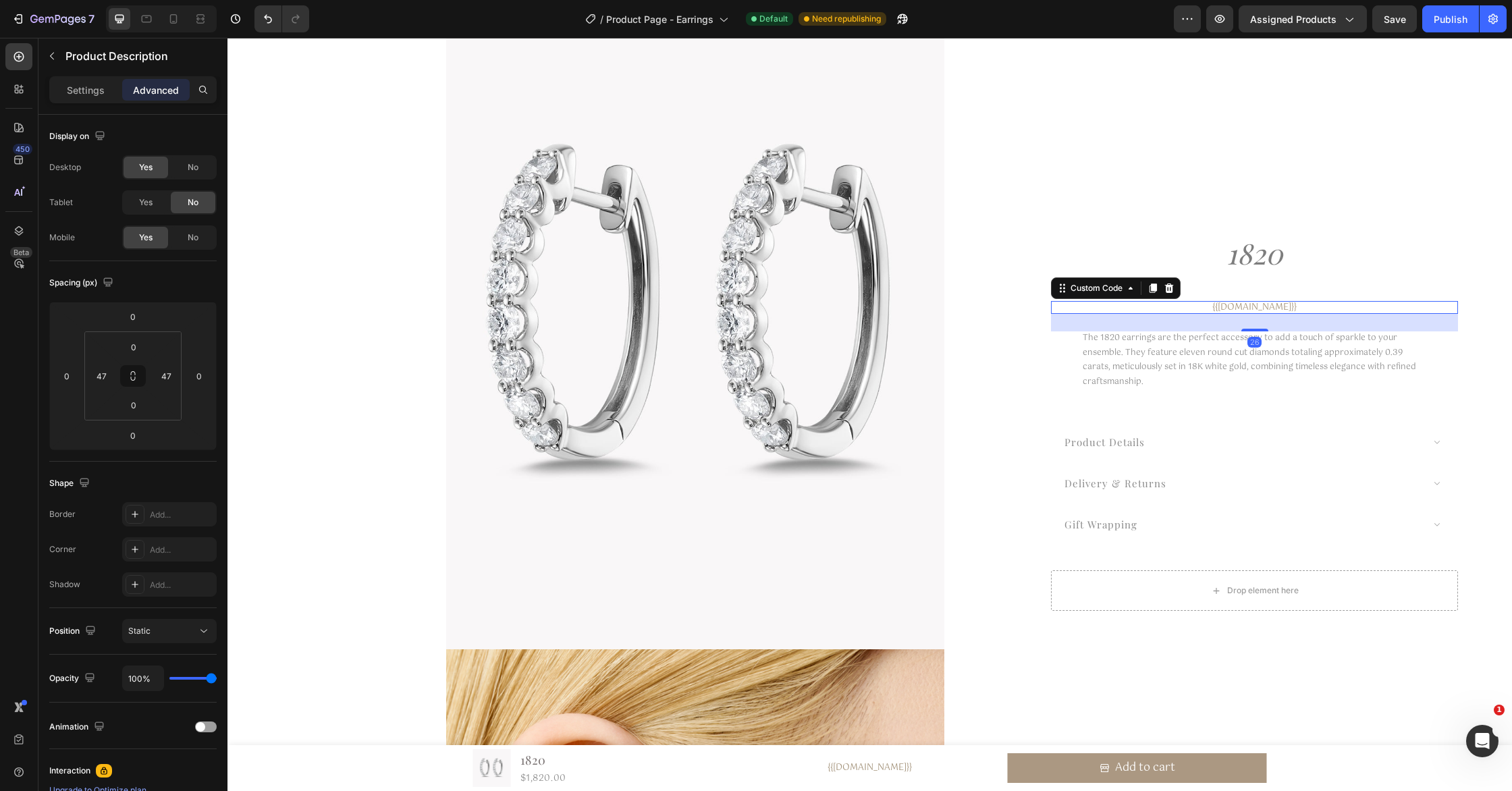
click at [1292, 307] on div "{{[DOMAIN_NAME]}}" at bounding box center [1254, 307] width 407 height 13
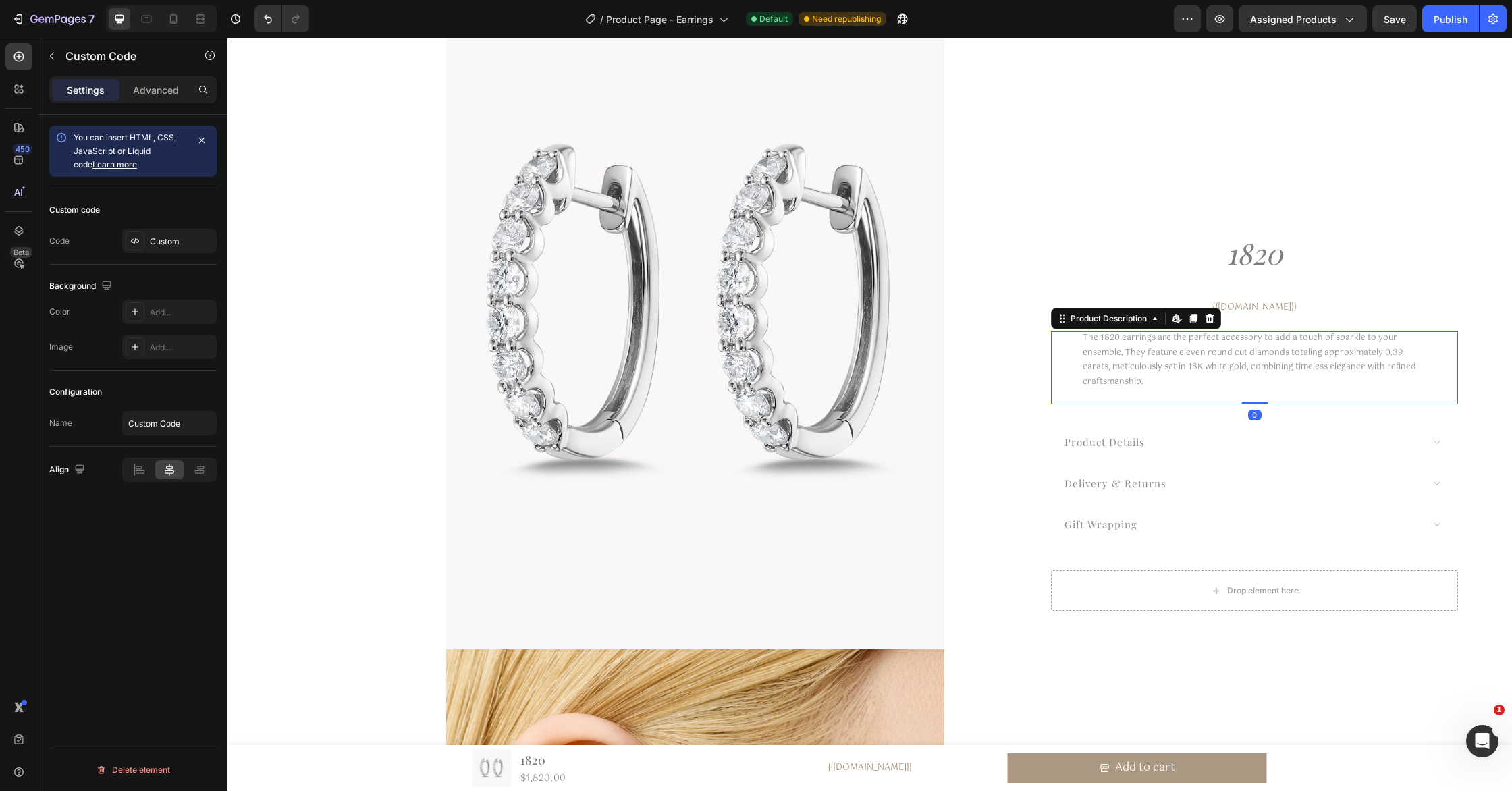
click at [1310, 359] on p "The 1820 earrings are the perfect accessory to add a touch of sparkle to your e…" at bounding box center [1249, 359] width 333 height 57
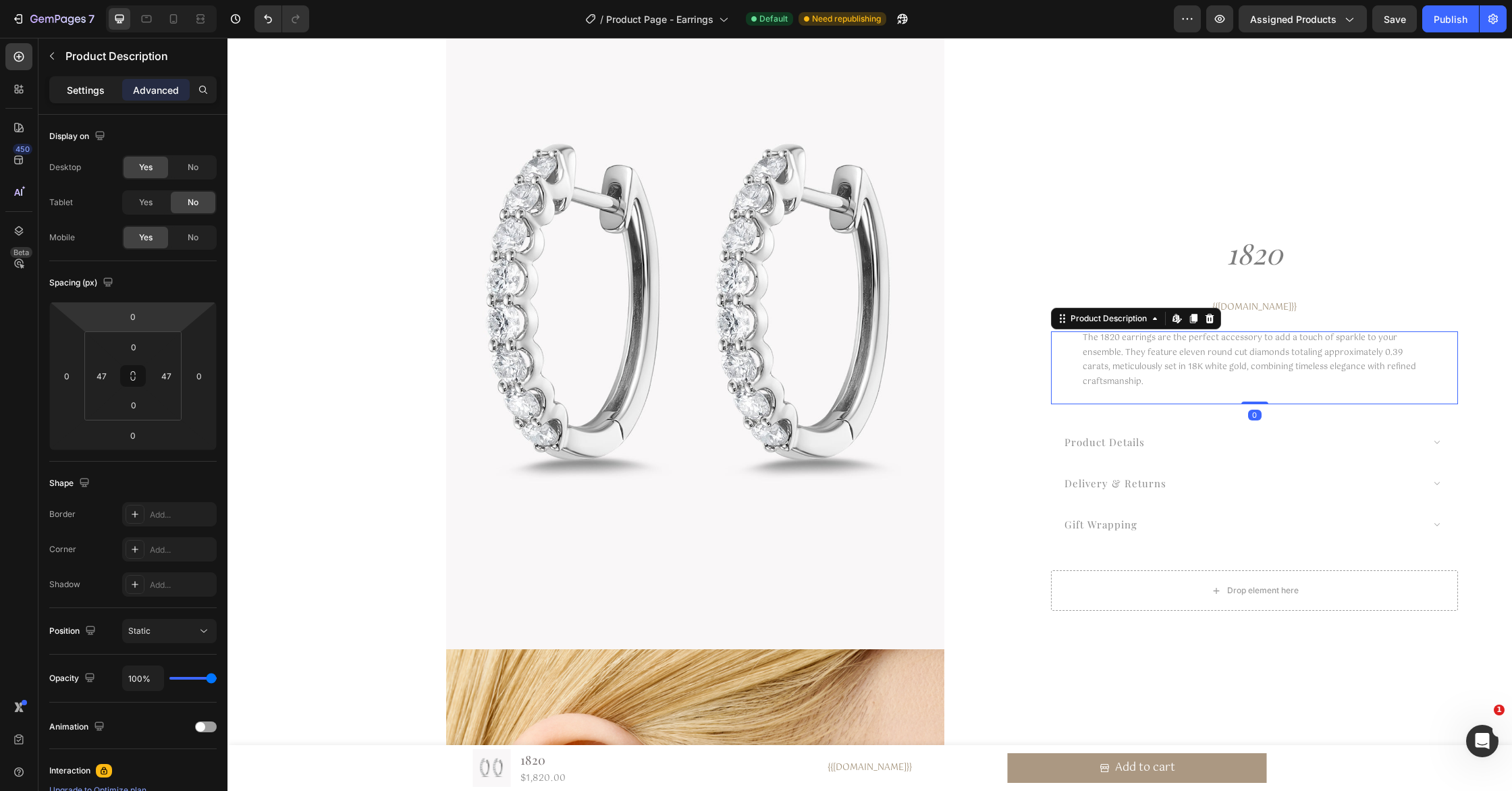
click at [79, 91] on p "Settings" at bounding box center [86, 90] width 38 height 14
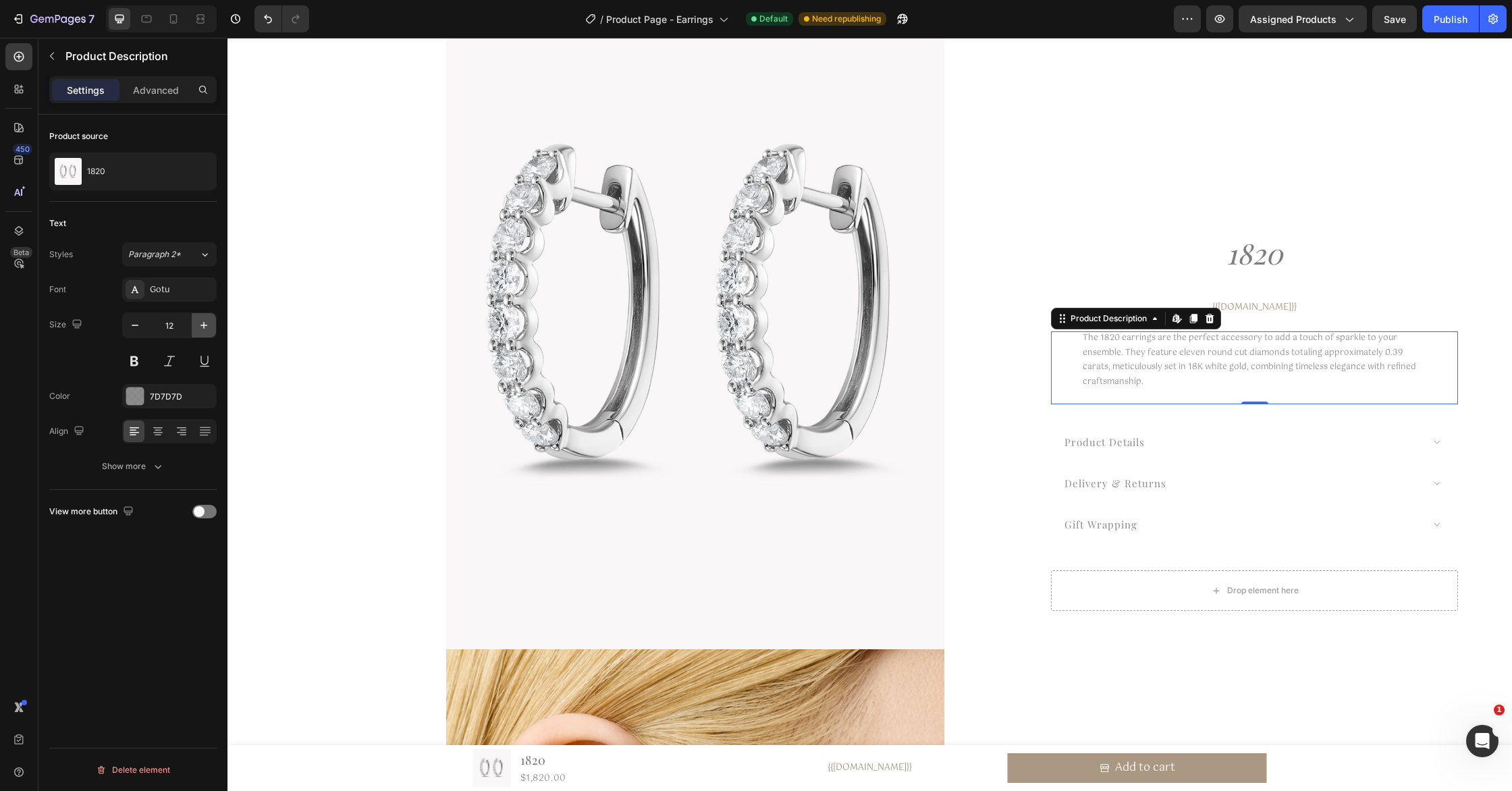
click at [202, 330] on icon "button" at bounding box center [203, 325] width 13 height 13
click at [140, 327] on icon "button" at bounding box center [134, 325] width 13 height 13
type input "13"
click at [1286, 307] on div "{{[DOMAIN_NAME]}}" at bounding box center [1254, 307] width 407 height 13
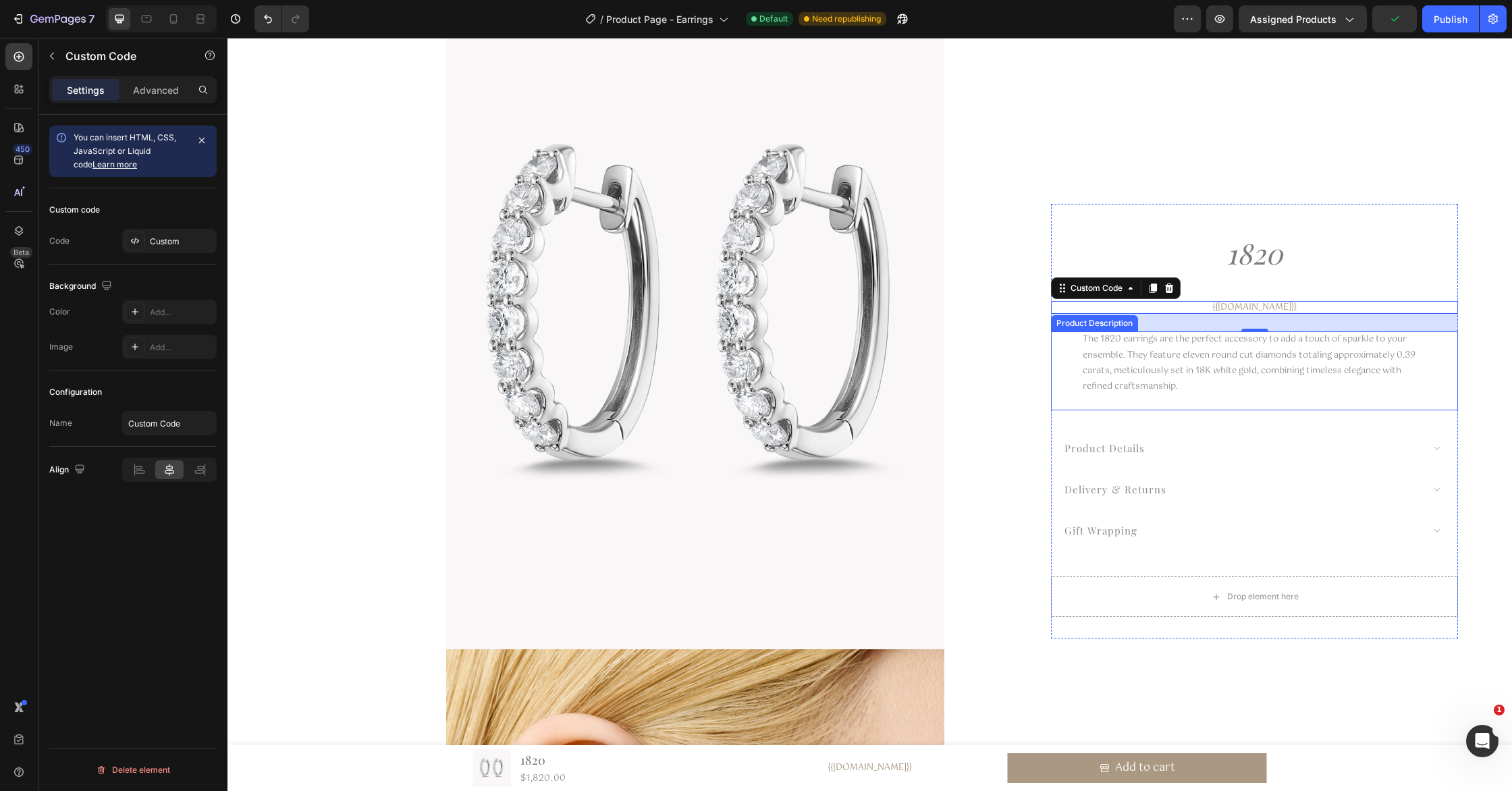
click at [1225, 359] on p "The 1820 earrings are the perfect accessory to add a touch of sparkle to your e…" at bounding box center [1249, 363] width 333 height 61
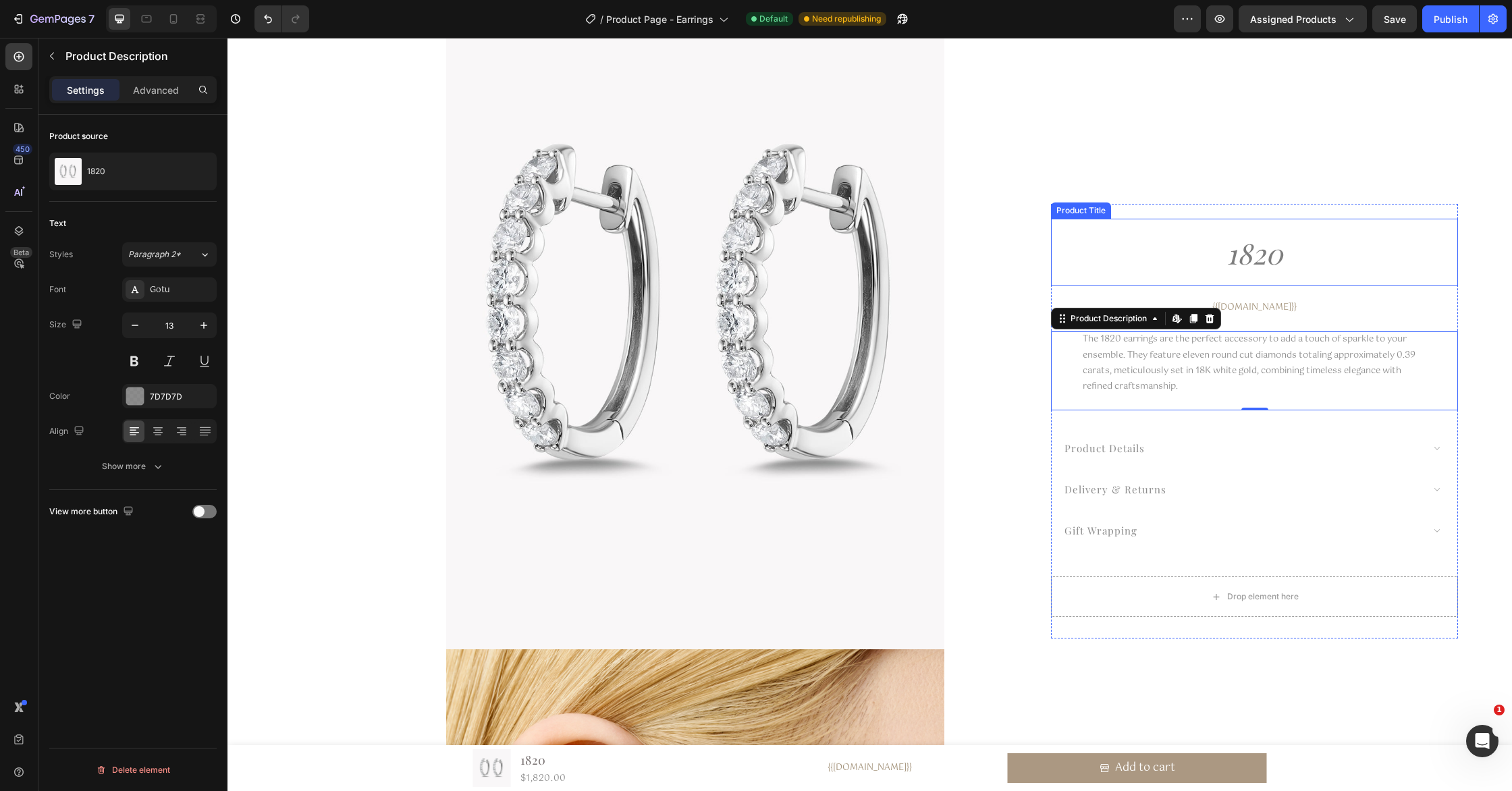
click at [1267, 251] on h1 "1820" at bounding box center [1254, 253] width 407 height 54
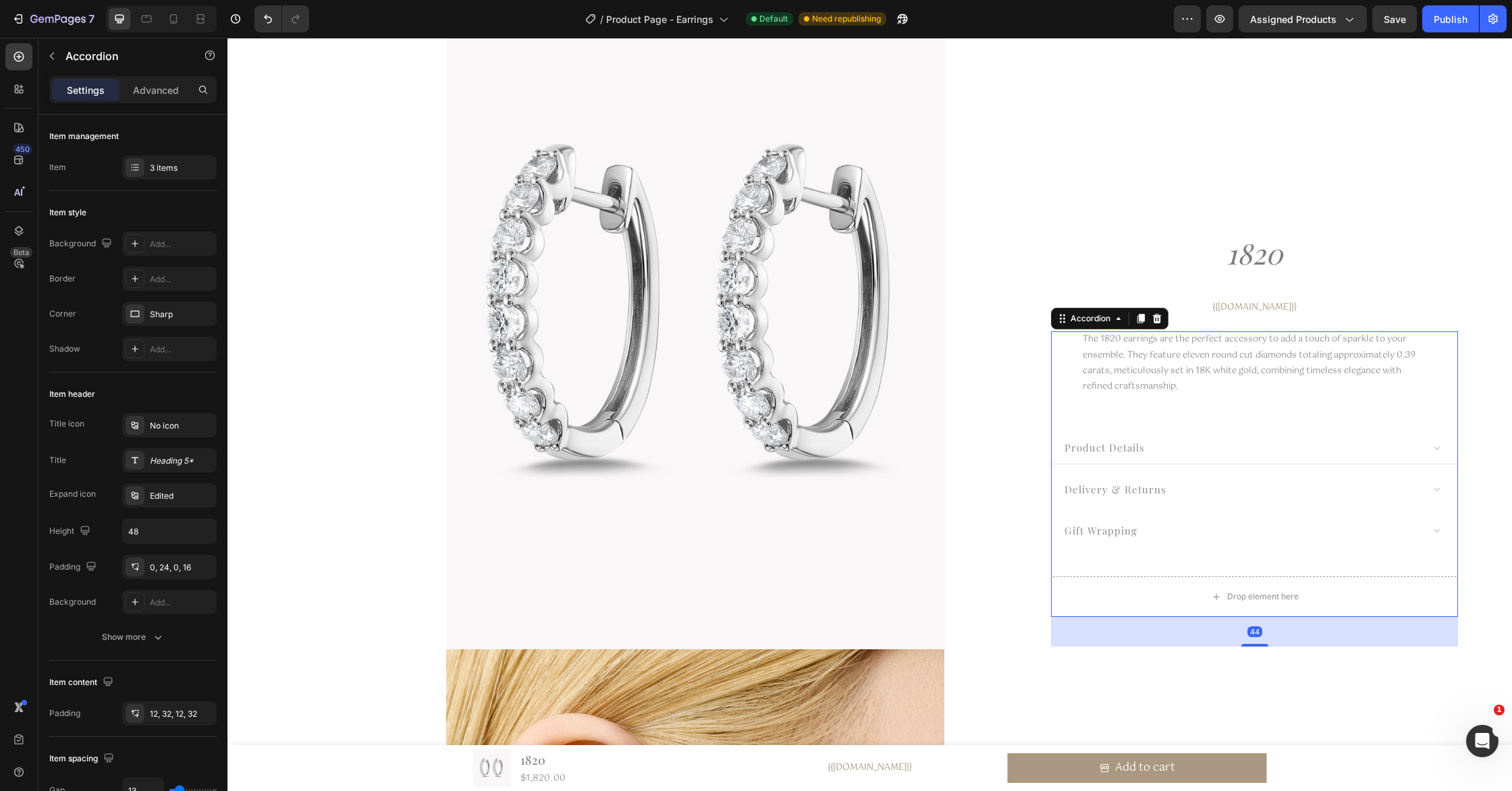
click at [1119, 443] on span "product details" at bounding box center [1105, 447] width 80 height 13
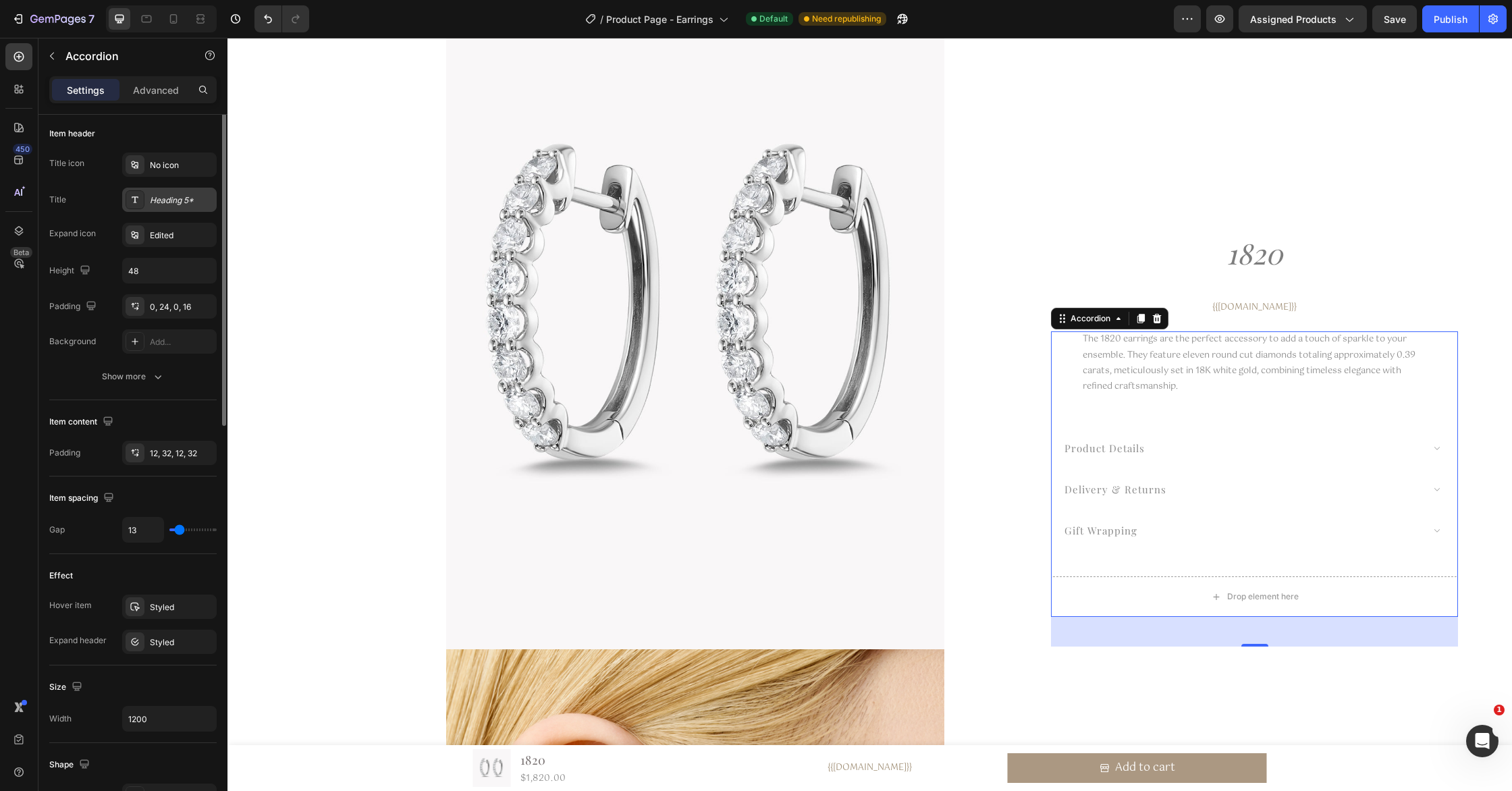
scroll to position [0, 0]
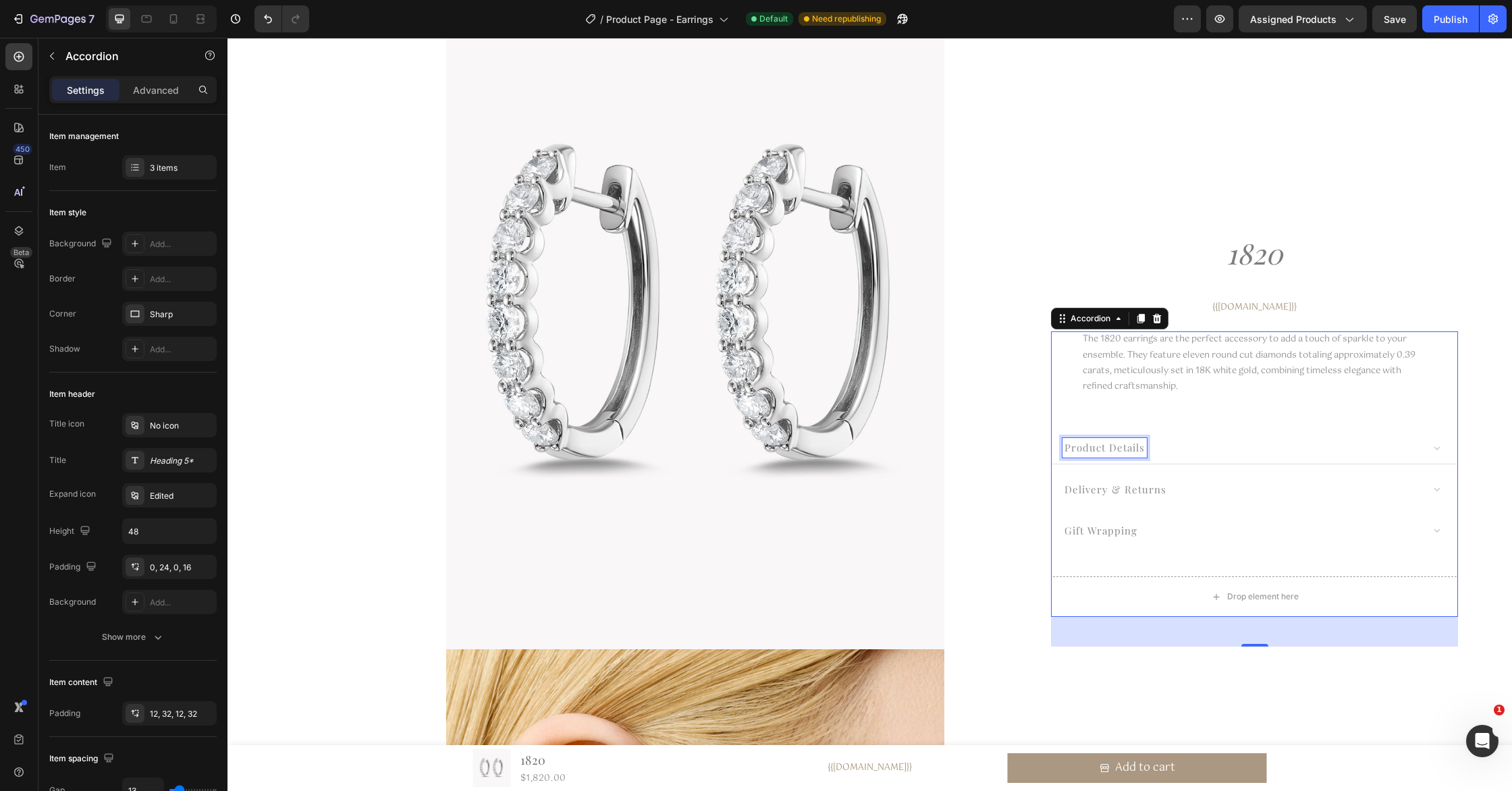
click at [1127, 449] on span "product details" at bounding box center [1105, 447] width 80 height 13
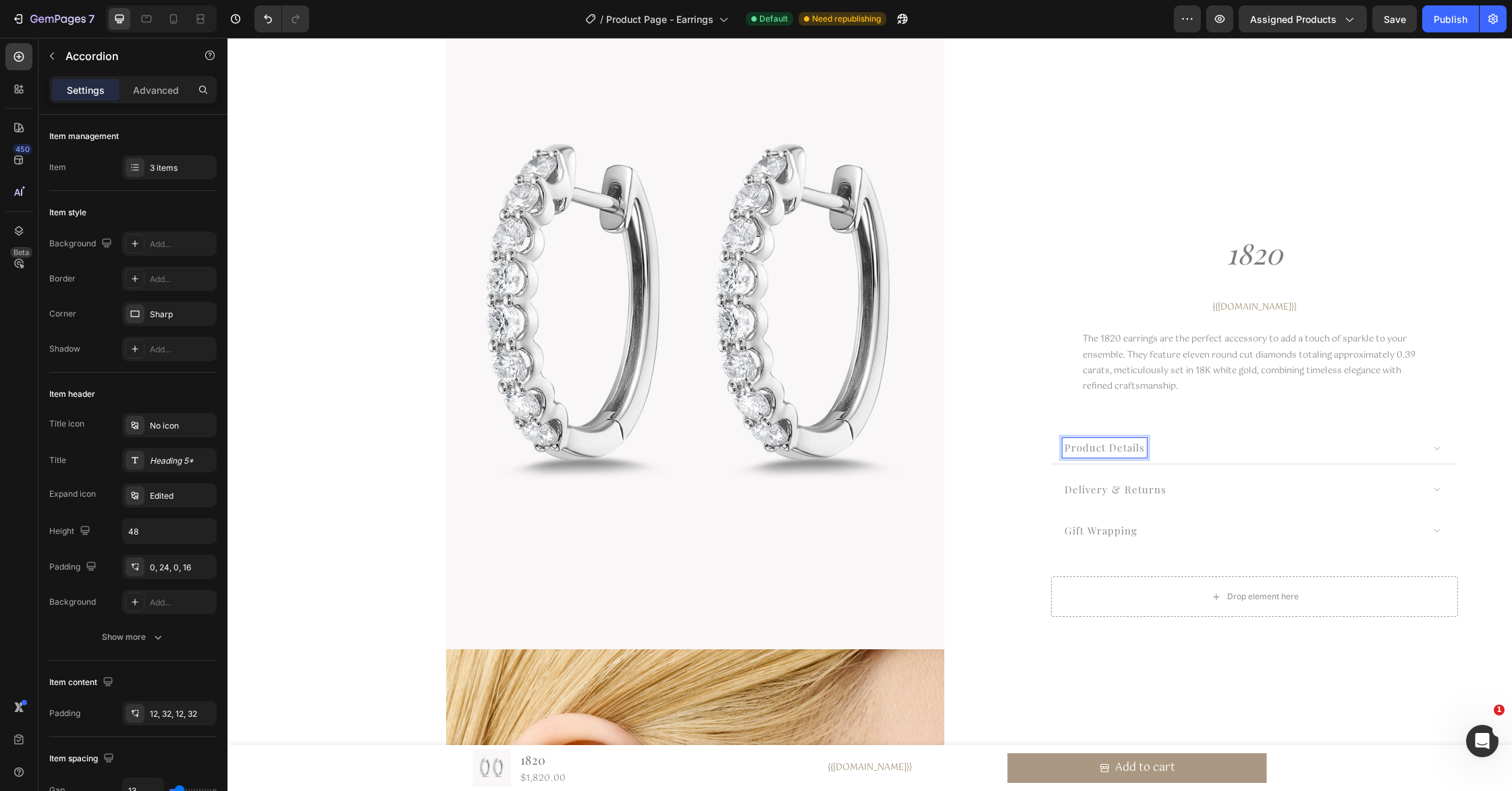
click at [1147, 448] on div "product details" at bounding box center [1242, 447] width 360 height 20
click at [1147, 449] on div "product details" at bounding box center [1242, 447] width 360 height 20
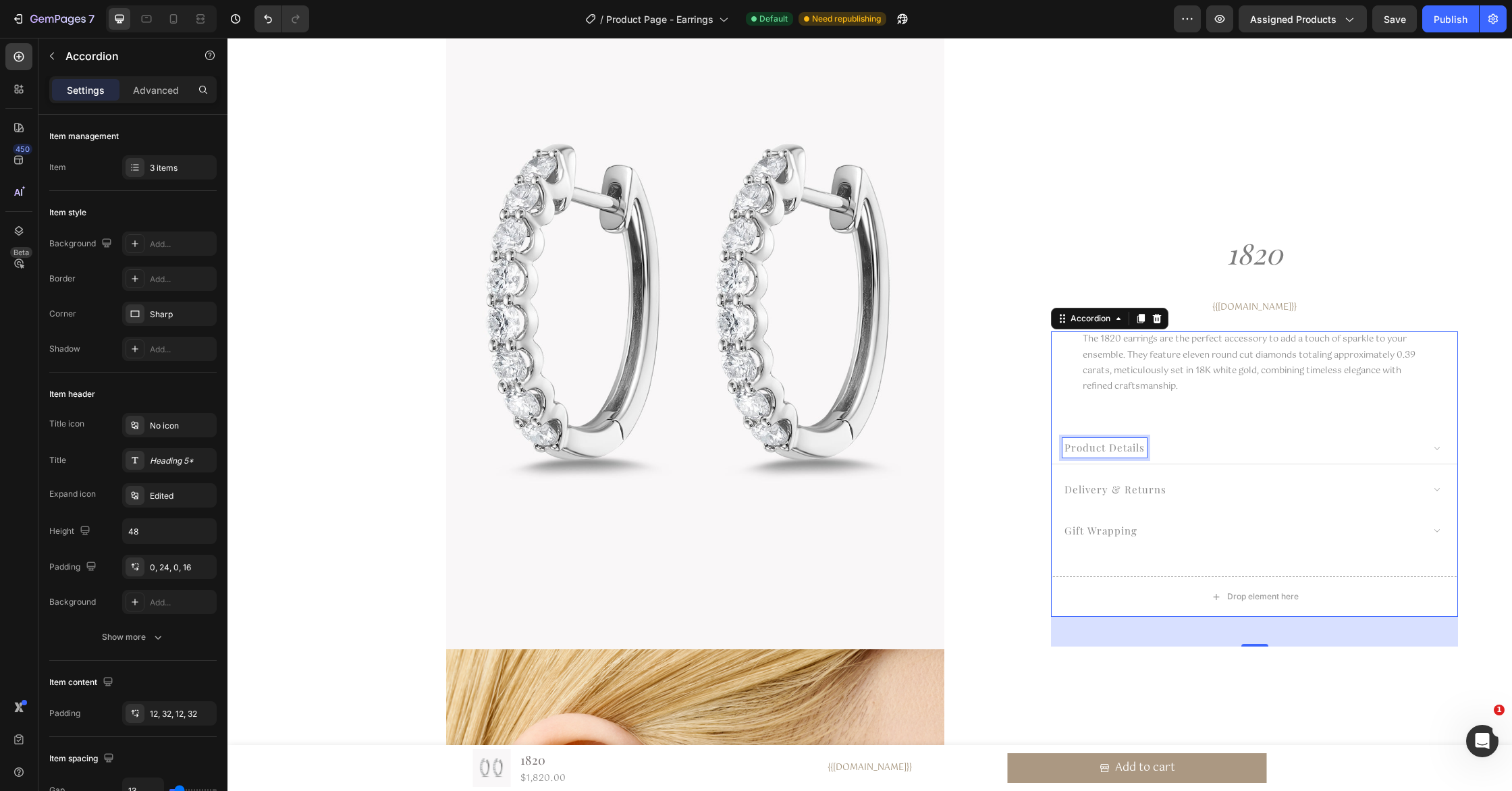
click at [1115, 451] on span "product details" at bounding box center [1105, 447] width 80 height 13
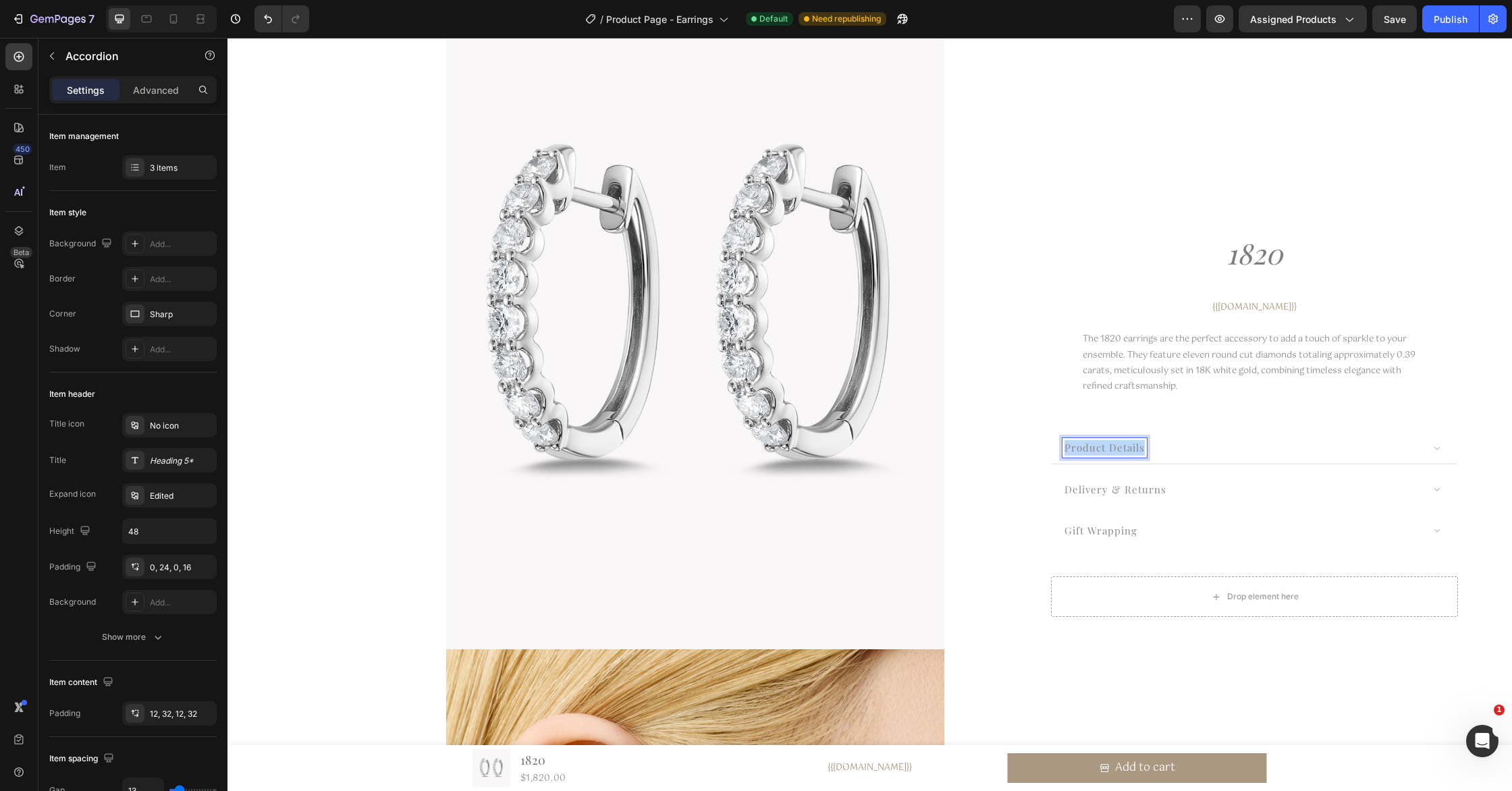
drag, startPoint x: 1143, startPoint y: 450, endPoint x: 1057, endPoint y: 447, distance: 86.1
click at [1057, 447] on div "product details" at bounding box center [1254, 448] width 406 height 32
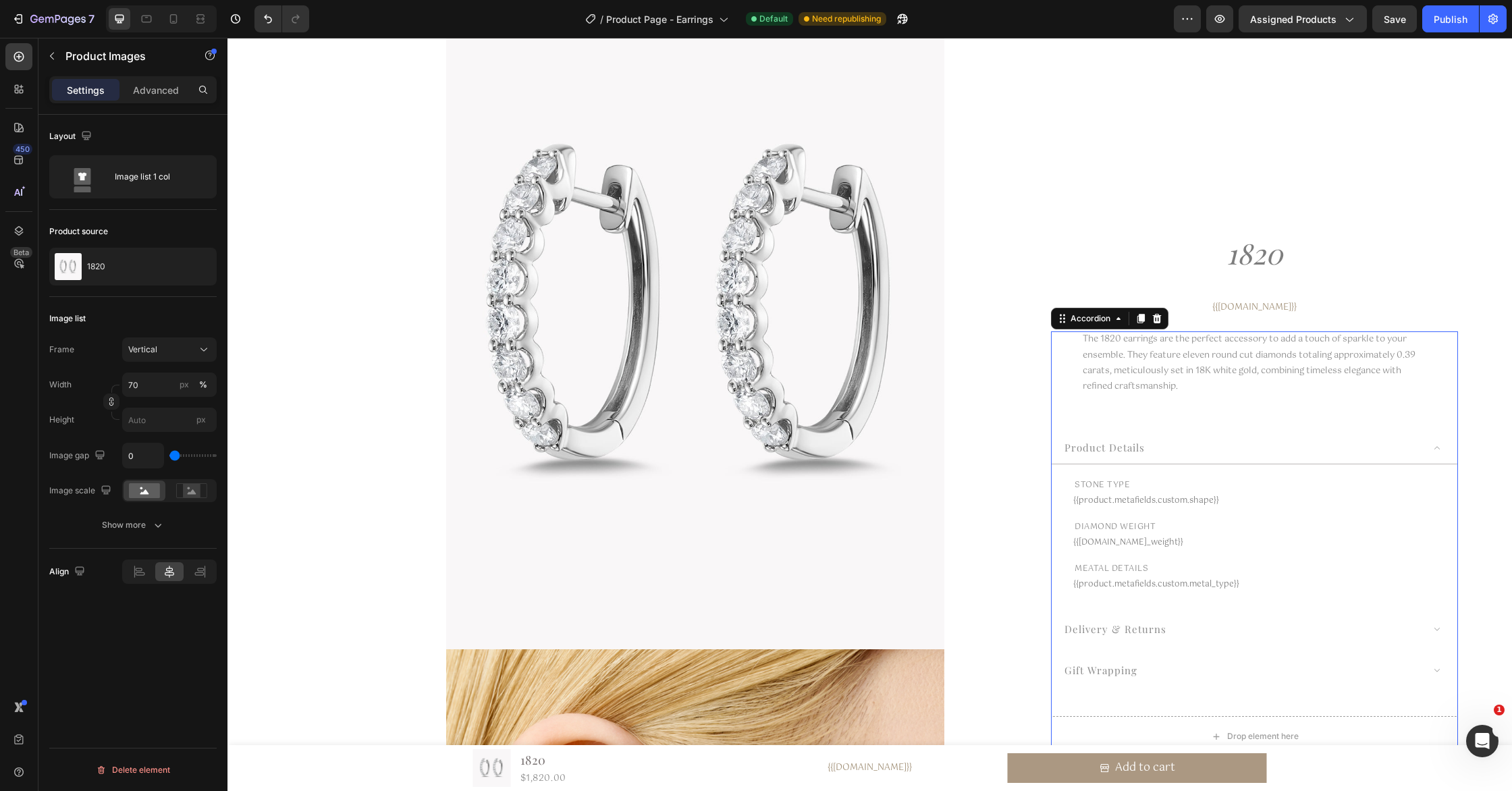
click at [1182, 449] on div "product details" at bounding box center [1242, 447] width 360 height 20
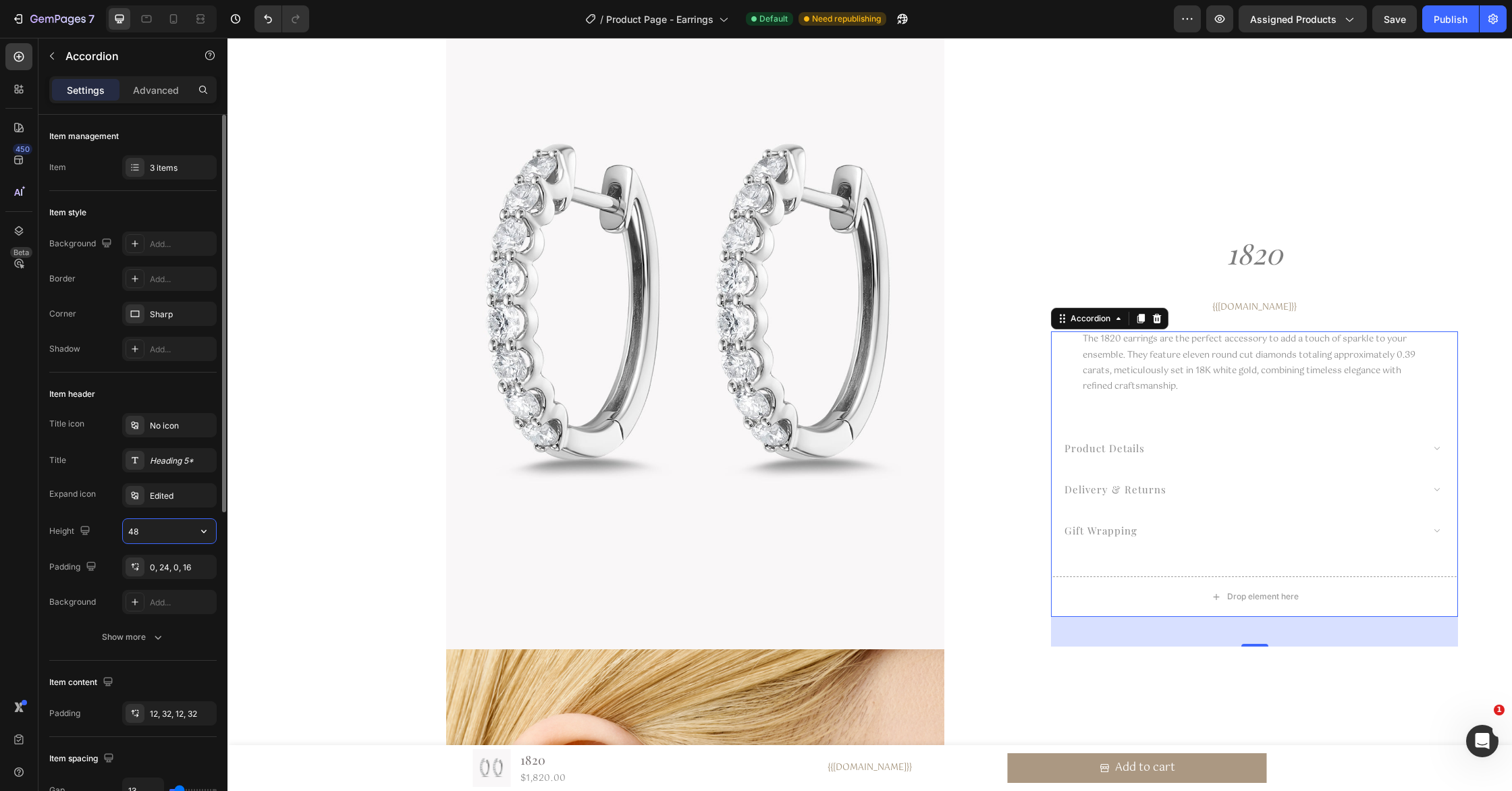
click at [177, 534] on input "48" at bounding box center [169, 531] width 93 height 24
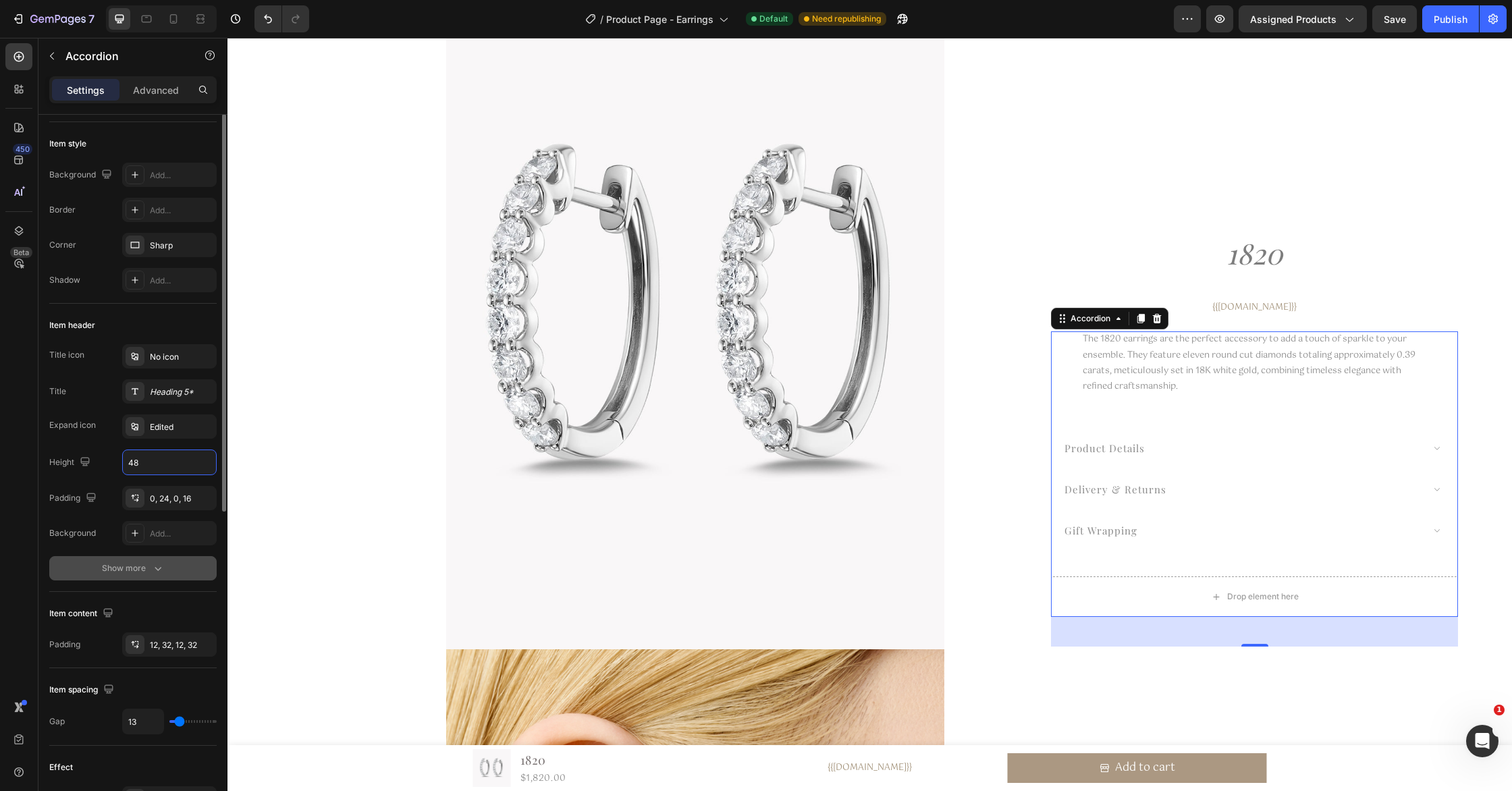
scroll to position [70, 0]
click at [149, 572] on div "Show more" at bounding box center [133, 567] width 63 height 13
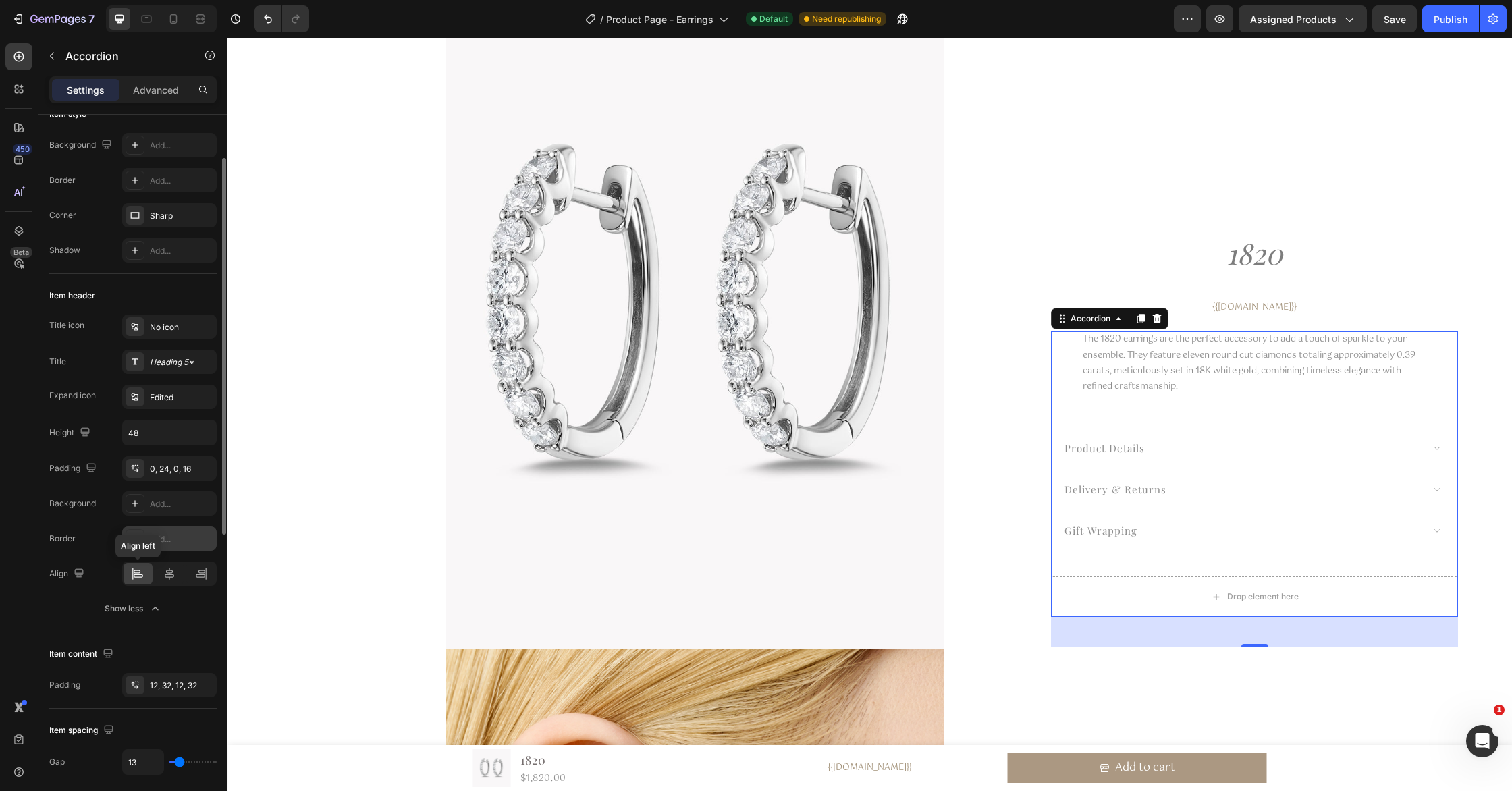
scroll to position [100, 0]
click at [164, 572] on icon at bounding box center [169, 571] width 13 height 13
click at [150, 572] on div at bounding box center [137, 572] width 29 height 22
click at [179, 575] on div at bounding box center [169, 572] width 29 height 22
click at [1405, 455] on div "product details" at bounding box center [1242, 447] width 360 height 20
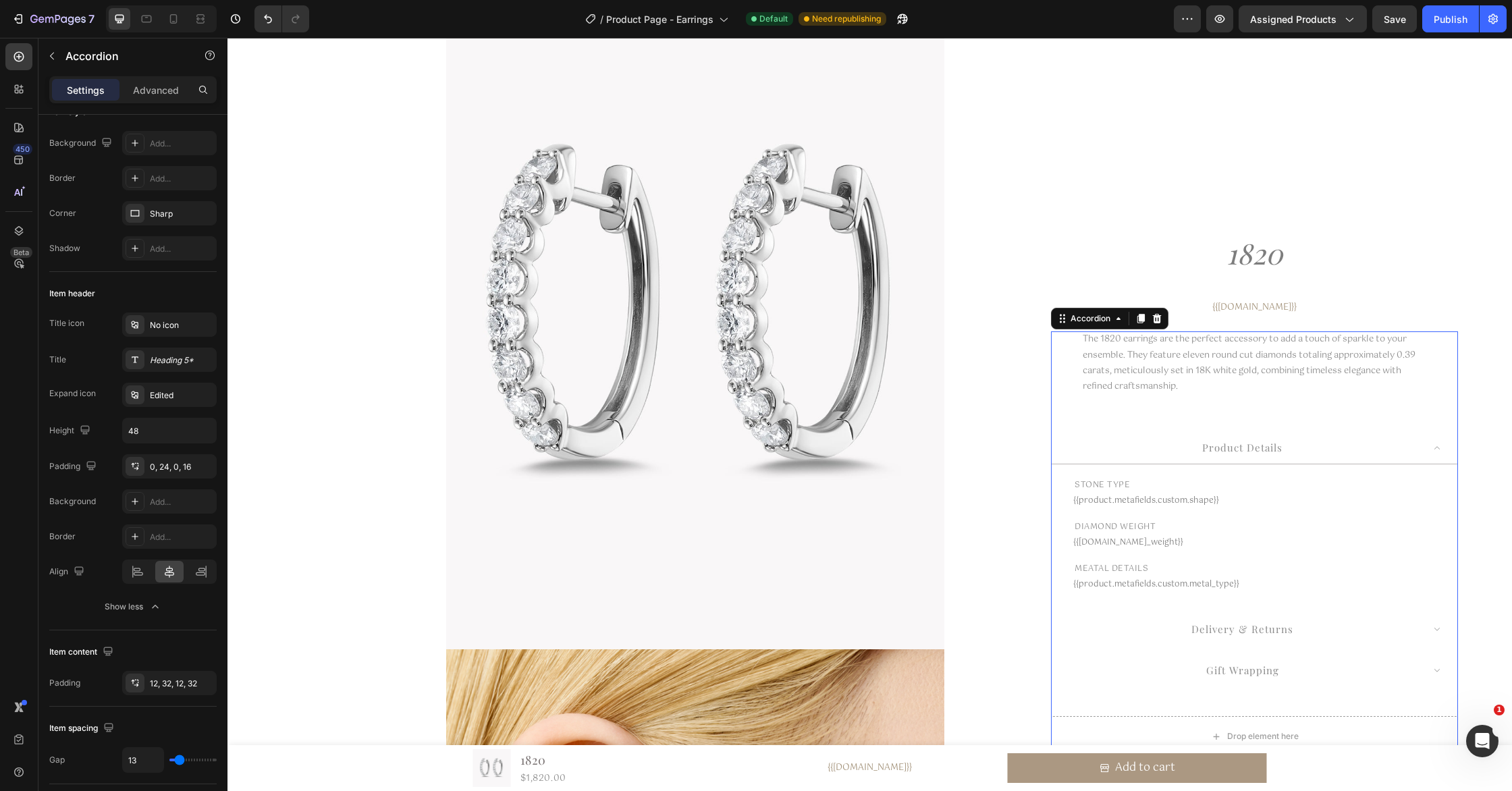
click at [1405, 455] on div "product details" at bounding box center [1242, 447] width 360 height 20
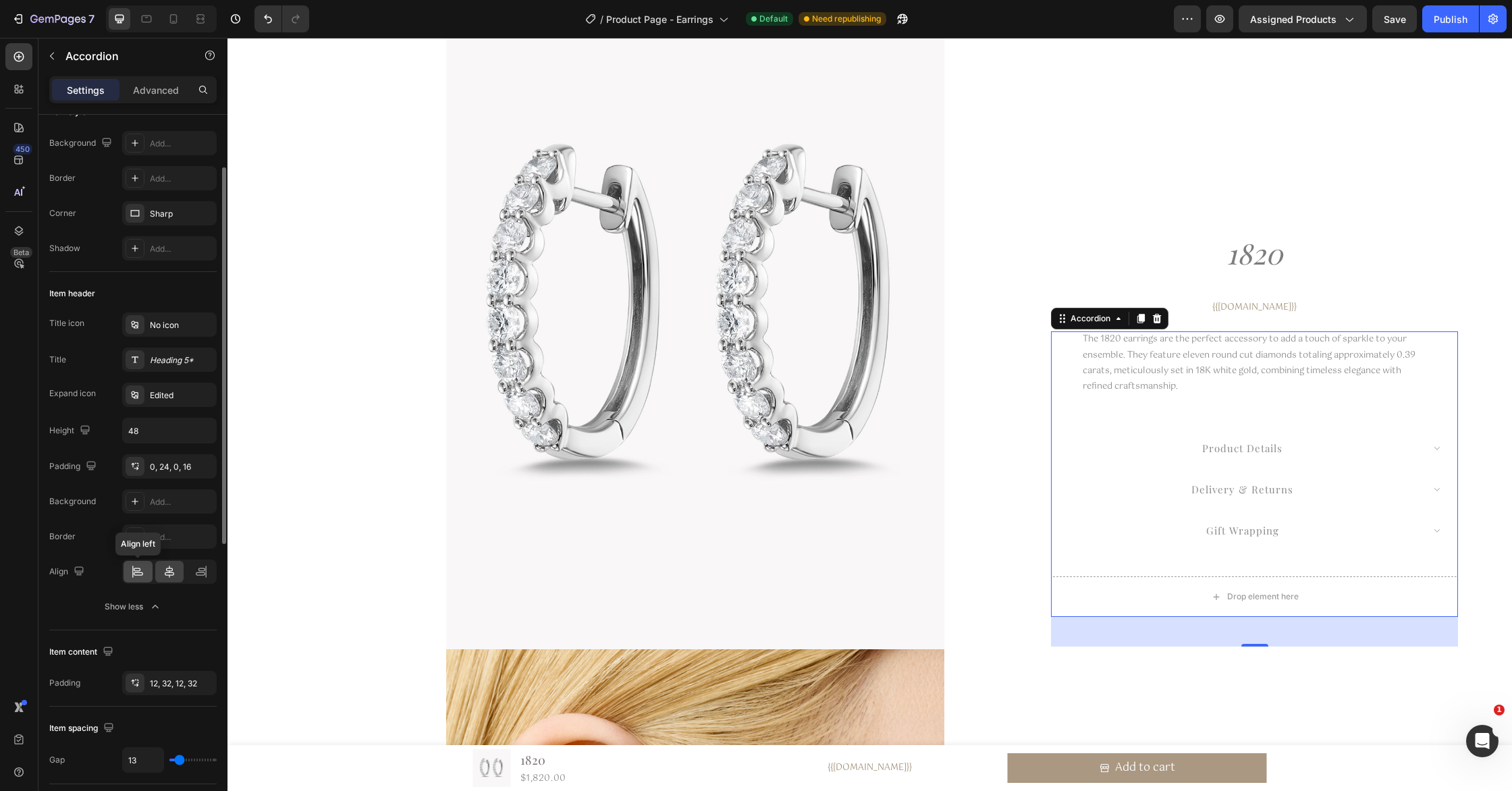
click at [141, 573] on icon at bounding box center [137, 571] width 13 height 13
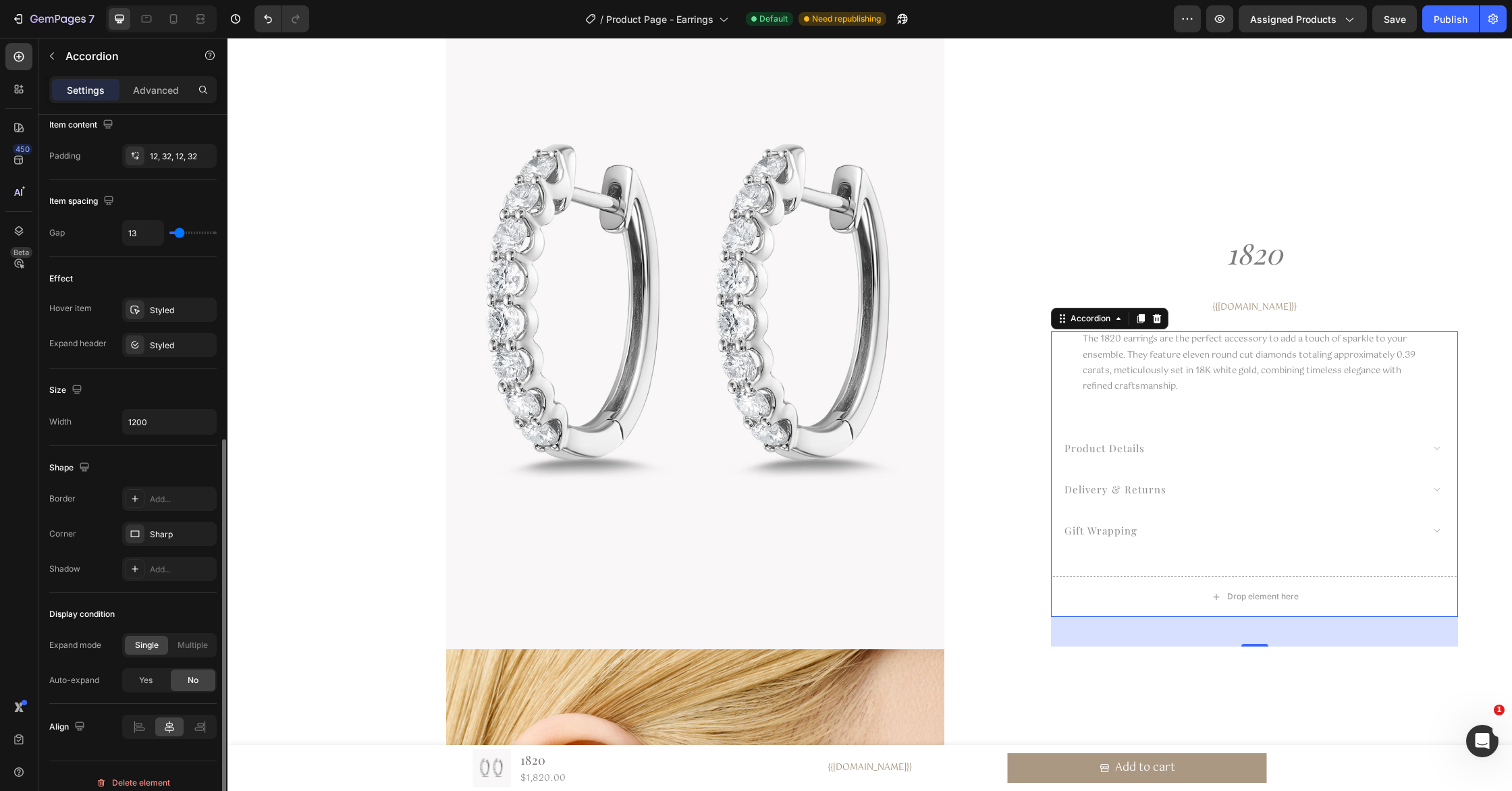
scroll to position [632, 0]
click at [170, 308] on div "Styled" at bounding box center [169, 305] width 39 height 12
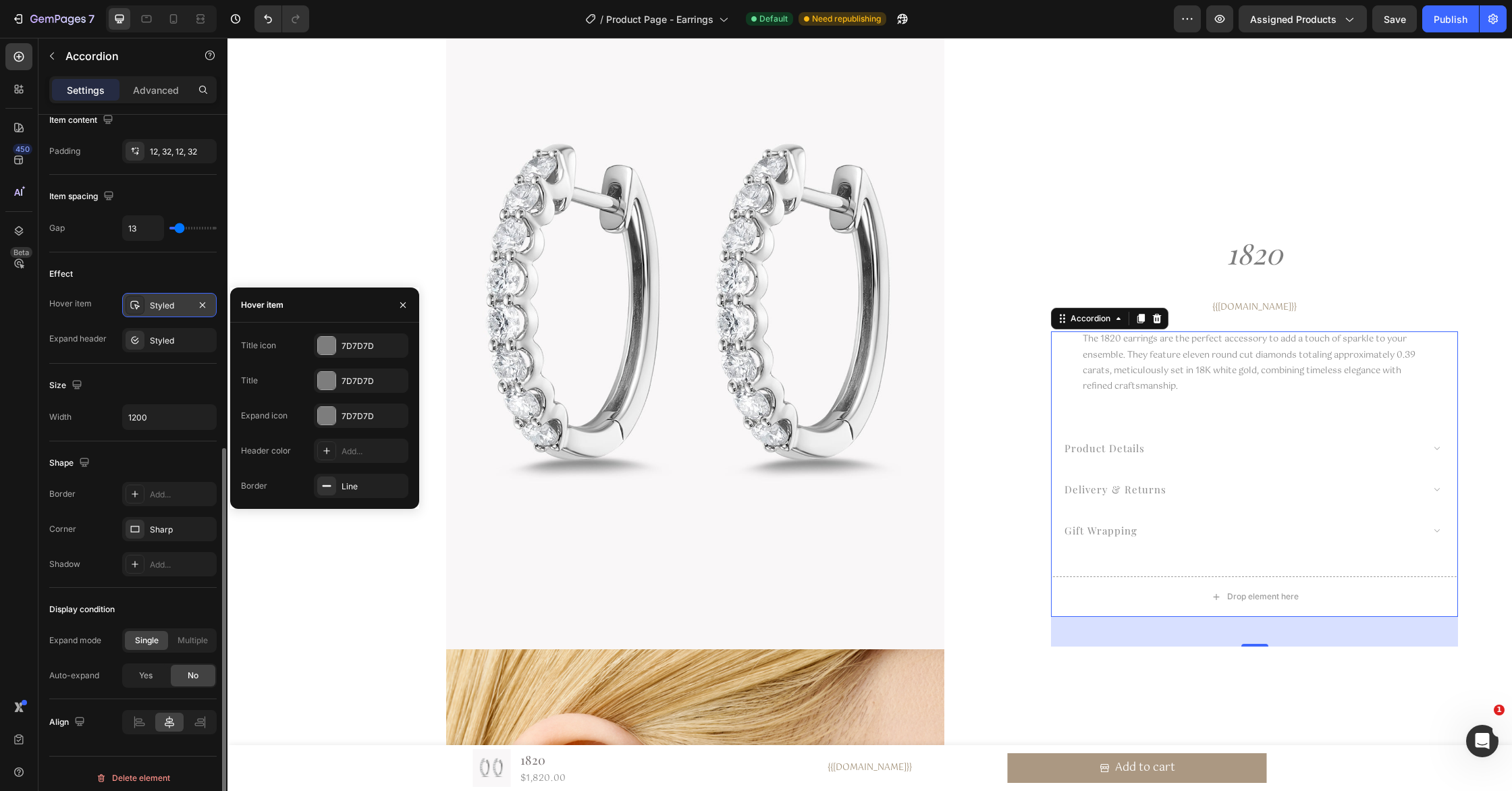
click at [170, 308] on div "Styled" at bounding box center [169, 305] width 39 height 12
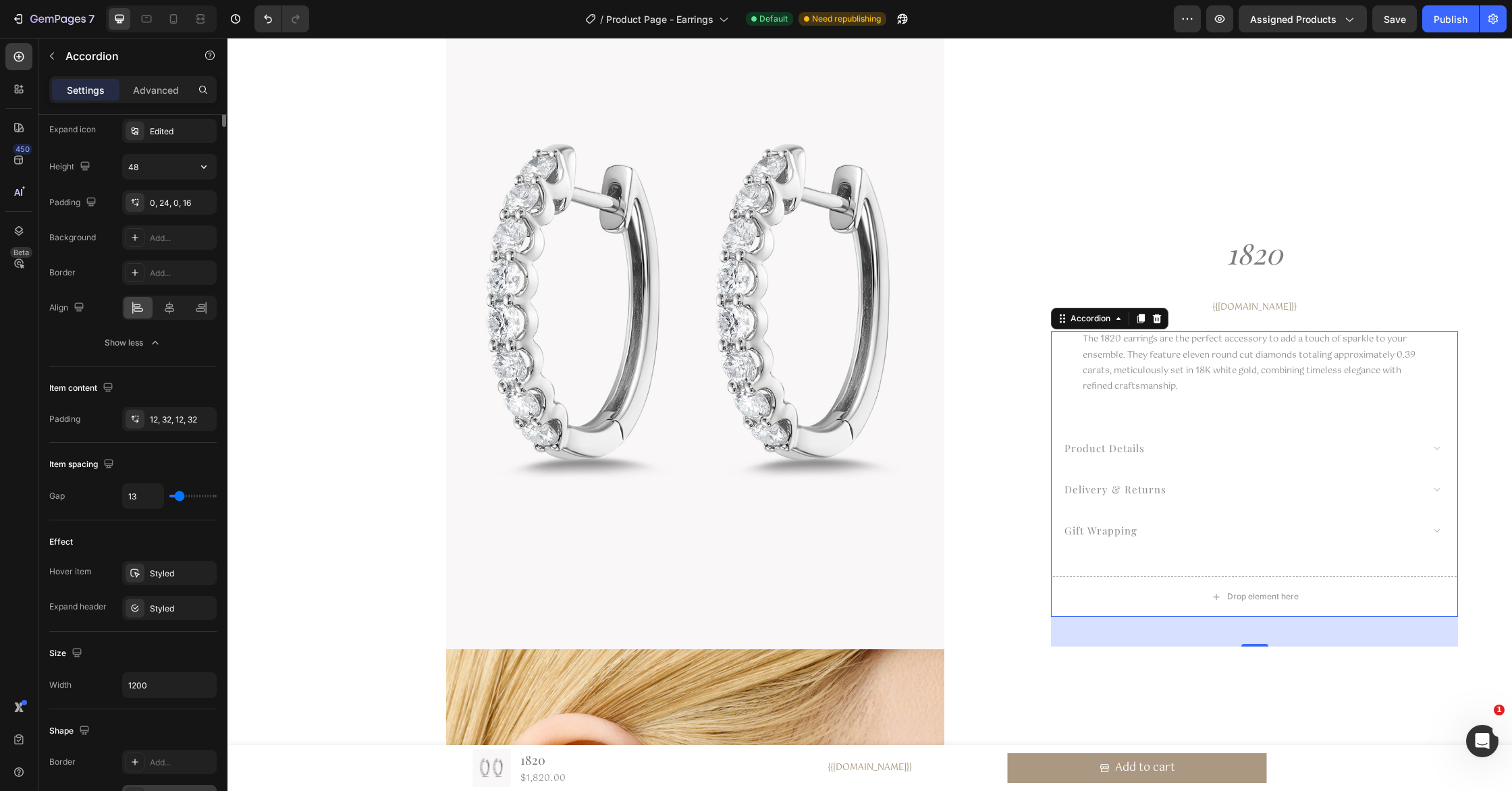
scroll to position [0, 0]
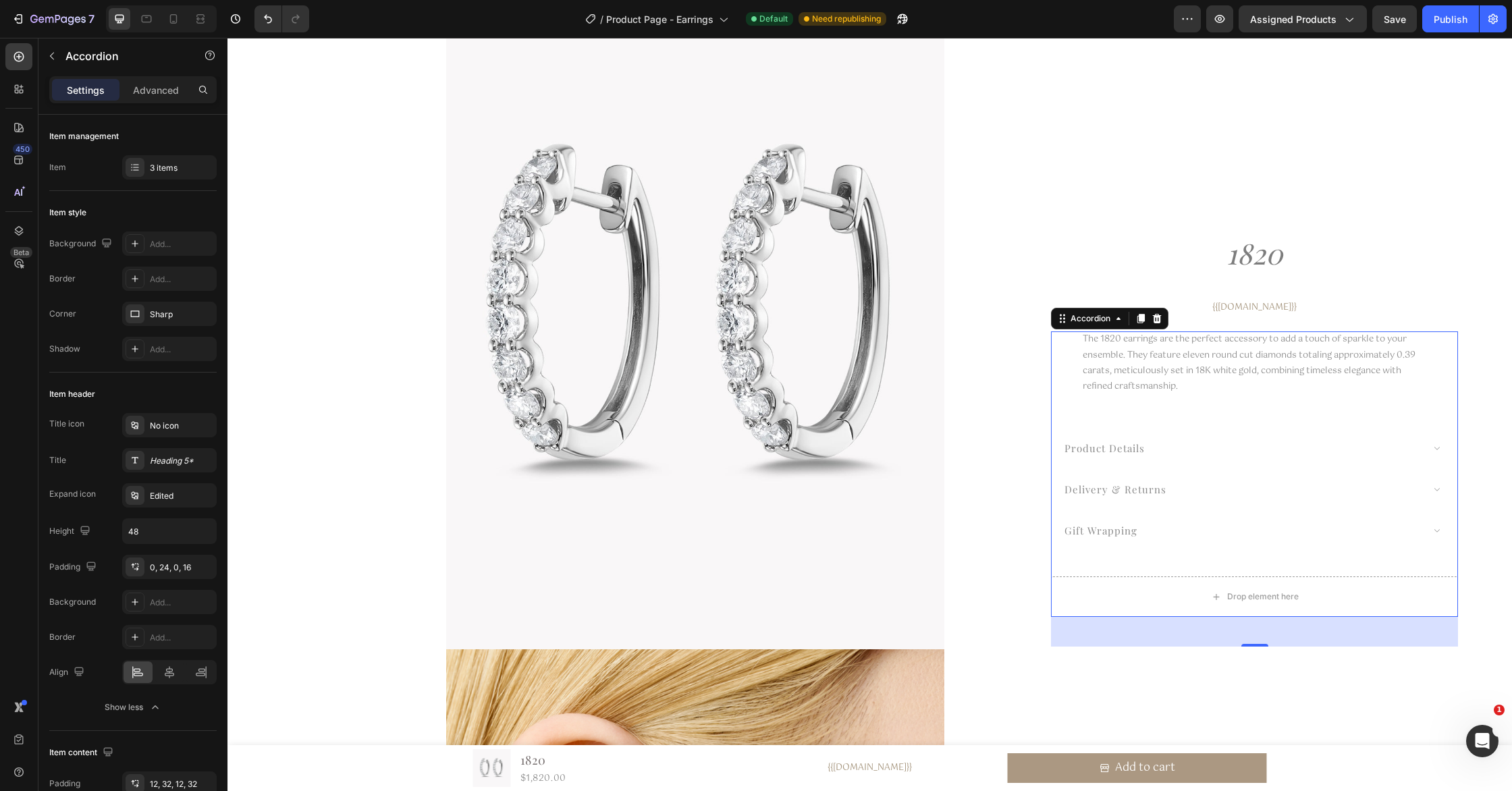
click at [1296, 416] on div "product details delivery & returns gift wrapping Accordion 44" at bounding box center [1254, 479] width 407 height 137
click at [1242, 362] on div "The 1820 earrings are the perfect accessory to add a touch of sparkle to your e…" at bounding box center [1255, 370] width 344 height 79
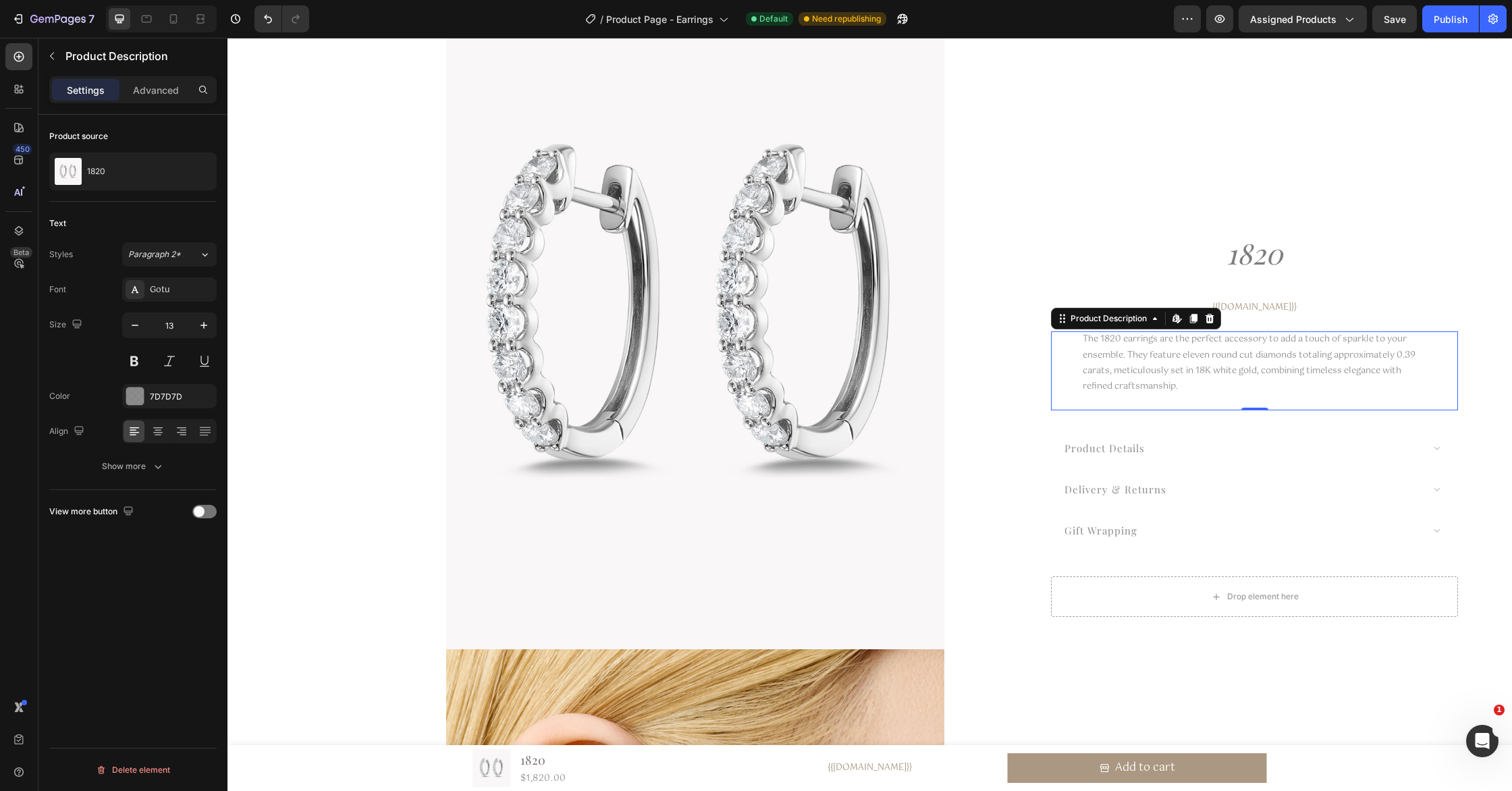
click at [1253, 378] on div "The 1820 earrings are the perfect accessory to add a touch of sparkle to your e…" at bounding box center [1255, 370] width 344 height 79
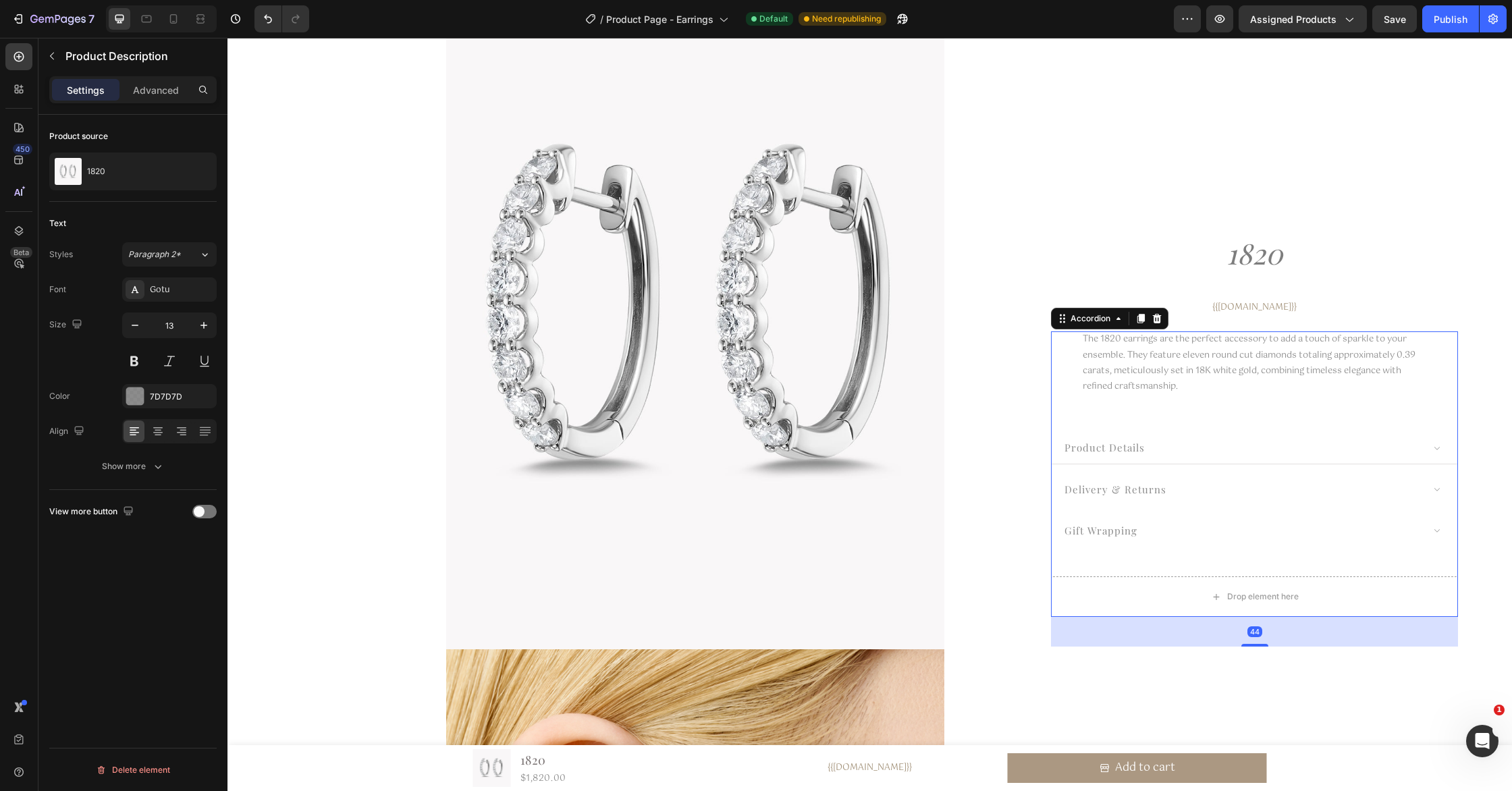
click at [1217, 435] on div "product details" at bounding box center [1254, 448] width 406 height 32
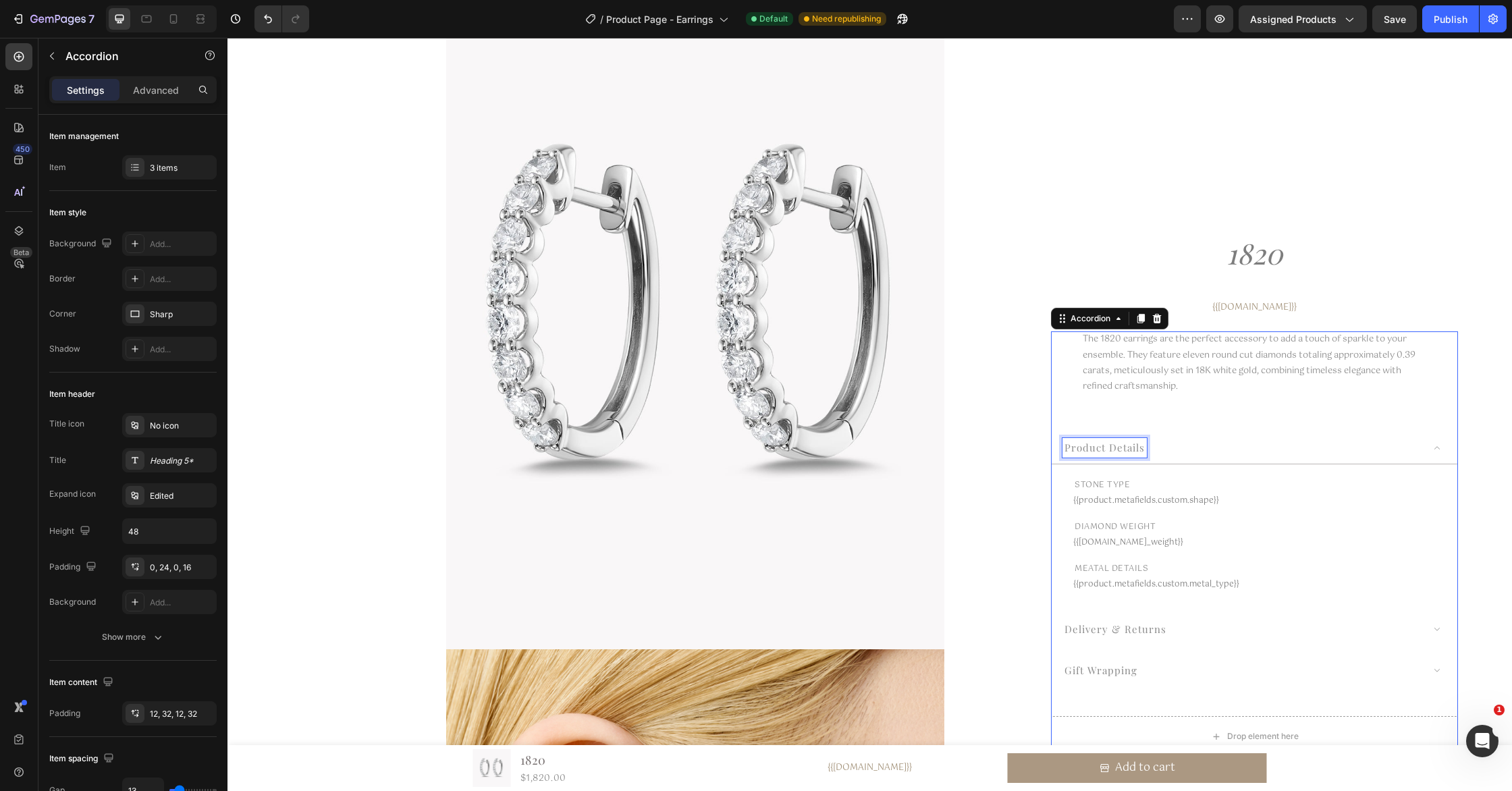
drag, startPoint x: 1120, startPoint y: 447, endPoint x: 1148, endPoint y: 447, distance: 28.0
click at [1243, 449] on div "product details" at bounding box center [1242, 447] width 360 height 20
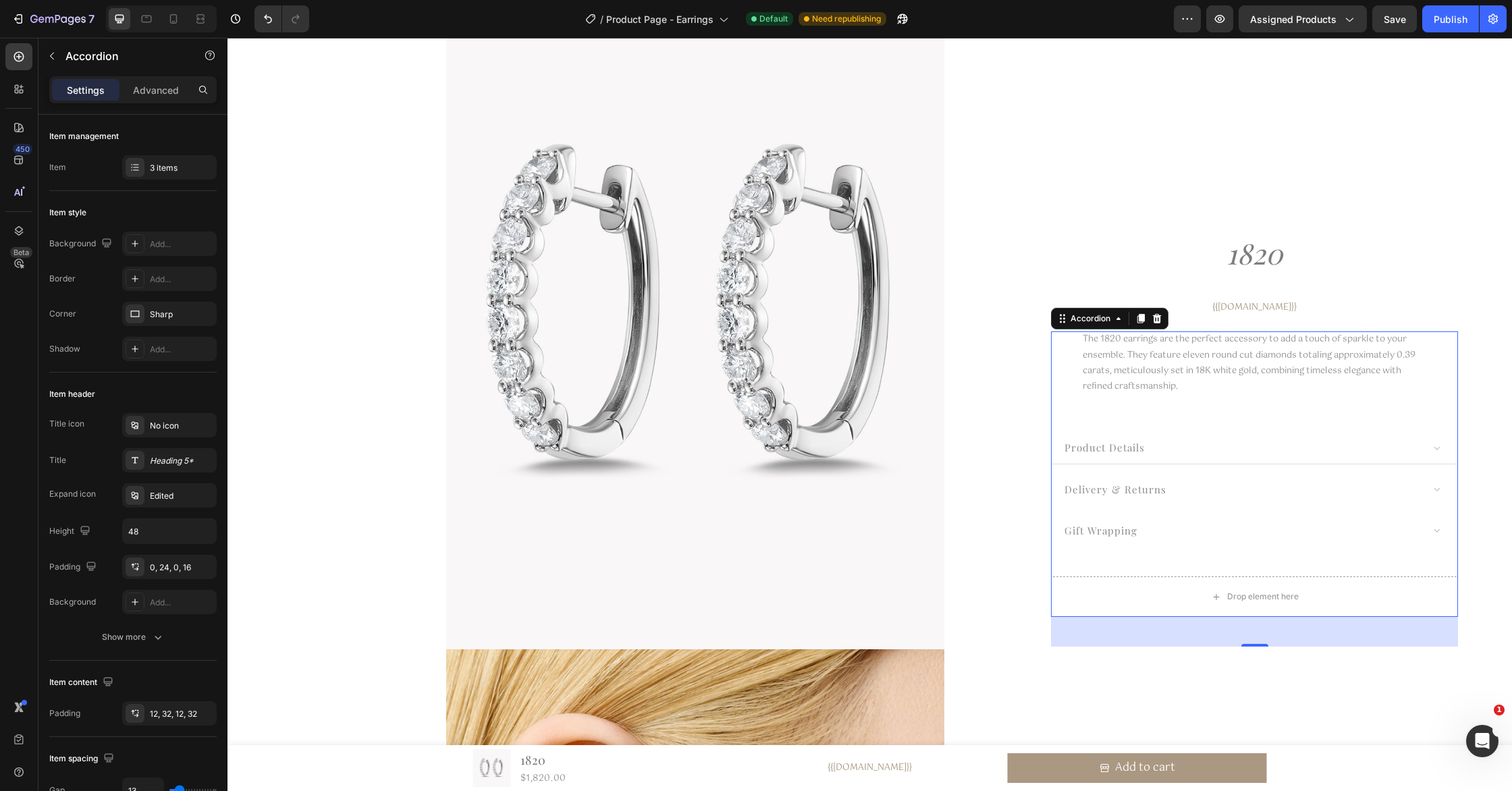
click at [1441, 449] on div "product details" at bounding box center [1254, 448] width 406 height 32
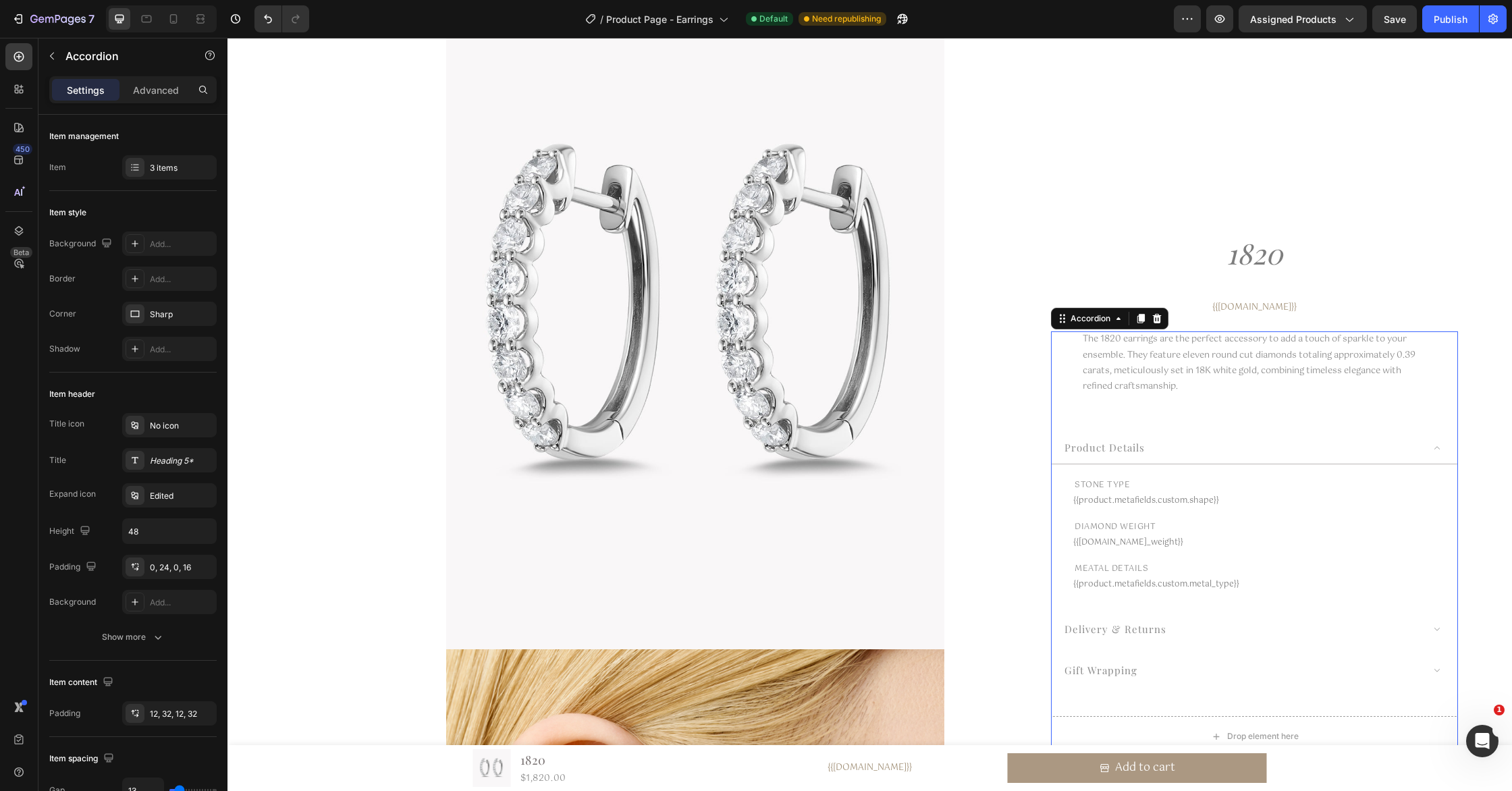
click at [1441, 449] on div "product details" at bounding box center [1254, 448] width 406 height 32
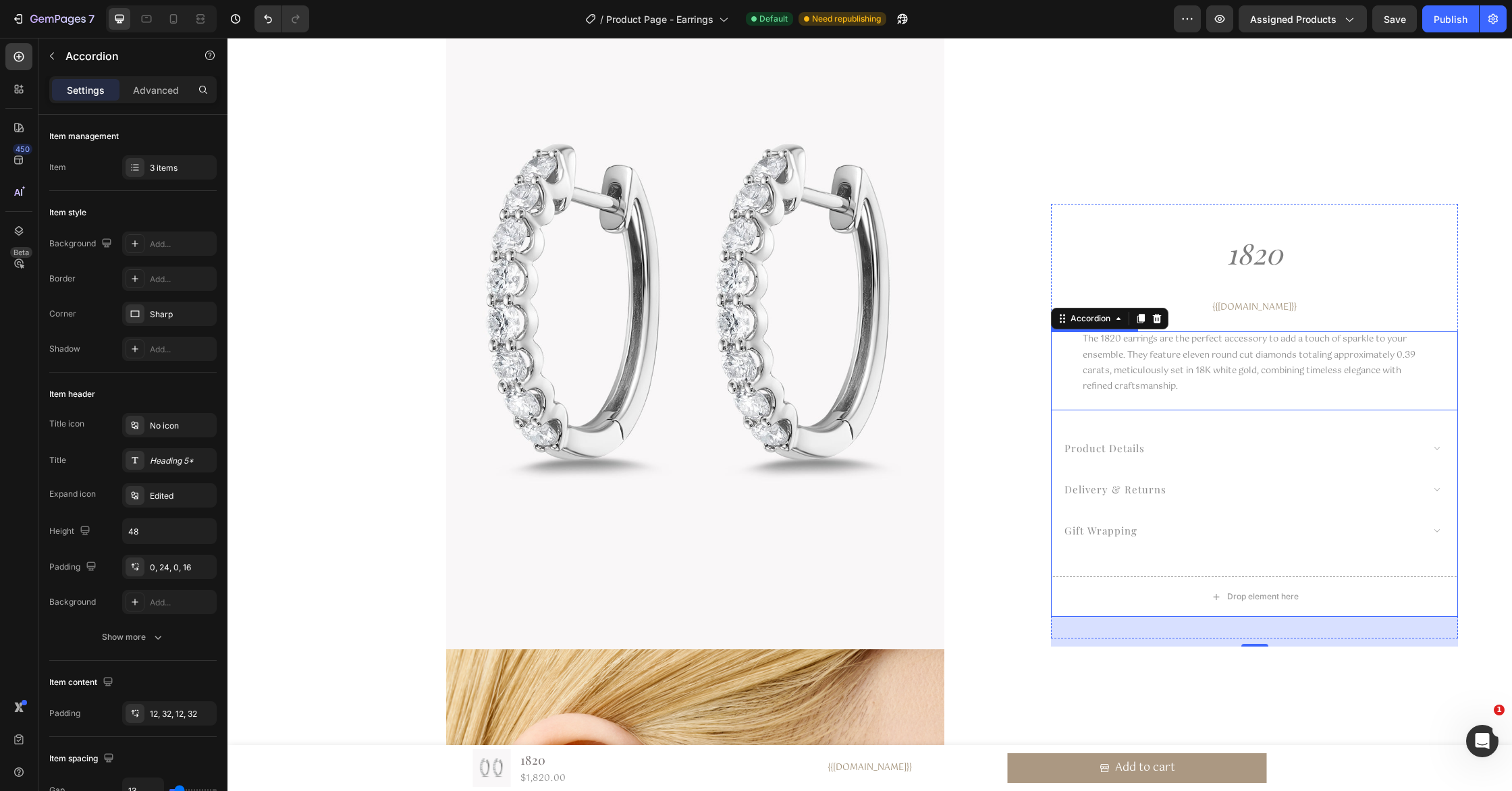
click at [1204, 373] on p "The 1820 earrings are the perfect accessory to add a touch of sparkle to your e…" at bounding box center [1249, 363] width 333 height 61
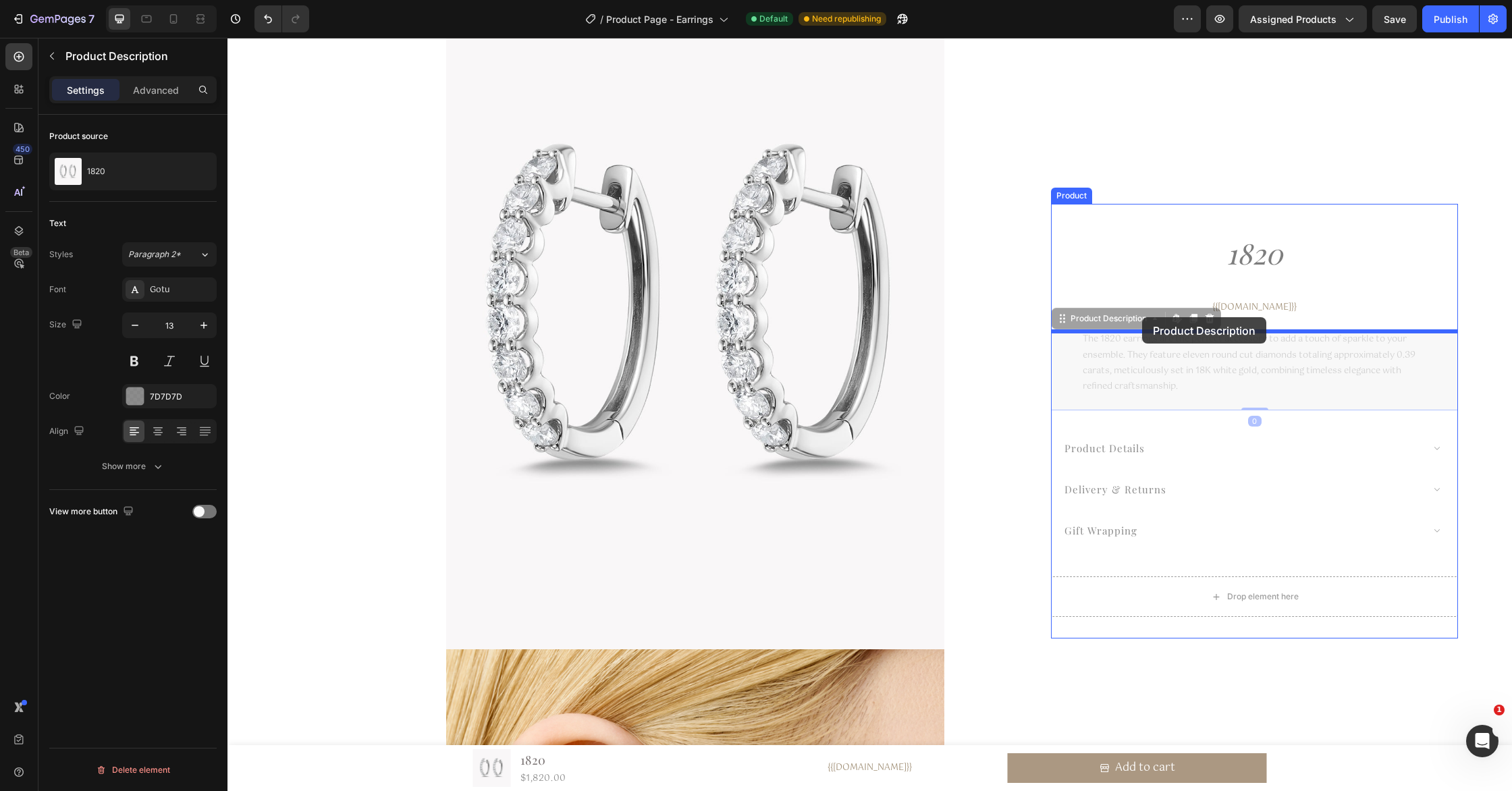
drag, startPoint x: 1057, startPoint y: 319, endPoint x: 1142, endPoint y: 317, distance: 85.0
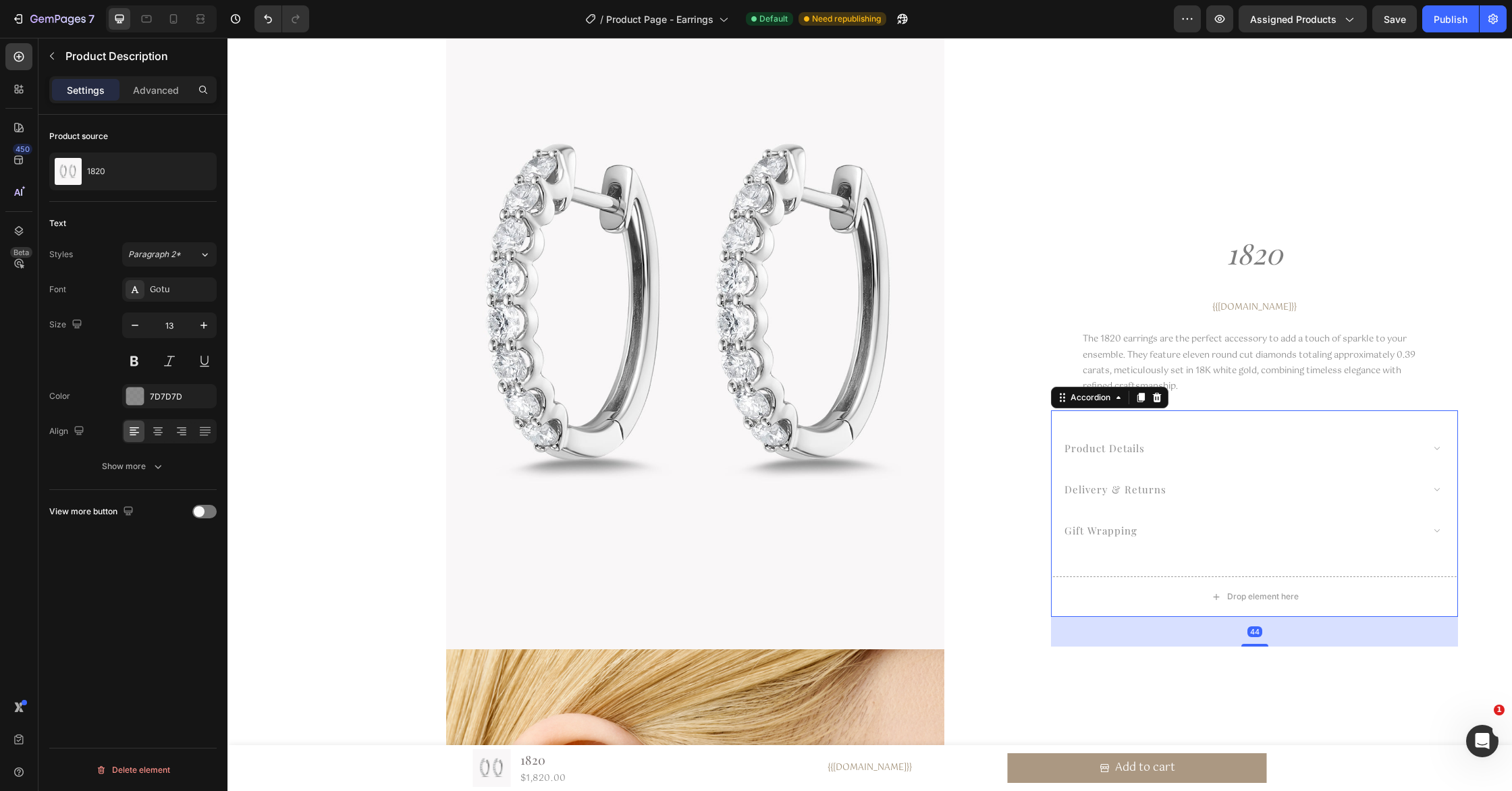
click at [1189, 428] on div "product details delivery & returns gift wrapping Accordion 44" at bounding box center [1254, 479] width 407 height 137
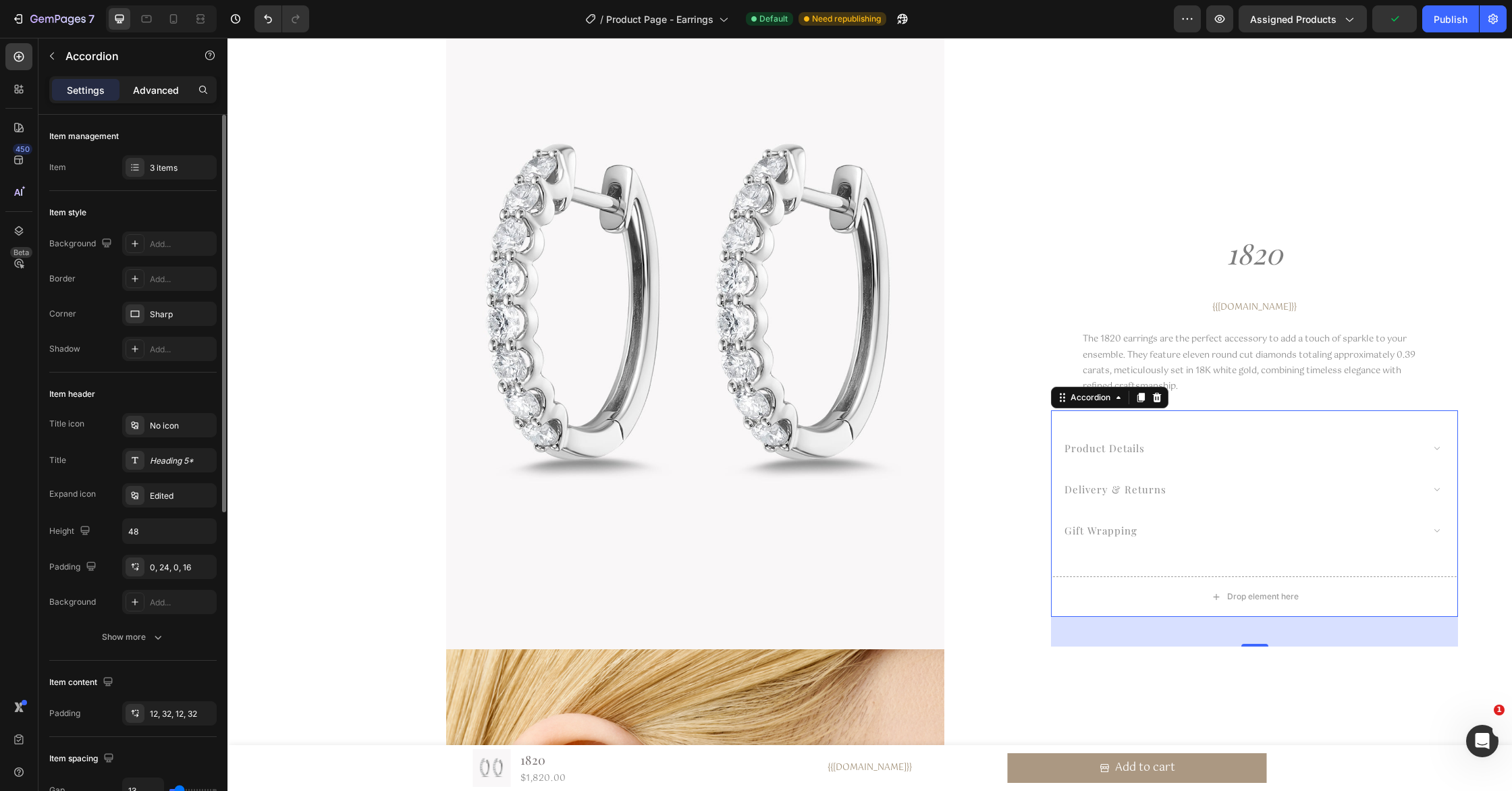
click at [148, 81] on div "Advanced" at bounding box center [156, 90] width 67 height 22
type input "100%"
type input "100"
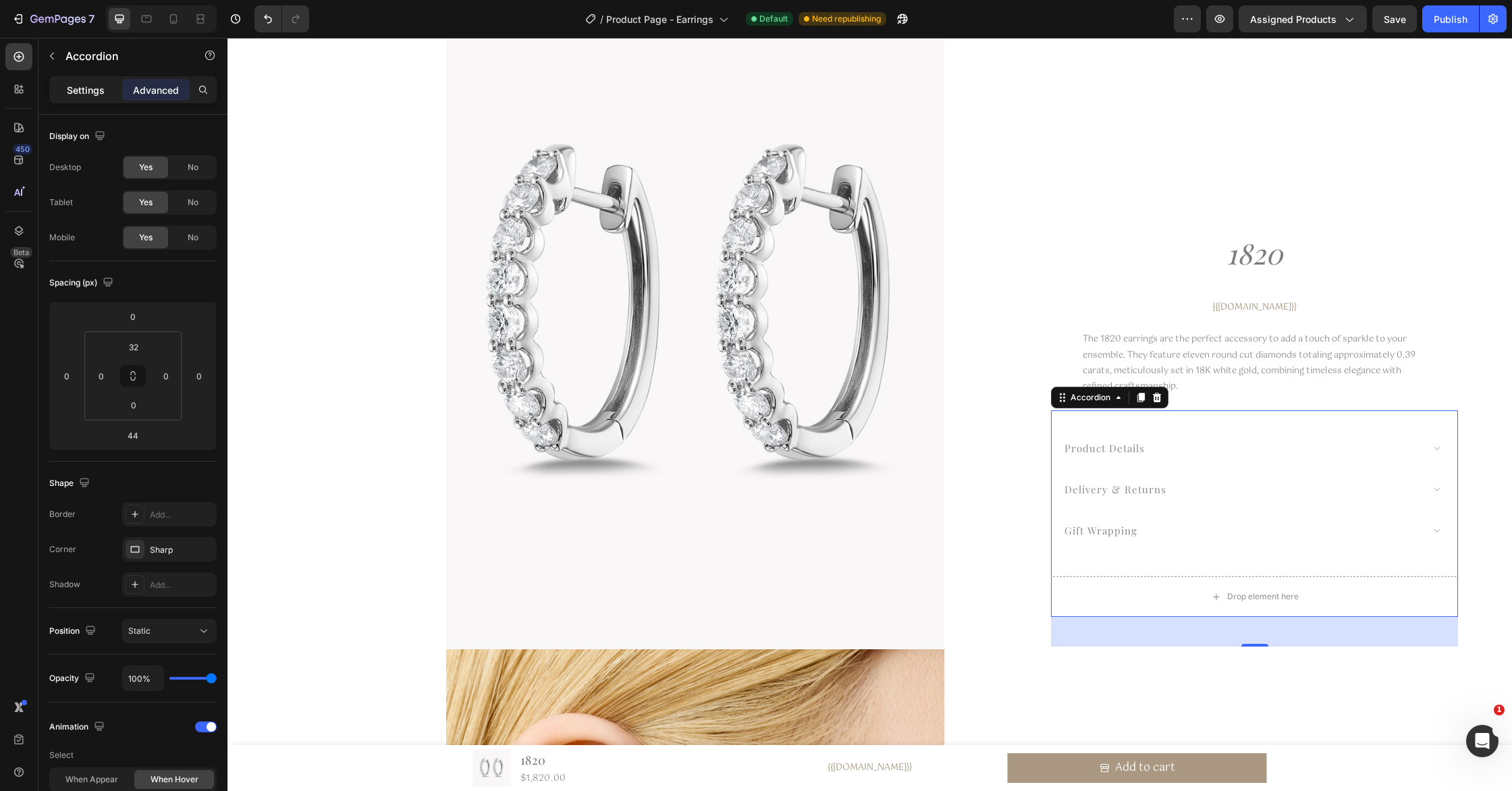
click at [64, 89] on div "Settings" at bounding box center [86, 90] width 67 height 22
type input "13"
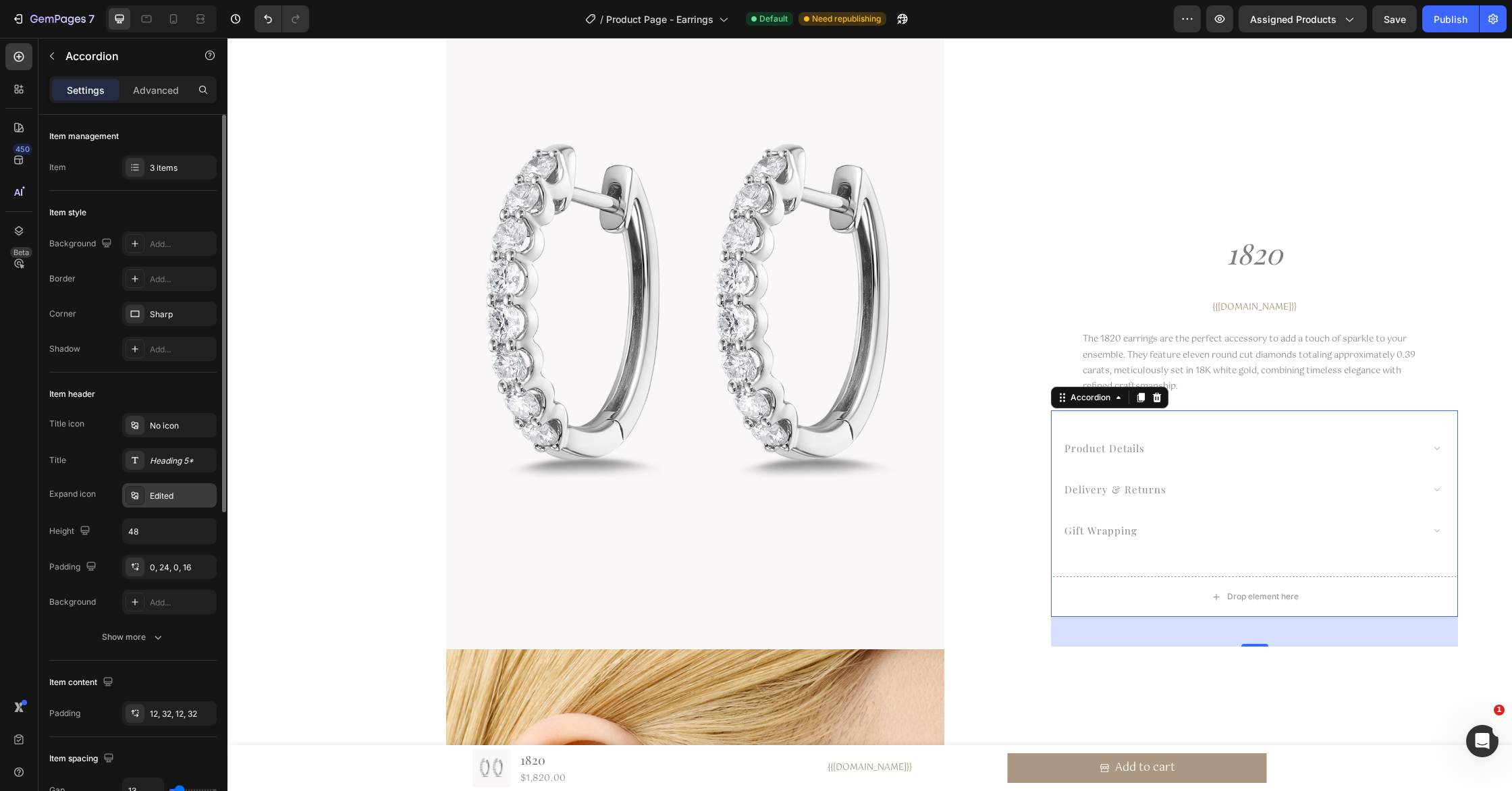
click at [169, 490] on div "Edited" at bounding box center [181, 496] width 64 height 12
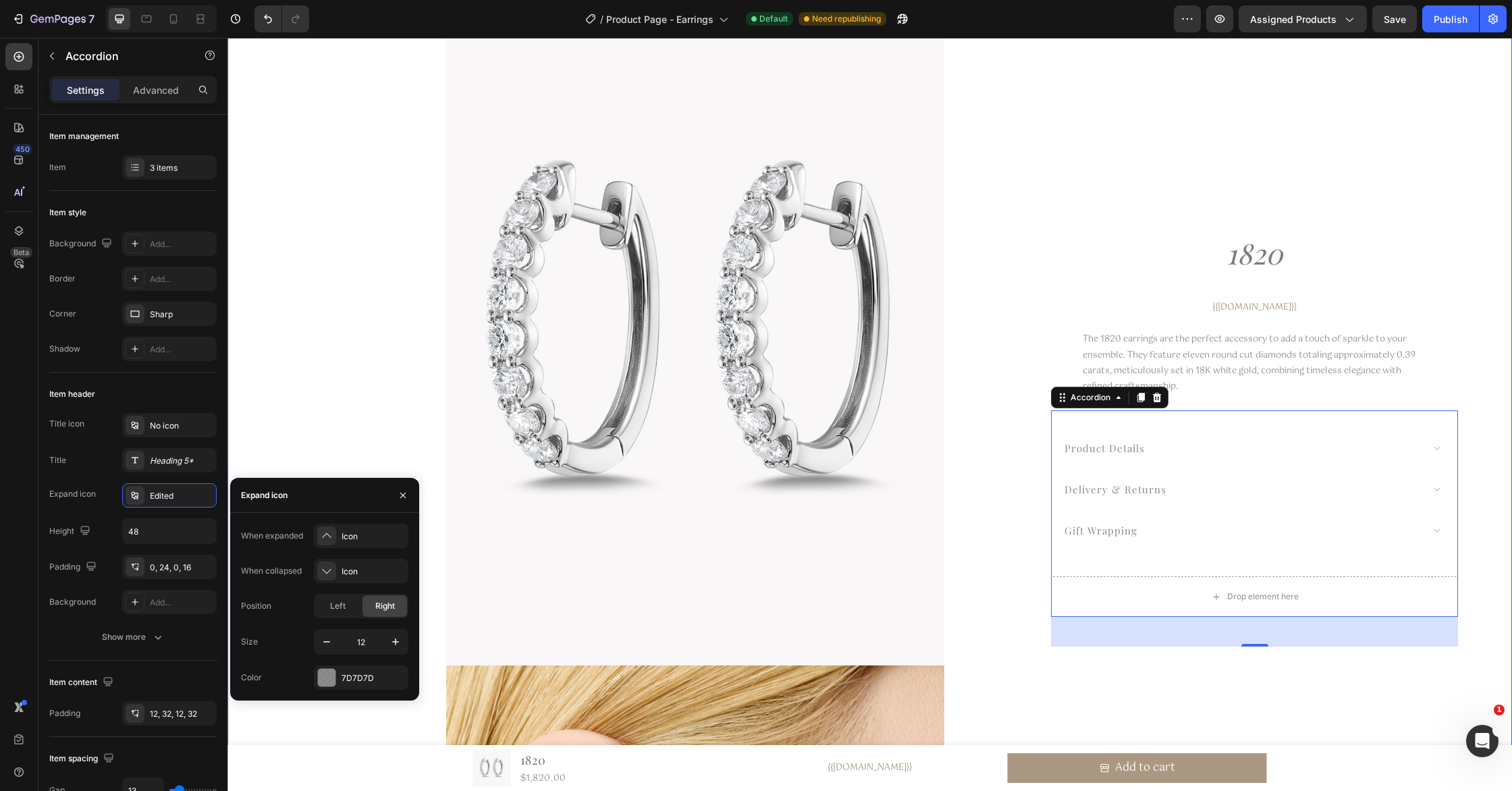
scroll to position [61, 0]
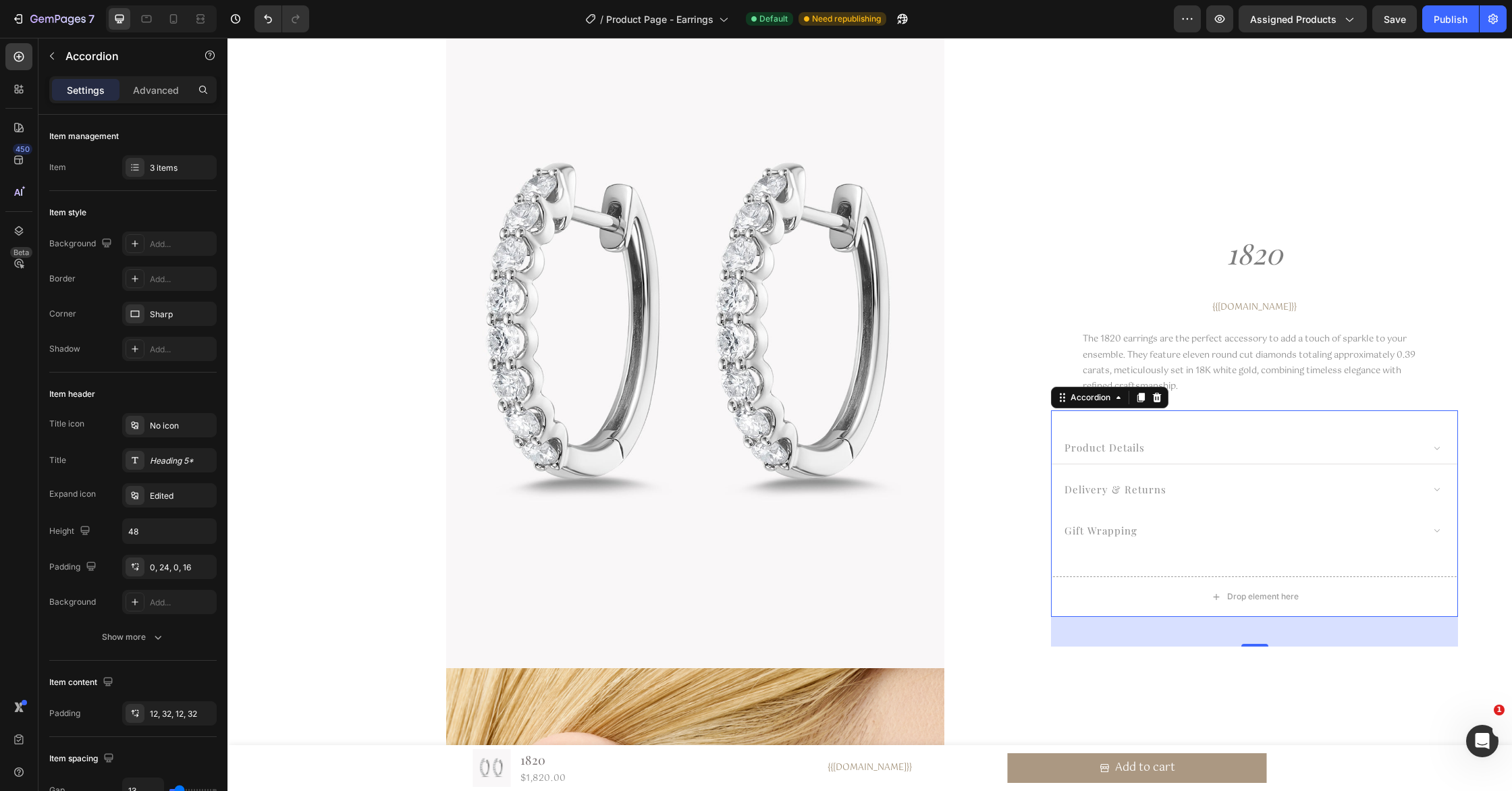
click at [1216, 451] on div "product details" at bounding box center [1242, 447] width 360 height 20
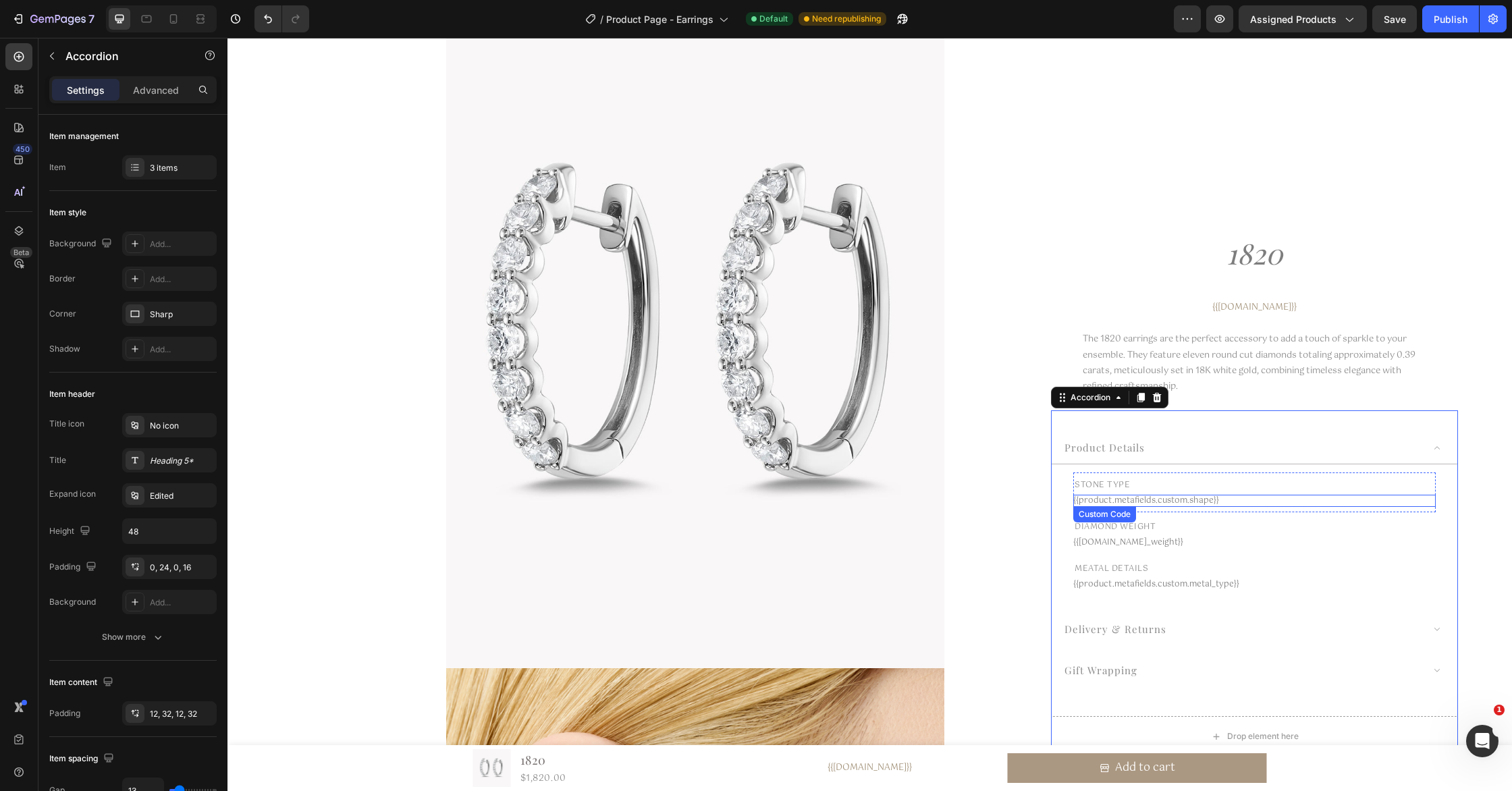
click at [1168, 499] on div "{{product.metafields.custom.shape}}" at bounding box center [1255, 501] width 363 height 12
click at [1181, 457] on div "product details" at bounding box center [1254, 448] width 406 height 32
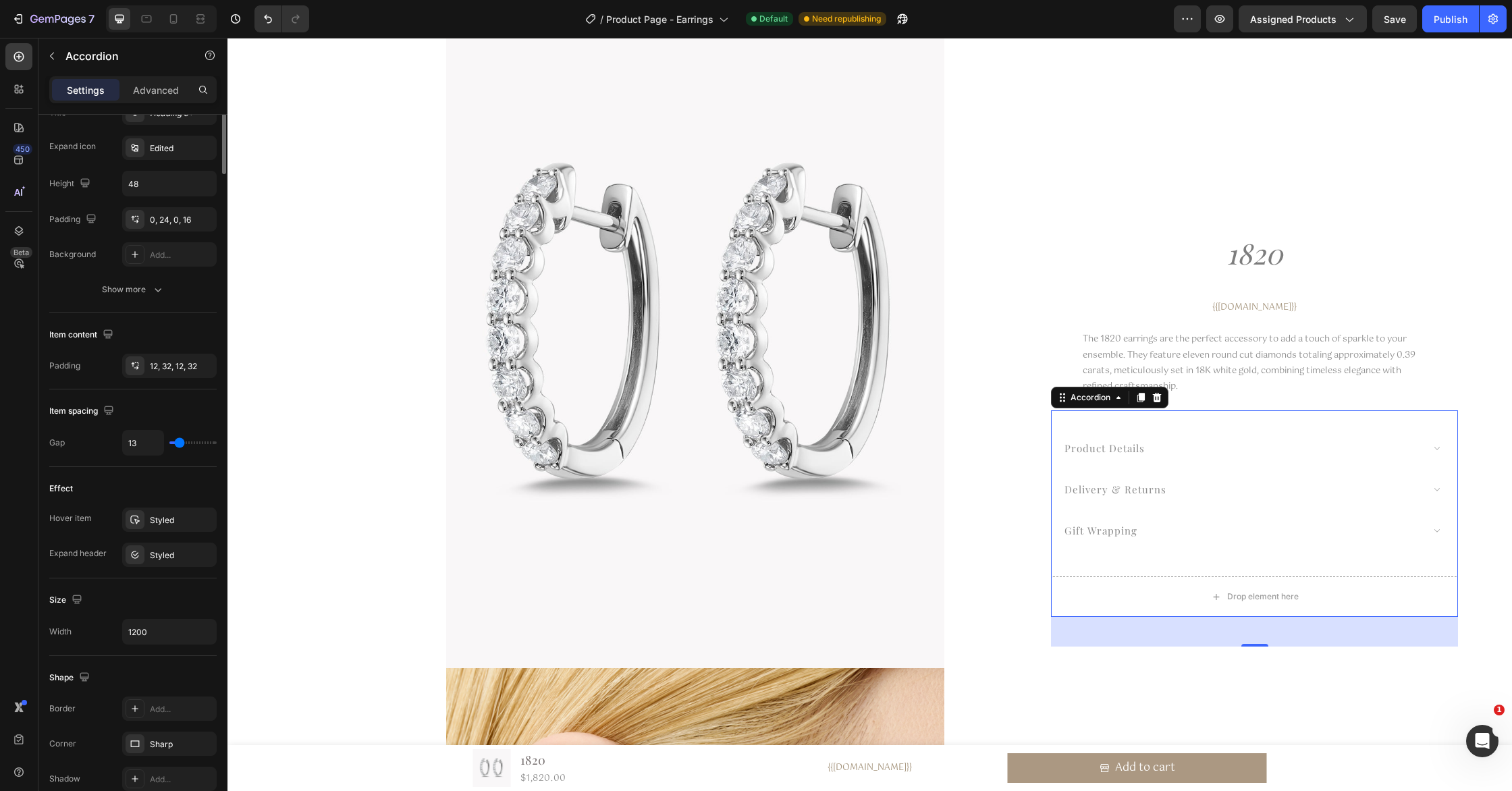
scroll to position [0, 0]
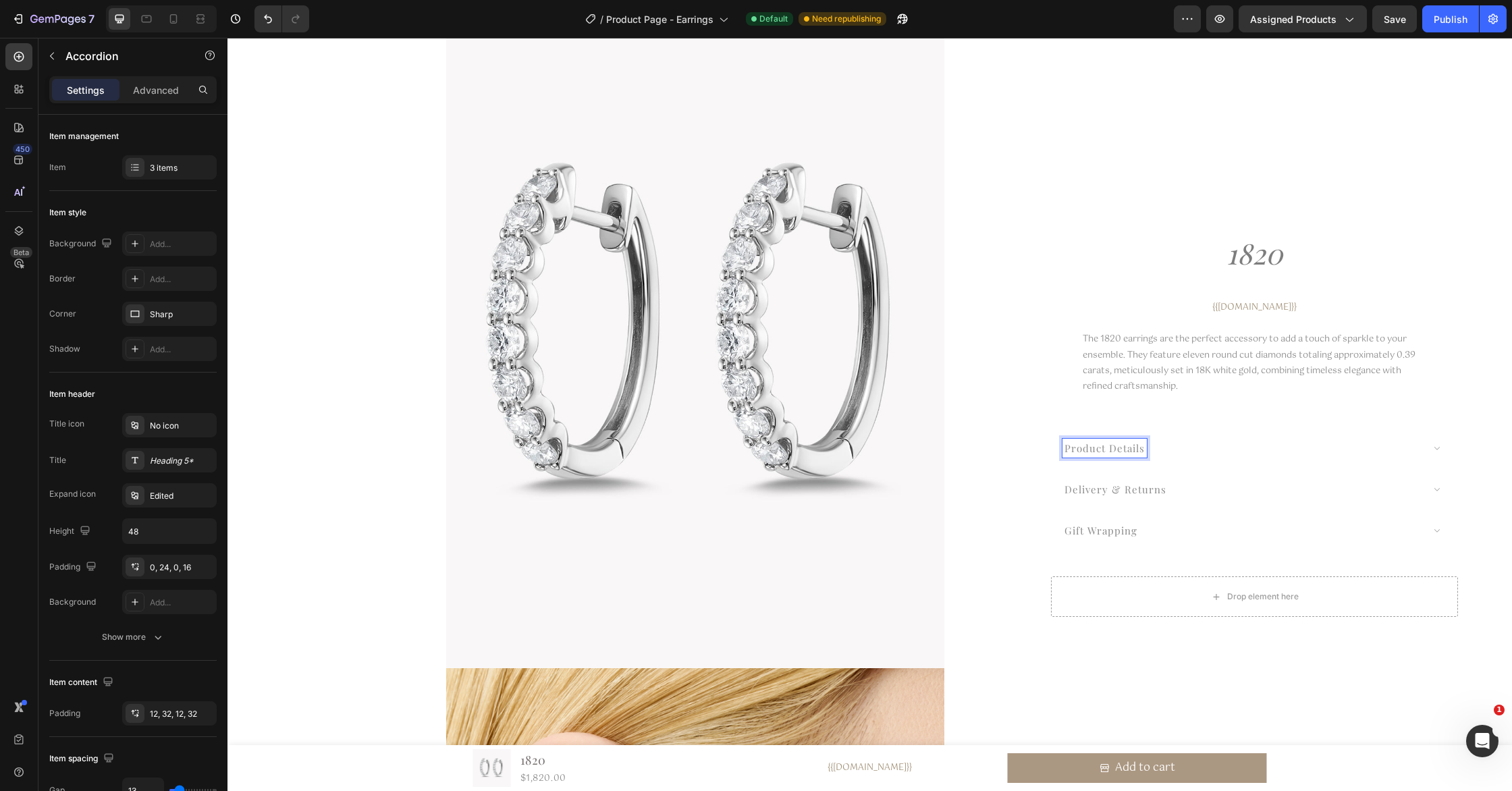
click at [1133, 450] on span "product details" at bounding box center [1105, 447] width 80 height 13
click at [1244, 421] on icon "Editor contextual toolbar" at bounding box center [1243, 419] width 13 height 13
click at [1248, 425] on icon "Editor contextual toolbar" at bounding box center [1243, 419] width 13 height 13
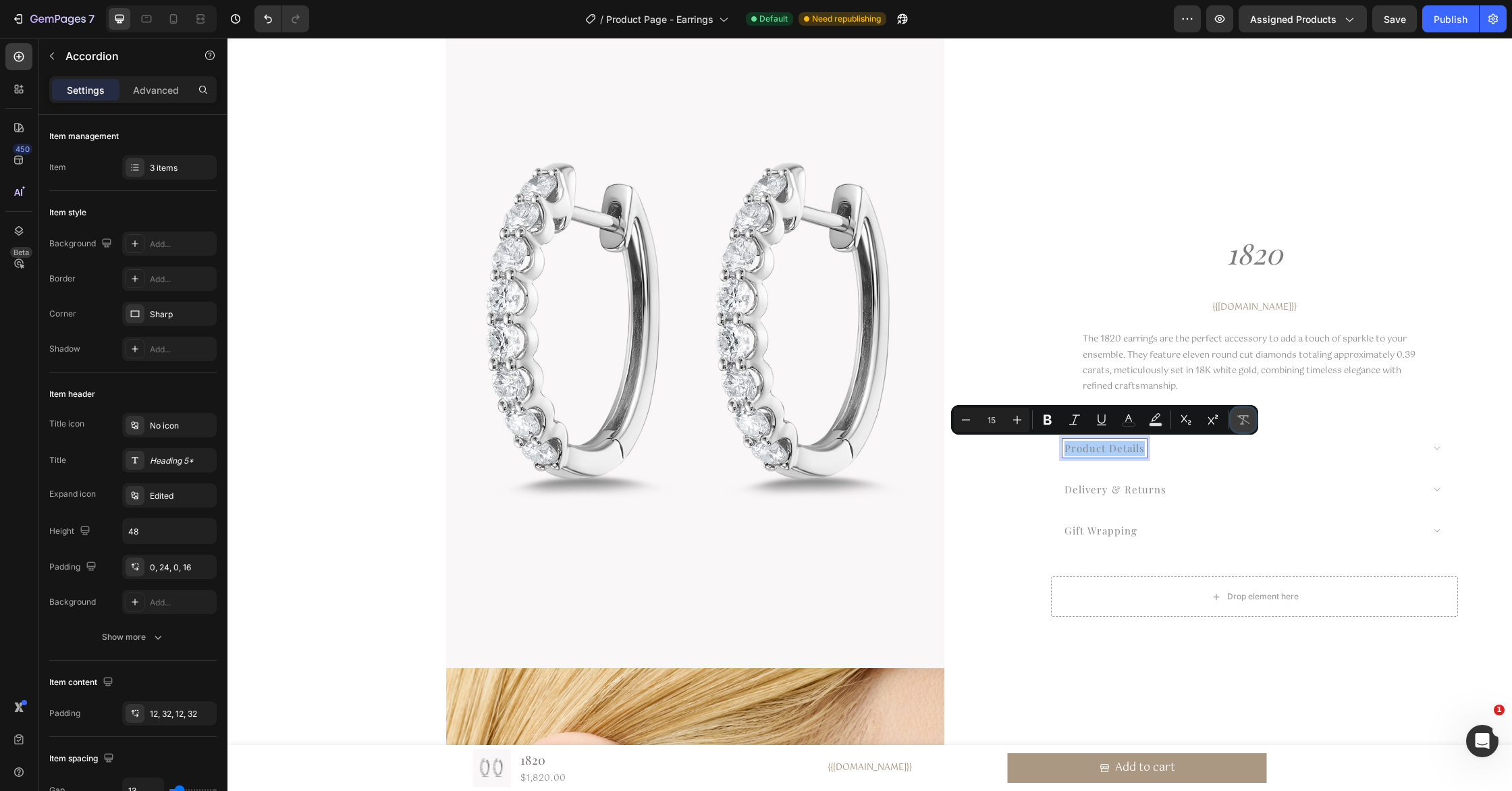
click at [1245, 419] on icon "Editor contextual toolbar" at bounding box center [1243, 419] width 13 height 13
click at [1130, 485] on p "delivery & returns" at bounding box center [1116, 489] width 102 height 16
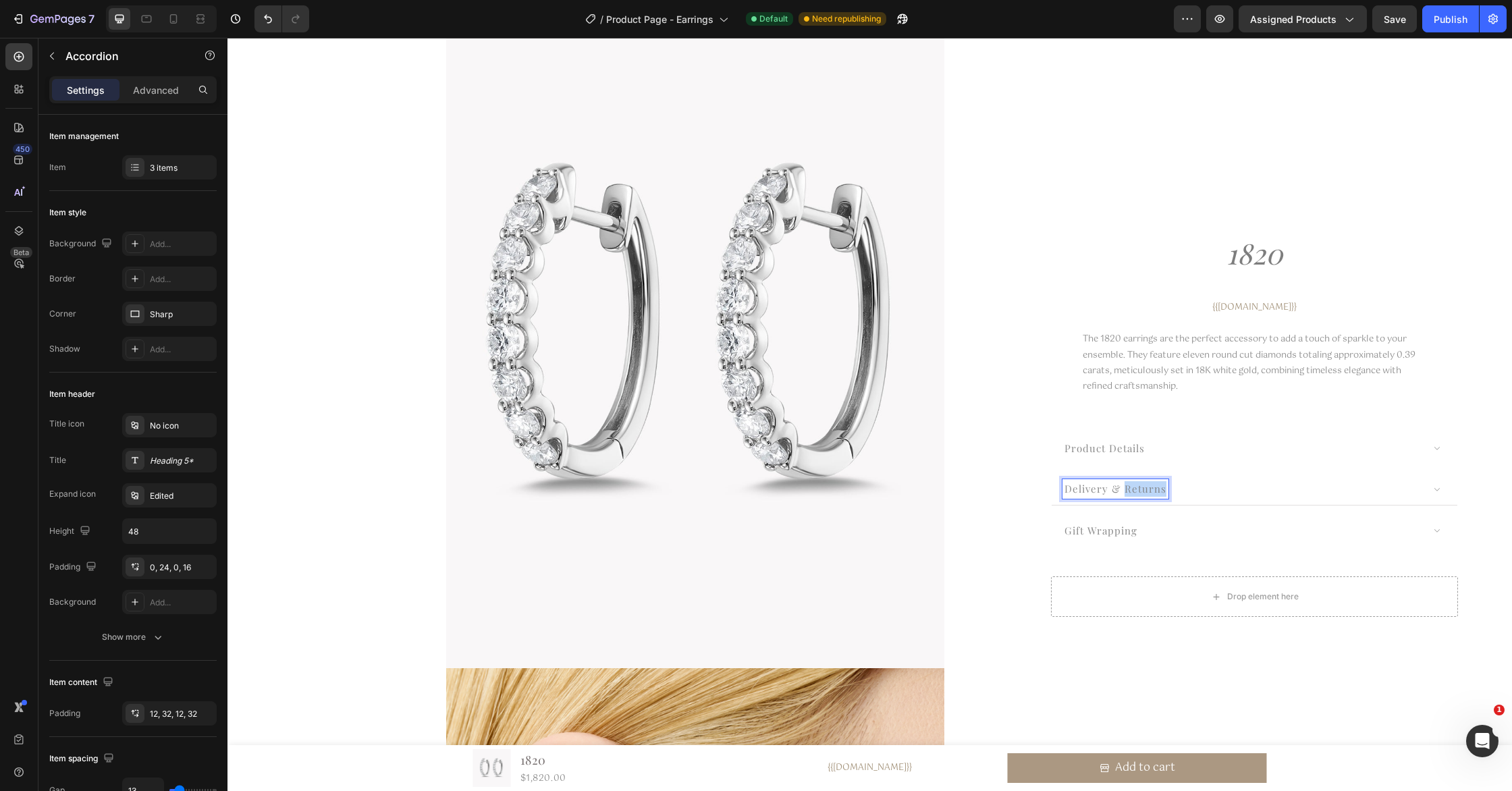
click at [1130, 485] on p "delivery & returns" at bounding box center [1116, 489] width 102 height 16
click at [1131, 485] on p "delivery & returns" at bounding box center [1116, 489] width 102 height 16
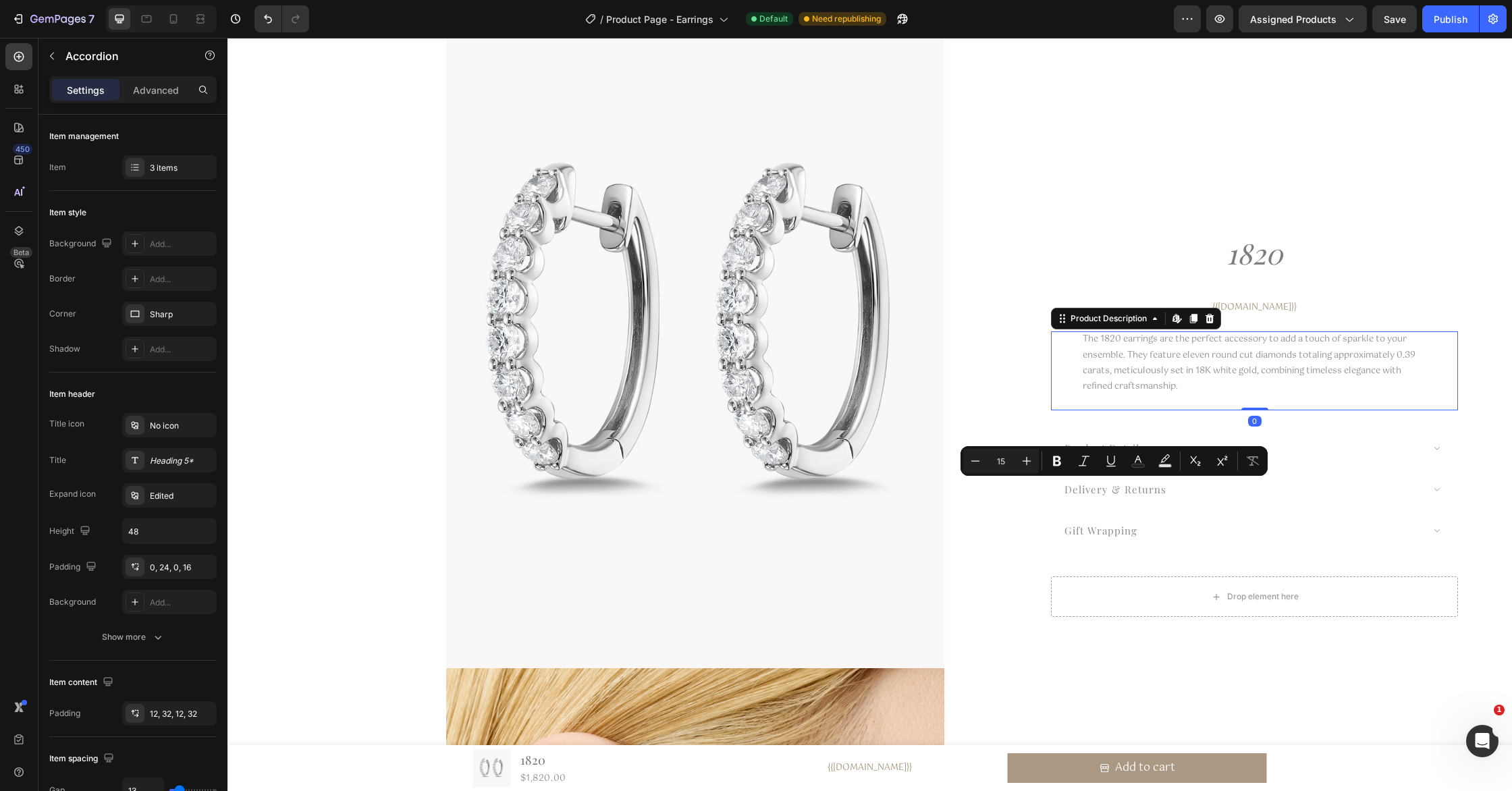
click at [1314, 391] on div "The 1820 earrings are the perfect accessory to add a touch of sparkle to your e…" at bounding box center [1255, 370] width 344 height 79
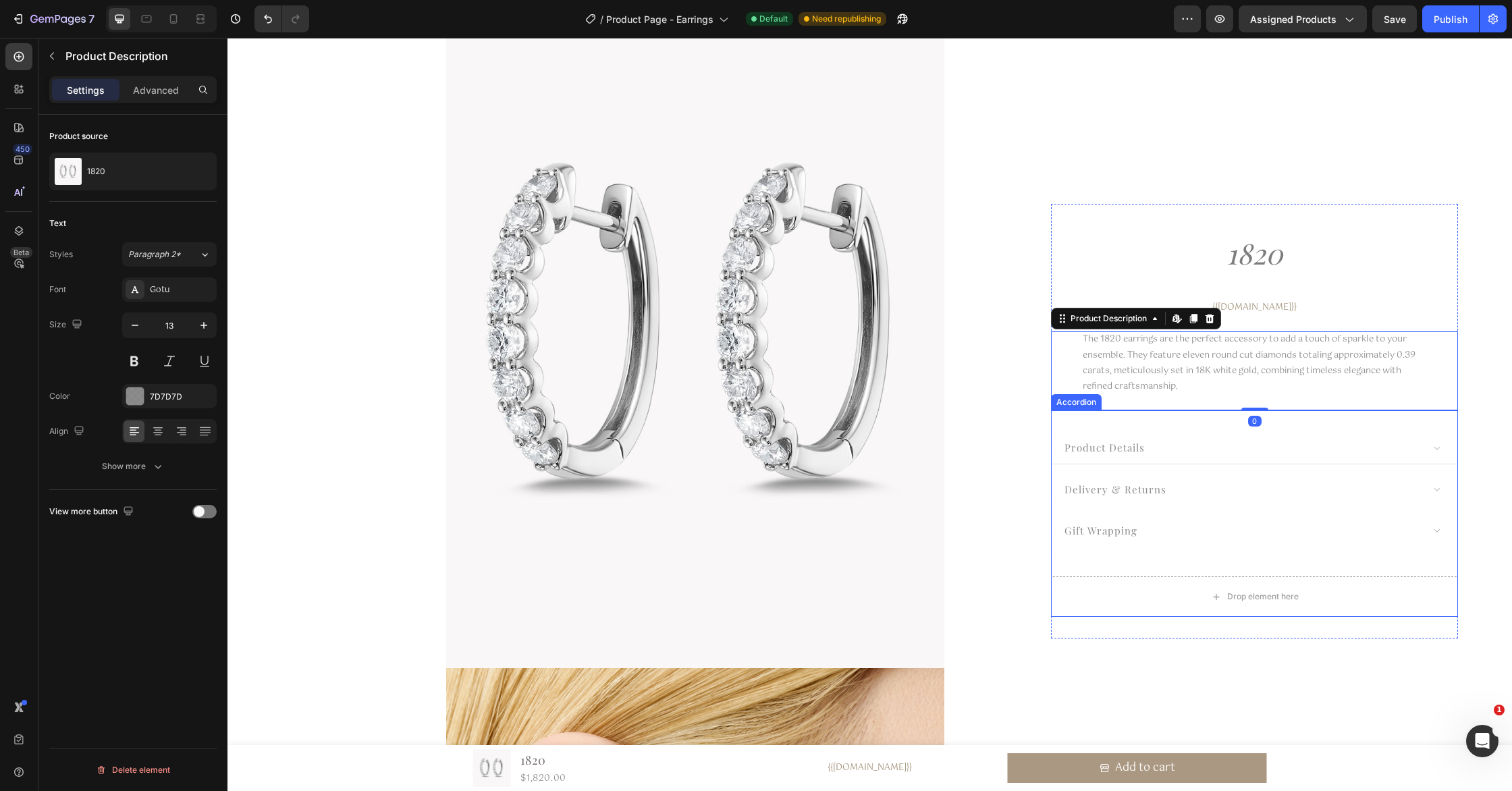
click at [1145, 448] on div "product details" at bounding box center [1105, 447] width 85 height 20
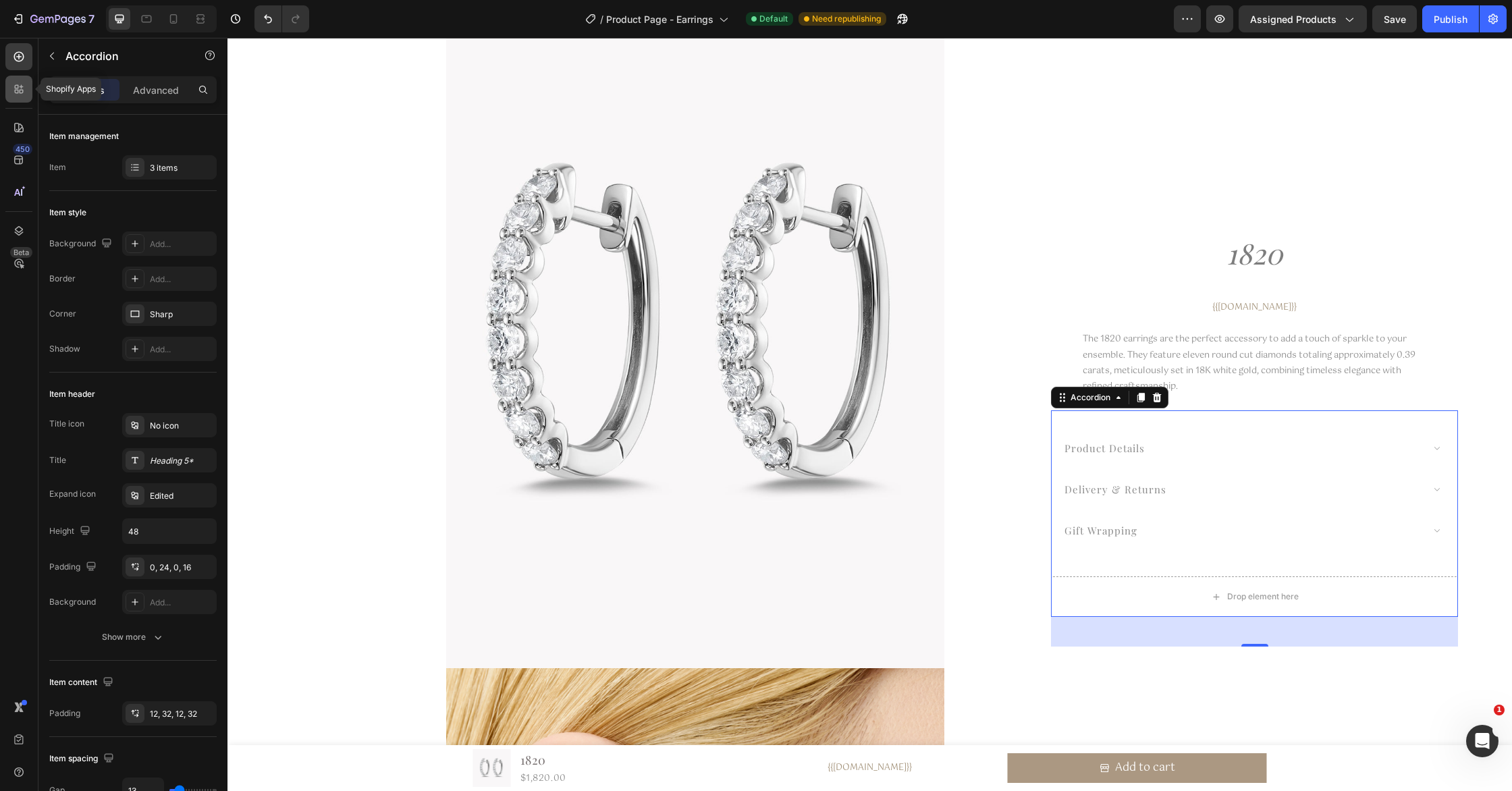
click at [20, 89] on icon at bounding box center [21, 91] width 4 height 4
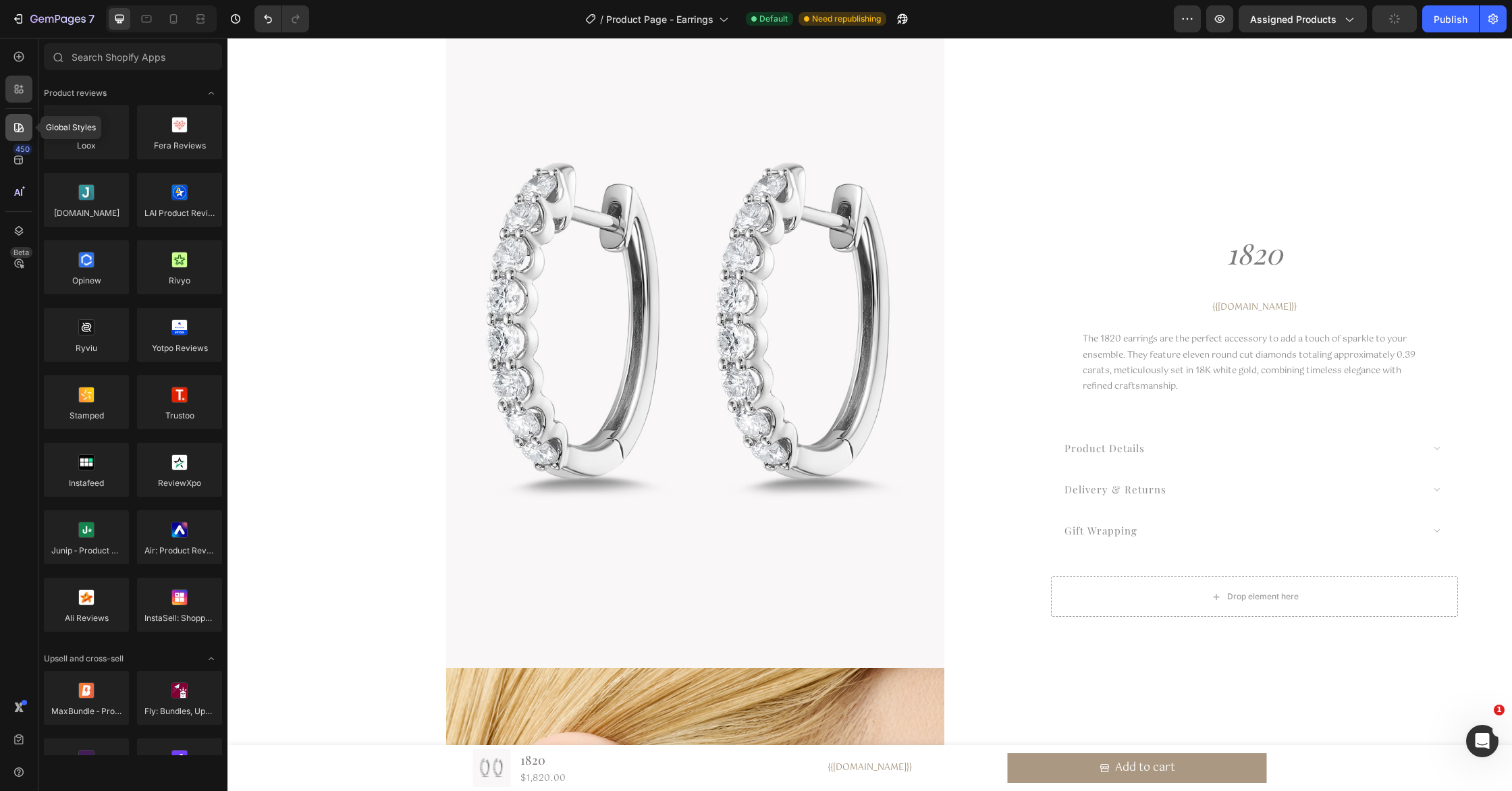
click at [17, 132] on icon at bounding box center [19, 128] width 9 height 9
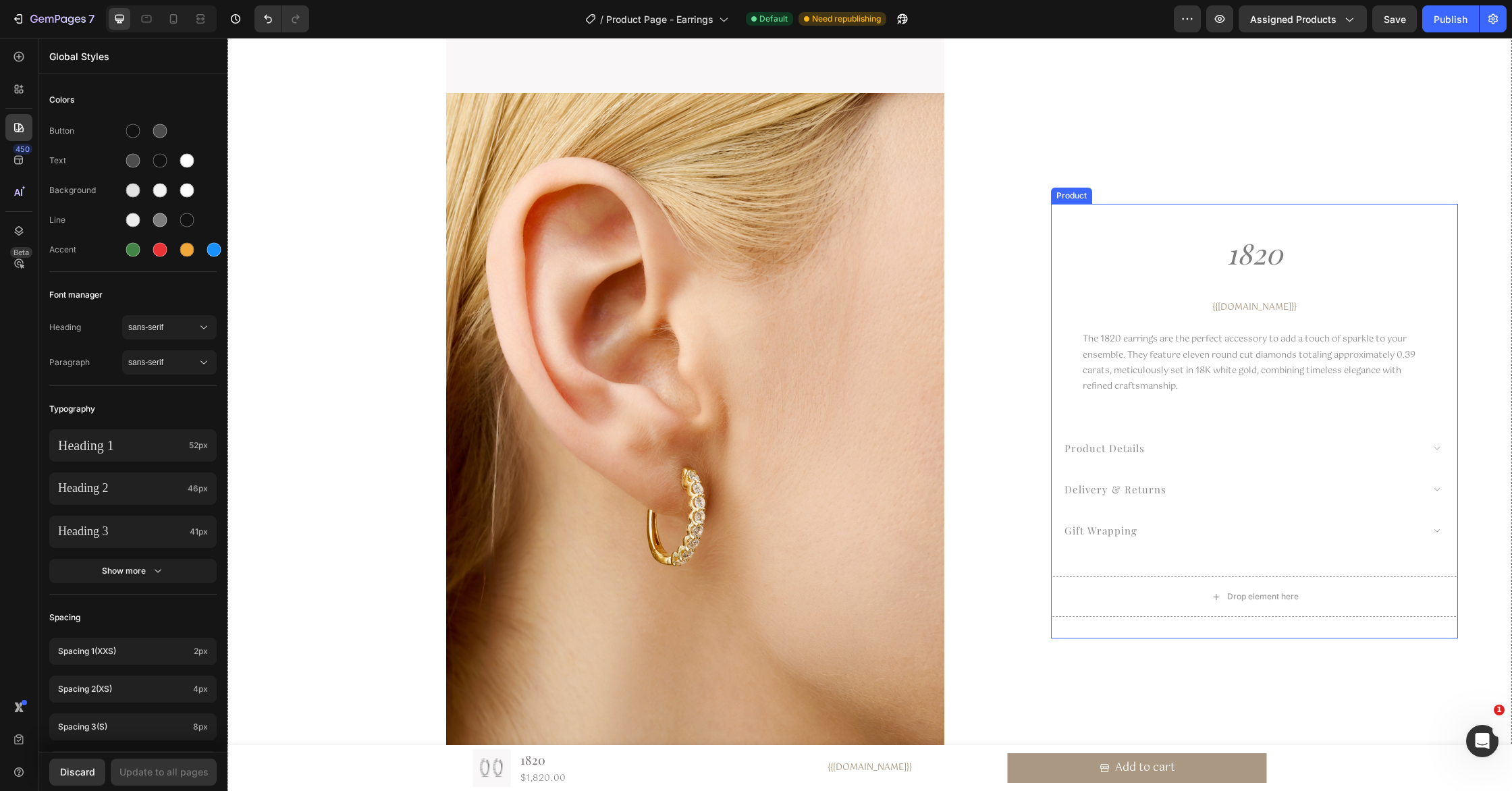
scroll to position [1402, 0]
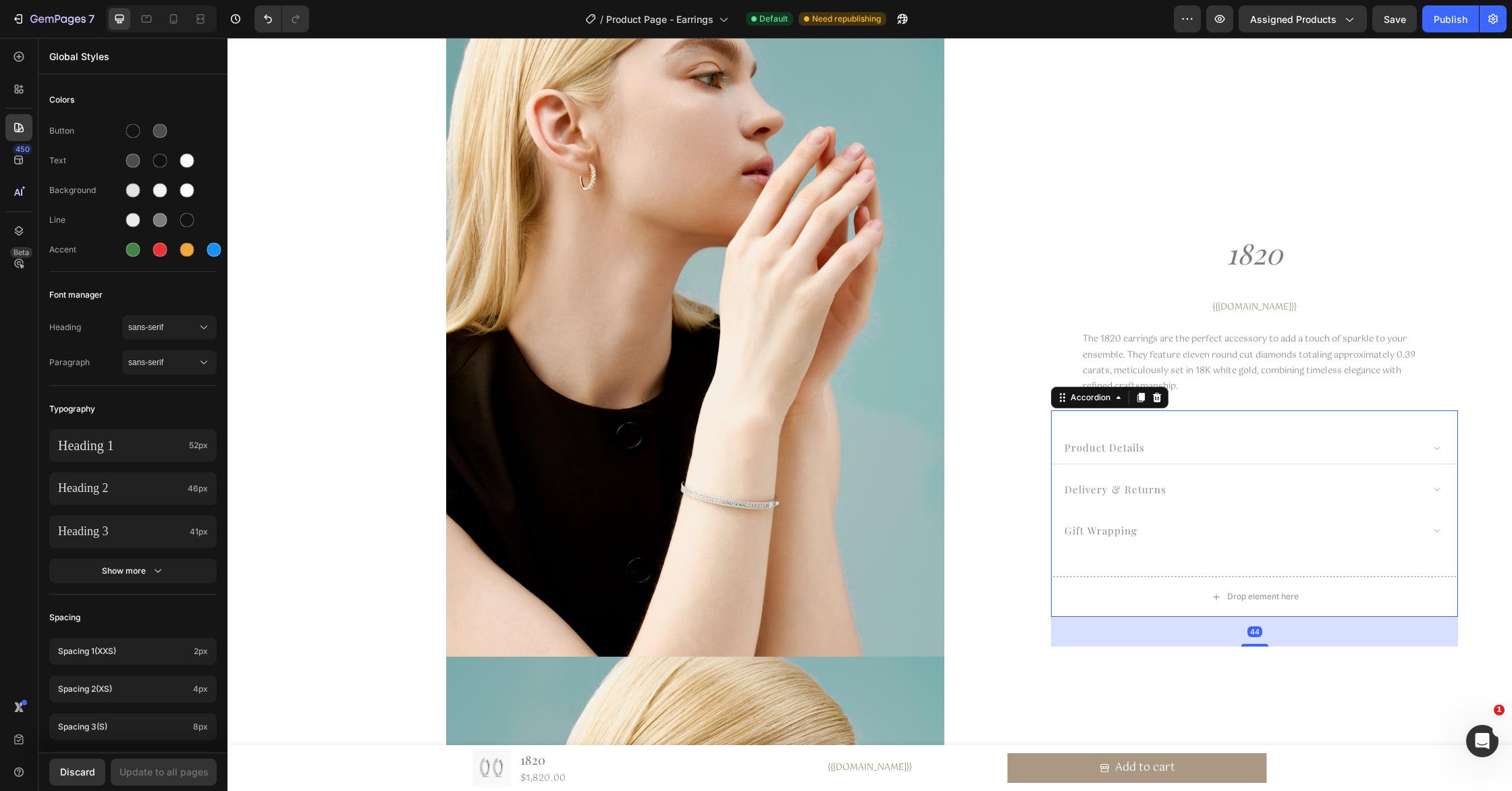
click at [1193, 454] on div "product details" at bounding box center [1242, 447] width 360 height 20
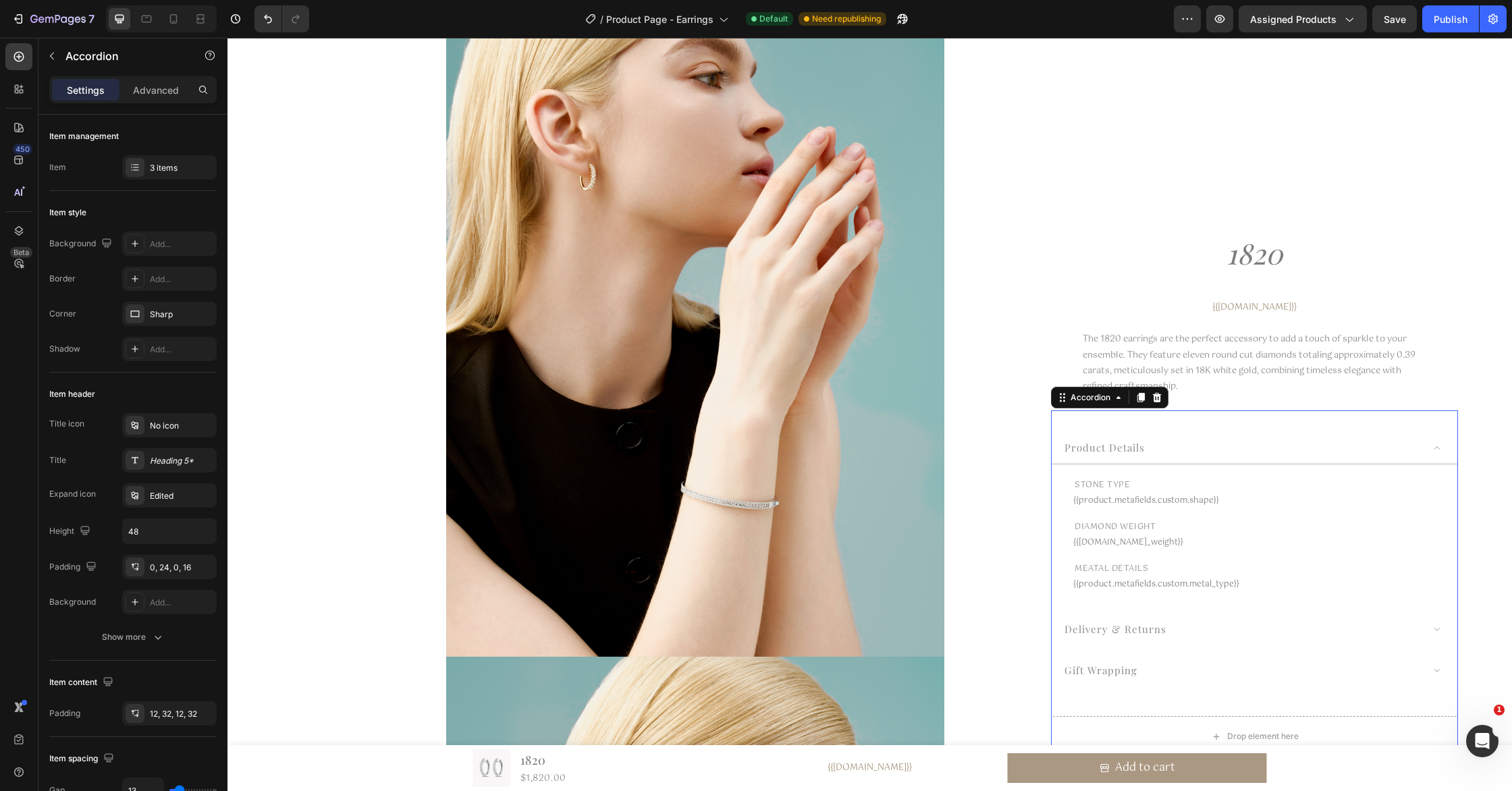
click at [1184, 449] on div "product details" at bounding box center [1242, 447] width 360 height 20
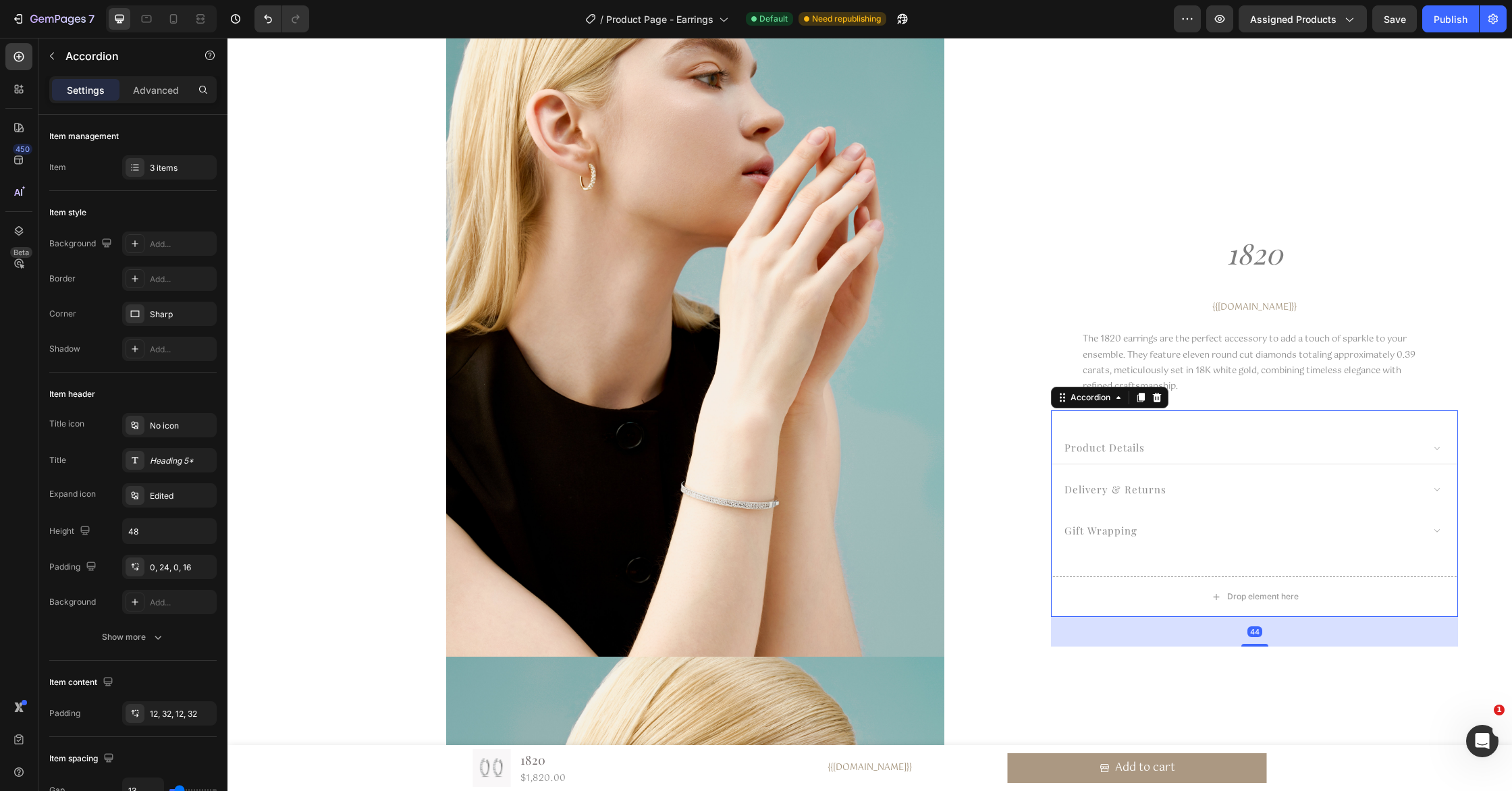
click at [1185, 449] on div "product details" at bounding box center [1242, 447] width 360 height 20
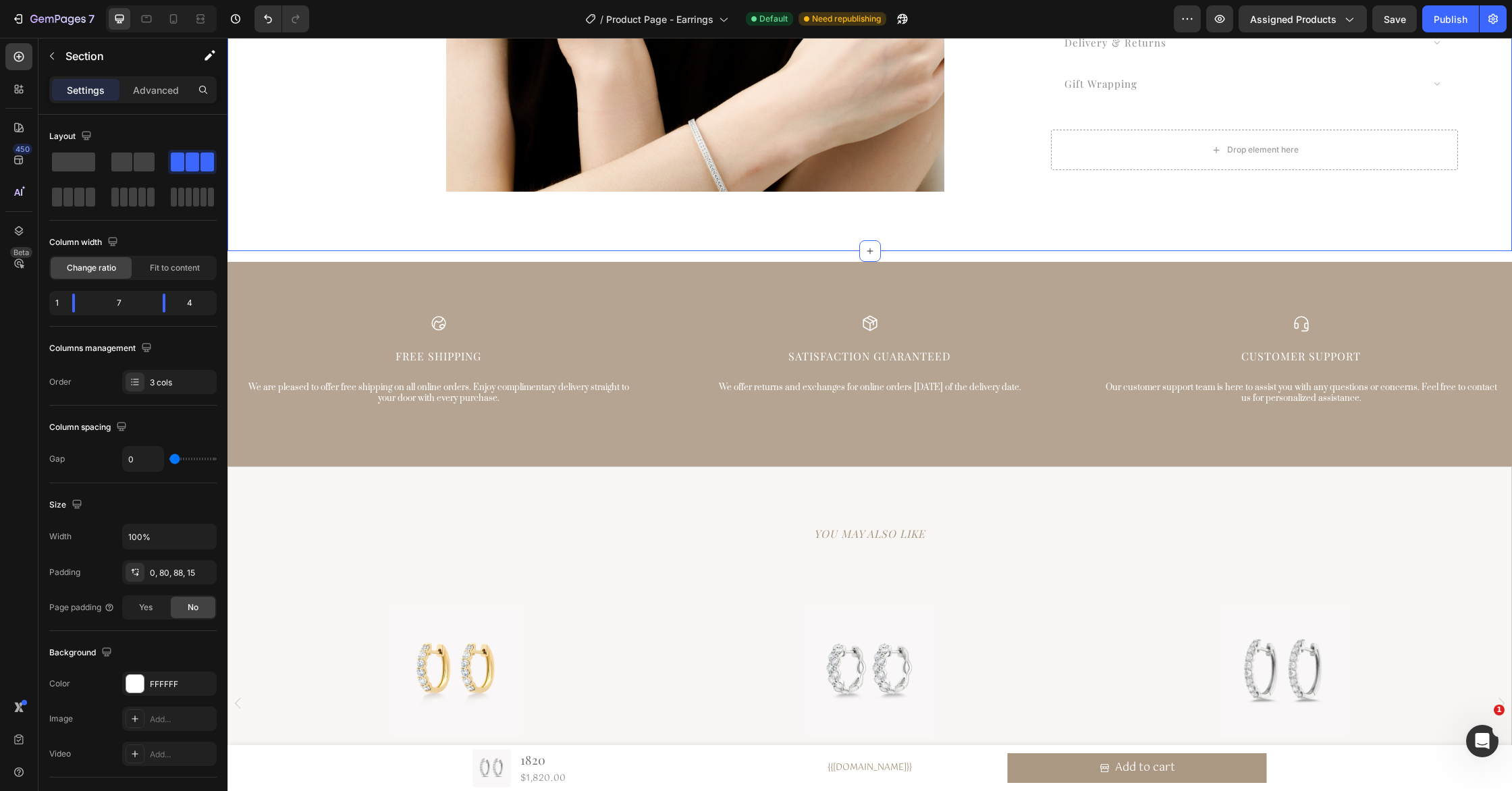
scroll to position [4536, 0]
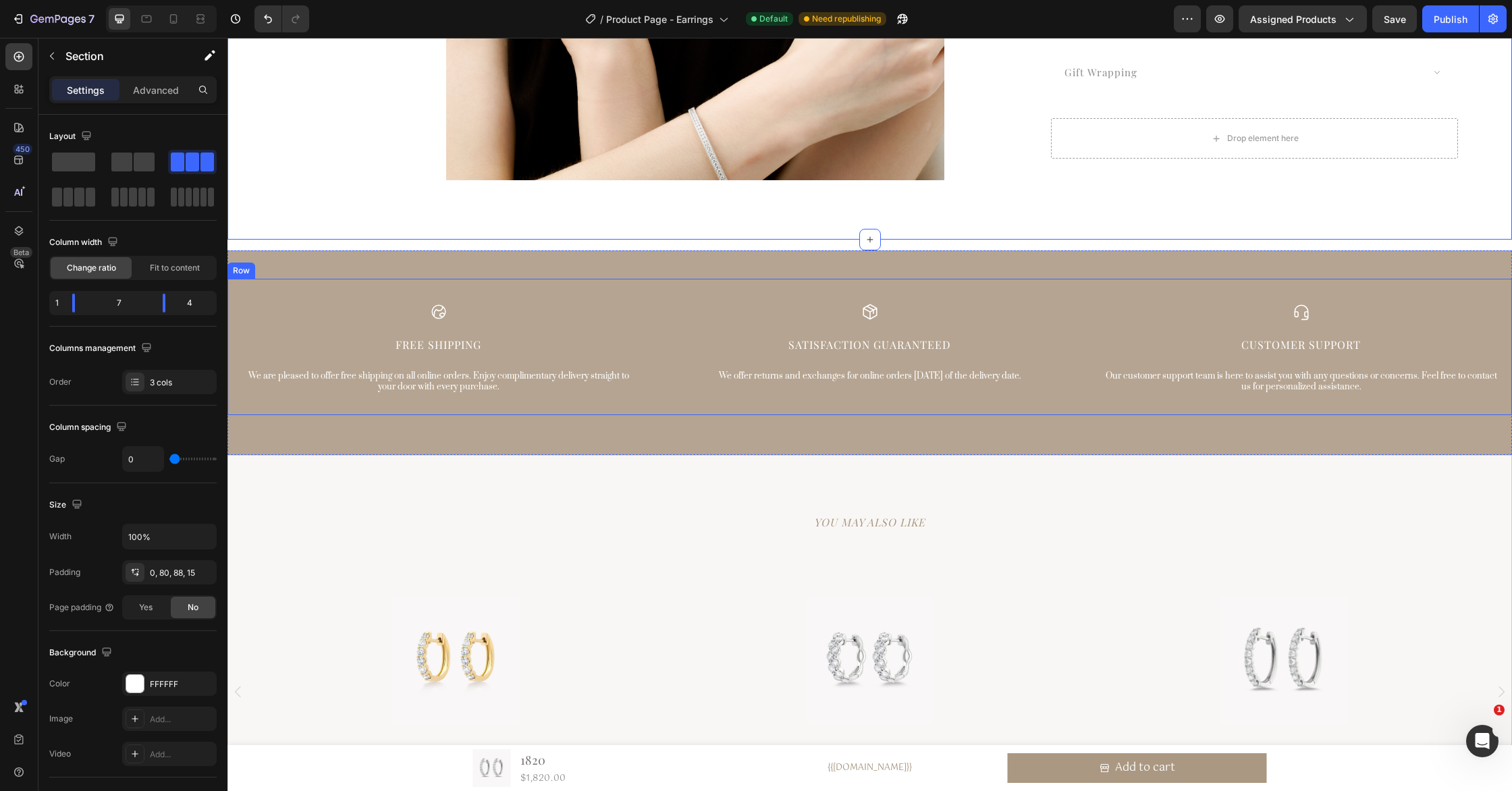
click at [1047, 282] on div "Icon Free Shipping Text Block We are pleased to offer free shipping on all onli…" at bounding box center [869, 347] width 1284 height 137
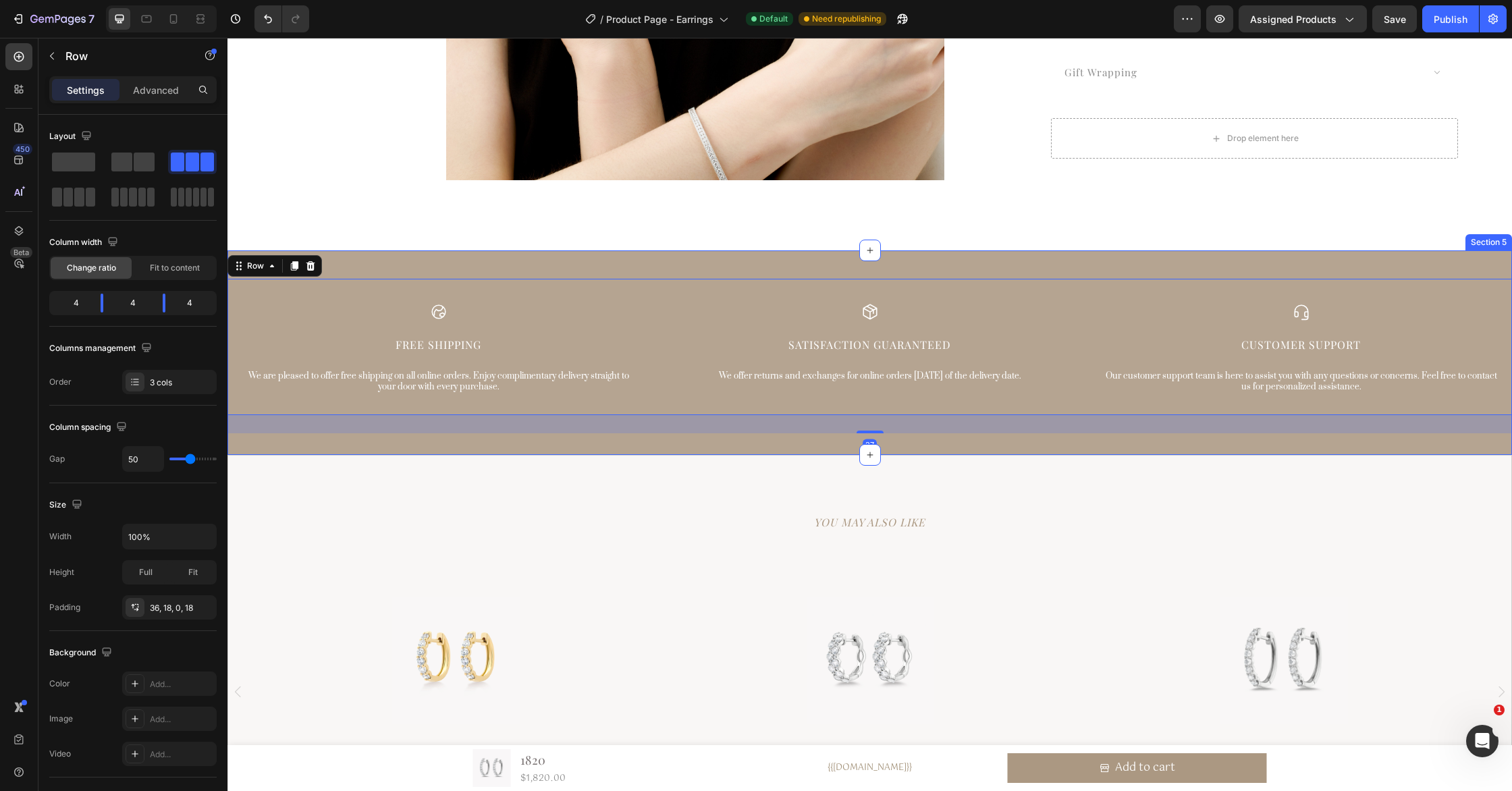
click at [1054, 261] on div "Icon Free Shipping Text Block We are pleased to offer free shipping on all onli…" at bounding box center [869, 352] width 1284 height 205
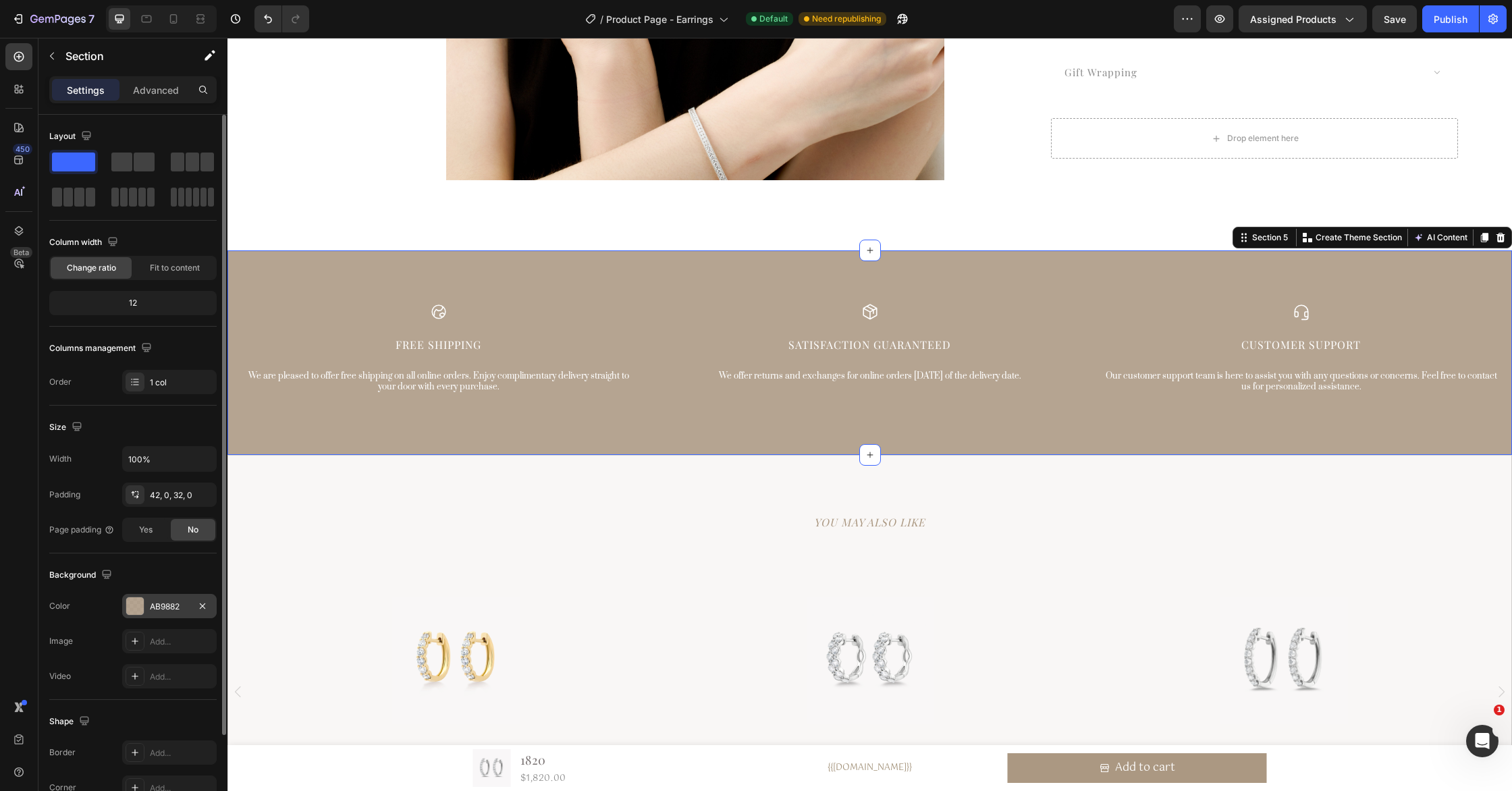
click at [138, 603] on div at bounding box center [135, 606] width 17 height 17
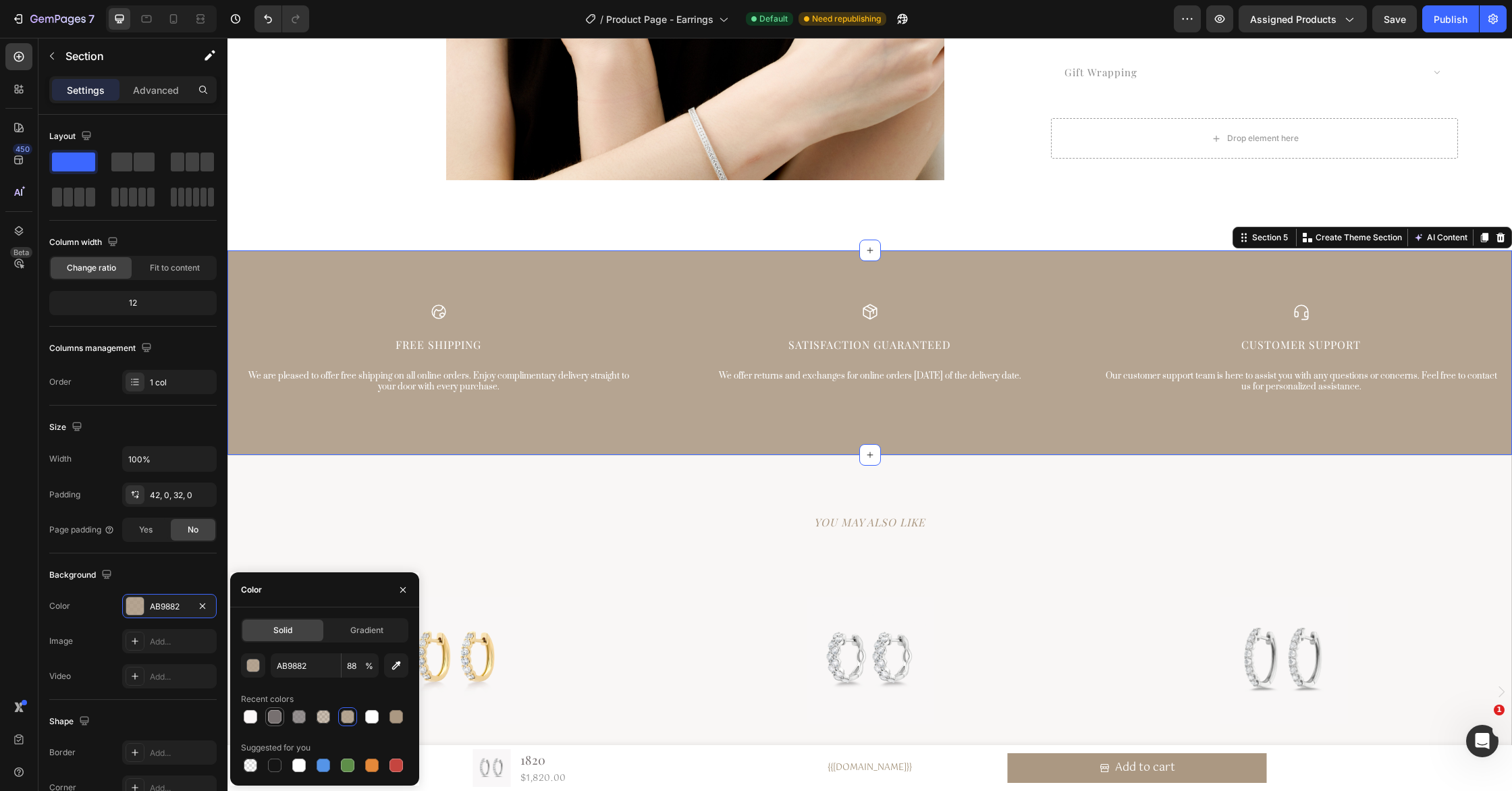
click at [278, 719] on div at bounding box center [275, 716] width 13 height 13
type input "777070"
type input "100"
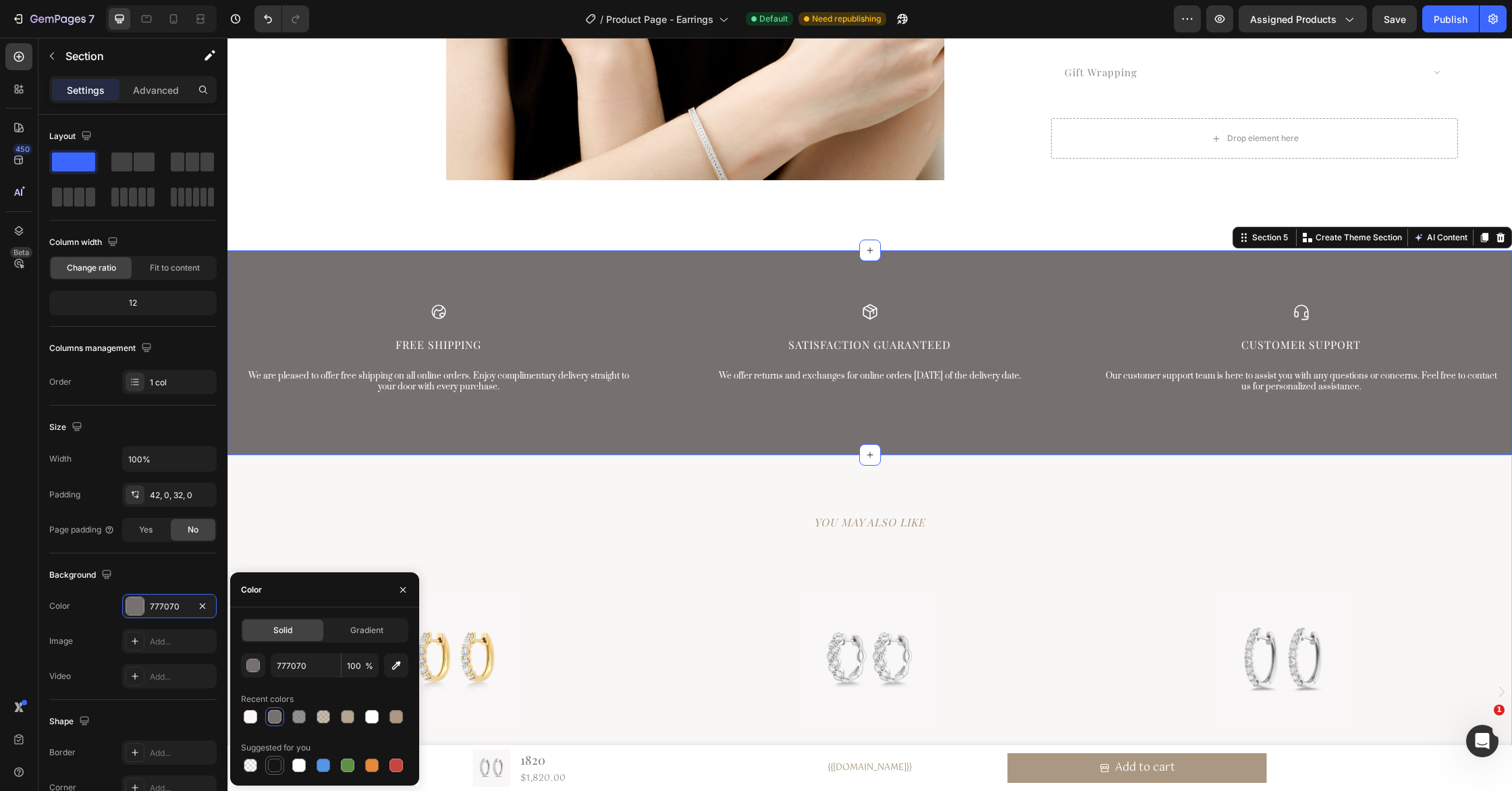
click at [278, 761] on div at bounding box center [275, 765] width 13 height 13
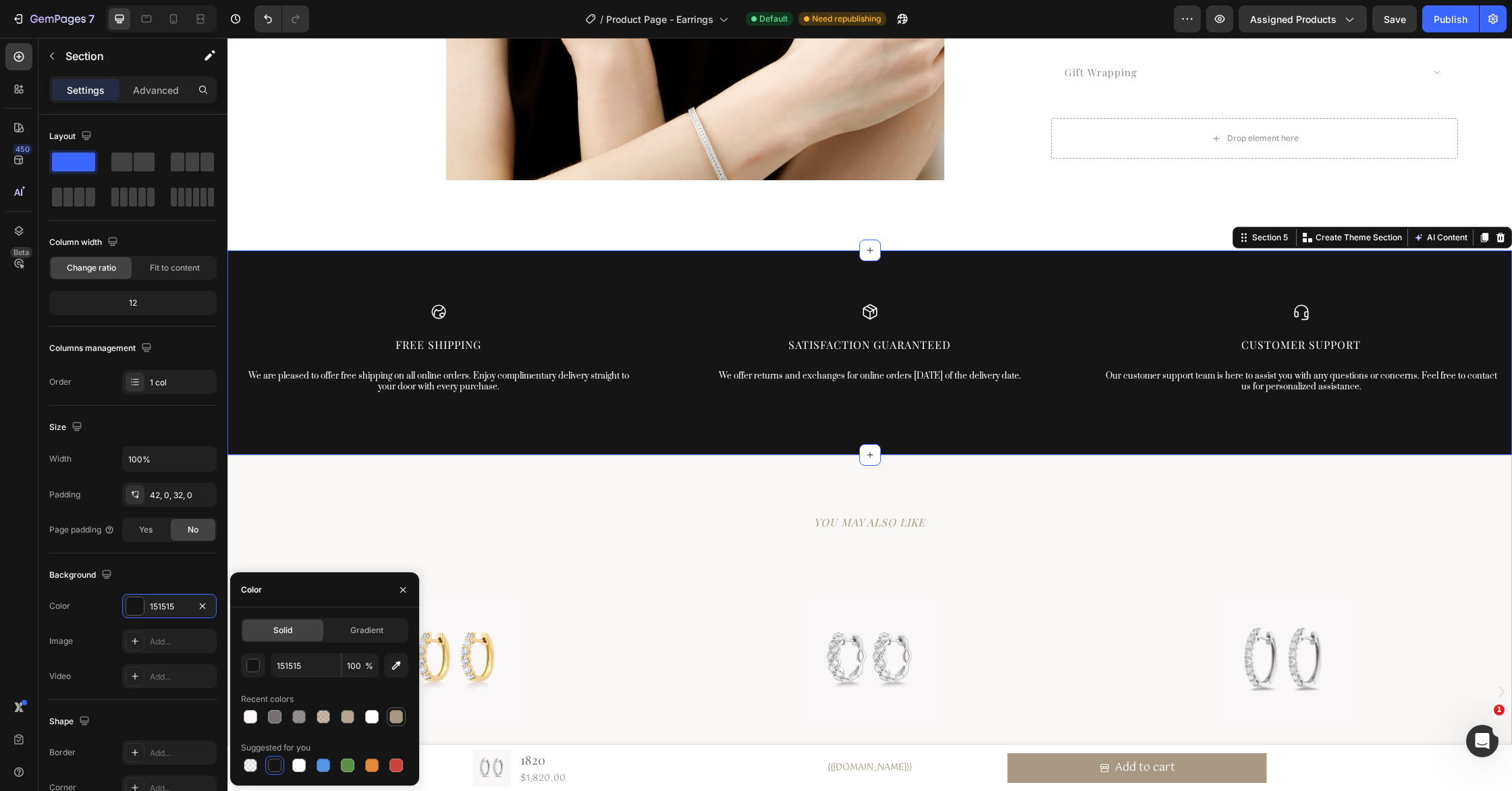
click at [398, 722] on div at bounding box center [395, 716] width 13 height 13
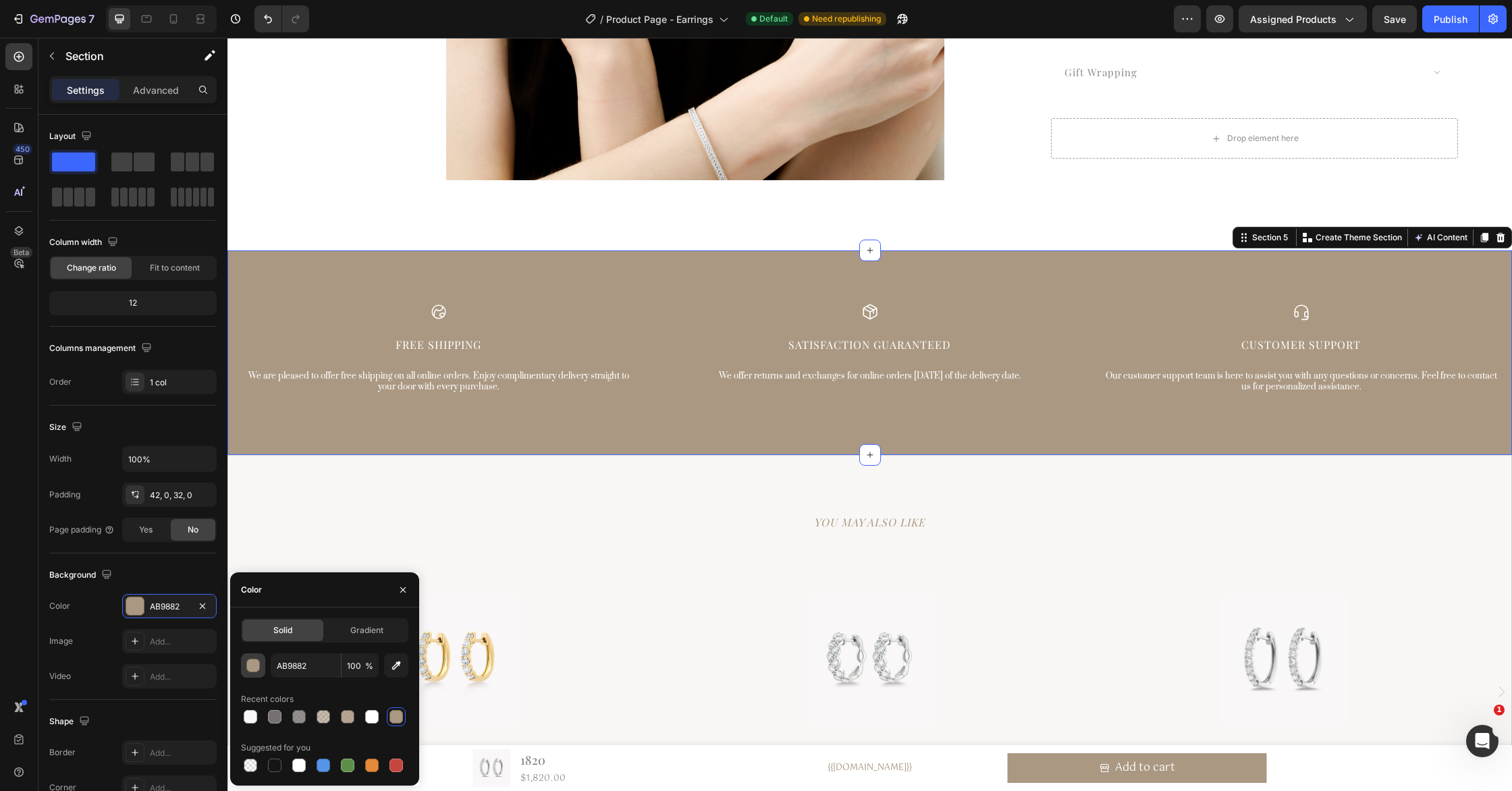
click at [253, 666] on div "button" at bounding box center [253, 665] width 13 height 13
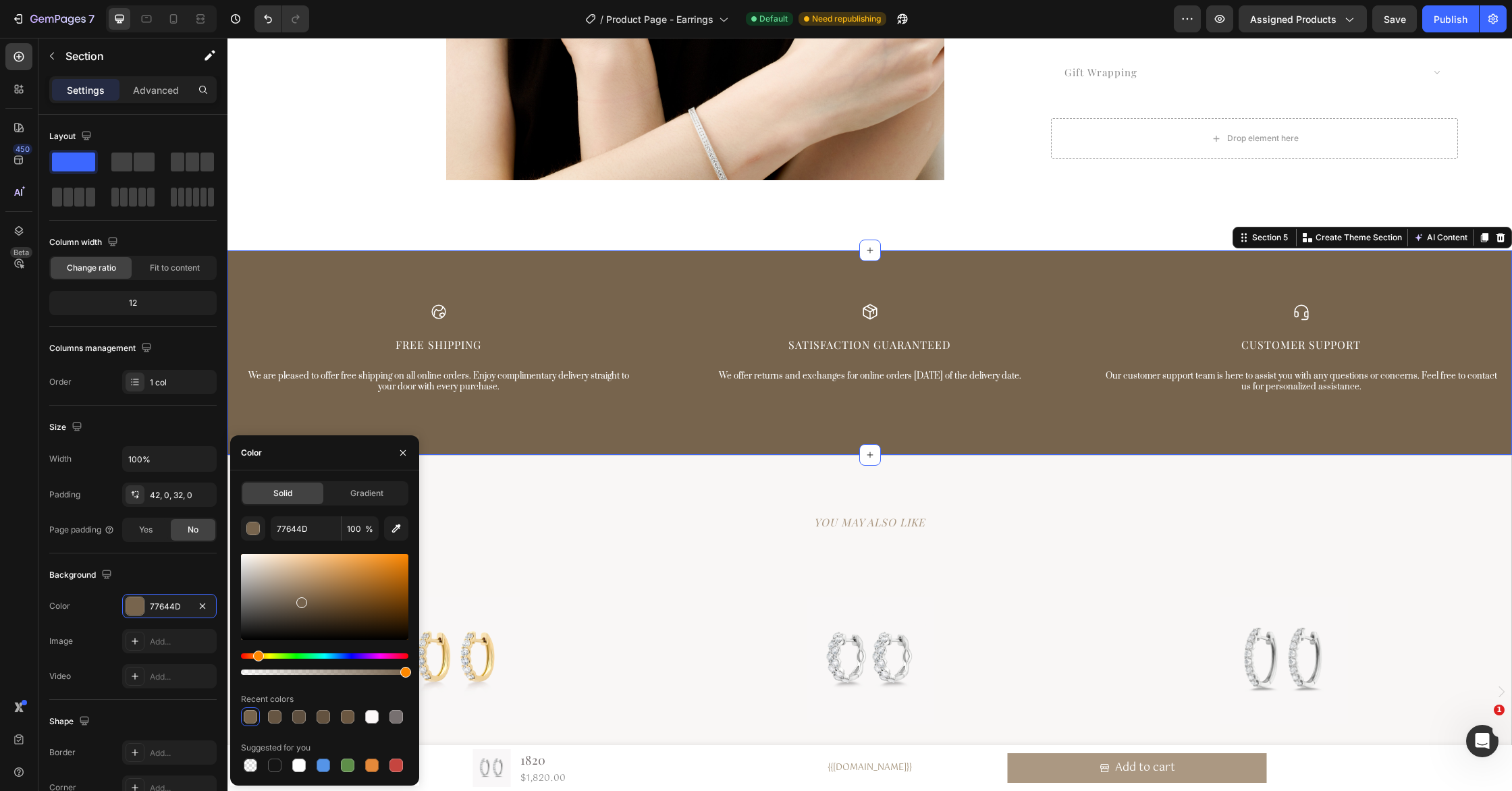
drag, startPoint x: 286, startPoint y: 587, endPoint x: 300, endPoint y: 600, distance: 19.1
click at [300, 600] on div at bounding box center [302, 603] width 11 height 11
type input "75624C"
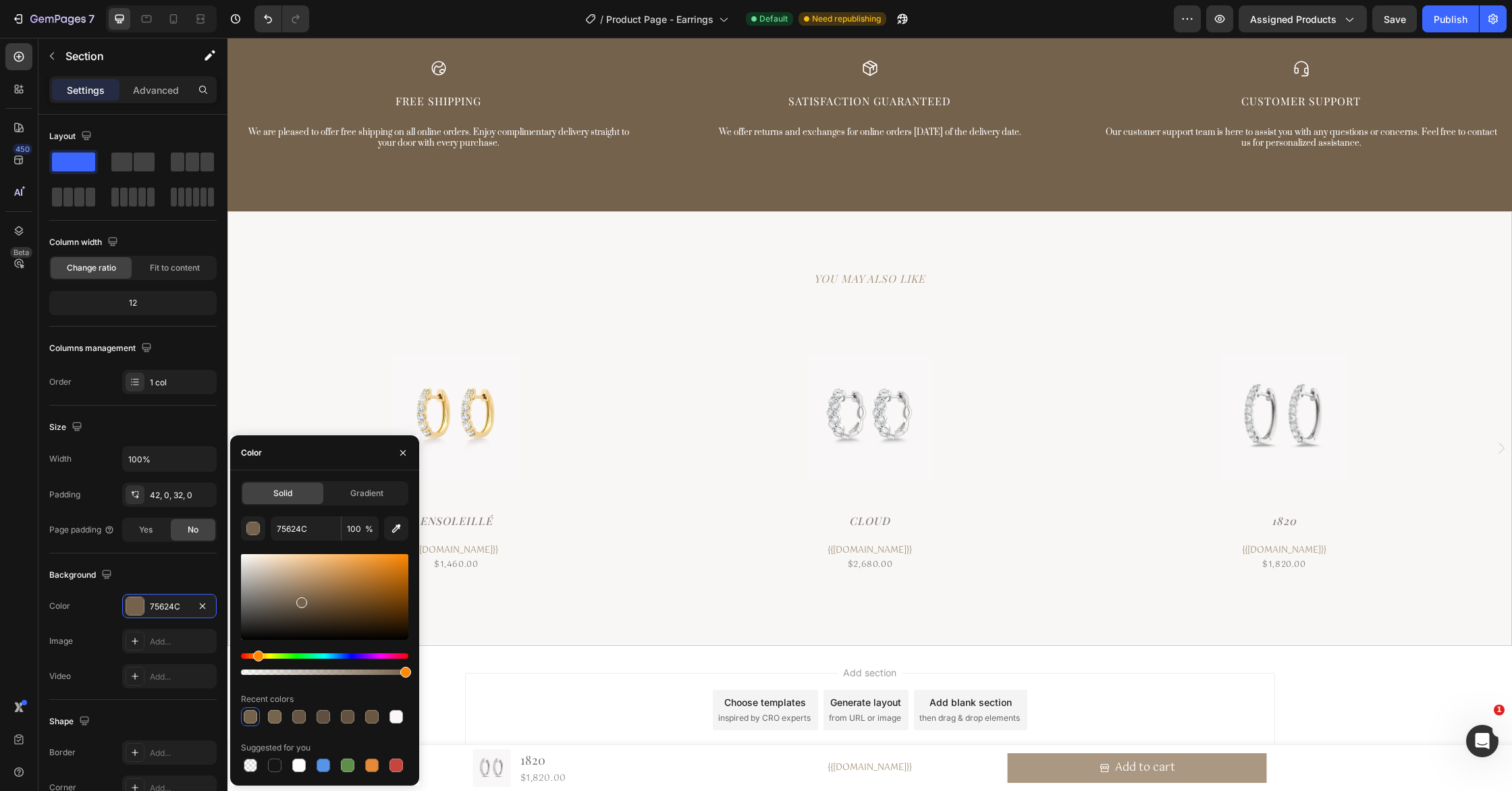
scroll to position [4487, 0]
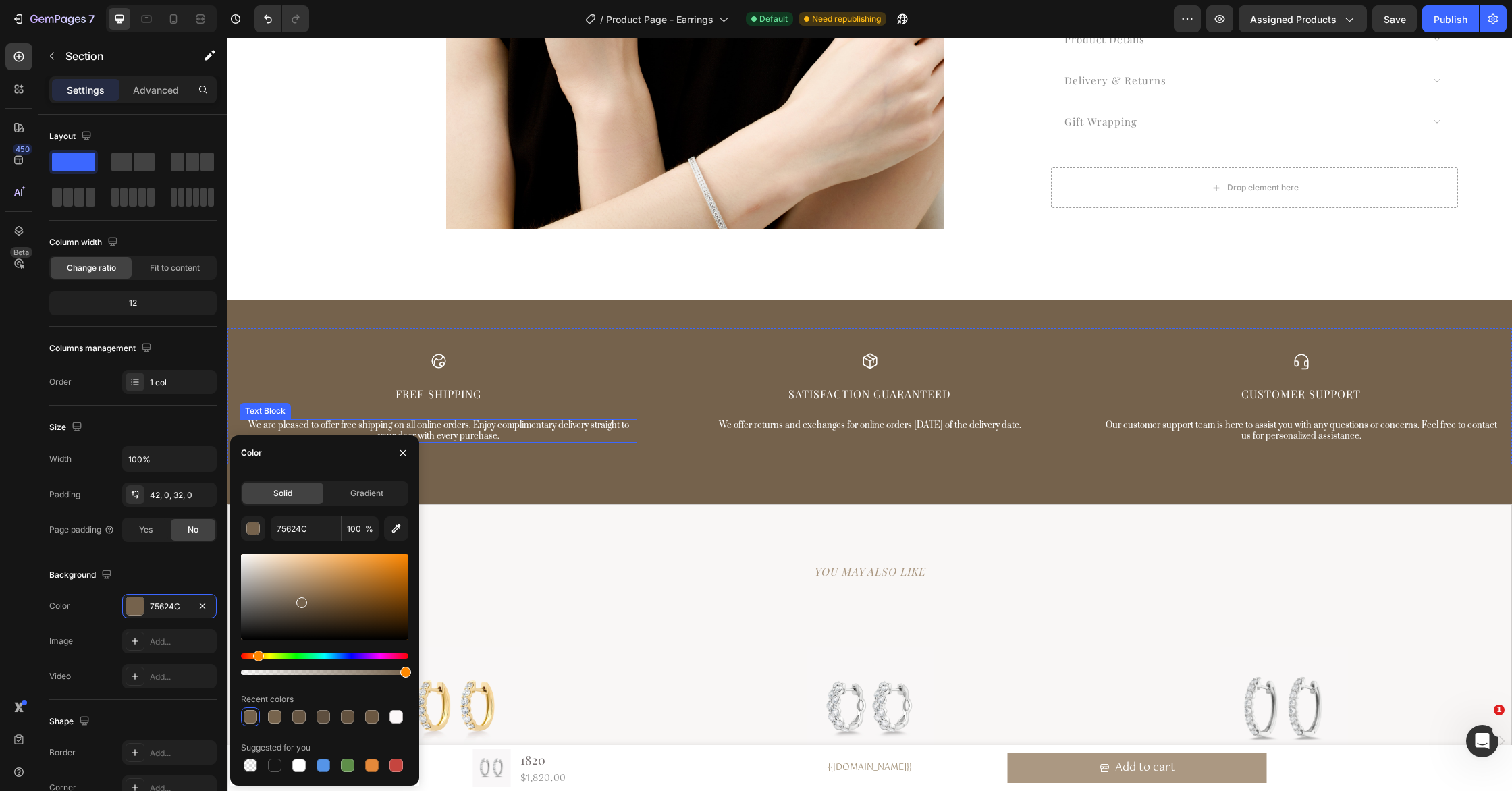
click at [526, 425] on p "We are pleased to offer free shipping on all online orders. Enjoy complimentary…" at bounding box center [438, 431] width 395 height 21
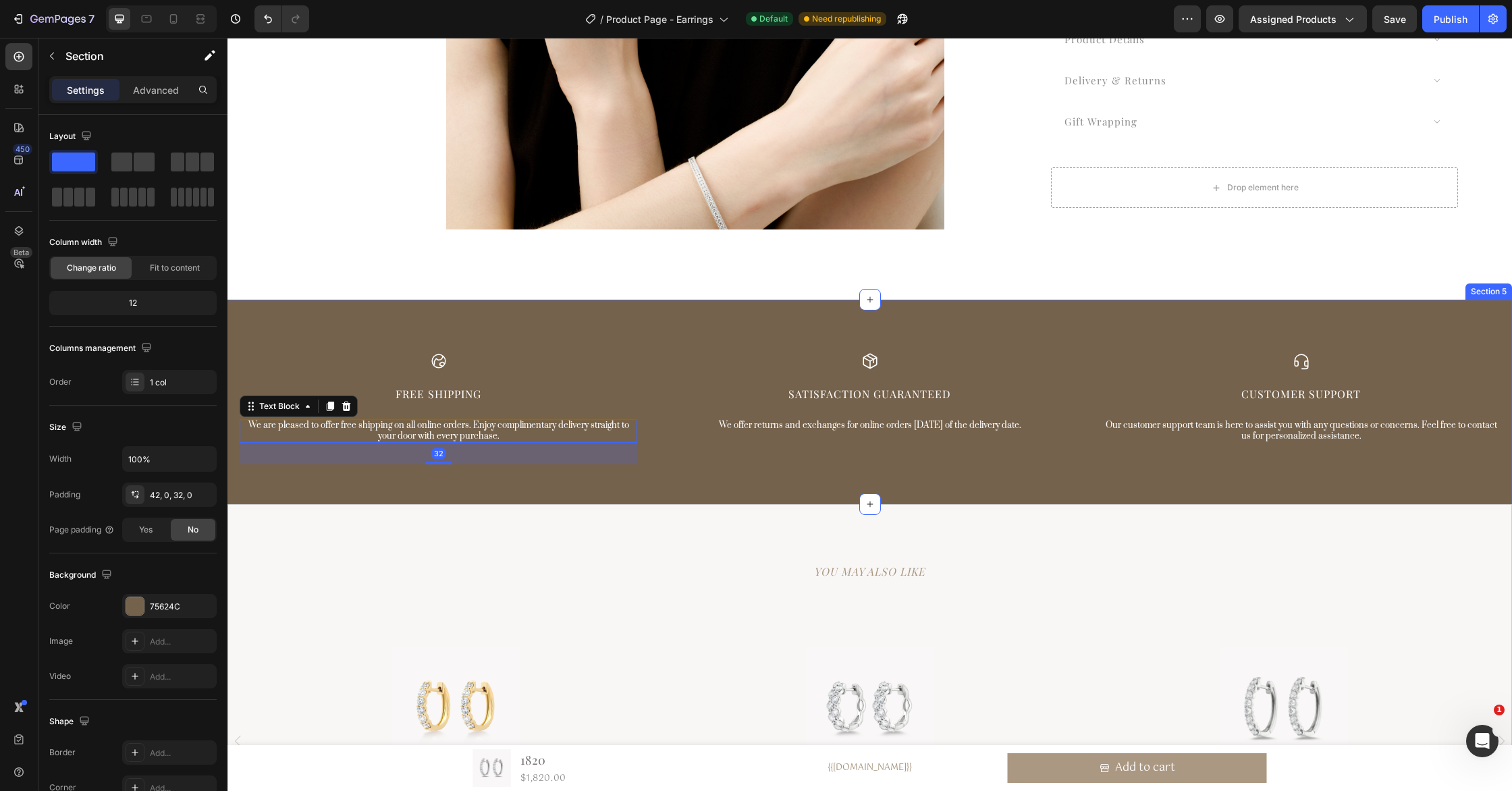
click at [637, 484] on div "Icon Free Shipping Text Block We are pleased to offer free shipping on all onli…" at bounding box center [869, 402] width 1284 height 205
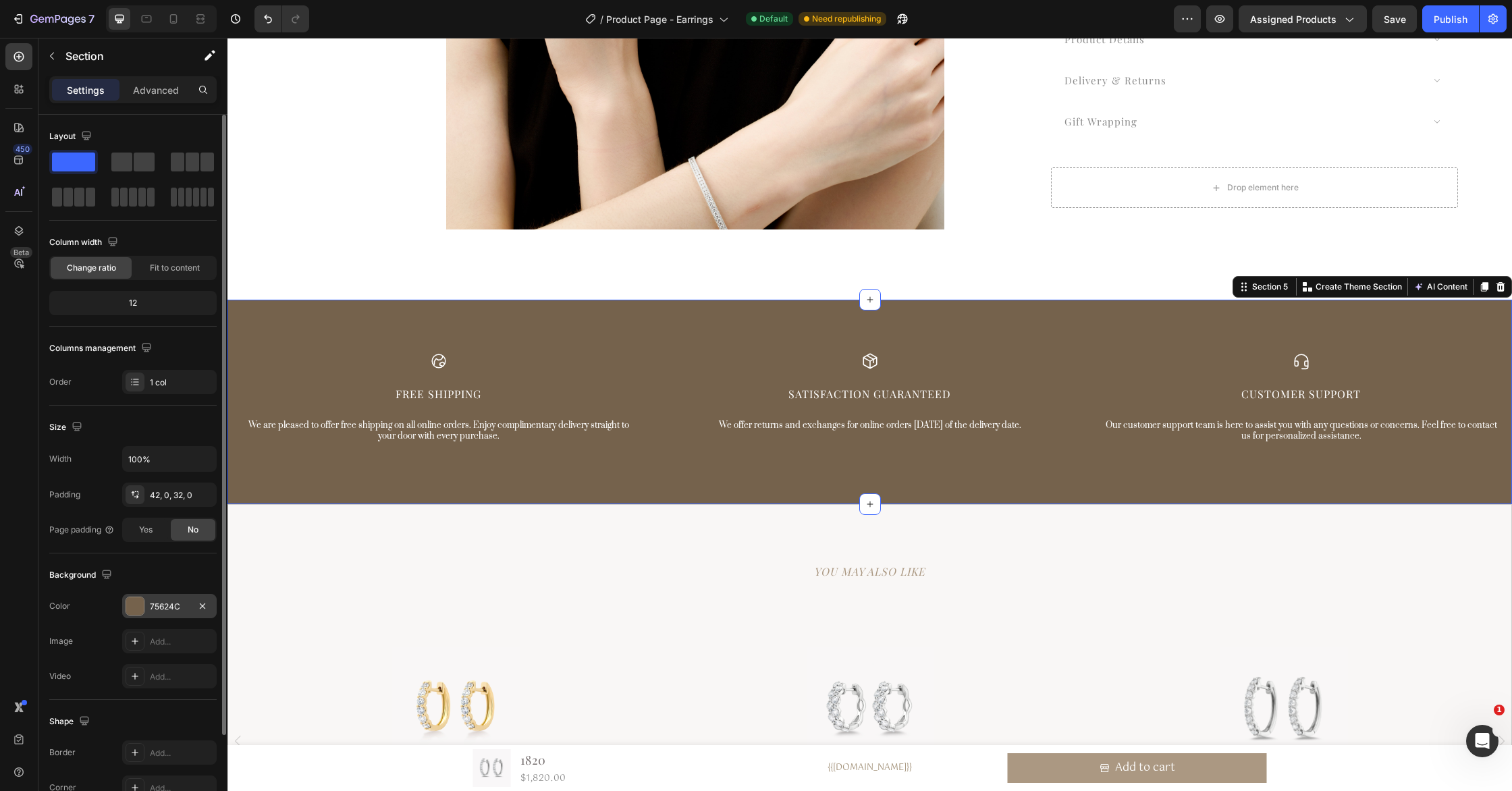
click at [157, 598] on div "75624C" at bounding box center [169, 606] width 94 height 24
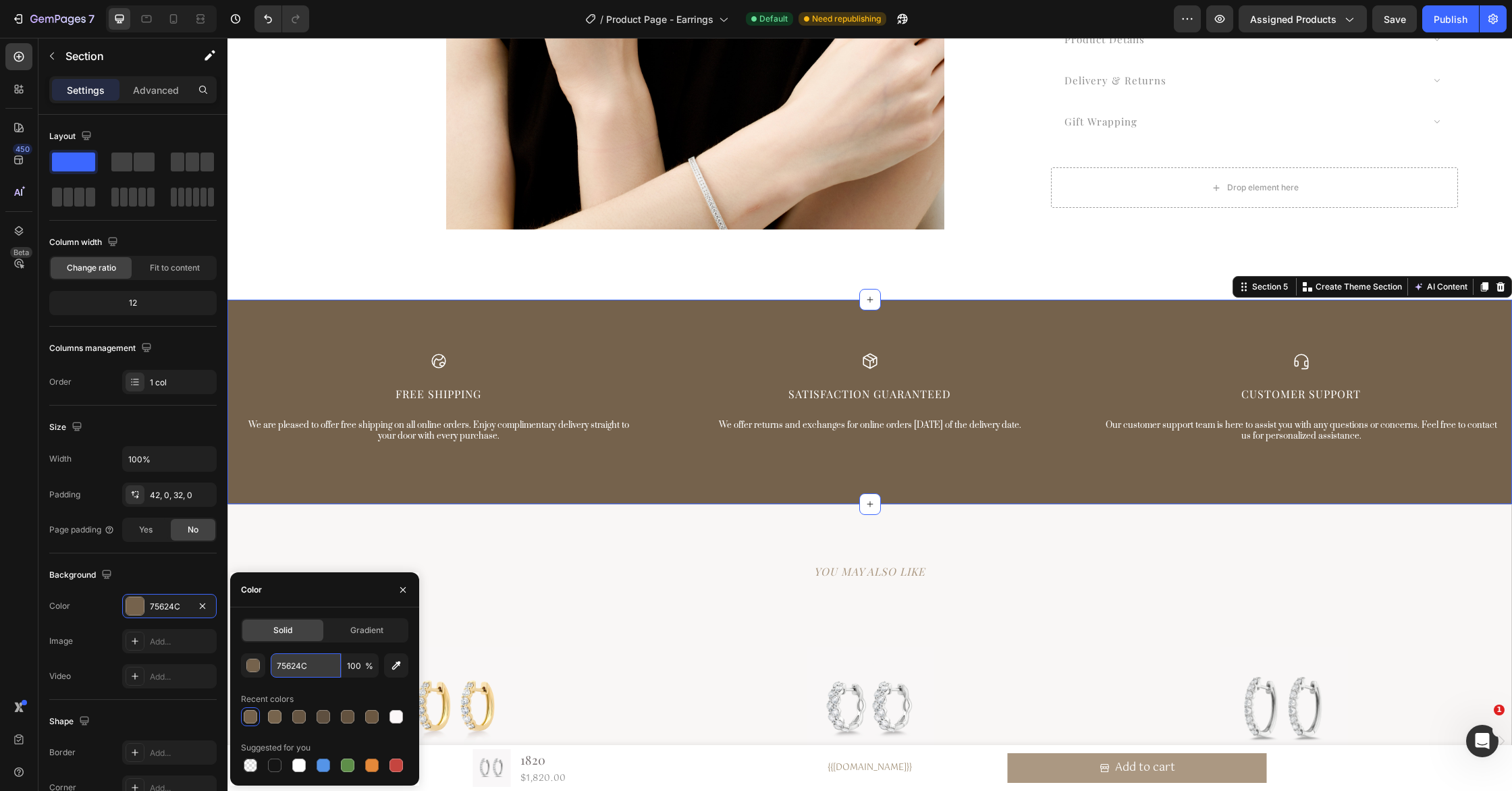
click at [316, 671] on input "75624C" at bounding box center [305, 665] width 70 height 24
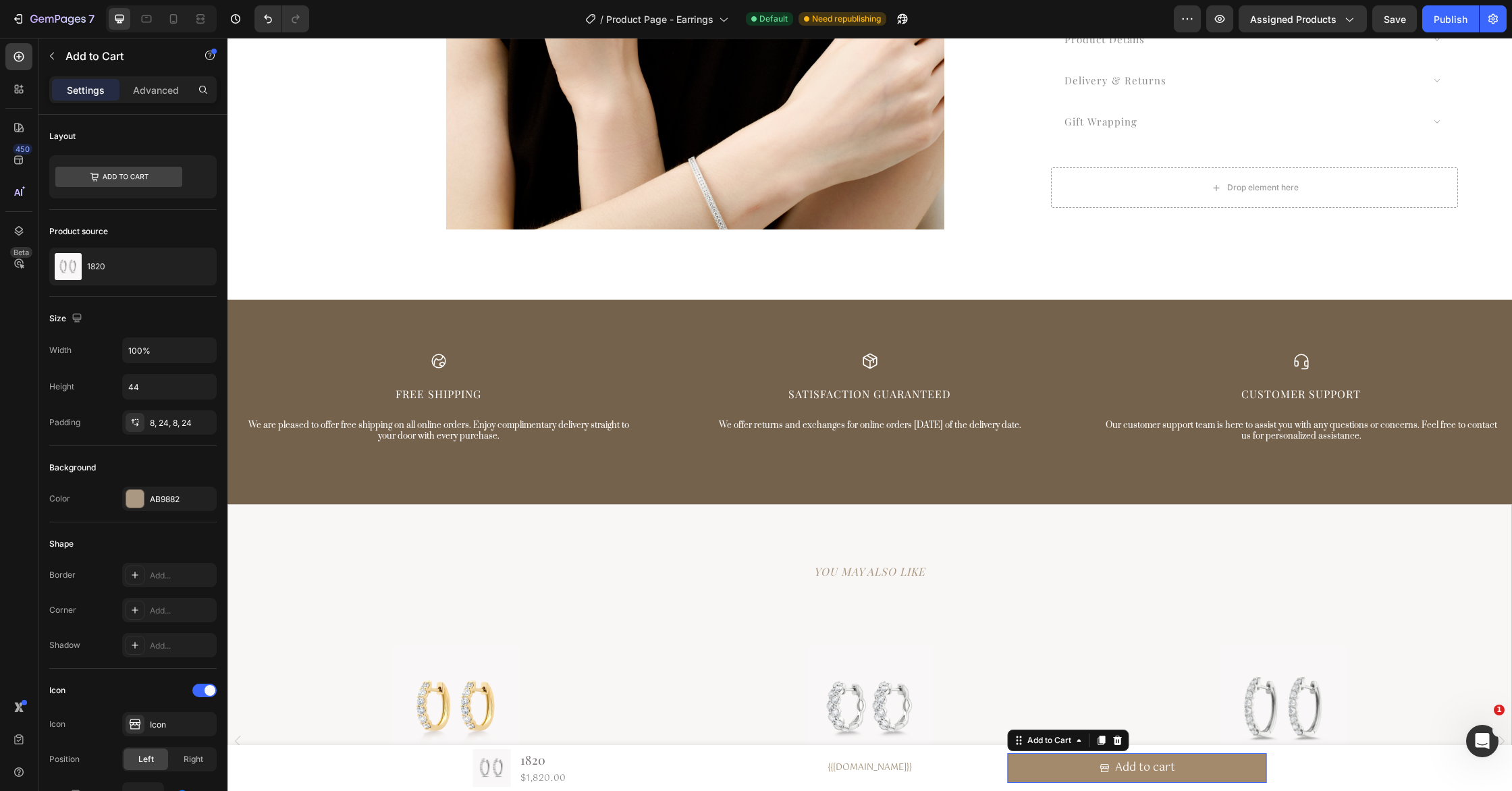
click at [1035, 775] on button "Add to cart" at bounding box center [1137, 768] width 259 height 30
click at [173, 504] on div "AB9882" at bounding box center [169, 499] width 39 height 12
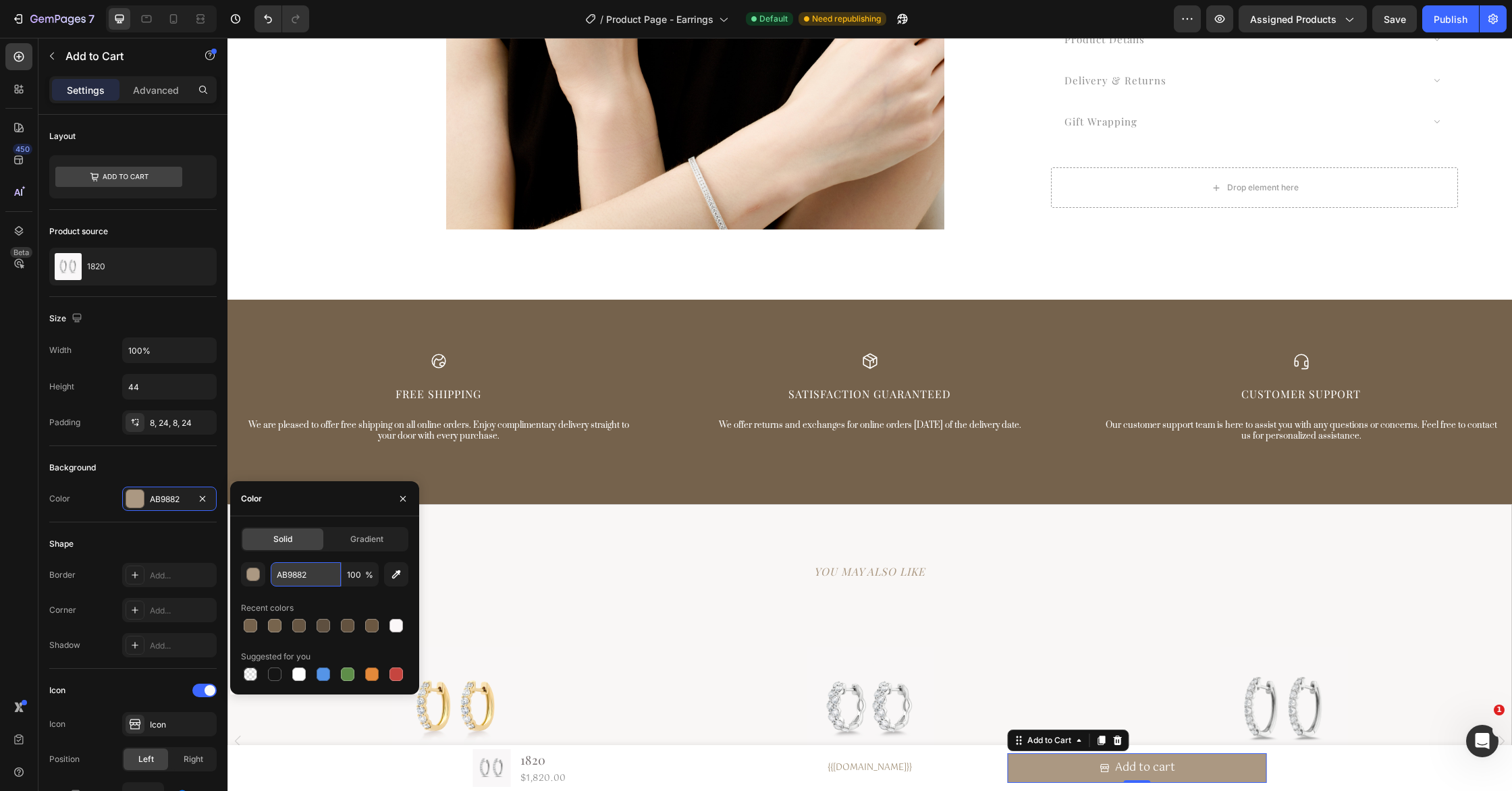
click at [316, 572] on input "AB9882" at bounding box center [305, 574] width 70 height 24
paste input "75624C"
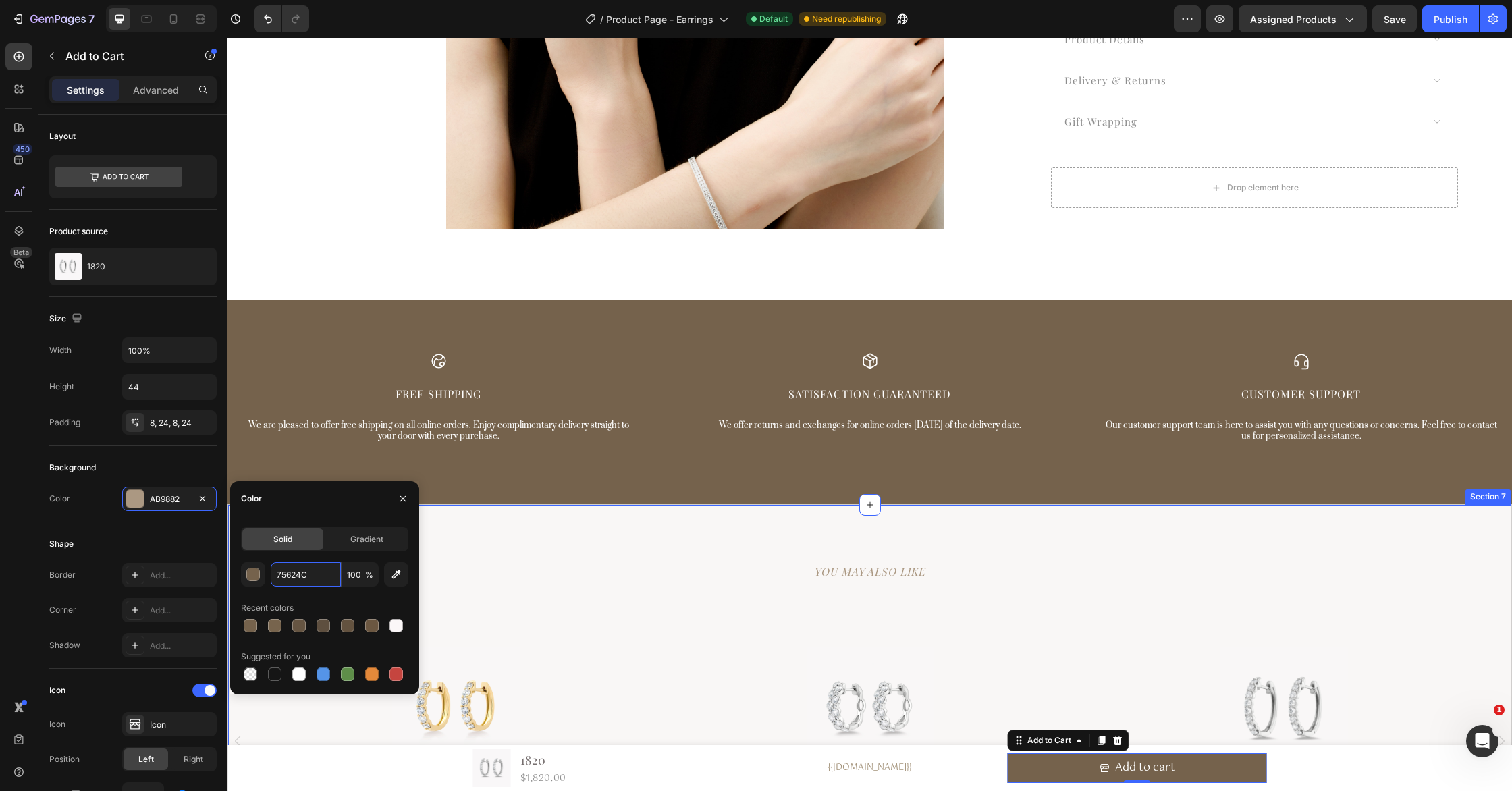
type input "AB9882"
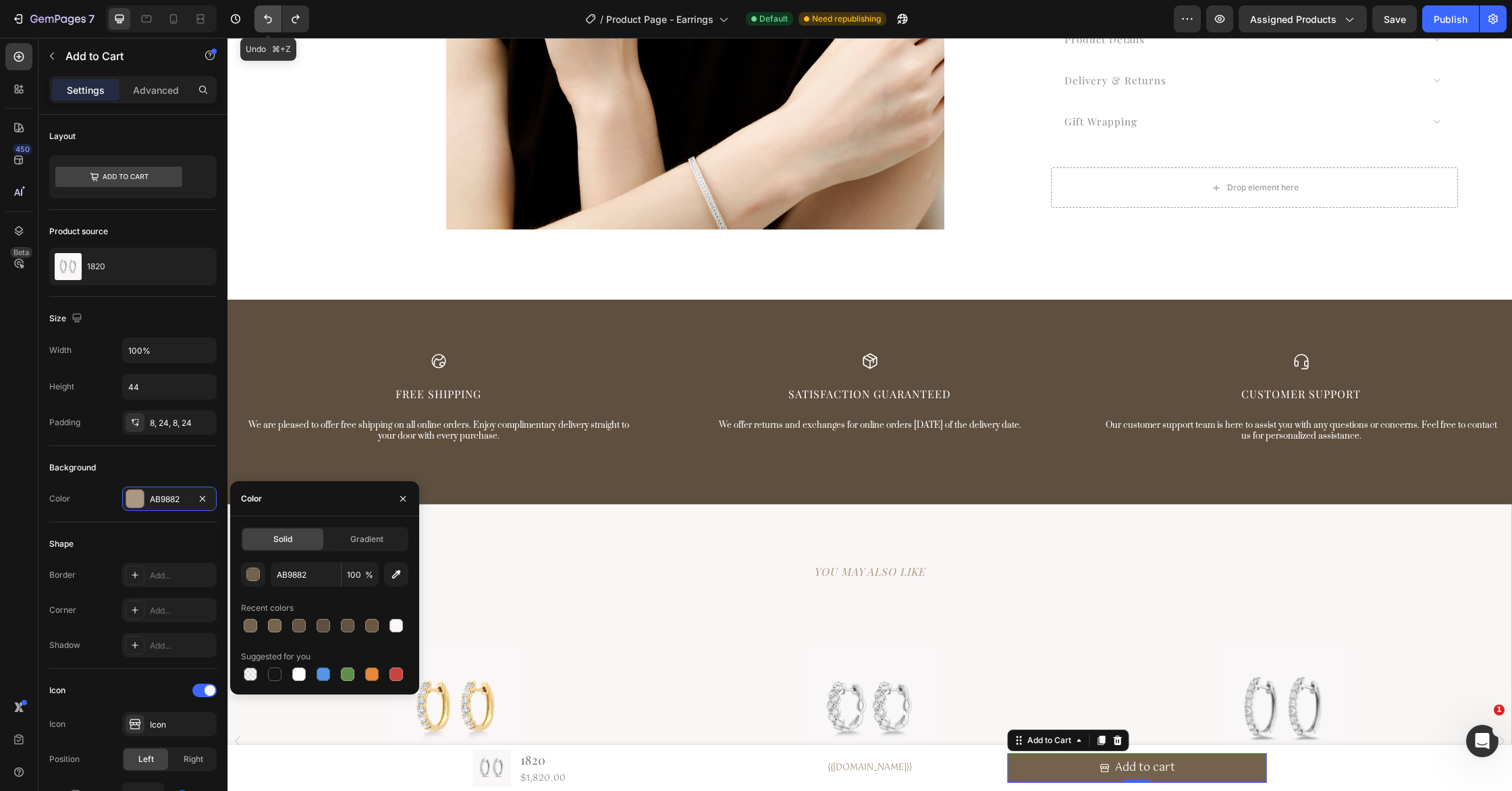
click at [259, 19] on button "Undo/Redo" at bounding box center [268, 19] width 27 height 27
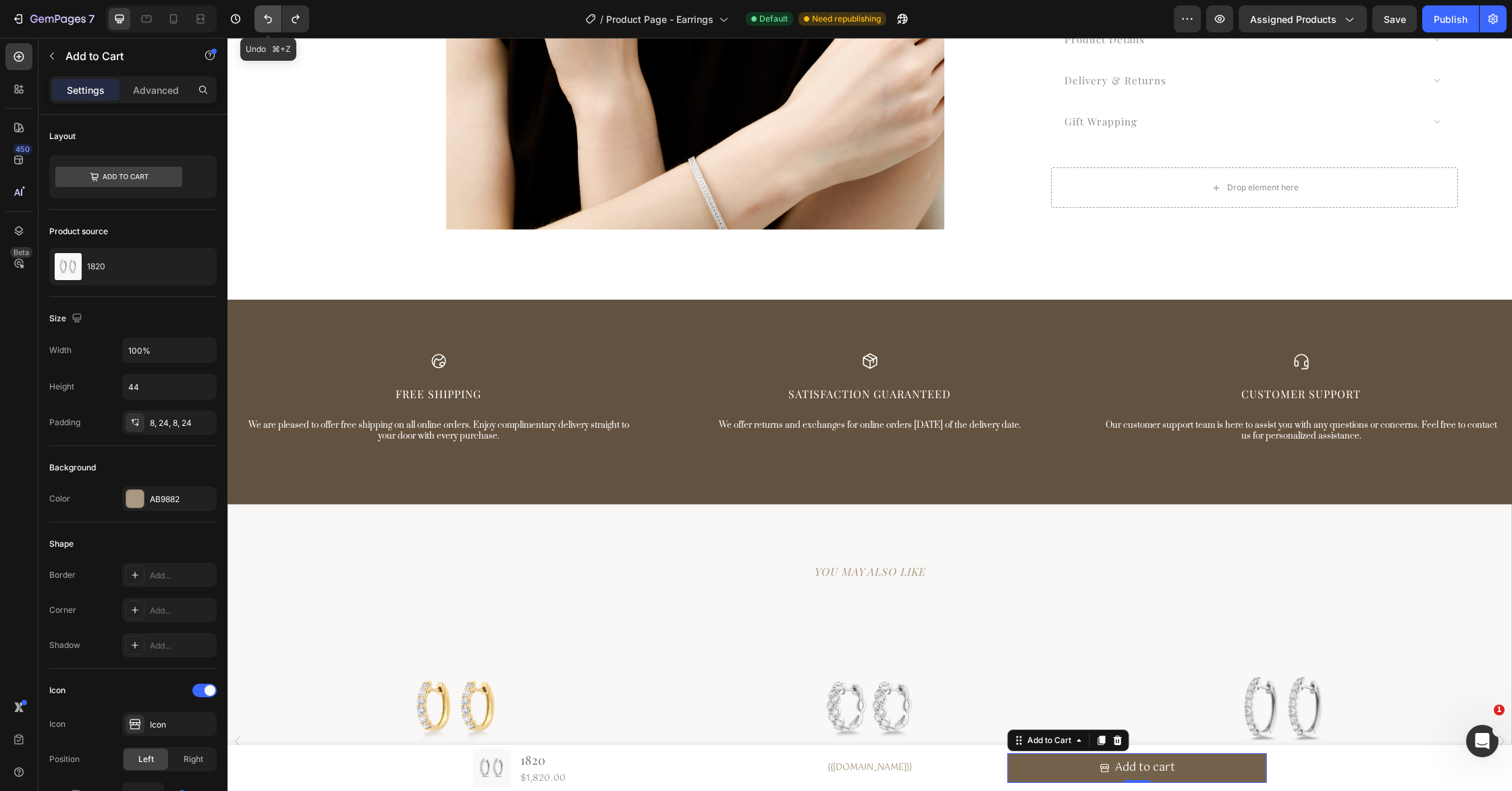
click at [264, 17] on icon "Undo/Redo" at bounding box center [268, 19] width 8 height 9
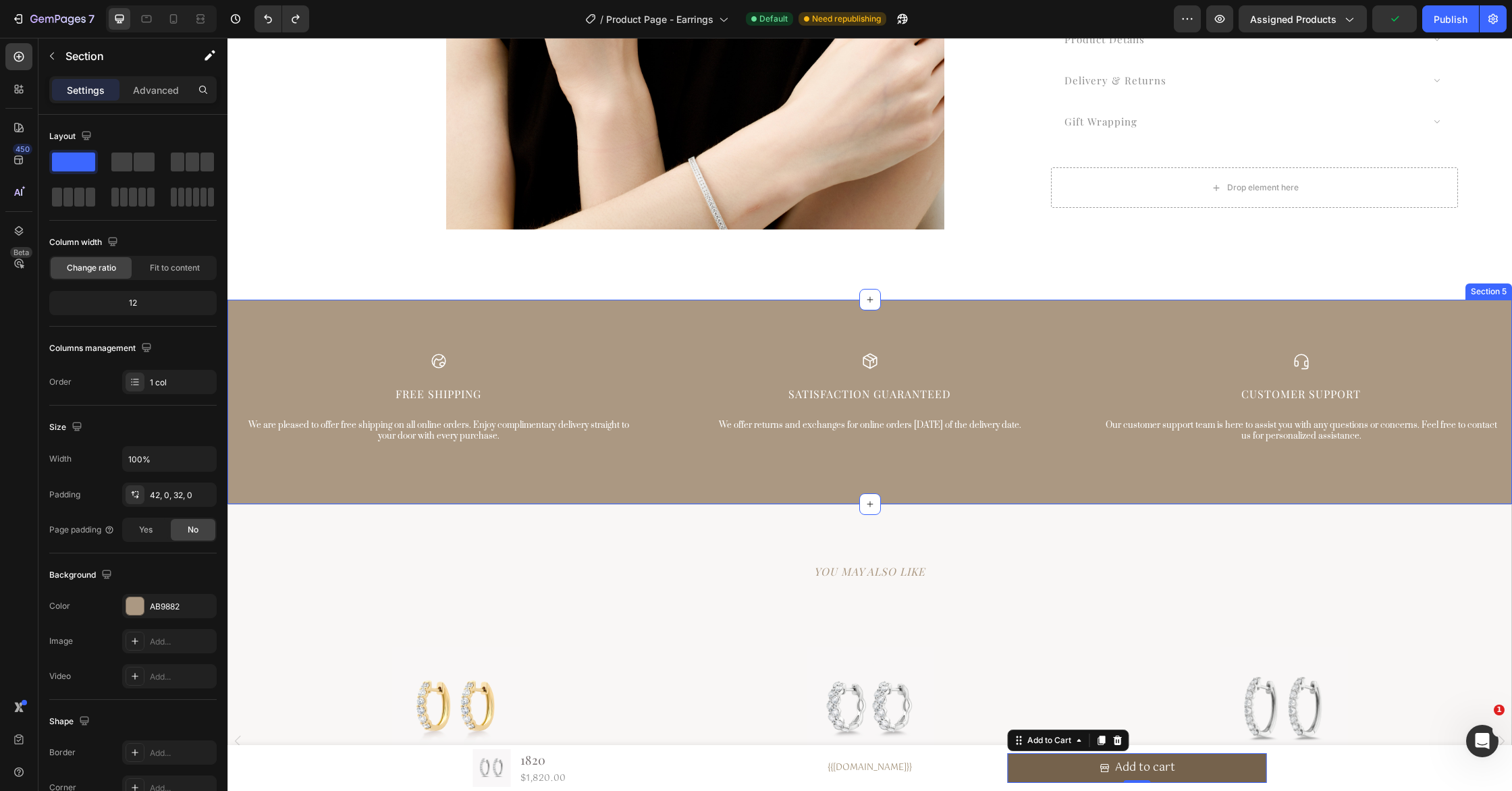
click at [679, 318] on div "Icon Free Shipping Text Block We are pleased to offer free shipping on all onli…" at bounding box center [869, 402] width 1284 height 205
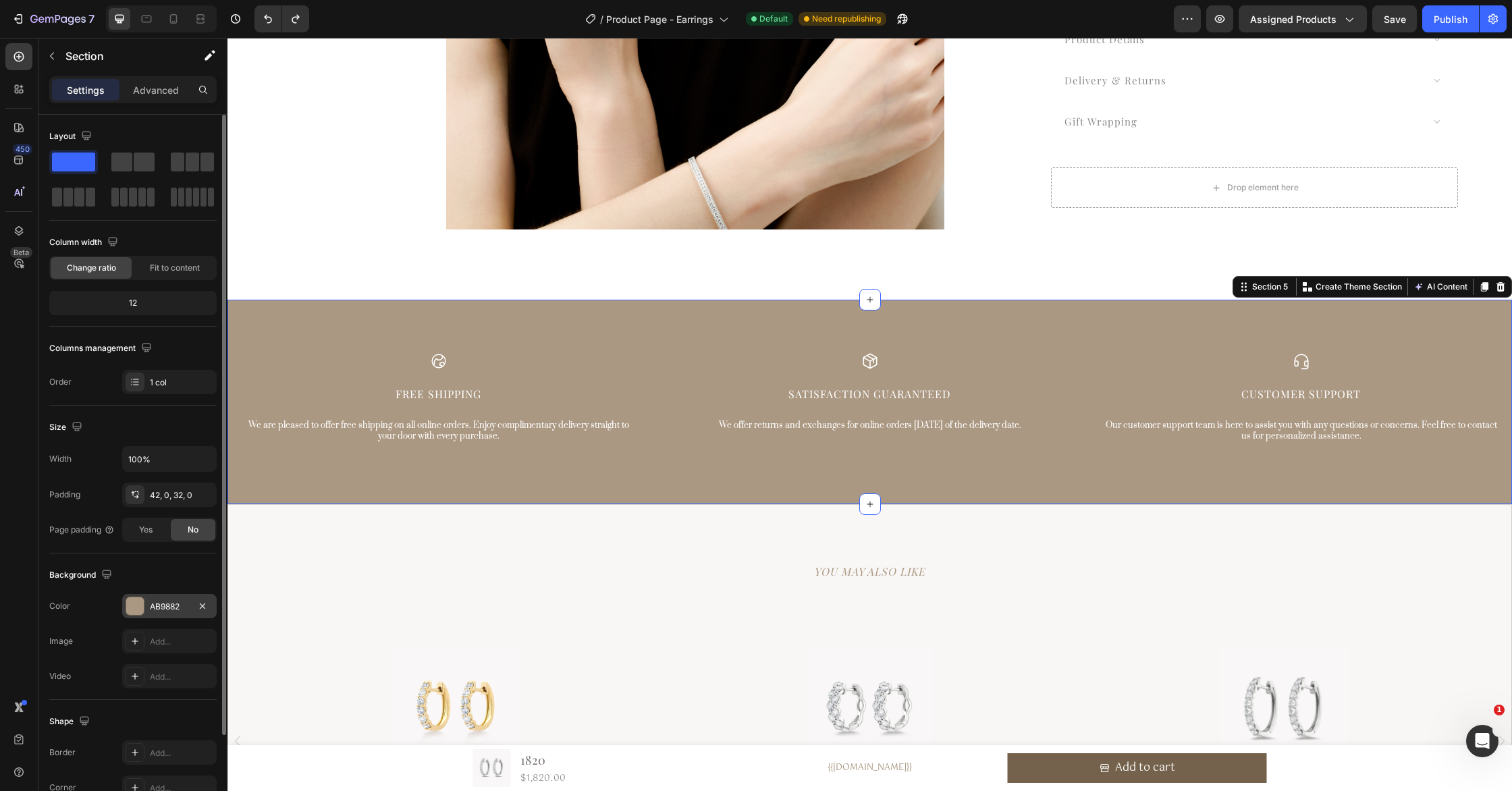
click at [176, 611] on div "AB9882" at bounding box center [169, 607] width 39 height 12
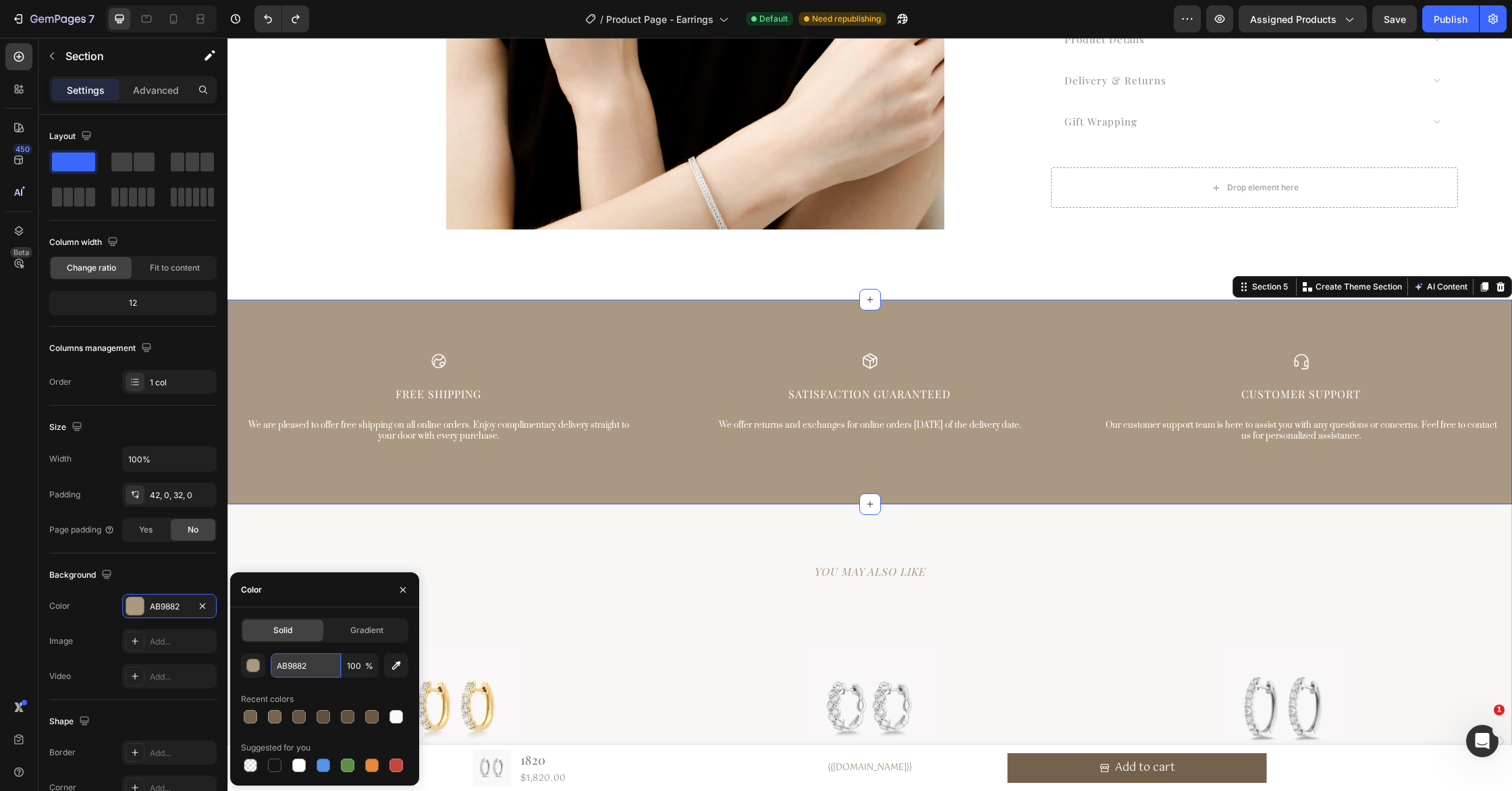
click at [330, 675] on input "AB9882" at bounding box center [305, 665] width 70 height 24
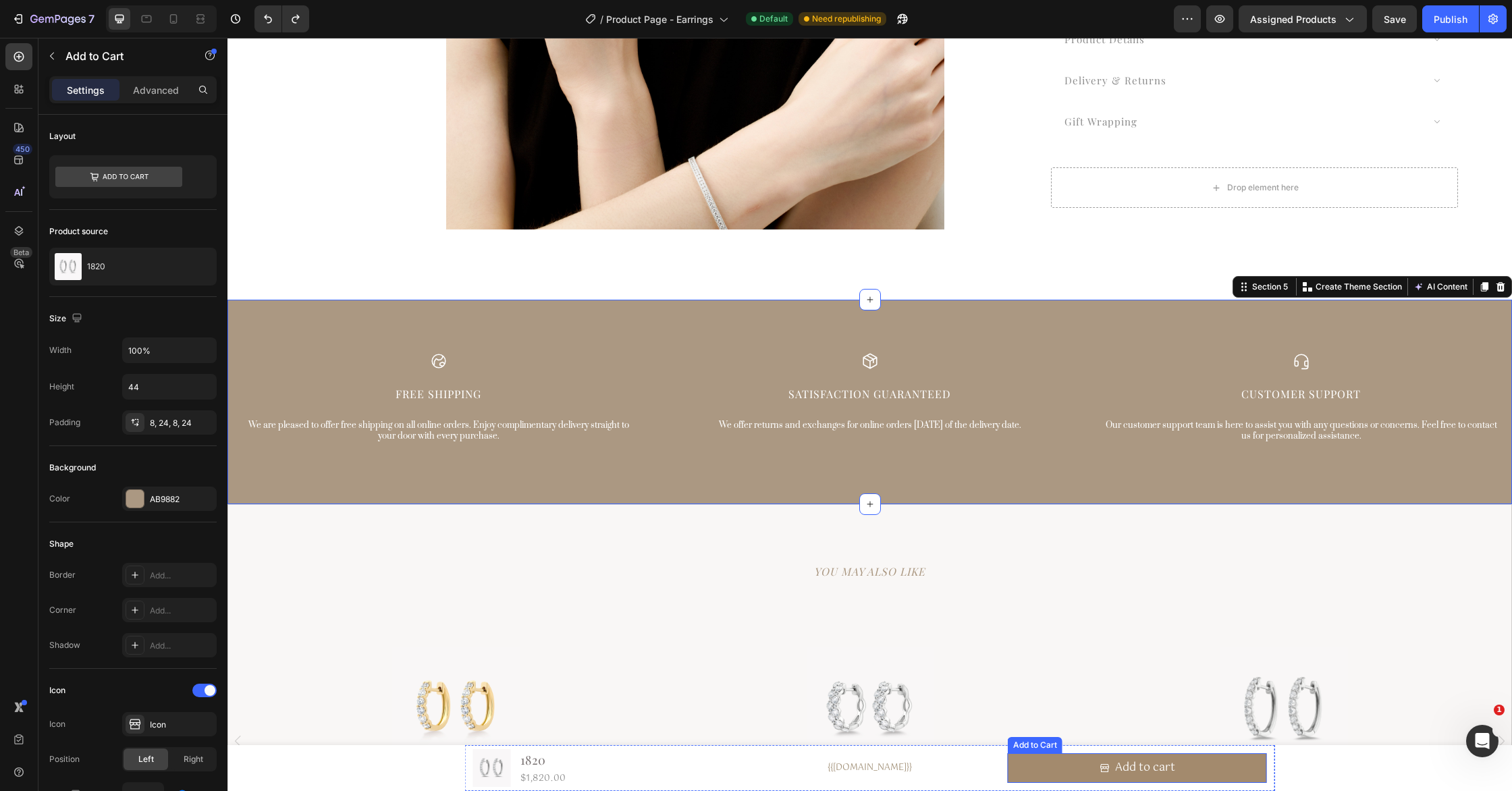
click at [1073, 765] on button "Add to cart" at bounding box center [1137, 768] width 259 height 30
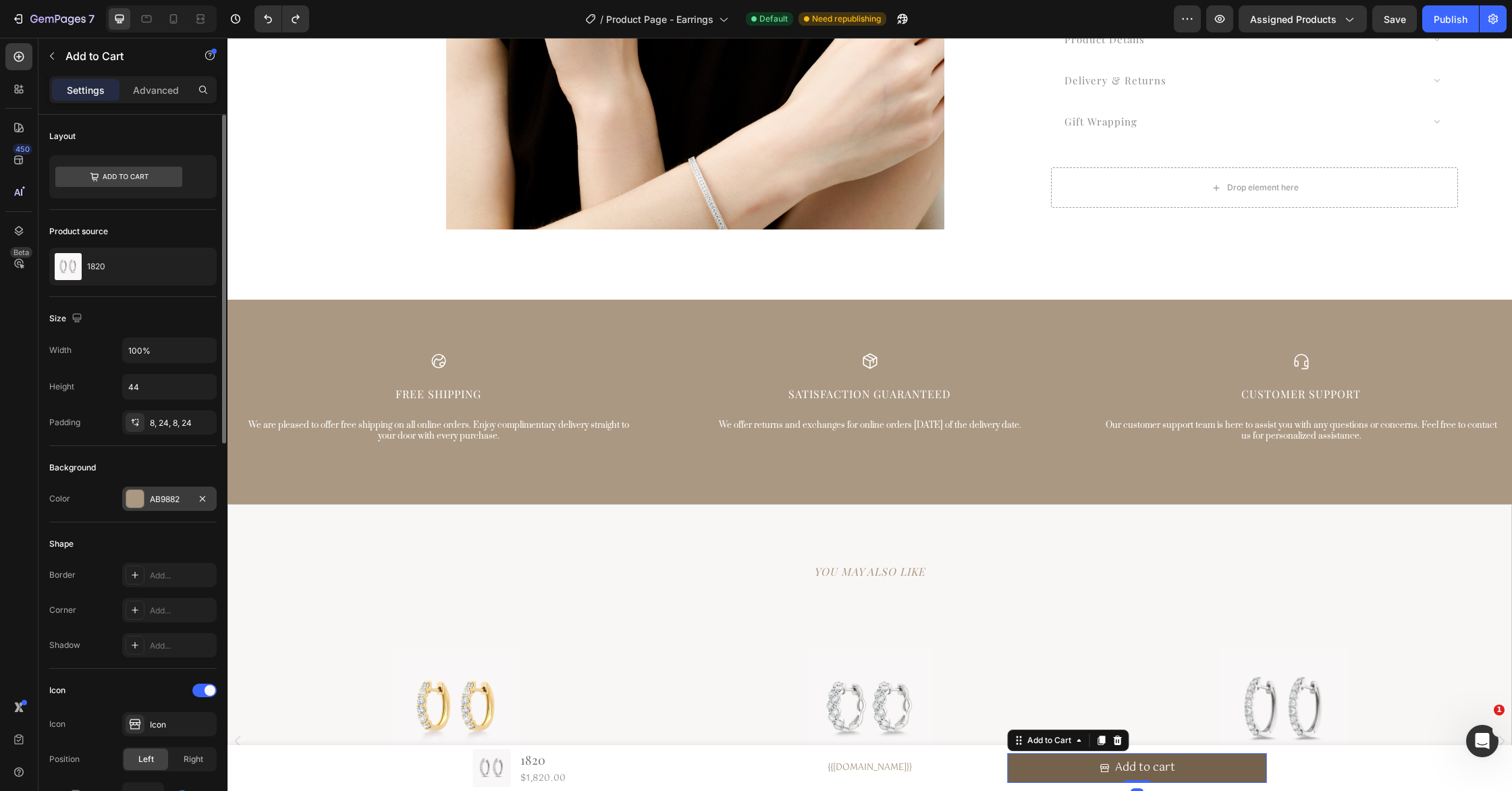
click at [182, 501] on div "AB9882" at bounding box center [169, 499] width 39 height 12
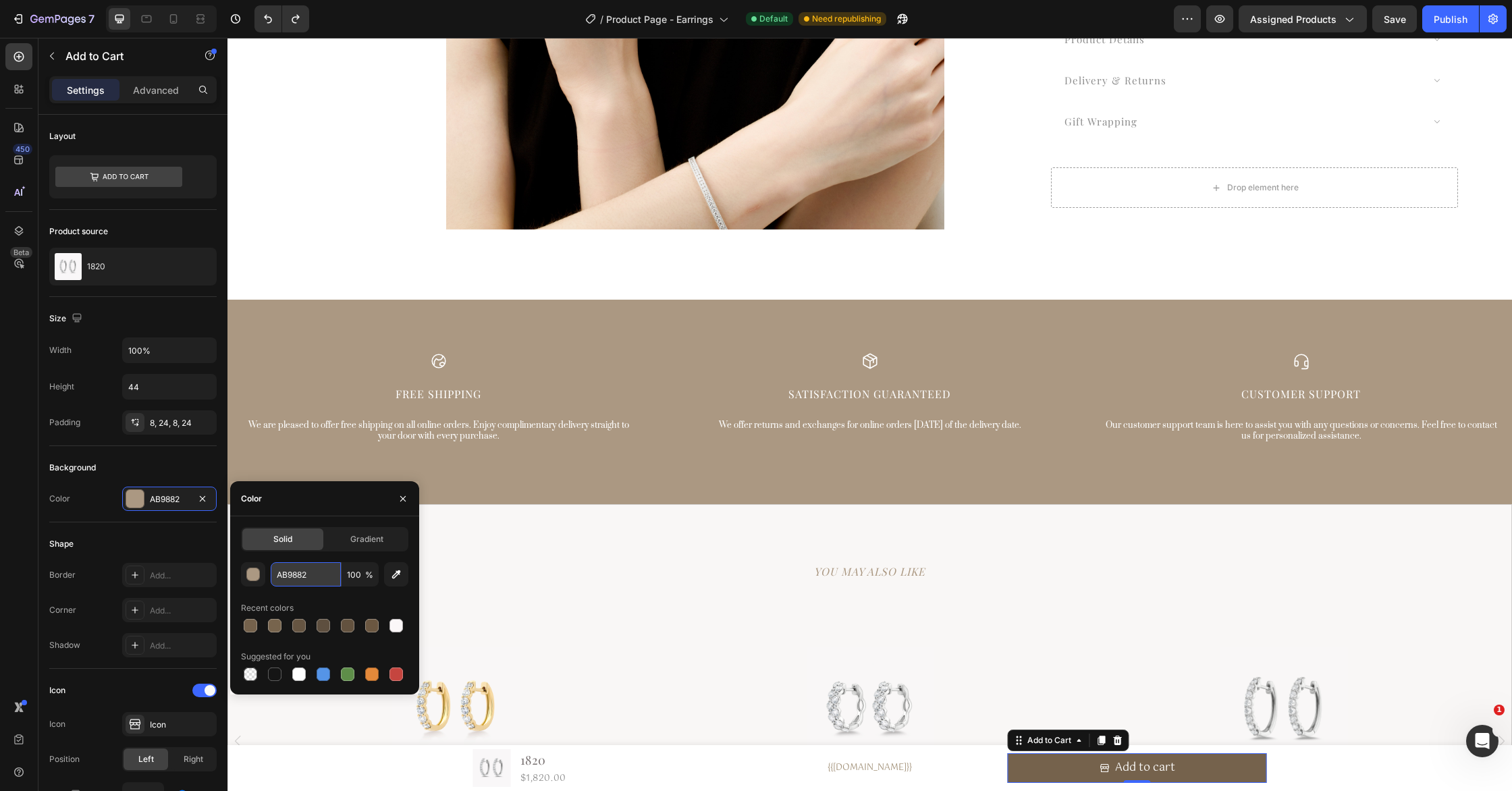
click at [323, 581] on input "AB9882" at bounding box center [305, 574] width 70 height 24
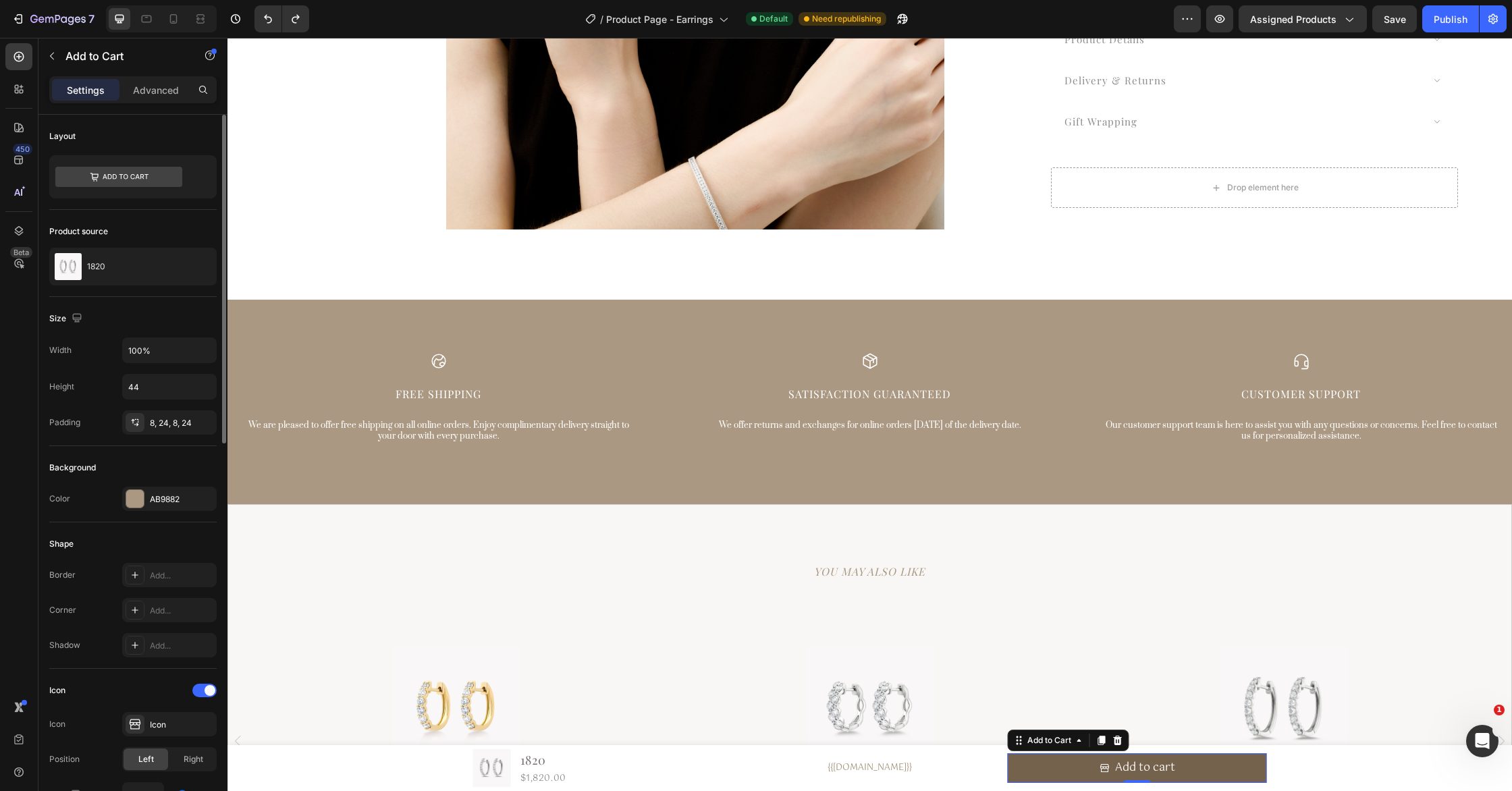
click at [178, 542] on div "Shape" at bounding box center [133, 545] width 167 height 22
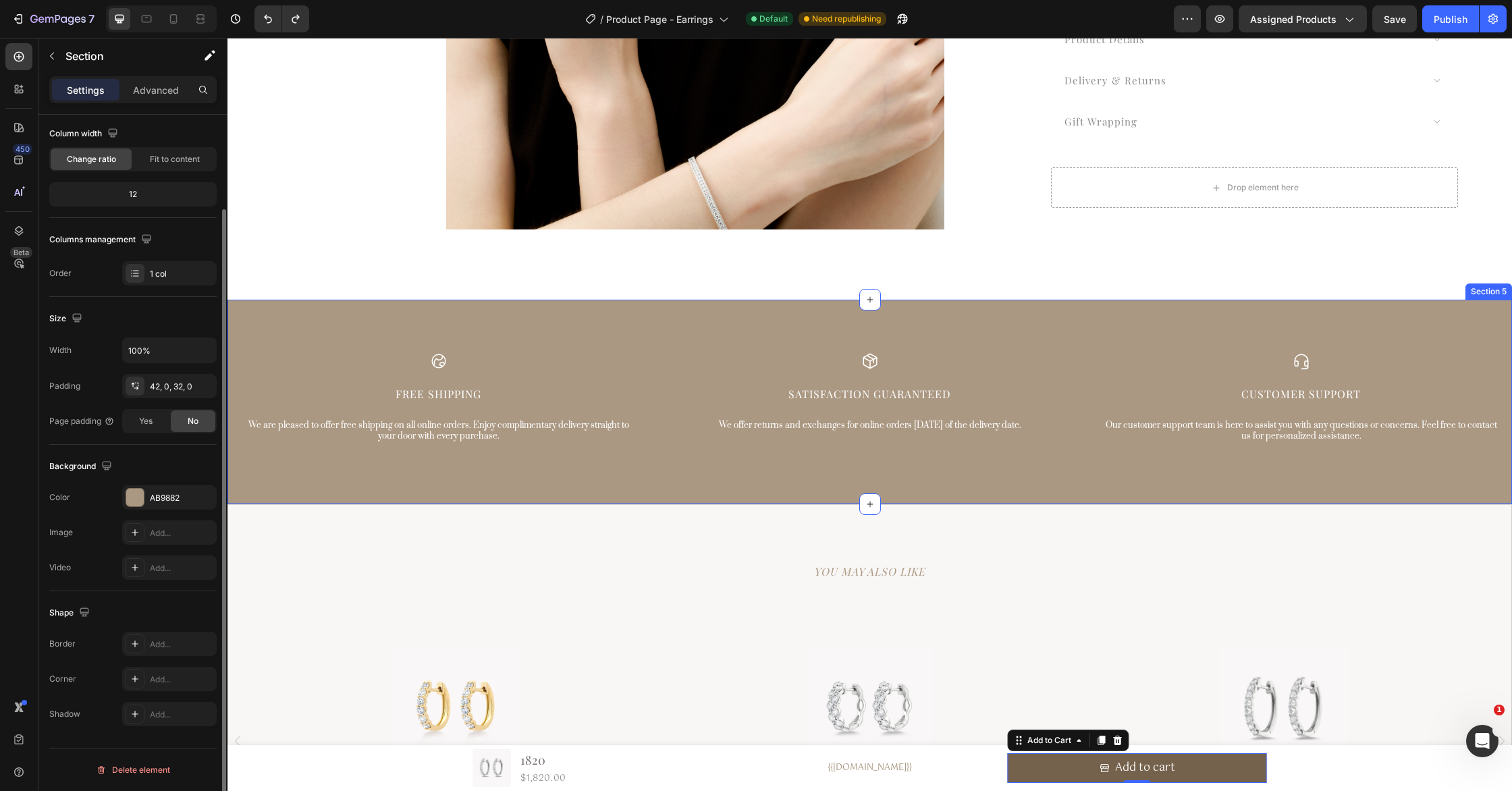
scroll to position [0, 0]
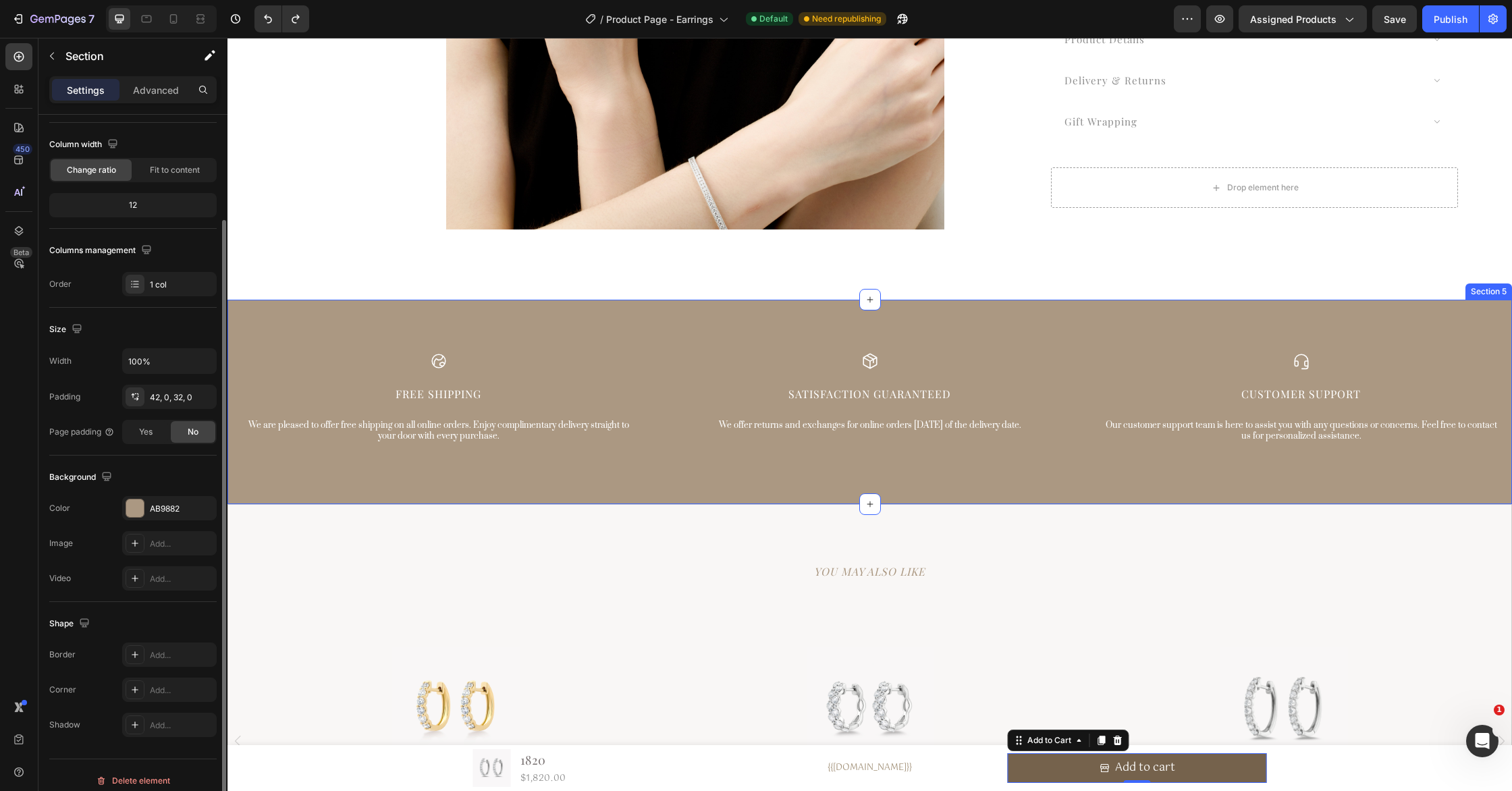
click at [1084, 468] on div "Icon Free Shipping Text Block We are pleased to offer free shipping on all onli…" at bounding box center [869, 405] width 1284 height 155
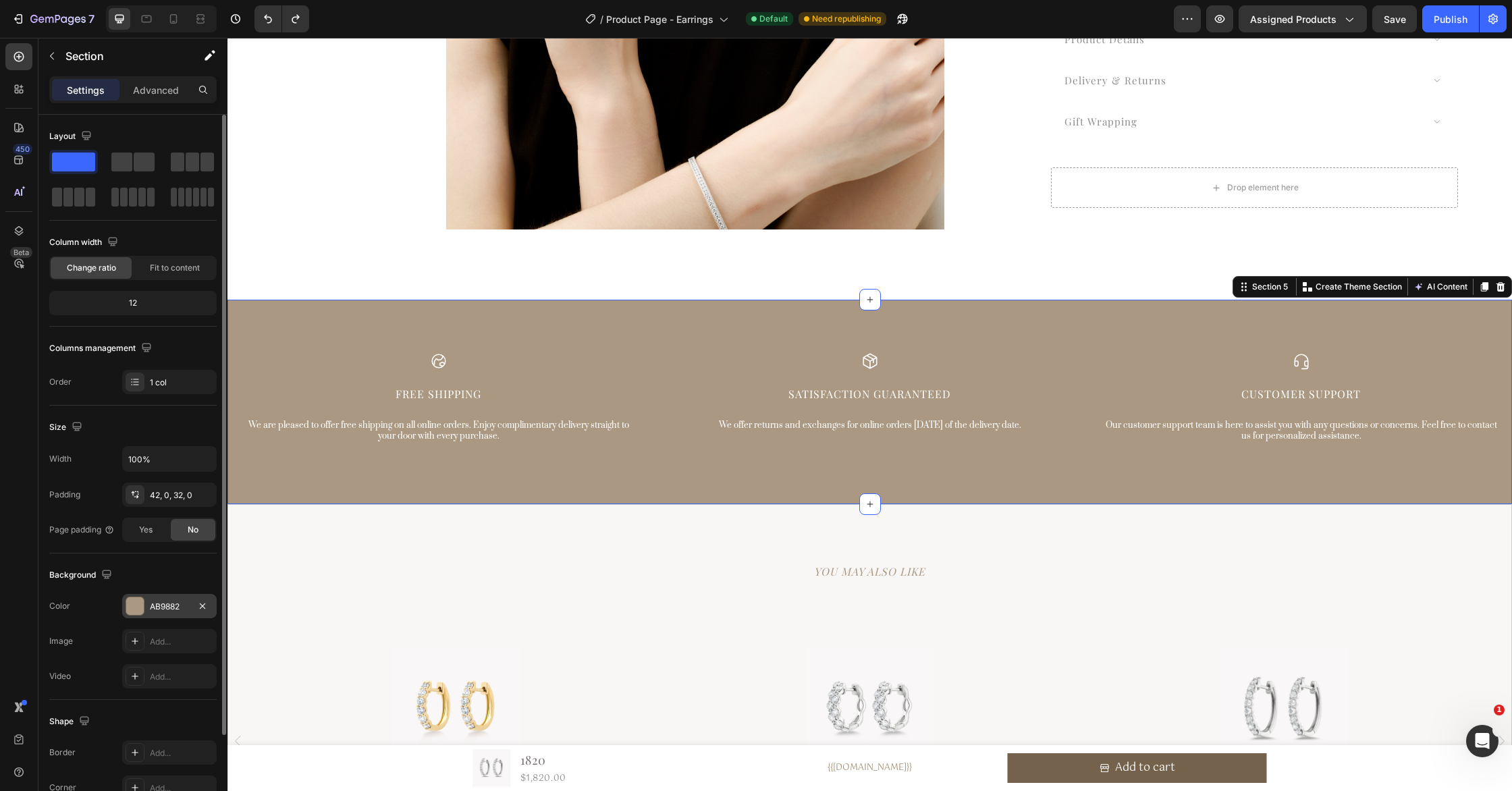
click at [173, 607] on div "AB9882" at bounding box center [169, 607] width 39 height 12
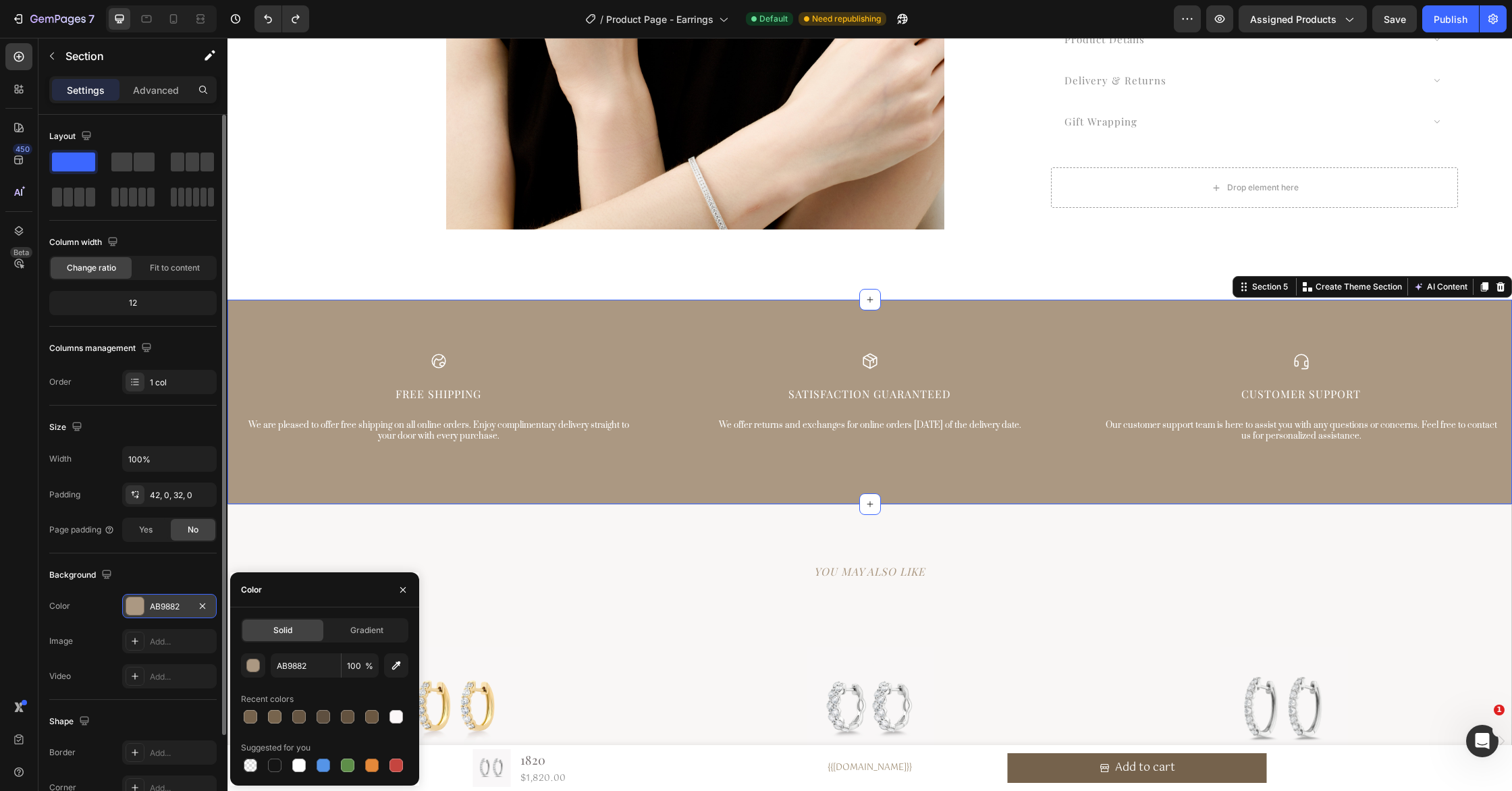
click at [128, 600] on div at bounding box center [135, 606] width 17 height 17
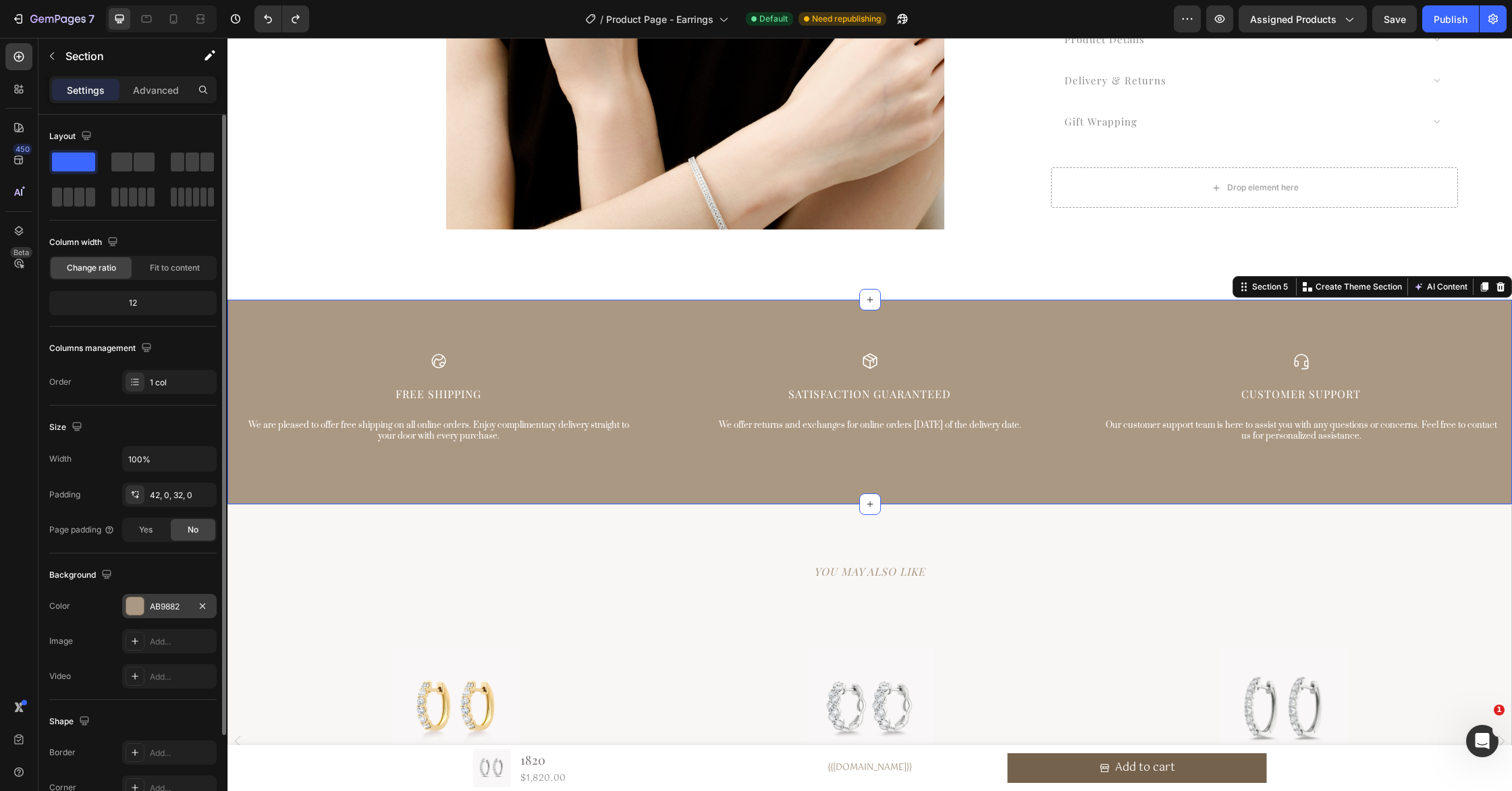
click at [131, 604] on div at bounding box center [135, 606] width 17 height 17
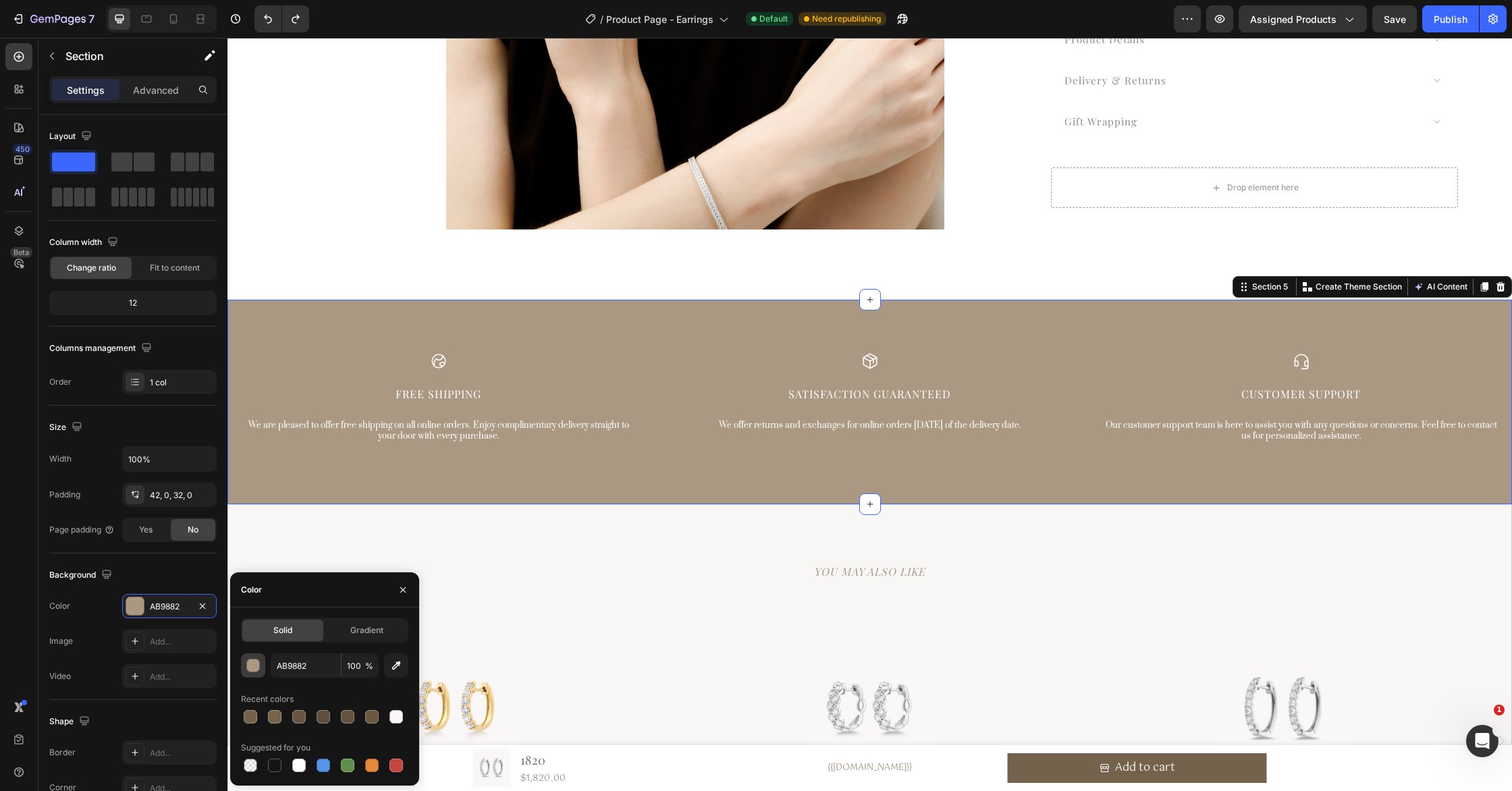
click at [259, 673] on button "button" at bounding box center [253, 665] width 24 height 24
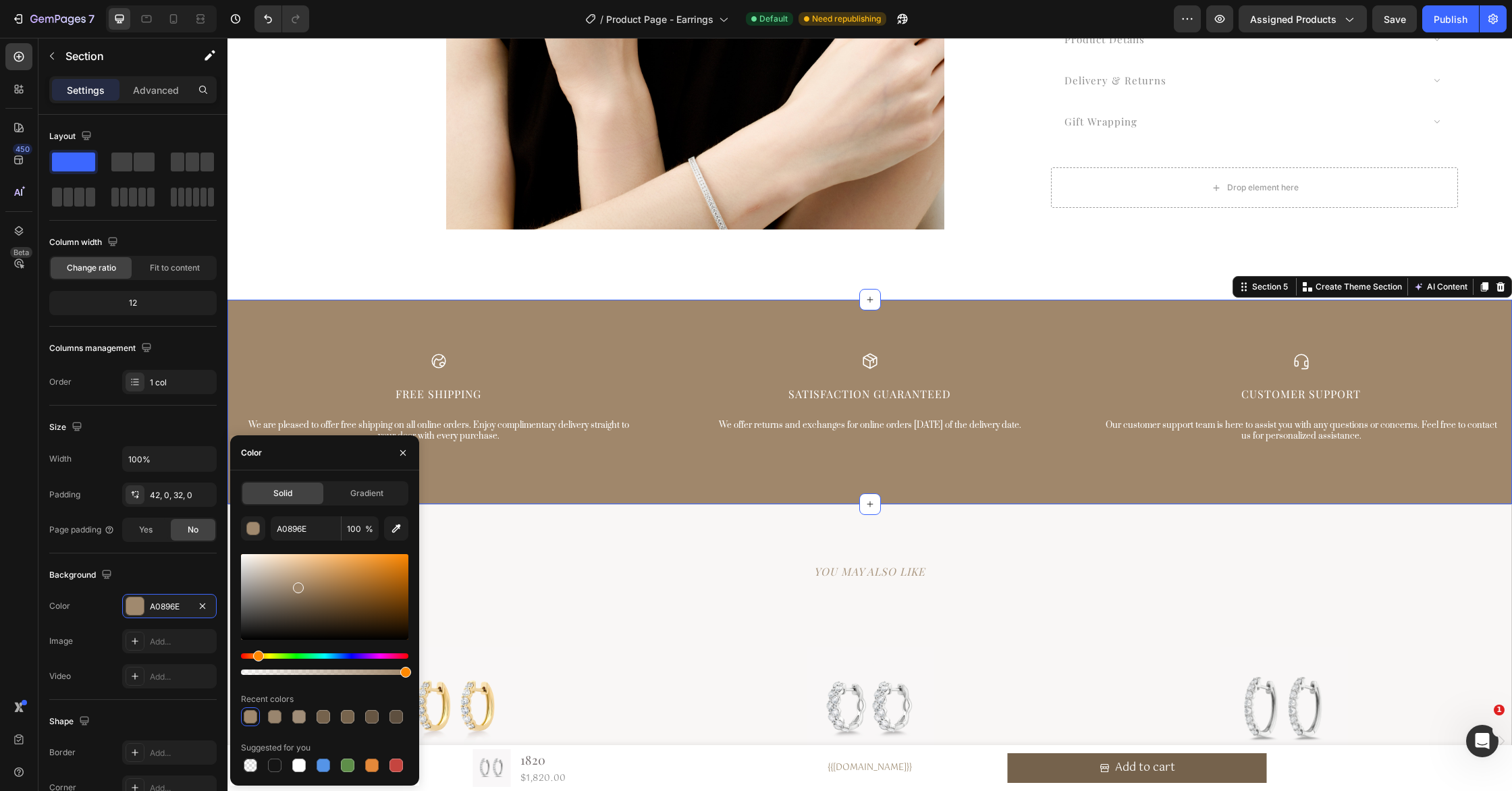
type input "A0876B"
drag, startPoint x: 282, startPoint y: 585, endPoint x: 297, endPoint y: 585, distance: 15.0
click at [297, 585] on div at bounding box center [298, 588] width 11 height 11
click at [317, 532] on input "A0876B" at bounding box center [305, 528] width 70 height 24
click at [649, 641] on div at bounding box center [455, 710] width 385 height 170
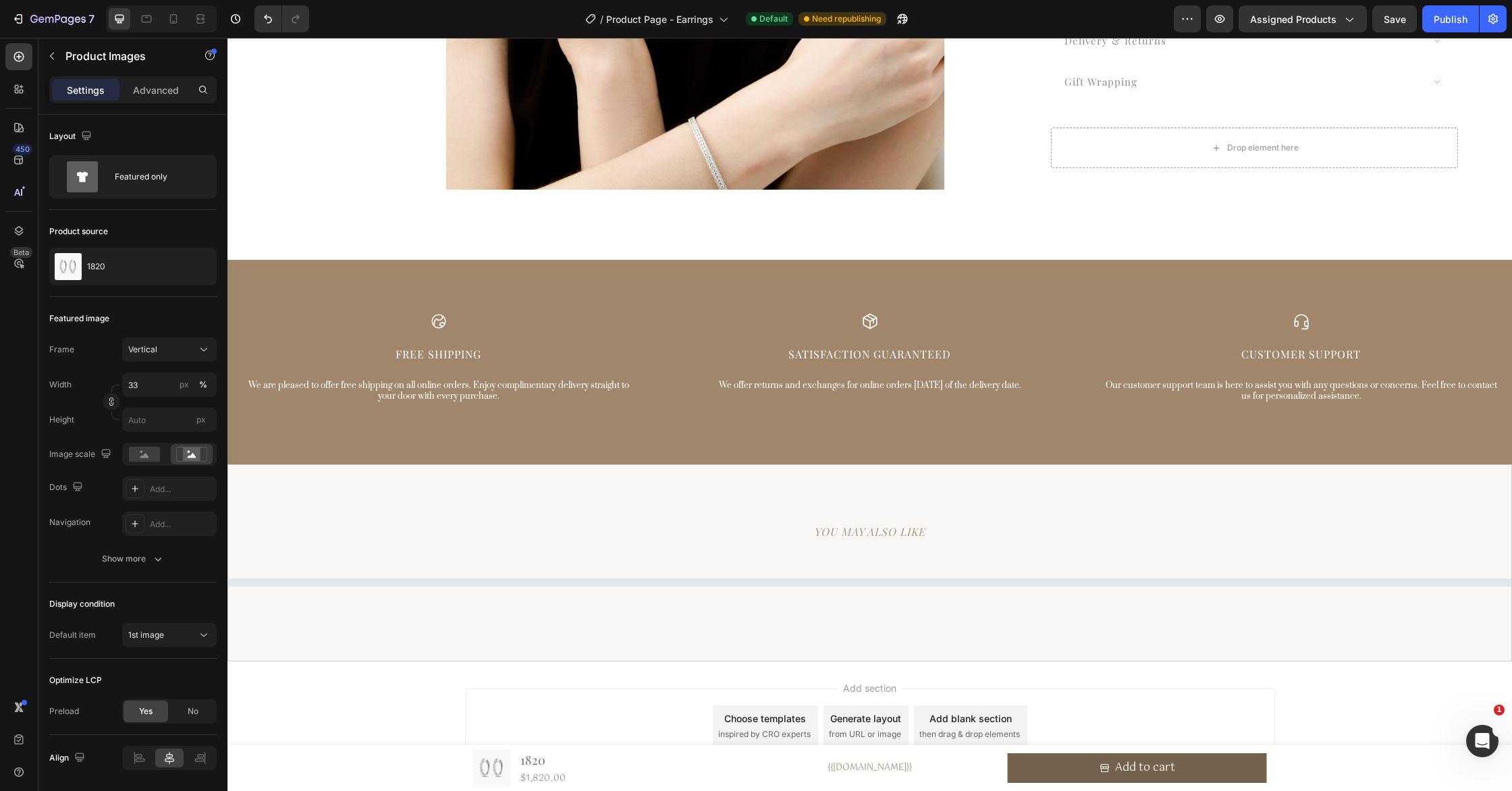
scroll to position [4591, 0]
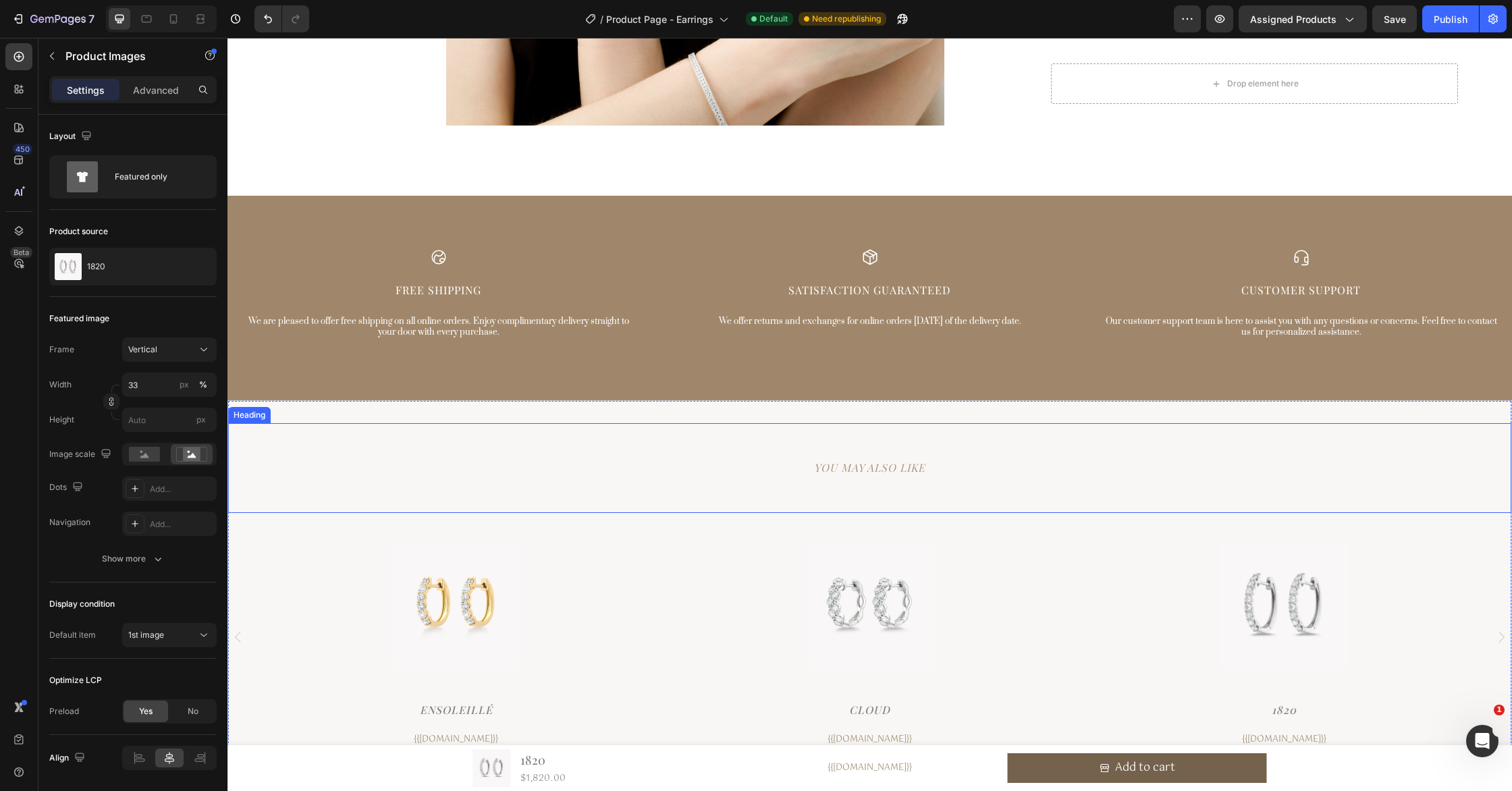
click at [894, 472] on h2 "YOU MAY ALSO LIKE" at bounding box center [869, 468] width 1283 height 22
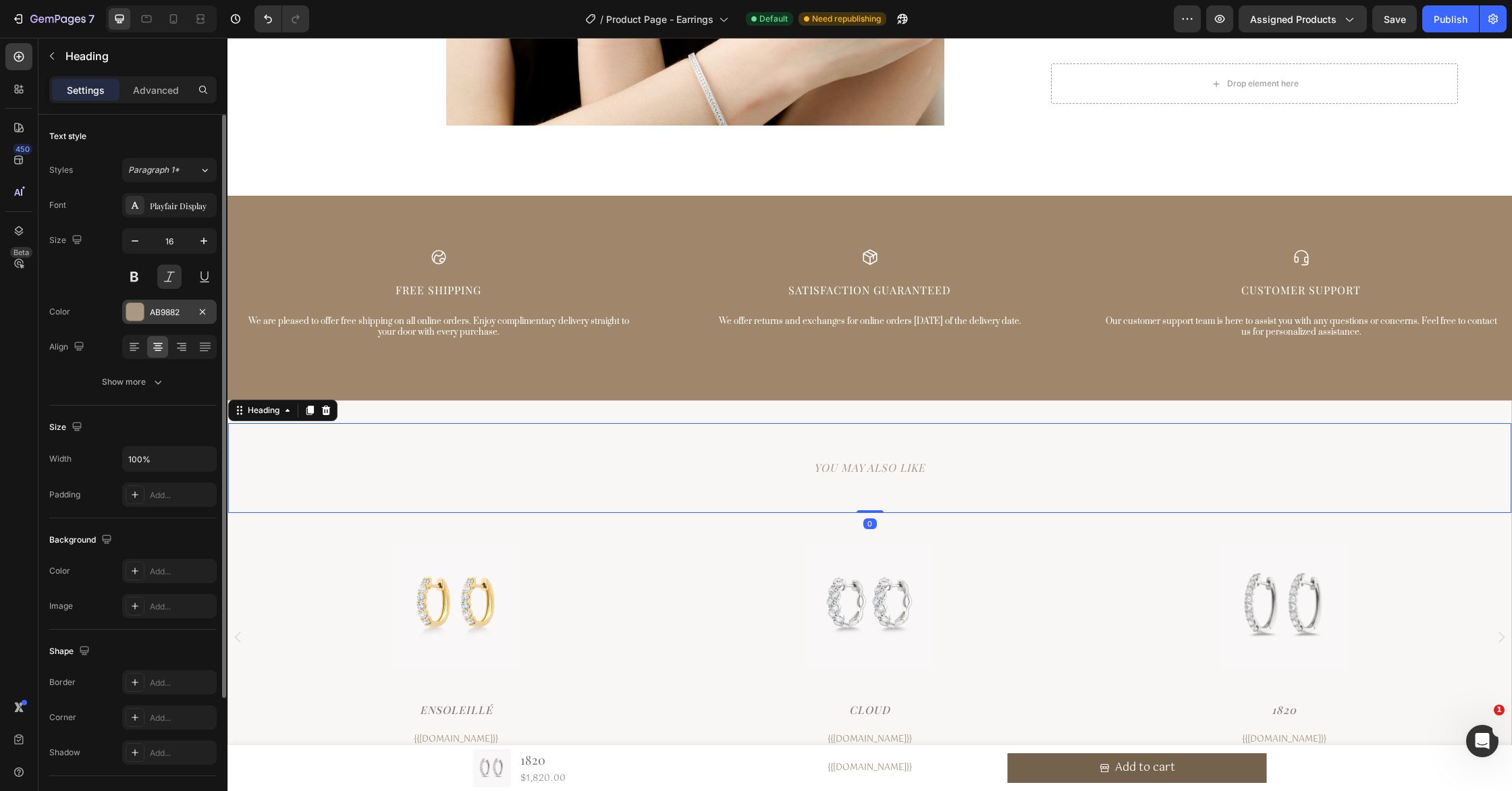
click at [178, 307] on div "AB9882" at bounding box center [169, 312] width 39 height 12
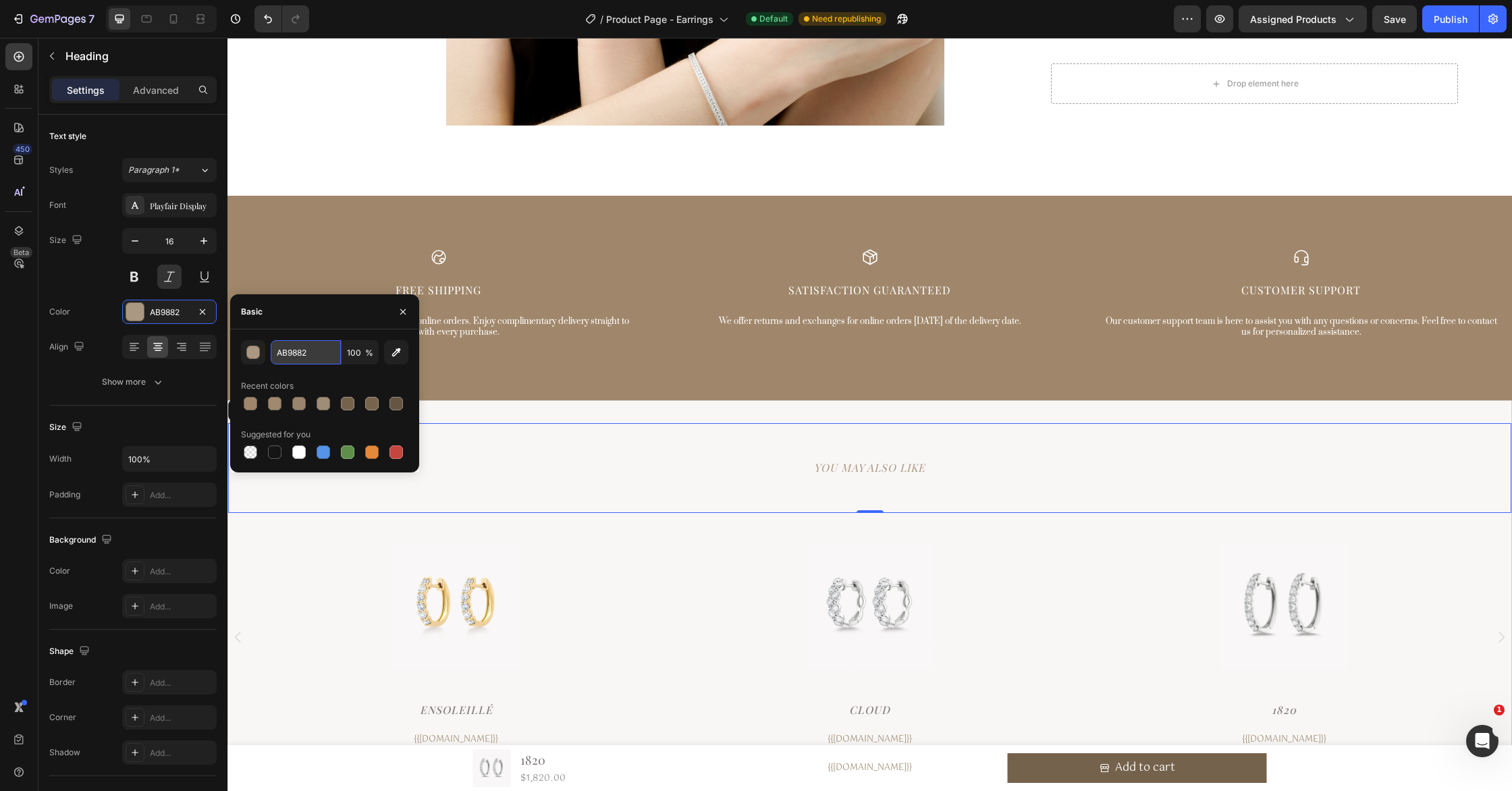
click at [320, 354] on input "AB9882" at bounding box center [305, 352] width 70 height 24
paste input "0876B"
type input "A0876B"
click at [137, 278] on button at bounding box center [134, 276] width 24 height 24
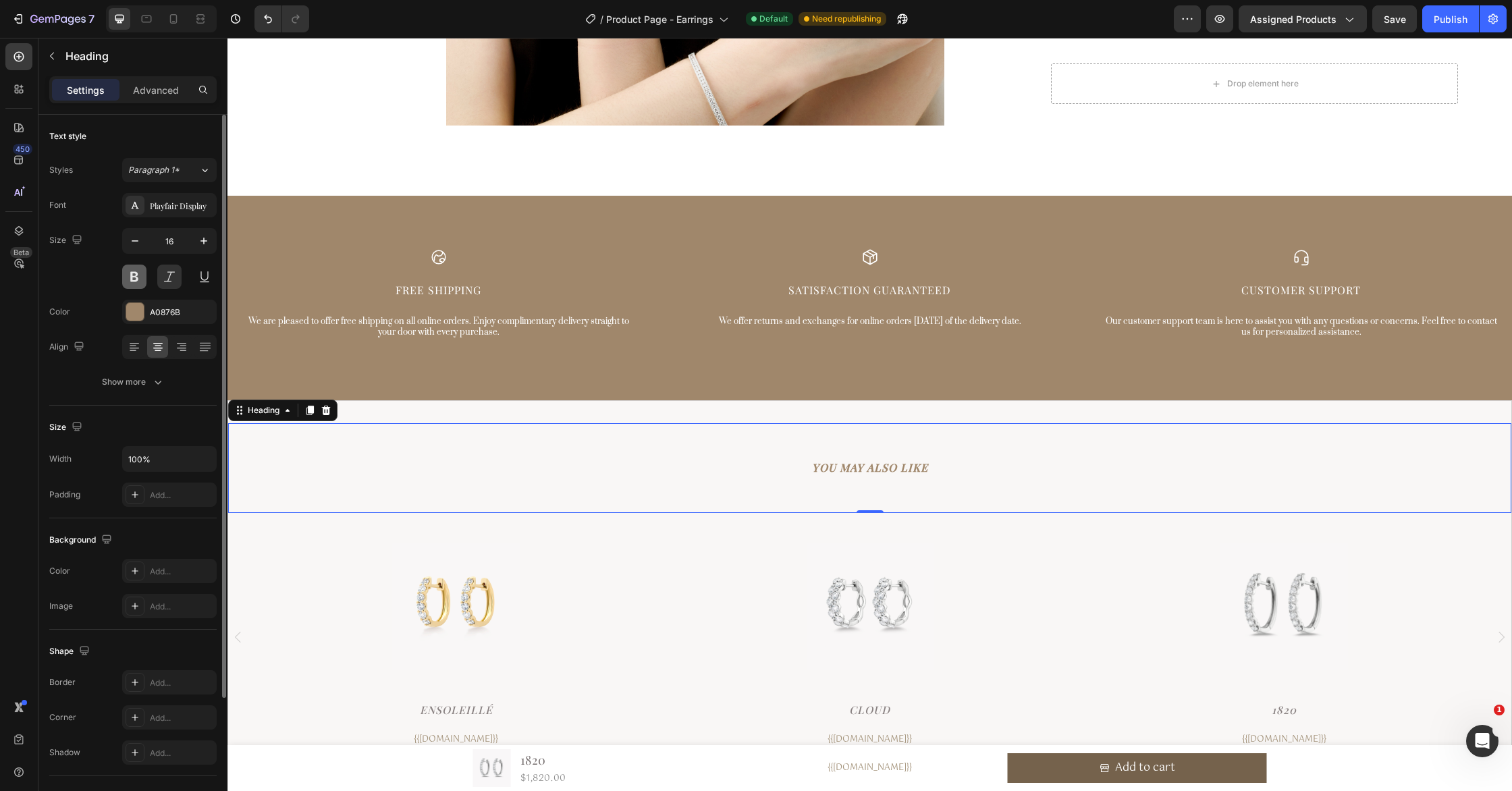
click at [137, 278] on button at bounding box center [134, 276] width 24 height 24
click at [167, 284] on button at bounding box center [169, 276] width 24 height 24
click at [209, 245] on icon "button" at bounding box center [203, 240] width 13 height 13
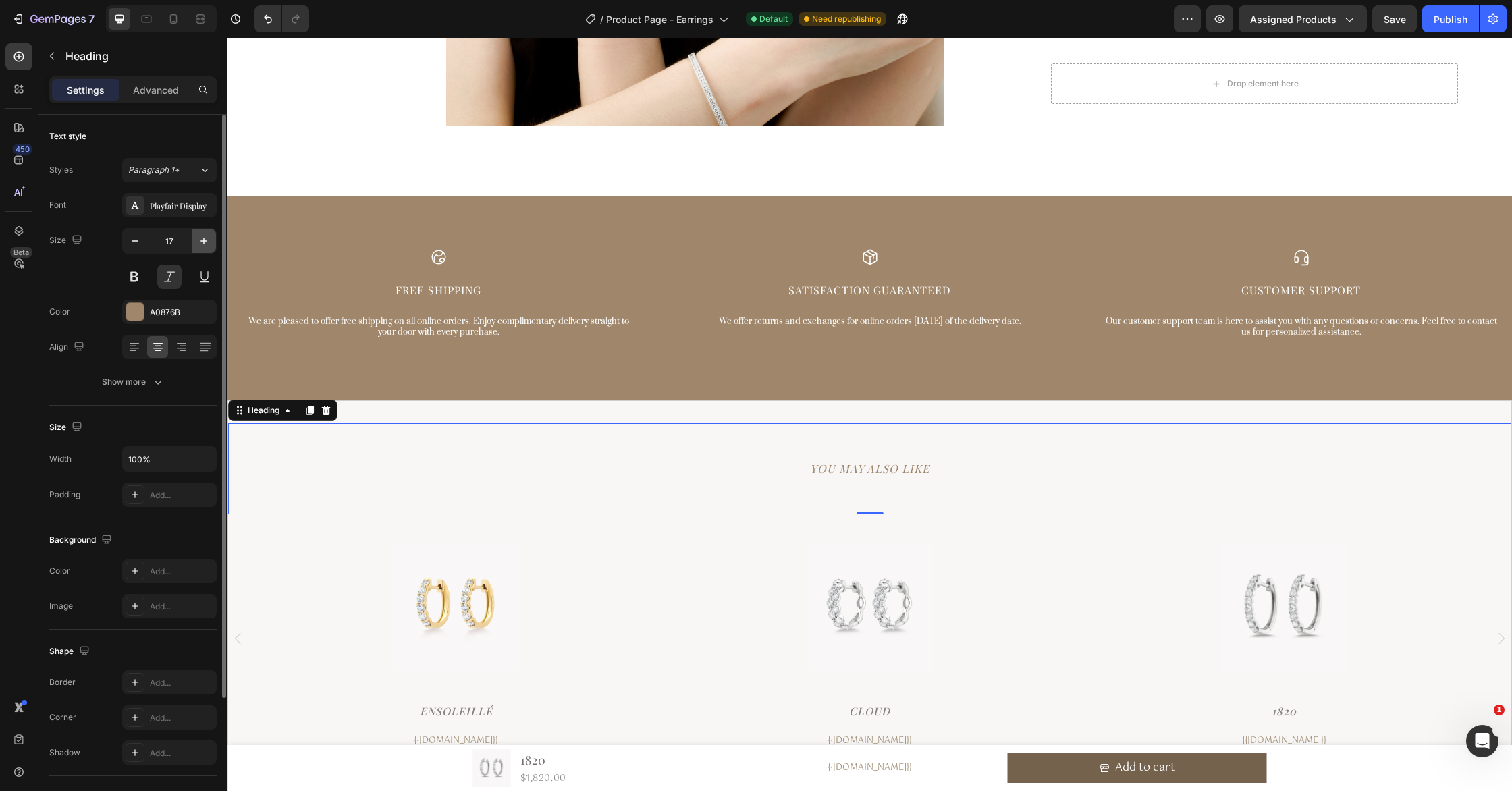
click at [209, 245] on icon "button" at bounding box center [203, 240] width 13 height 13
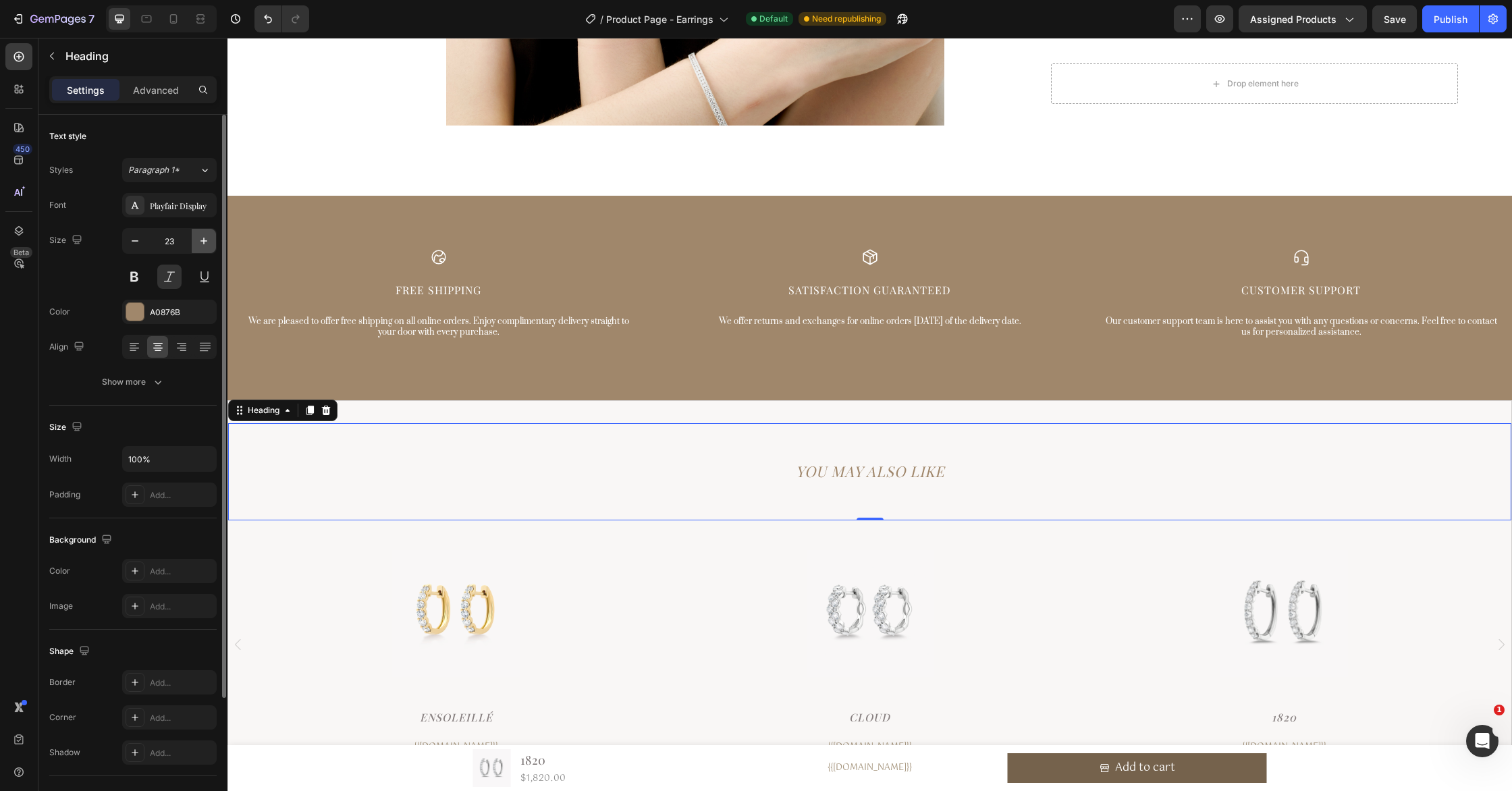
click at [209, 245] on icon "button" at bounding box center [203, 240] width 13 height 13
type input "24"
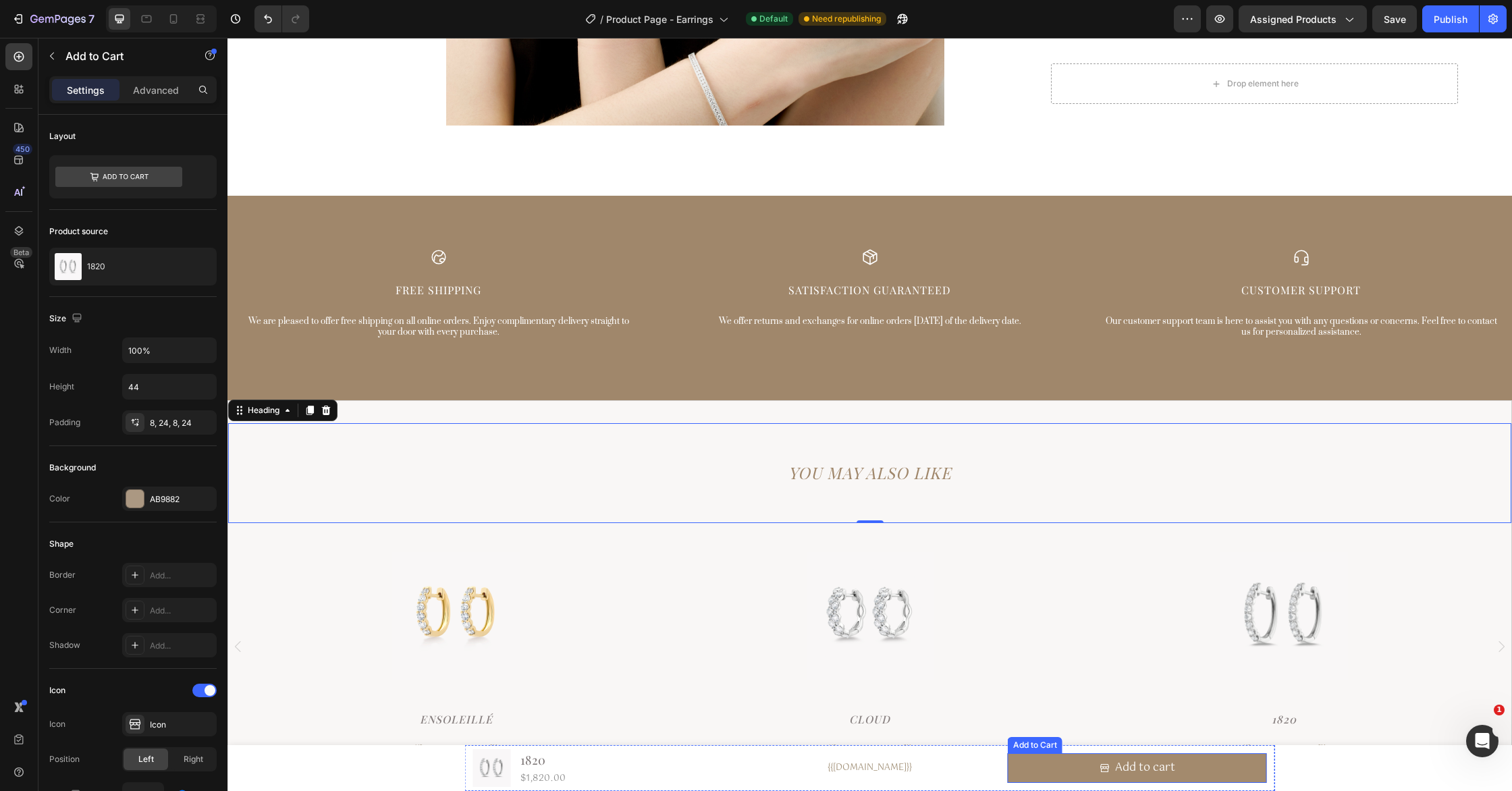
click at [1031, 767] on button "Add to cart" at bounding box center [1137, 768] width 259 height 30
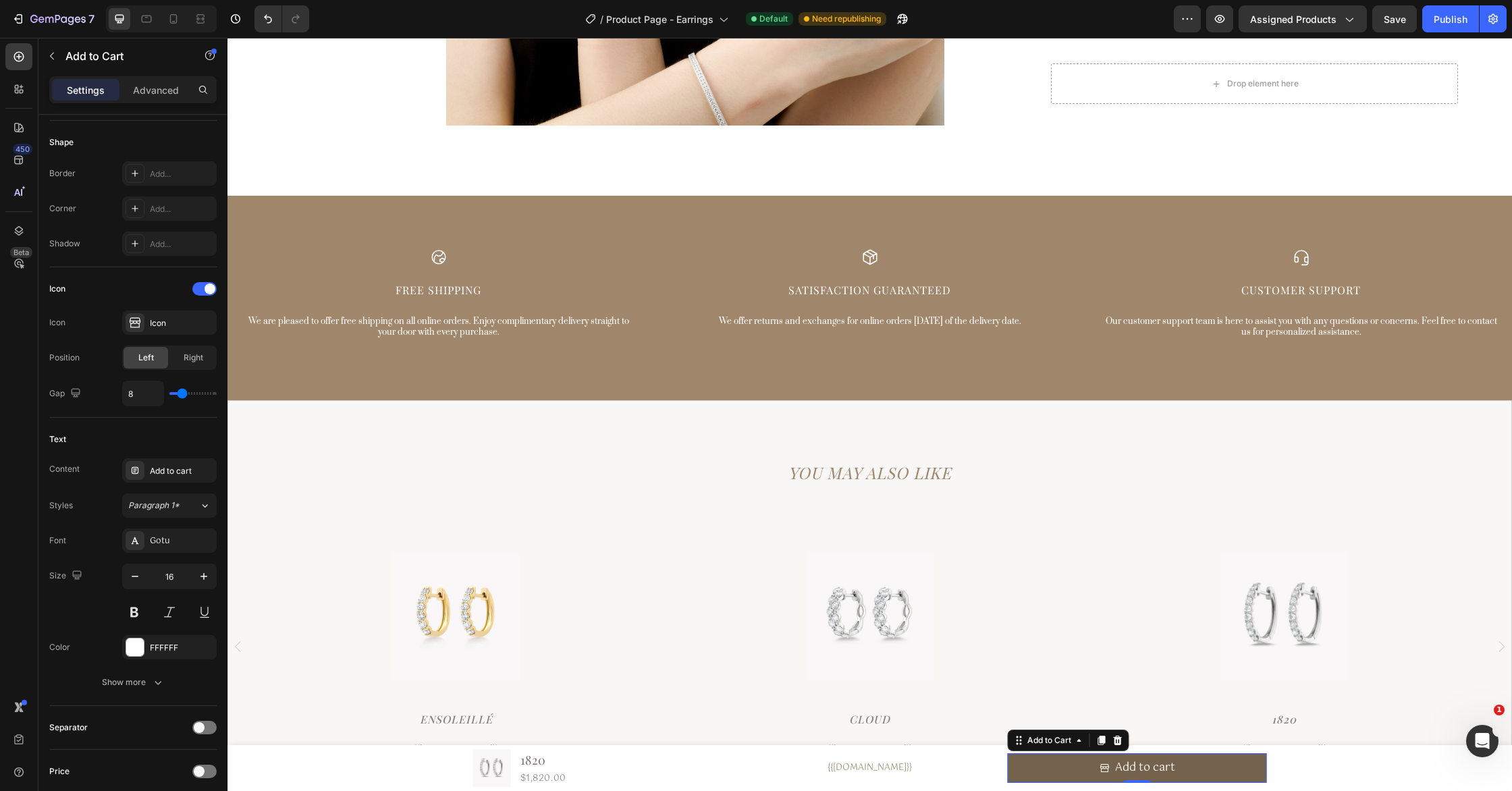
scroll to position [0, 0]
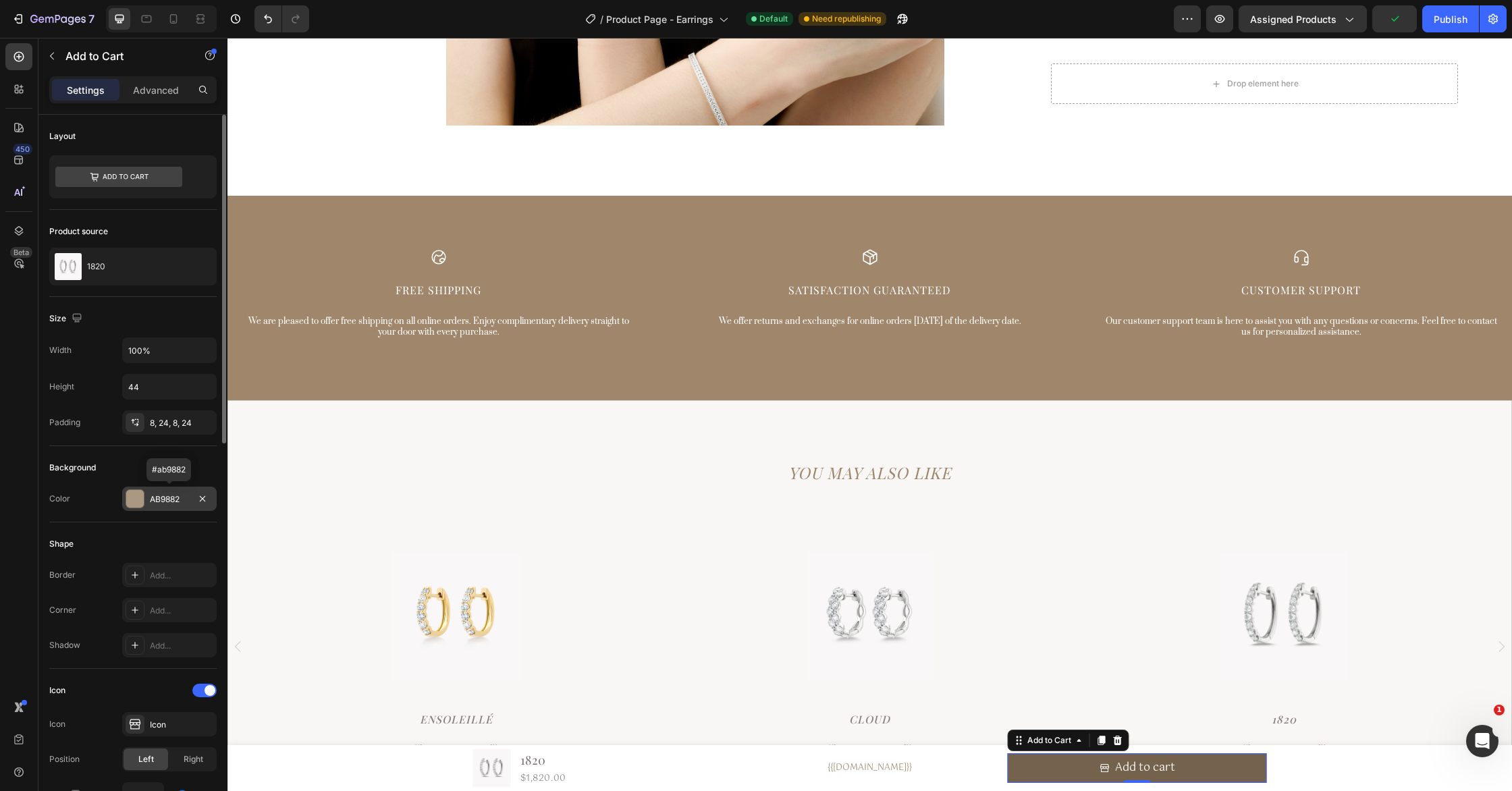
click at [172, 505] on div "AB9882" at bounding box center [169, 499] width 39 height 12
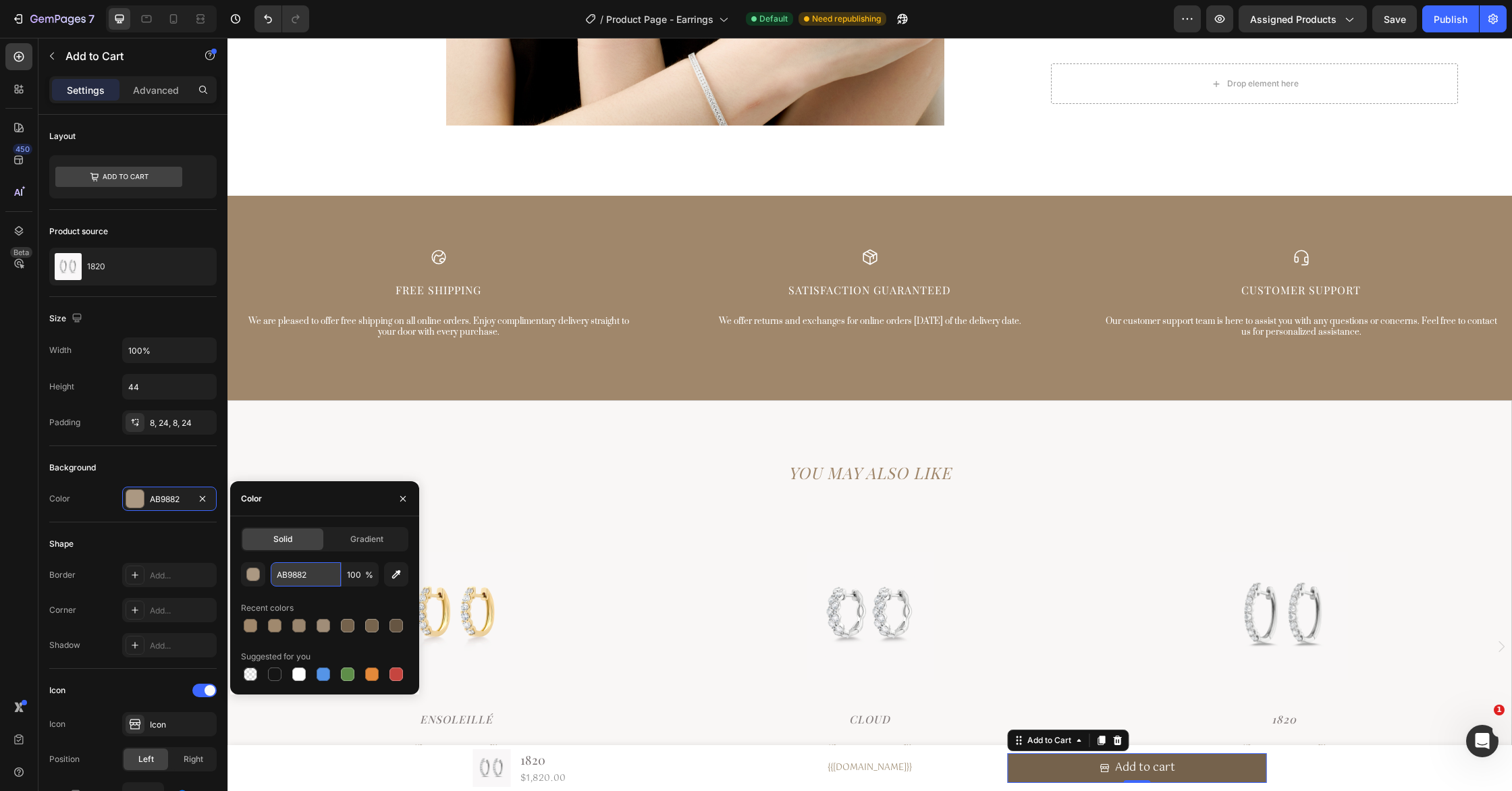
click at [317, 574] on input "AB9882" at bounding box center [305, 574] width 70 height 24
paste input "0876B"
type input "AB9882"
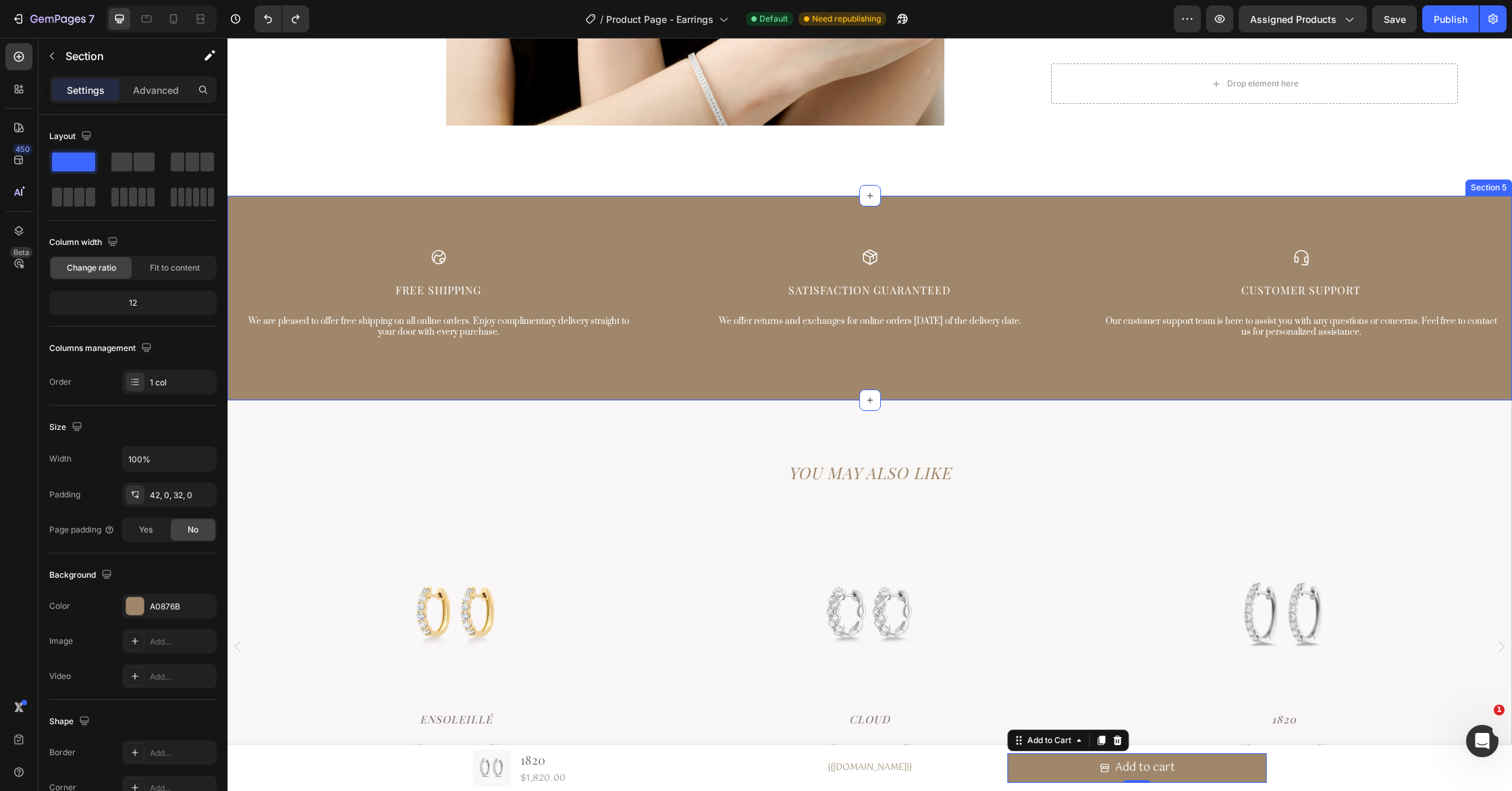
click at [695, 388] on div "Icon Free Shipping Text Block We are pleased to offer free shipping on all onli…" at bounding box center [869, 297] width 1284 height 205
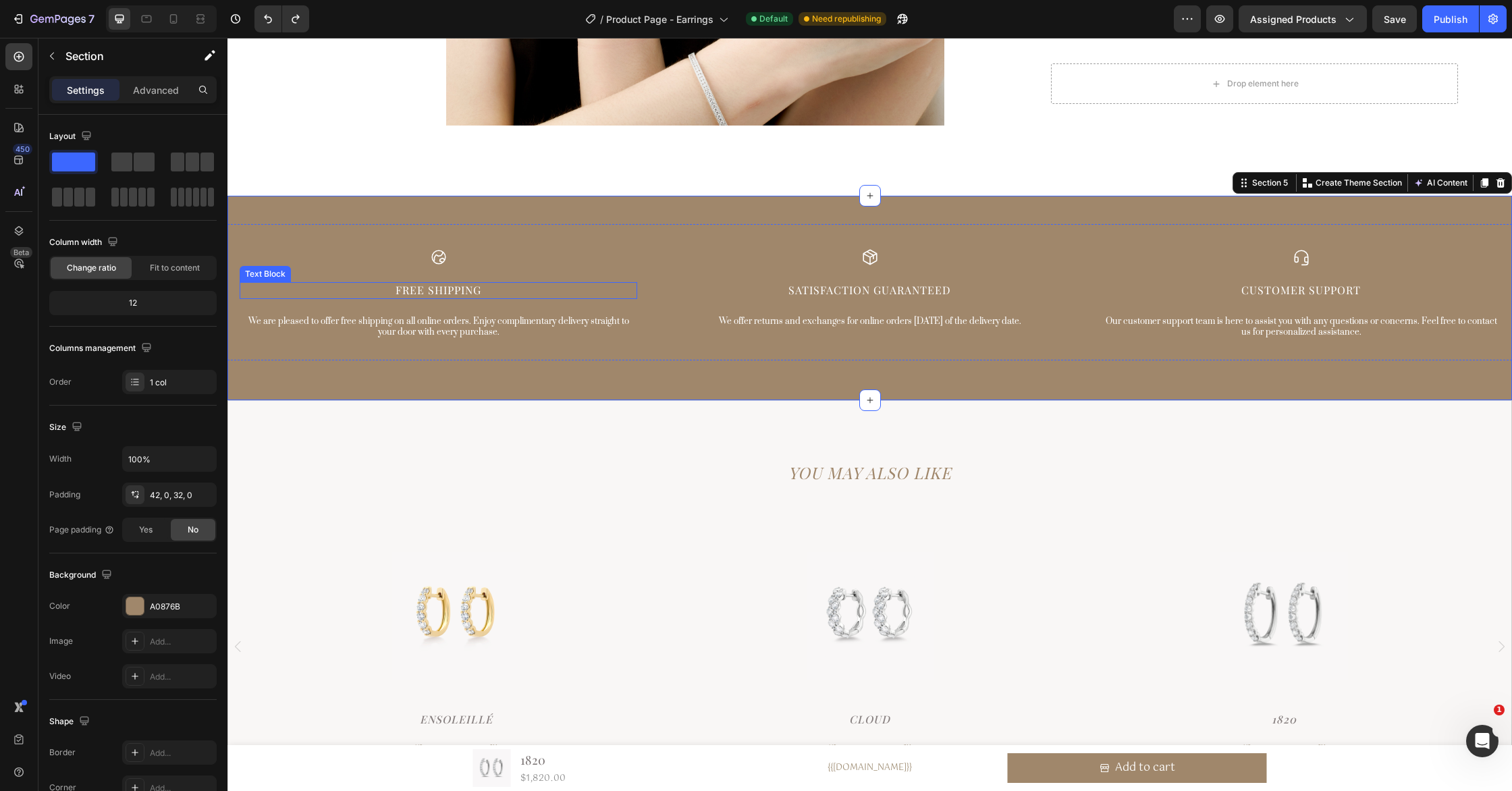
click at [414, 290] on p "Free Shipping" at bounding box center [438, 290] width 395 height 14
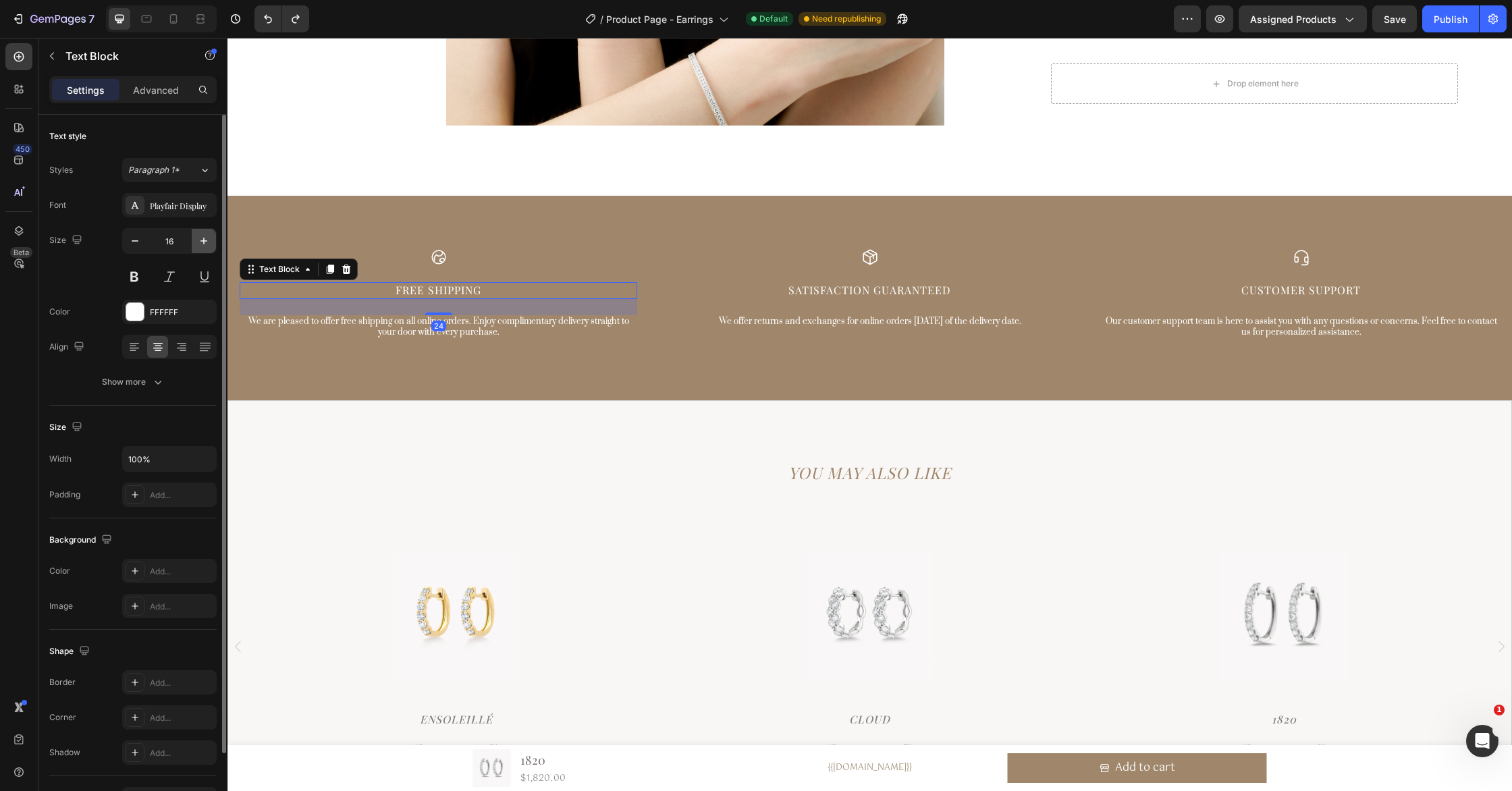
click at [206, 239] on icon "button" at bounding box center [203, 240] width 13 height 13
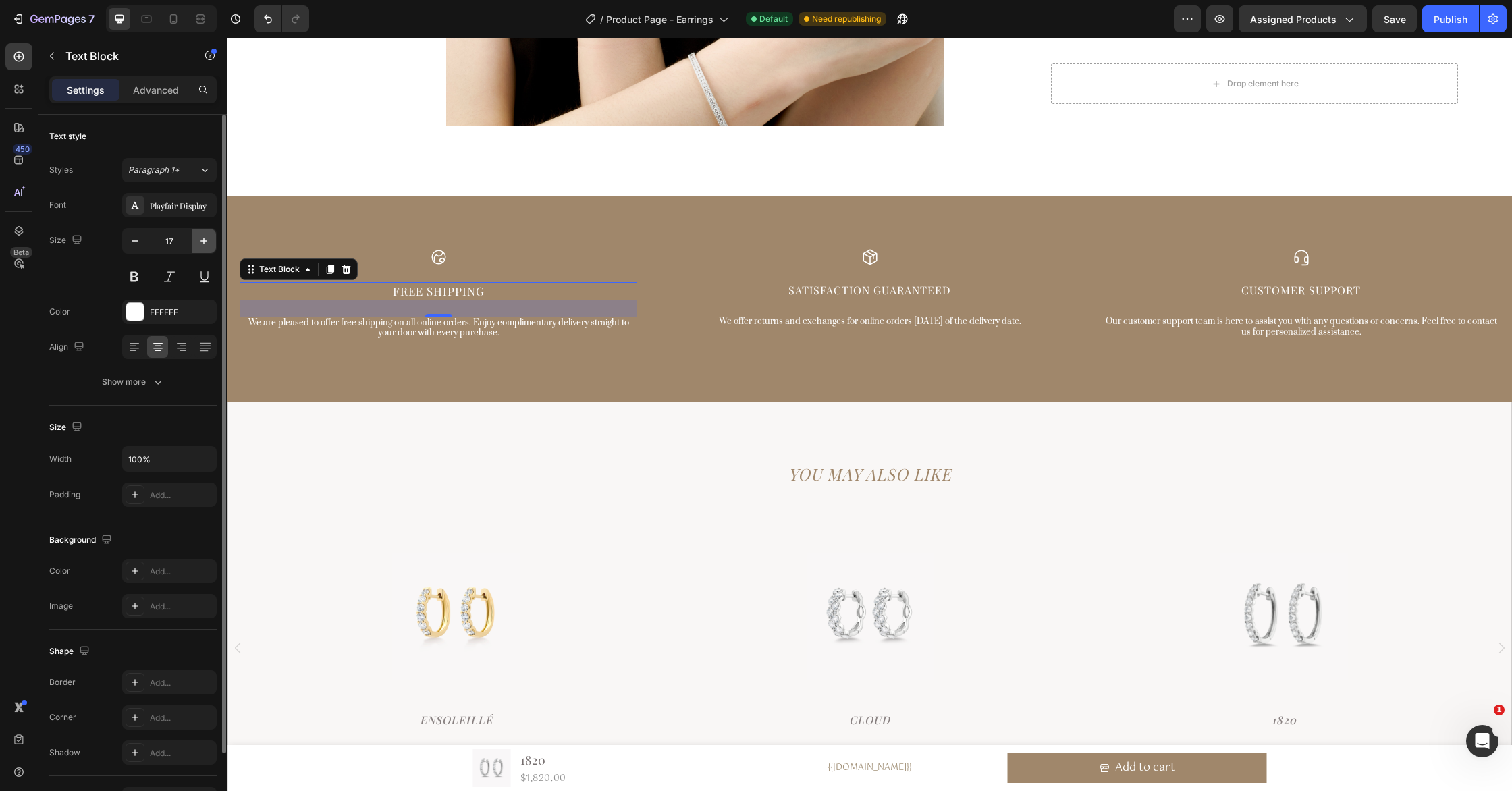
click at [206, 239] on icon "button" at bounding box center [203, 240] width 13 height 13
click at [133, 239] on icon "button" at bounding box center [134, 240] width 13 height 13
type input "16"
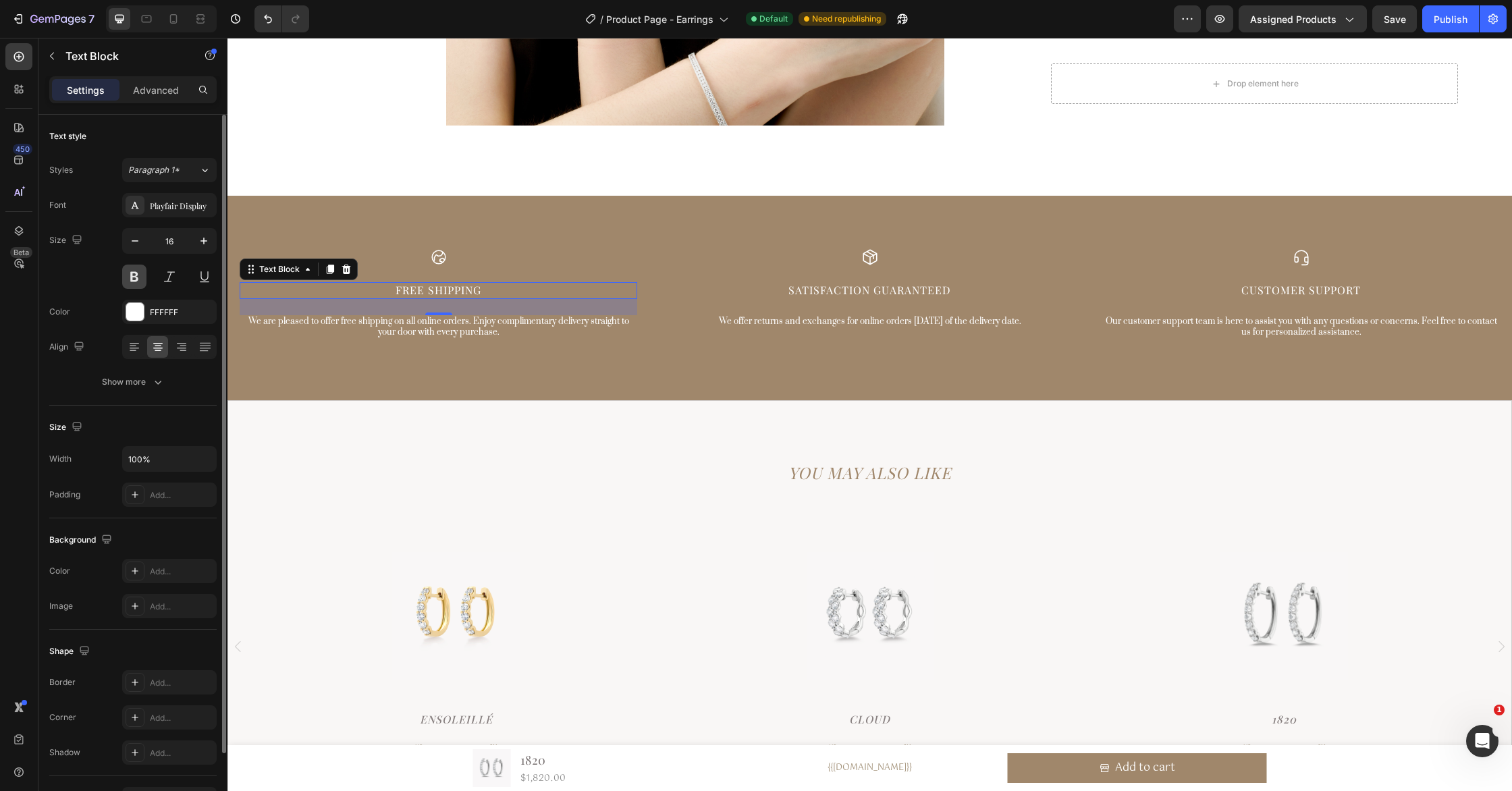
click at [142, 282] on button at bounding box center [134, 276] width 24 height 24
click at [144, 276] on button at bounding box center [134, 276] width 24 height 24
click at [173, 279] on button at bounding box center [169, 276] width 24 height 24
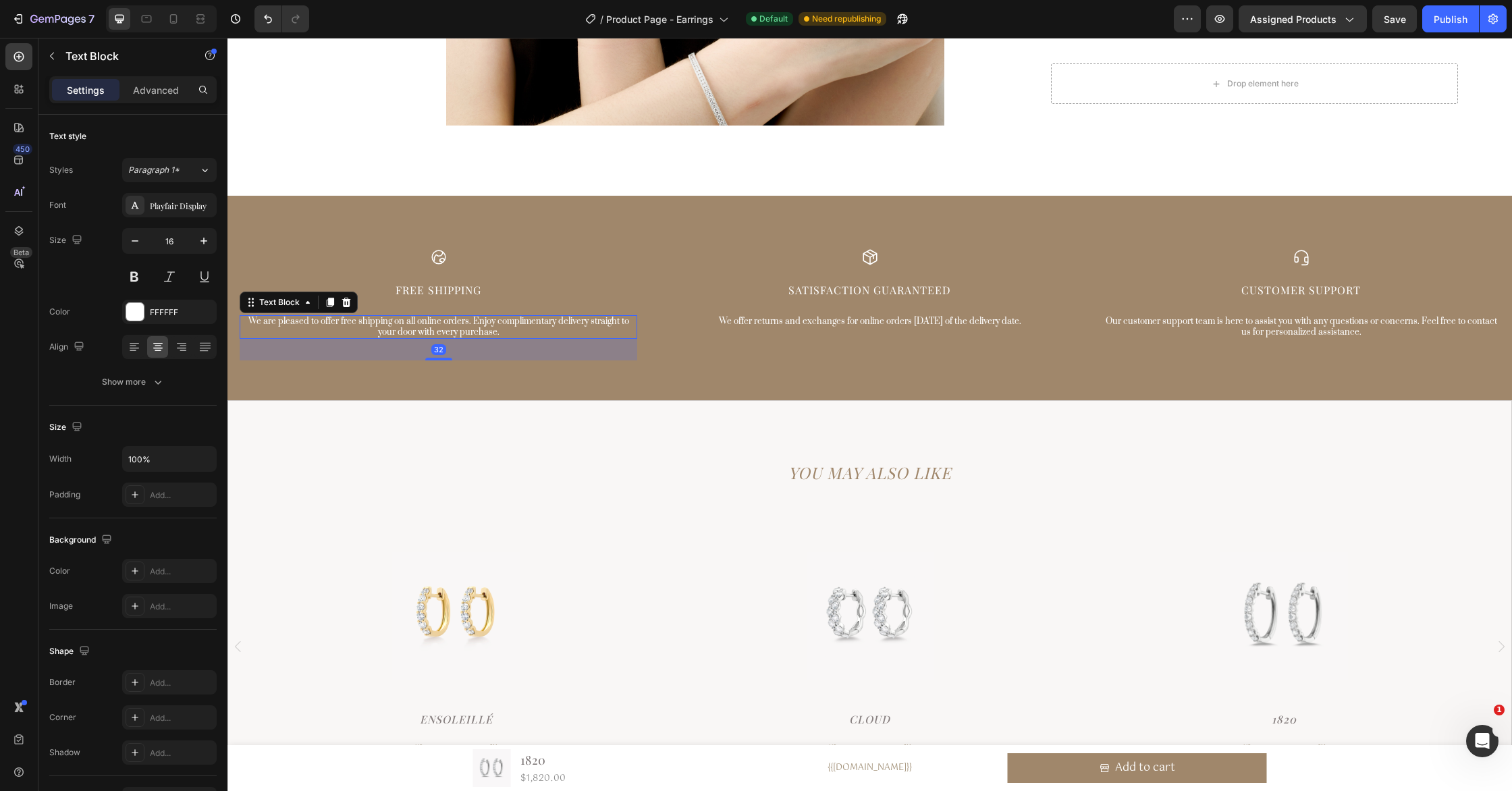
click at [525, 333] on p "We are pleased to offer free shipping on all online orders. Enjoy complimentary…" at bounding box center [438, 326] width 395 height 21
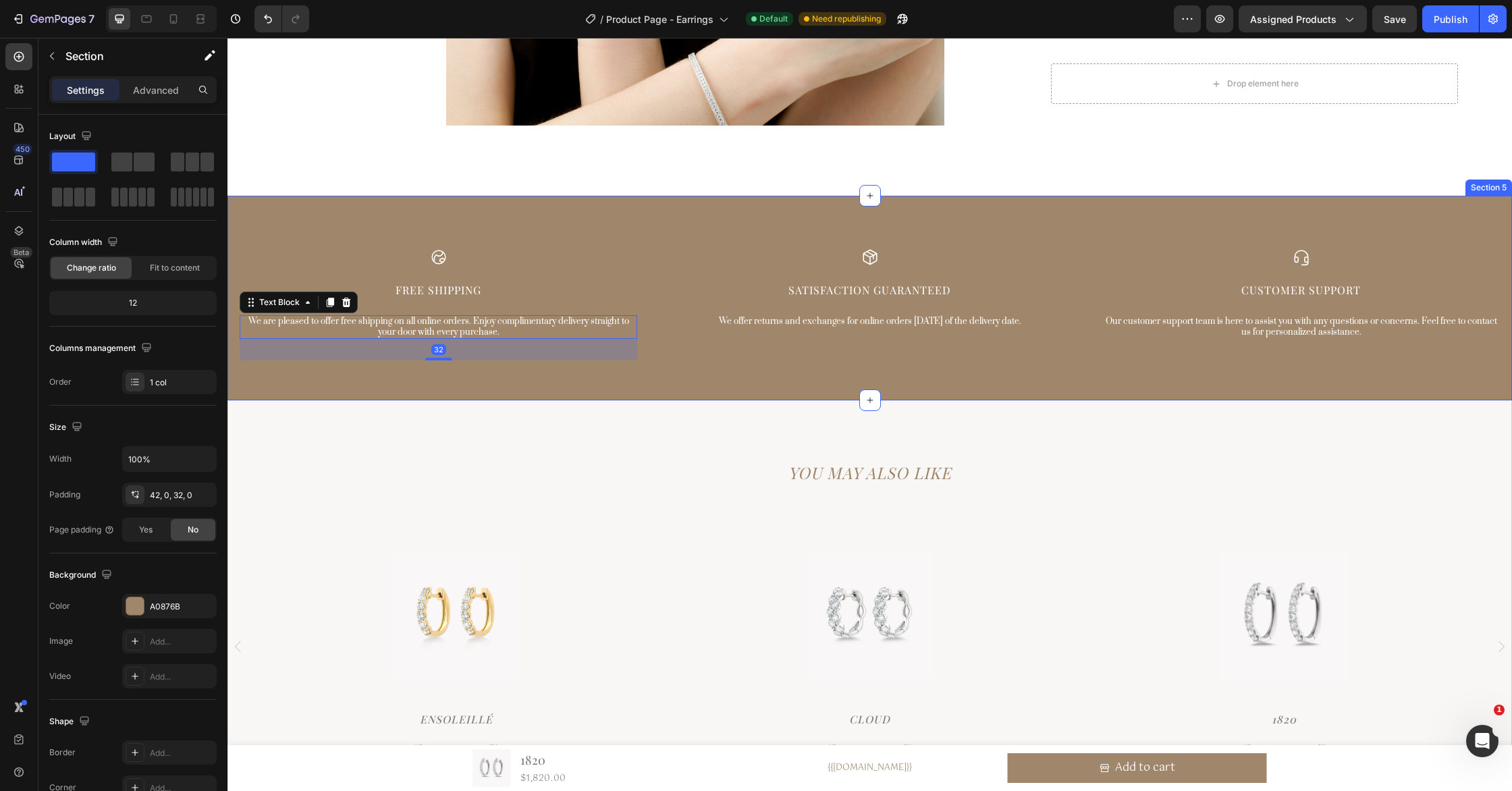
click at [865, 382] on div "Icon Free Shipping Text Block We are pleased to offer free shipping on all onli…" at bounding box center [869, 297] width 1284 height 205
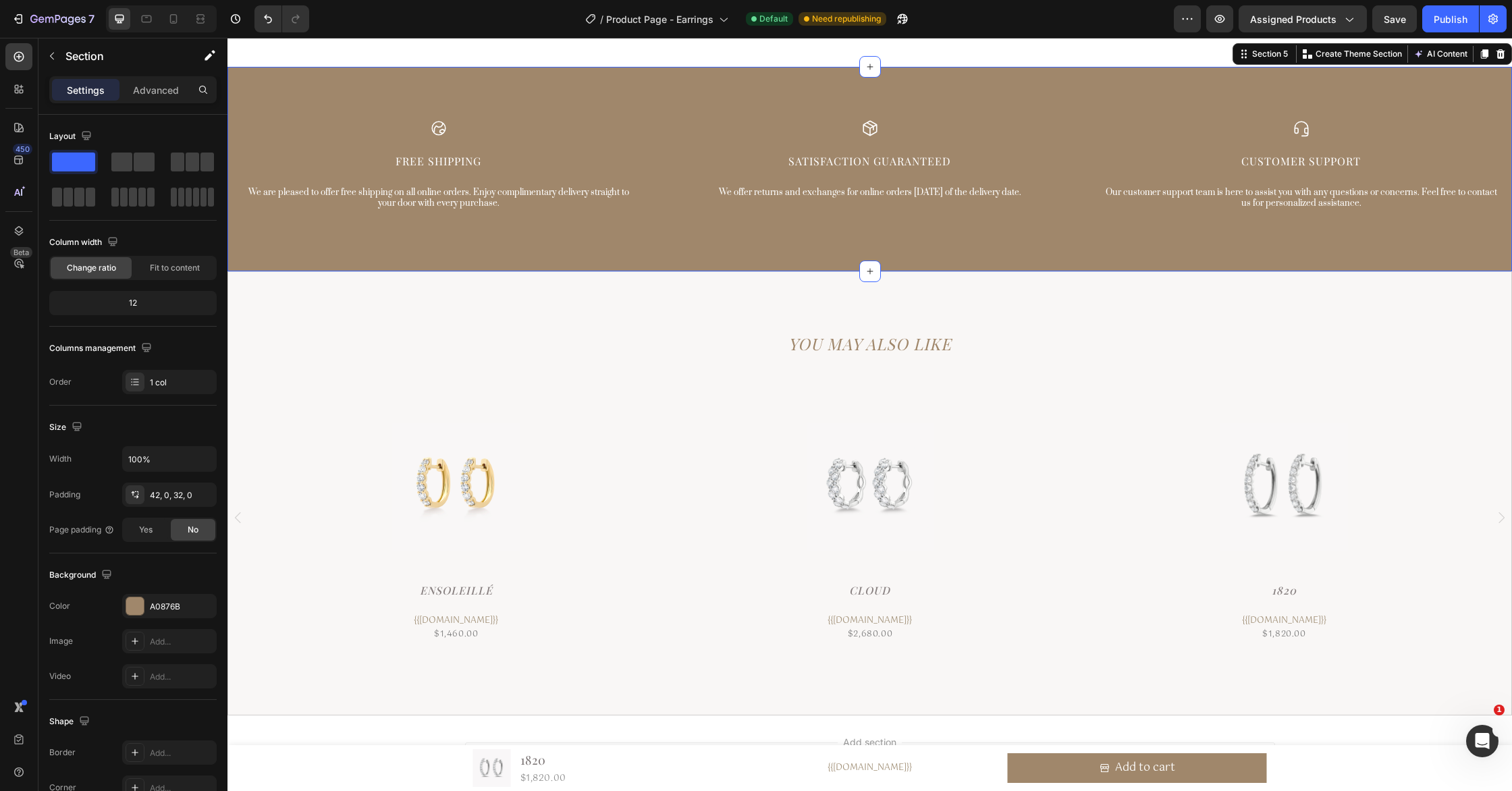
scroll to position [4722, 0]
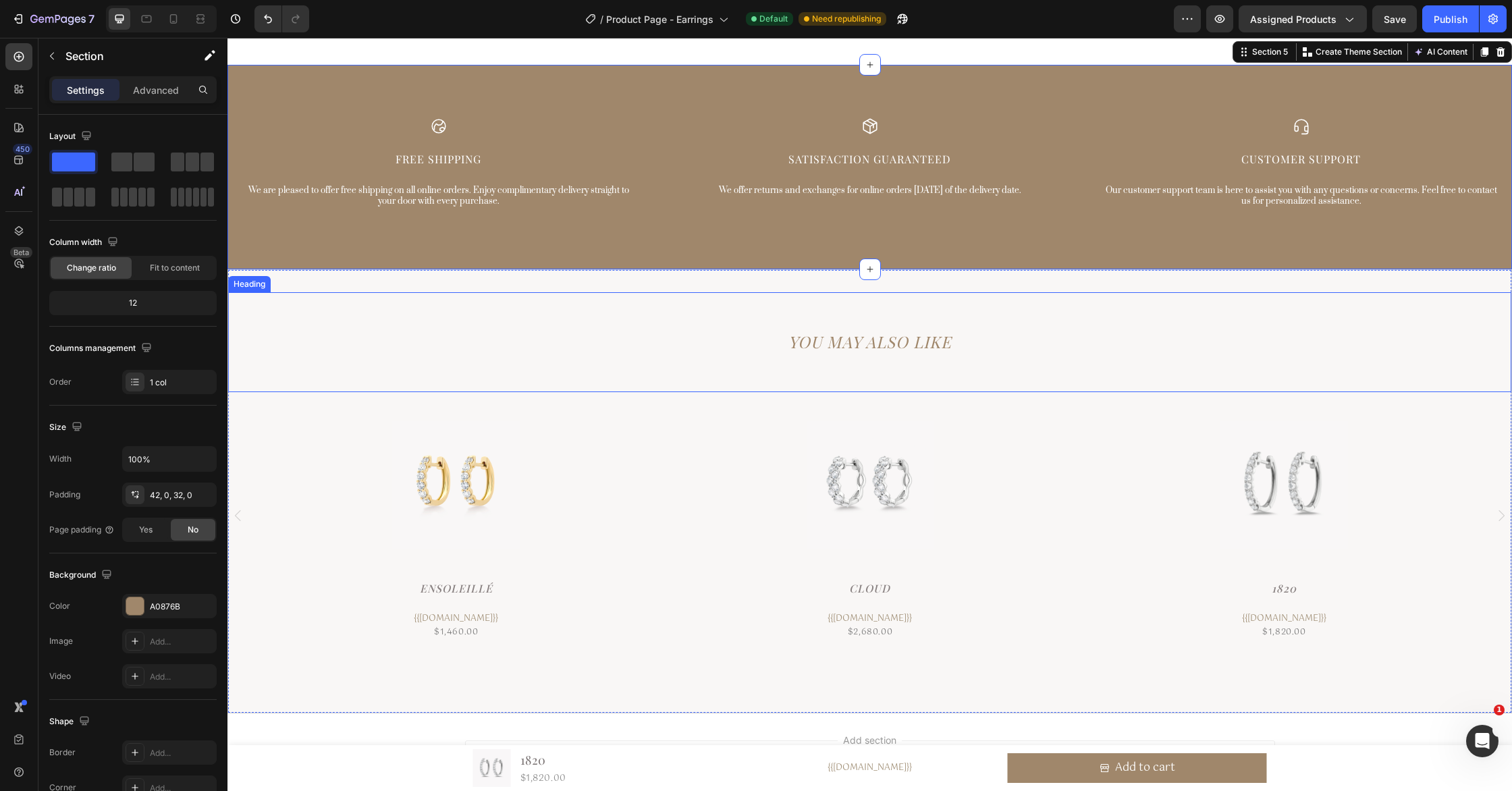
click at [889, 343] on h2 "YOU MAY ALSO LIKE" at bounding box center [869, 341] width 1283 height 31
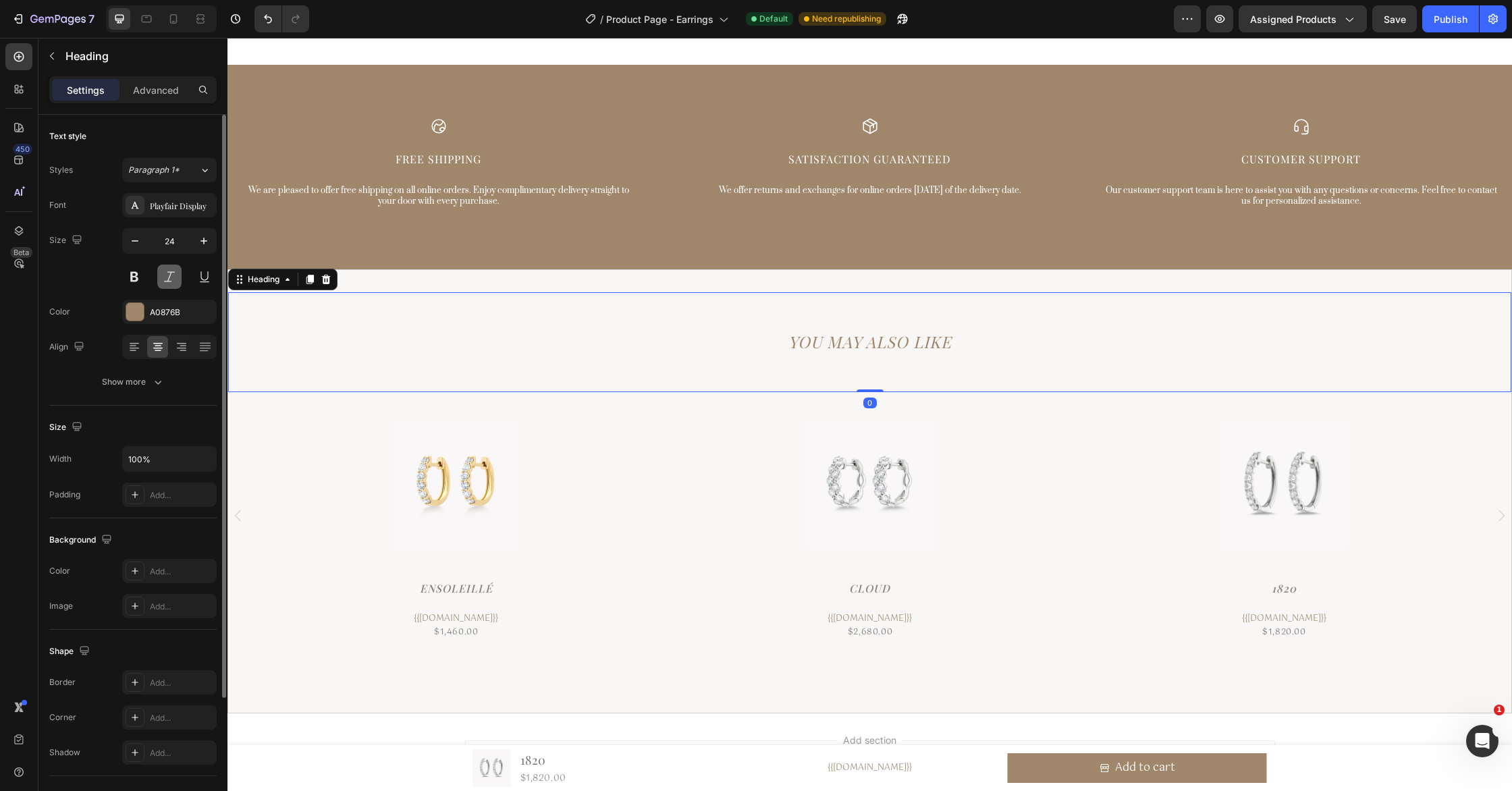
click at [171, 273] on button at bounding box center [169, 276] width 24 height 24
click at [173, 281] on button at bounding box center [169, 276] width 24 height 24
click at [137, 351] on icon at bounding box center [134, 347] width 13 height 13
click at [133, 243] on icon "button" at bounding box center [134, 240] width 13 height 13
type input "23"
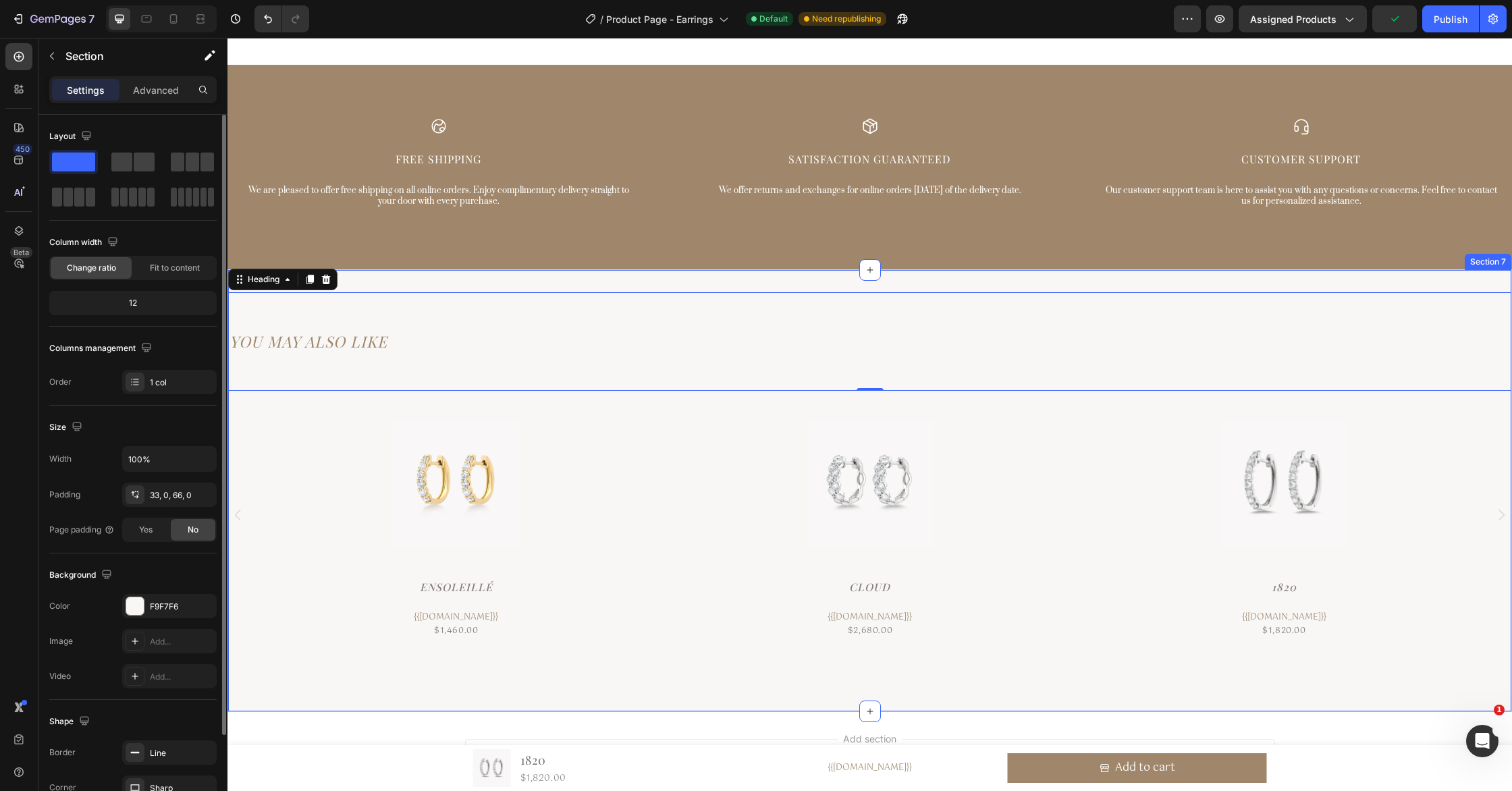
click at [617, 687] on div "YOU MAY ALSO LIKE Heading 0 Product Images Ensoleillé Product Title {{[DOMAIN_N…" at bounding box center [869, 490] width 1284 height 443
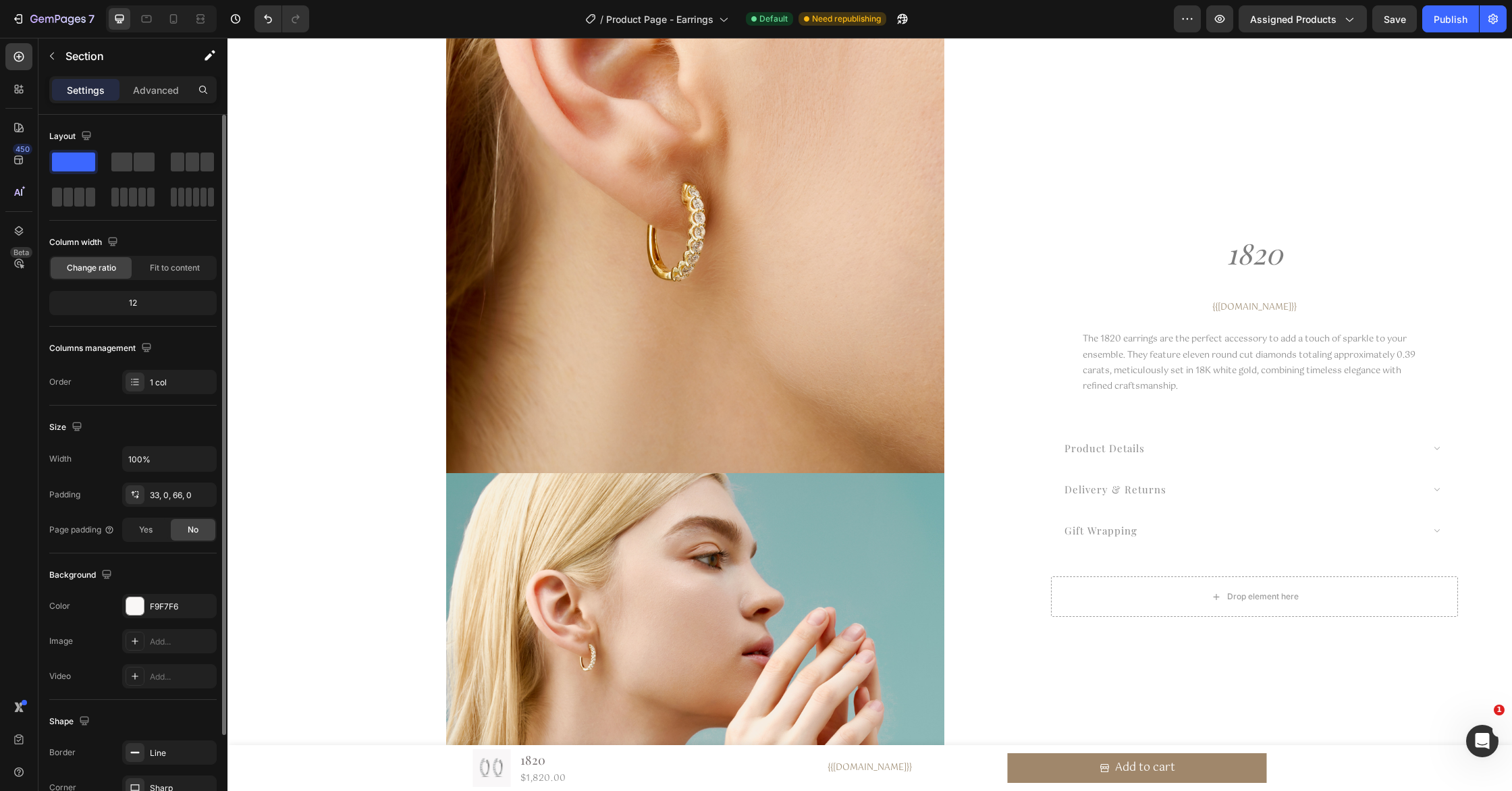
scroll to position [0, 0]
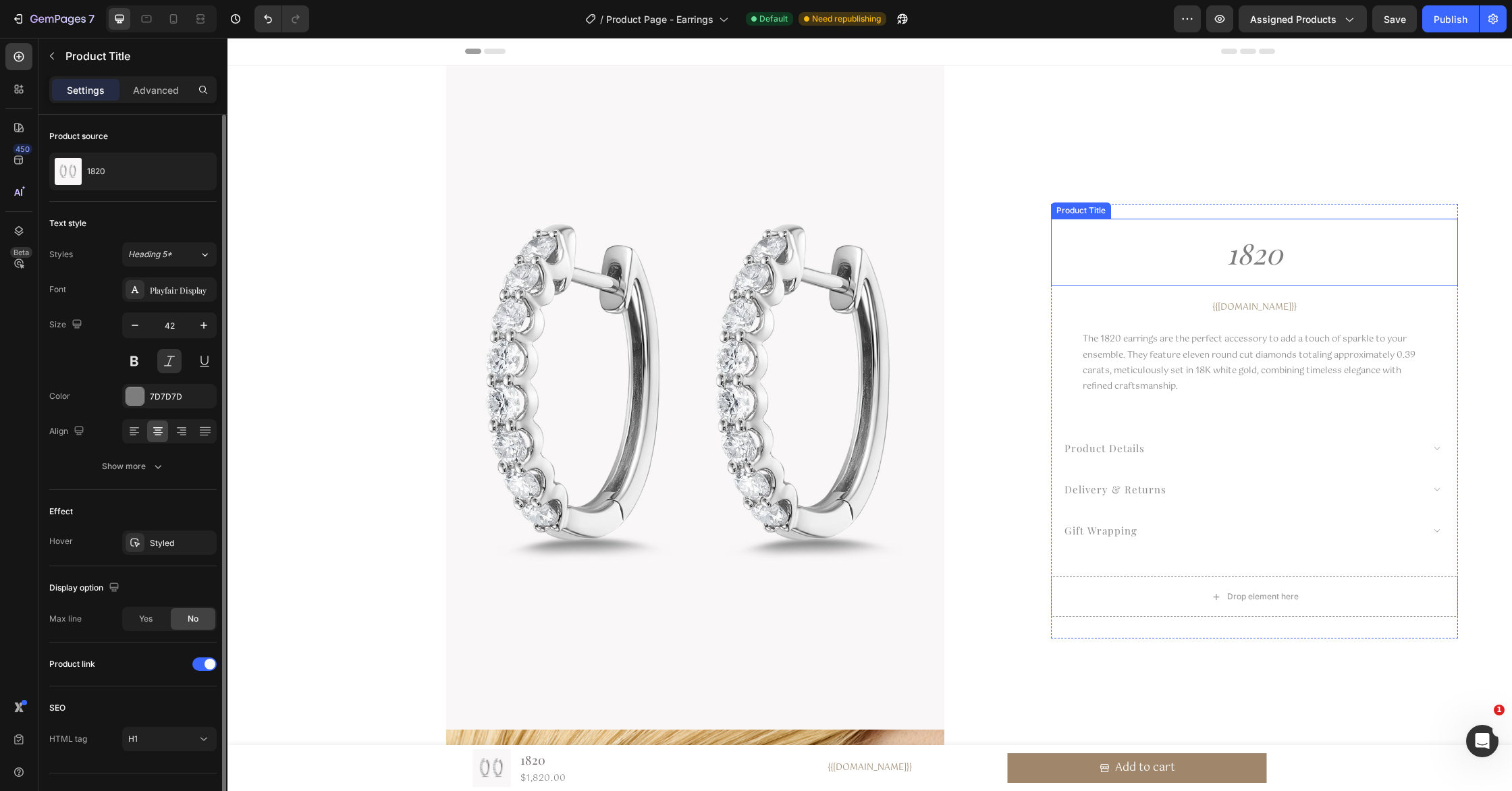
click at [1270, 258] on h1 "1820" at bounding box center [1254, 253] width 407 height 54
click at [159, 392] on div "7D7D7D" at bounding box center [169, 396] width 39 height 12
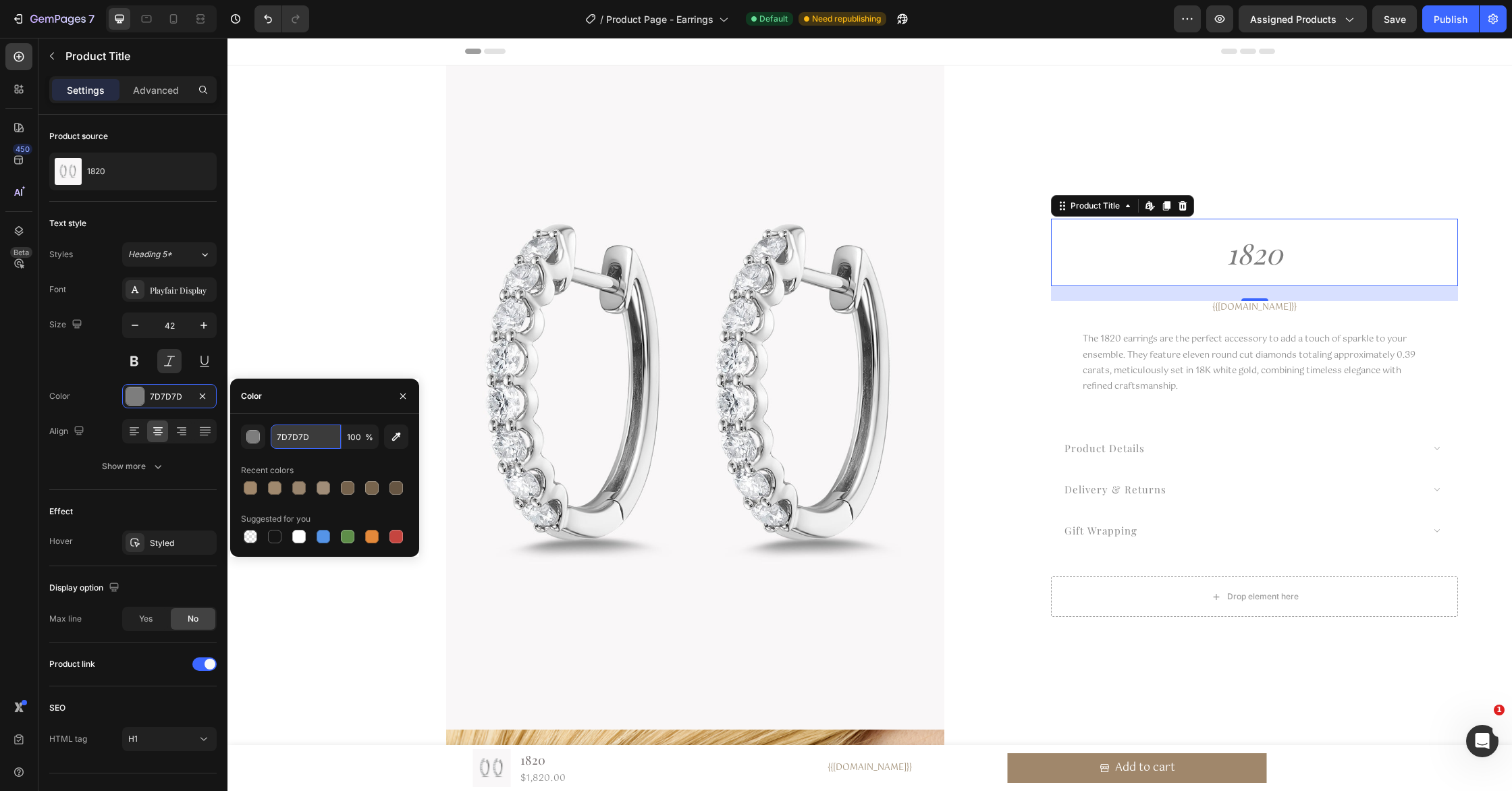
click at [322, 437] on input "7D7D7D" at bounding box center [305, 436] width 70 height 24
paste input "A0876B"
type input "A0876B"
click at [1296, 310] on div "{{[DOMAIN_NAME]}}" at bounding box center [1254, 307] width 407 height 13
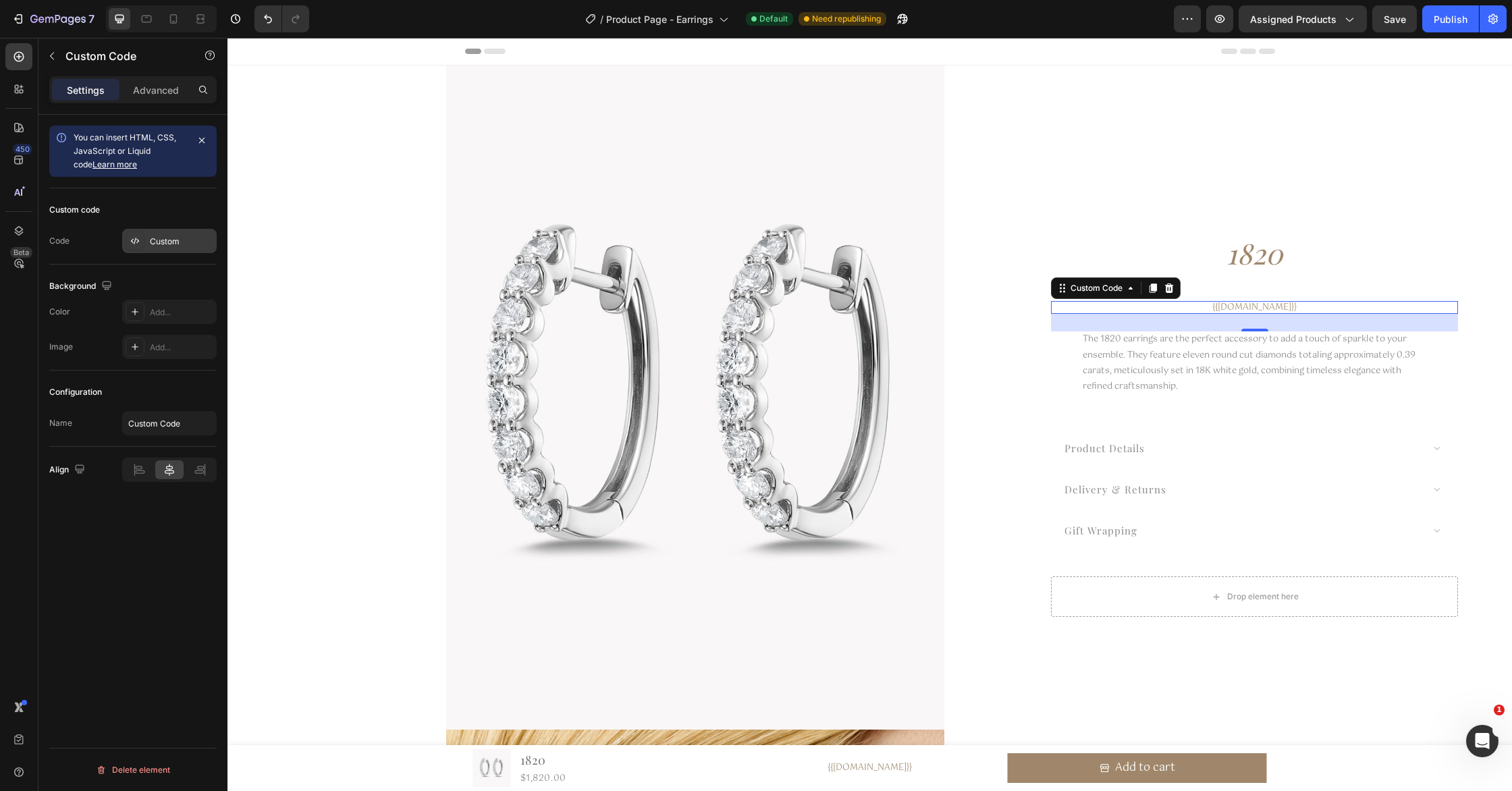
click at [166, 244] on div "Custom" at bounding box center [181, 241] width 64 height 12
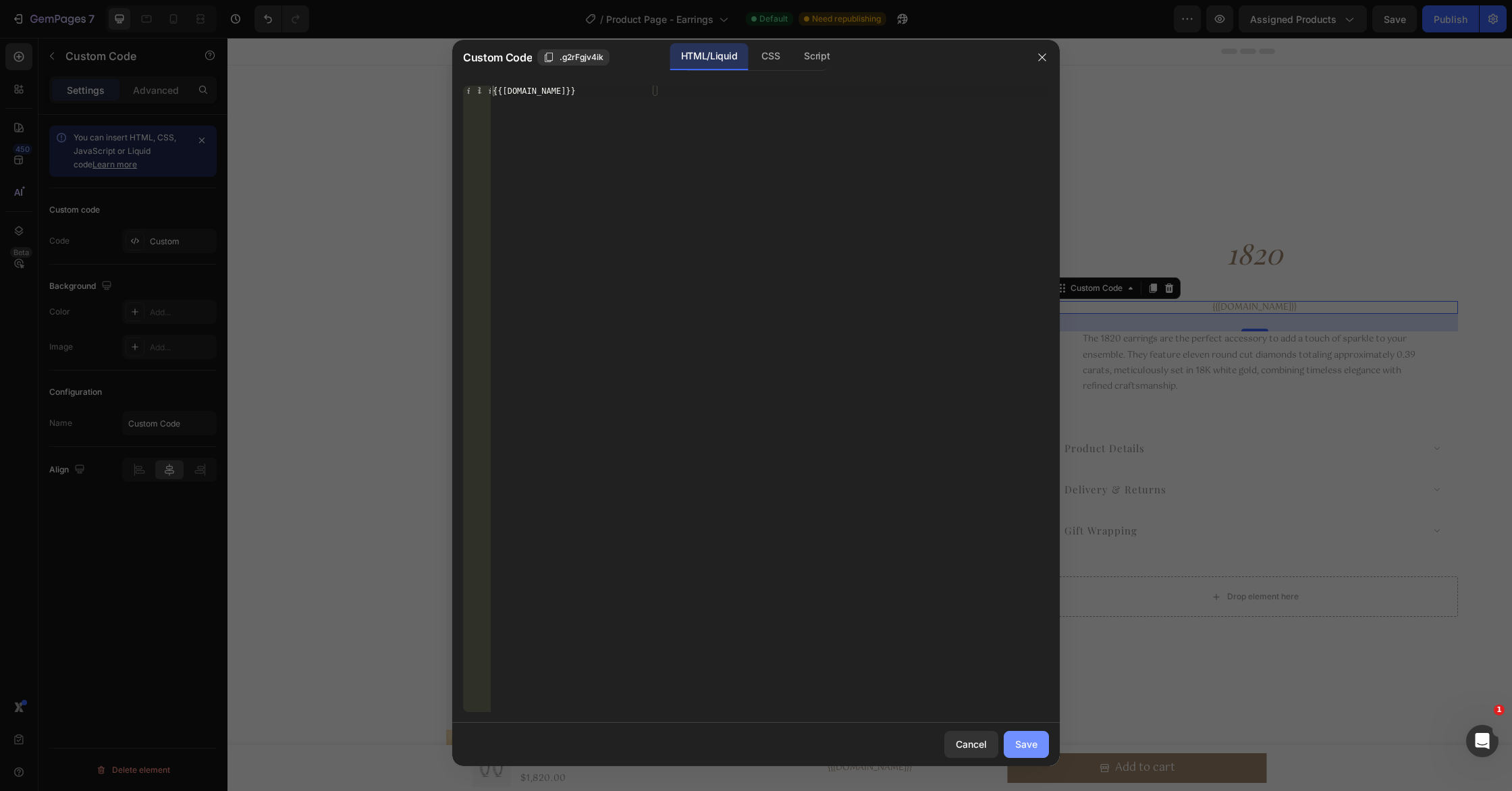
click at [1033, 742] on div "Save" at bounding box center [1026, 744] width 22 height 14
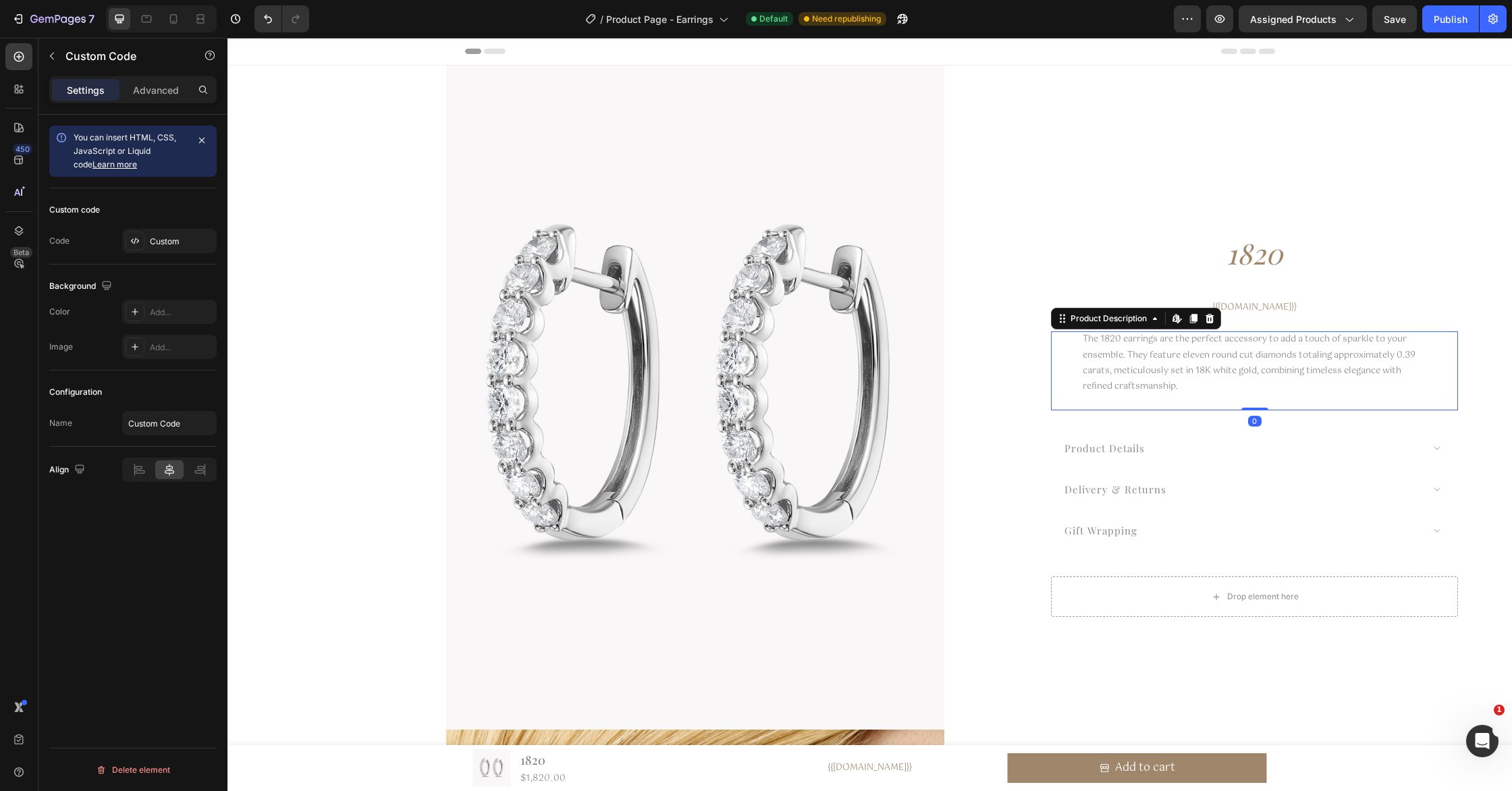
click at [1321, 367] on p "The 1820 earrings are the perfect accessory to add a touch of sparkle to your e…" at bounding box center [1249, 363] width 333 height 61
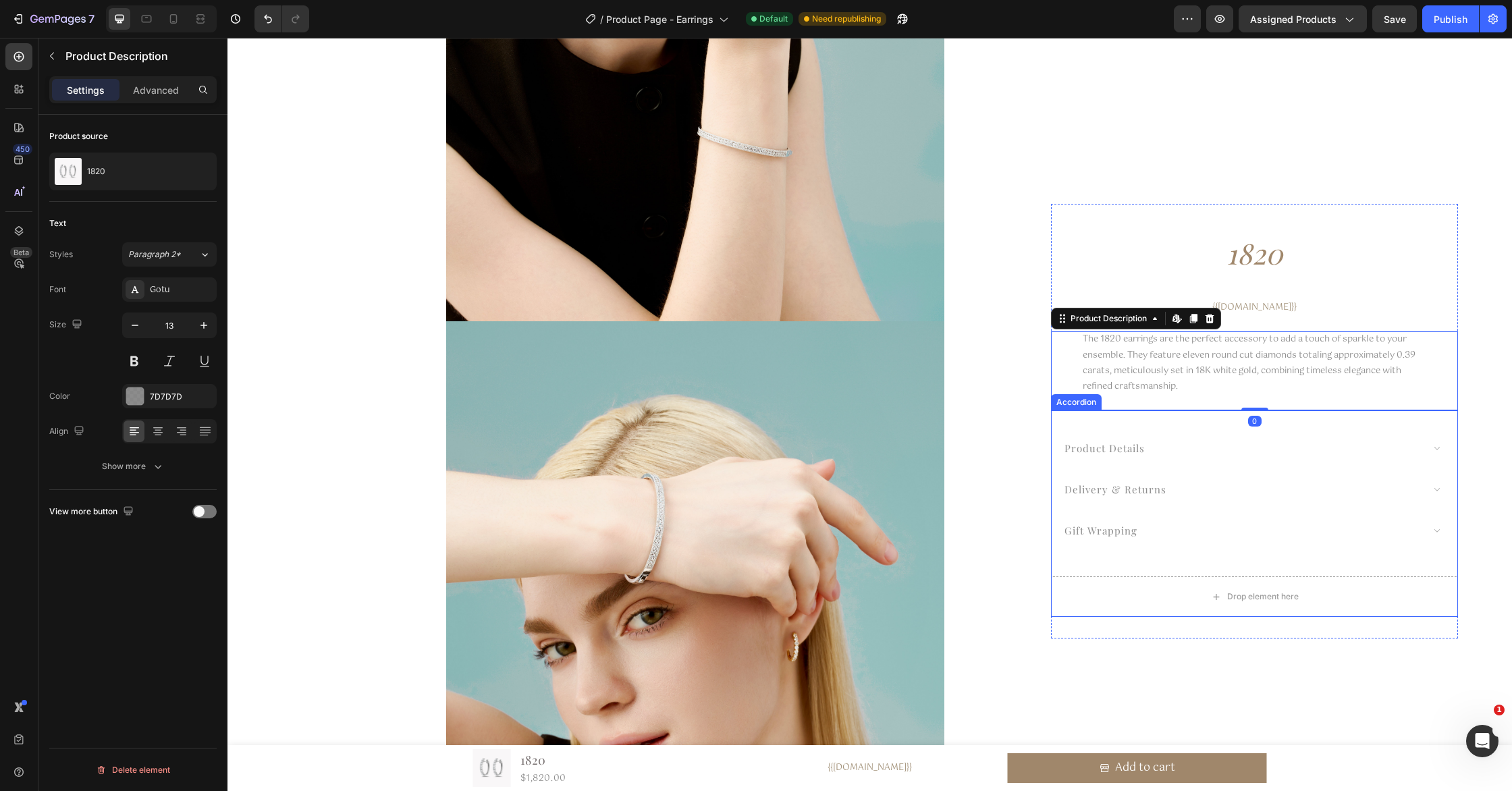
scroll to position [2896, 0]
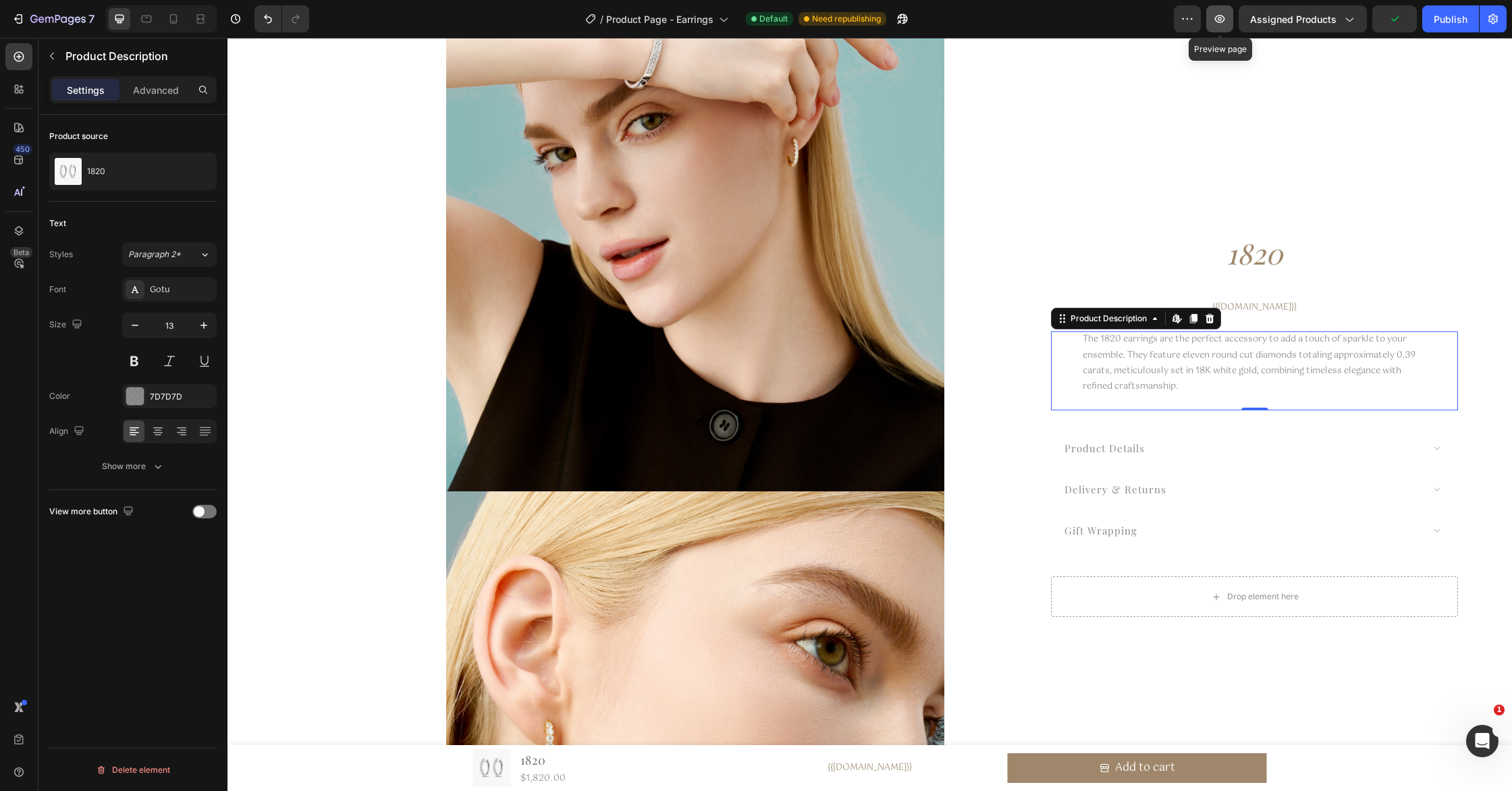
click at [1219, 17] on icon "button" at bounding box center [1219, 18] width 13 height 13
